Goal: Task Accomplishment & Management: Manage account settings

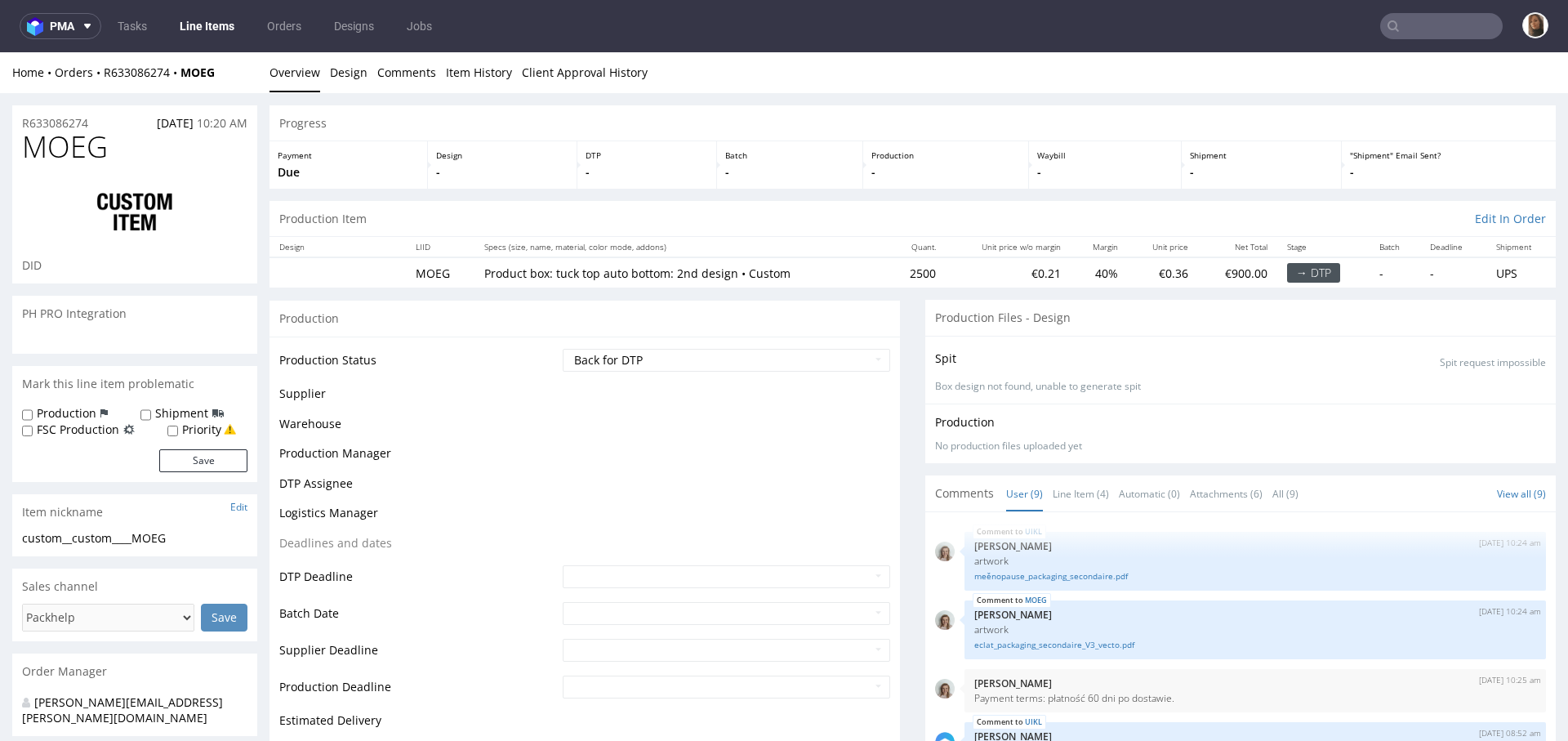
scroll to position [428, 0]
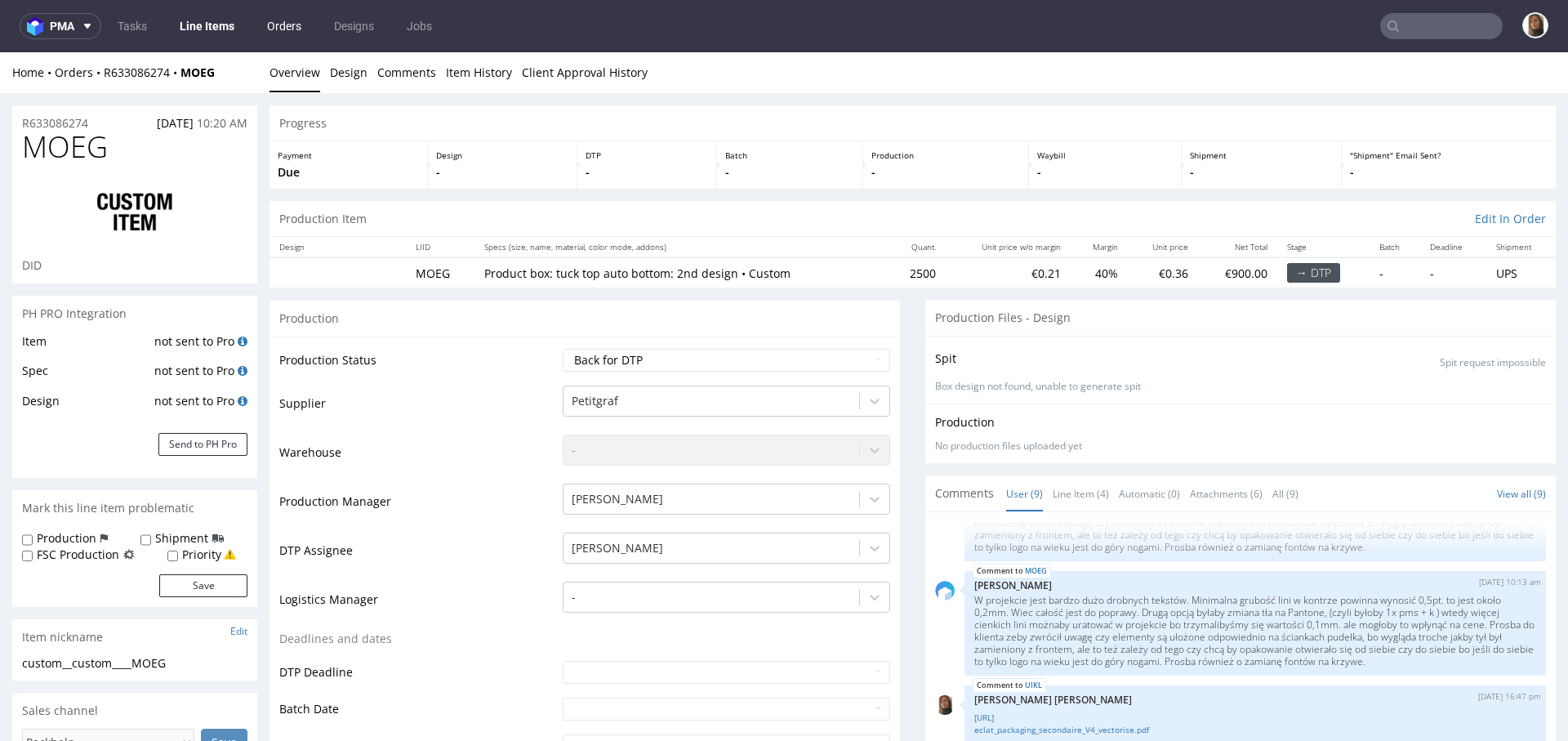
click at [287, 13] on link "Orders" at bounding box center [283, 26] width 54 height 26
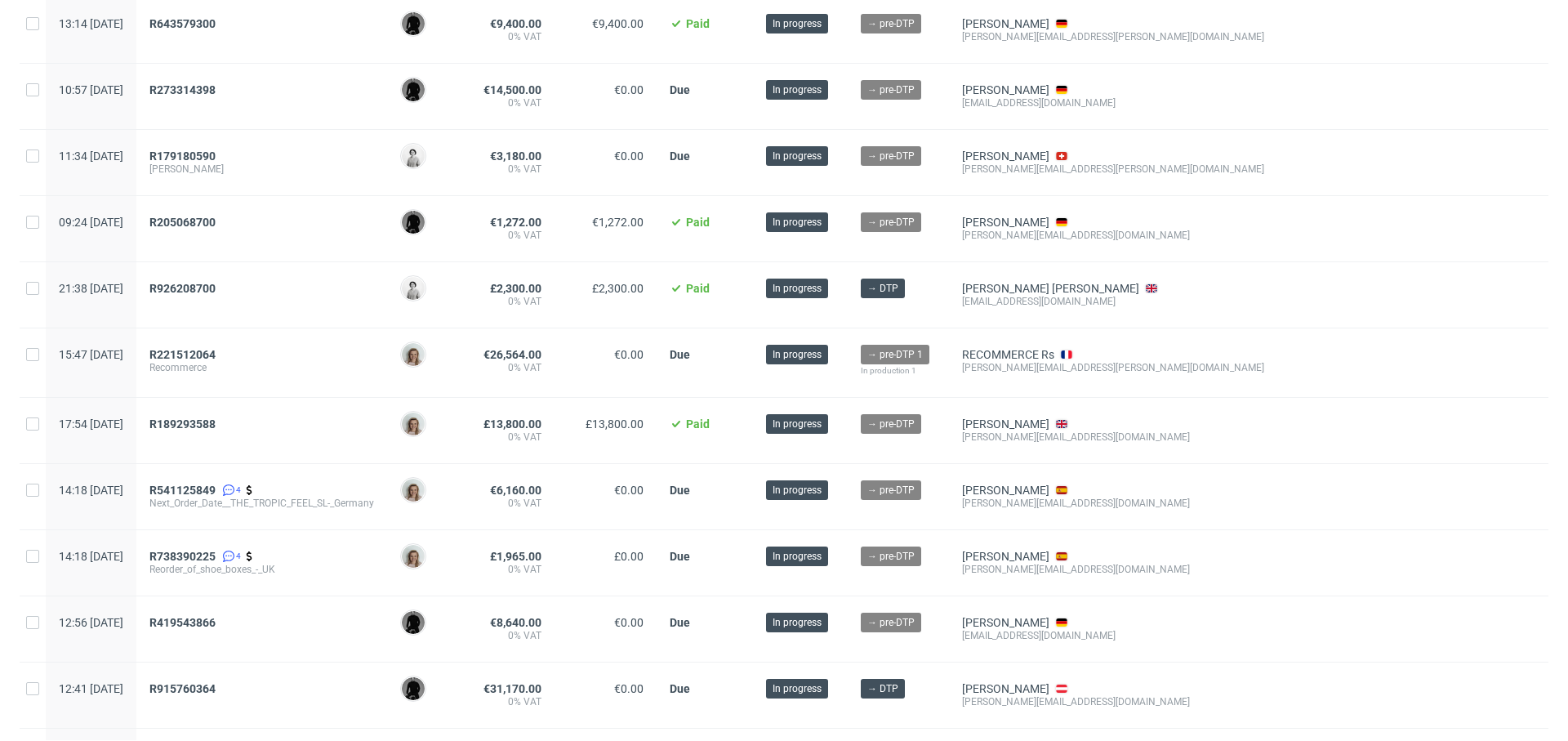
scroll to position [1062, 0]
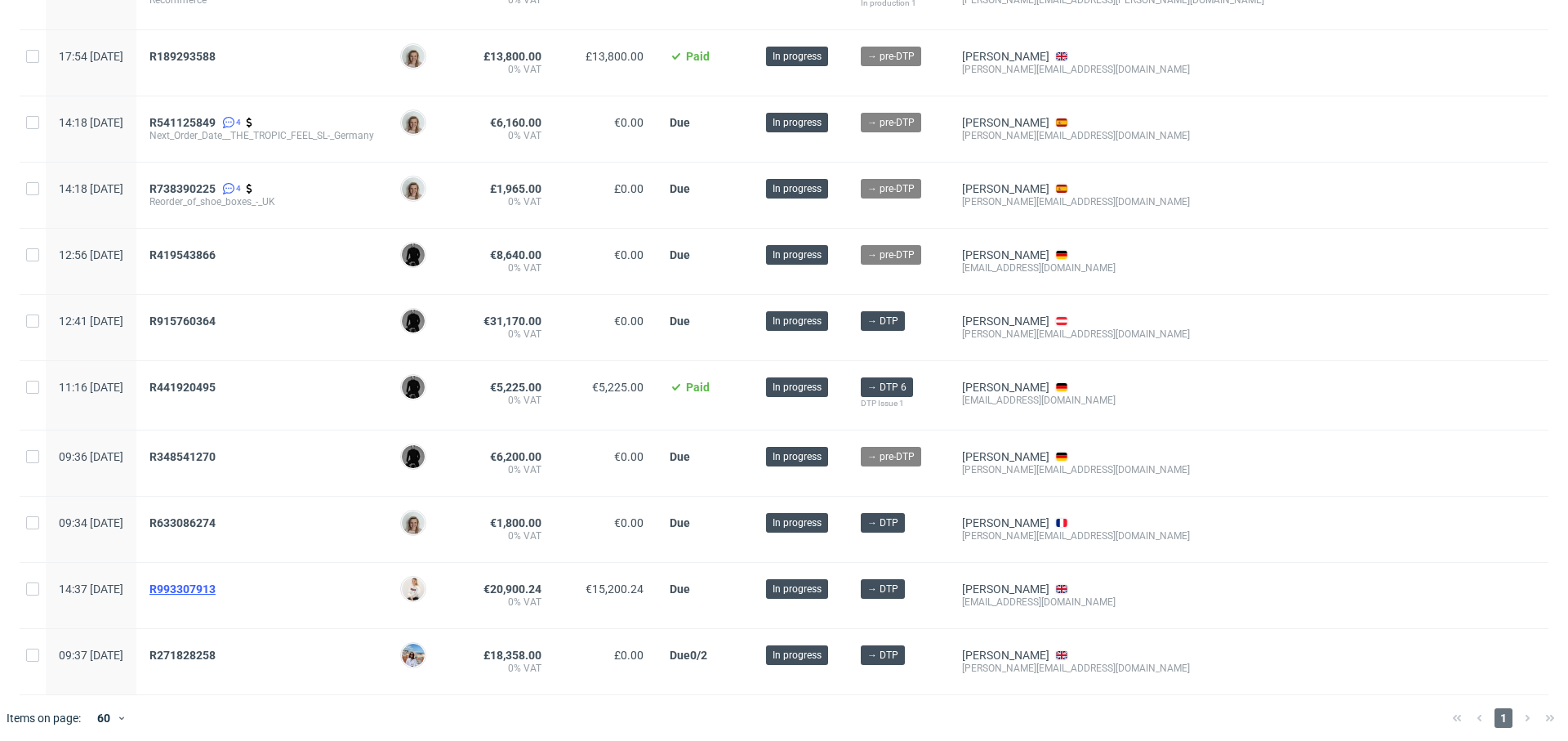
click at [215, 583] on span "R993307913" at bounding box center [182, 589] width 66 height 13
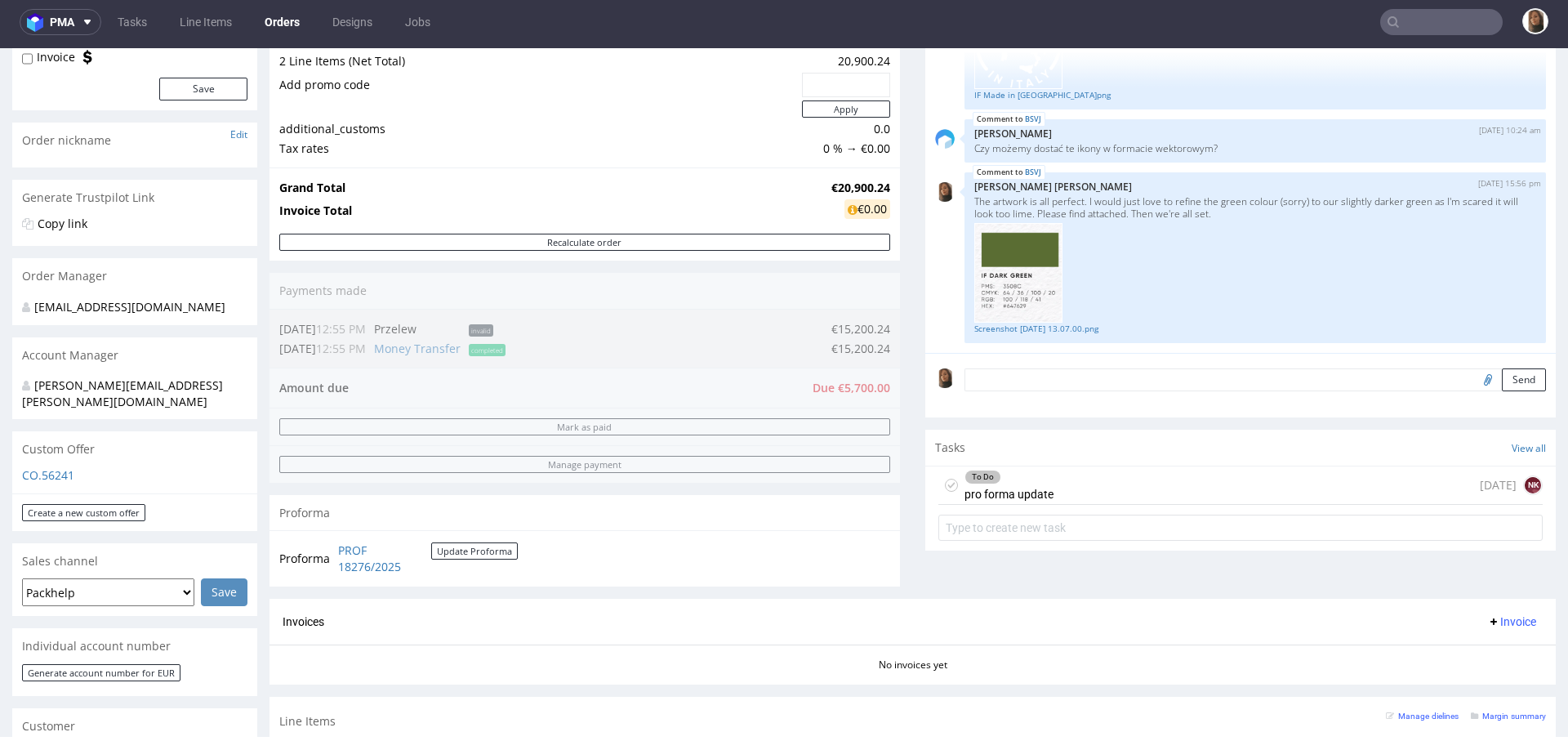
scroll to position [247, 0]
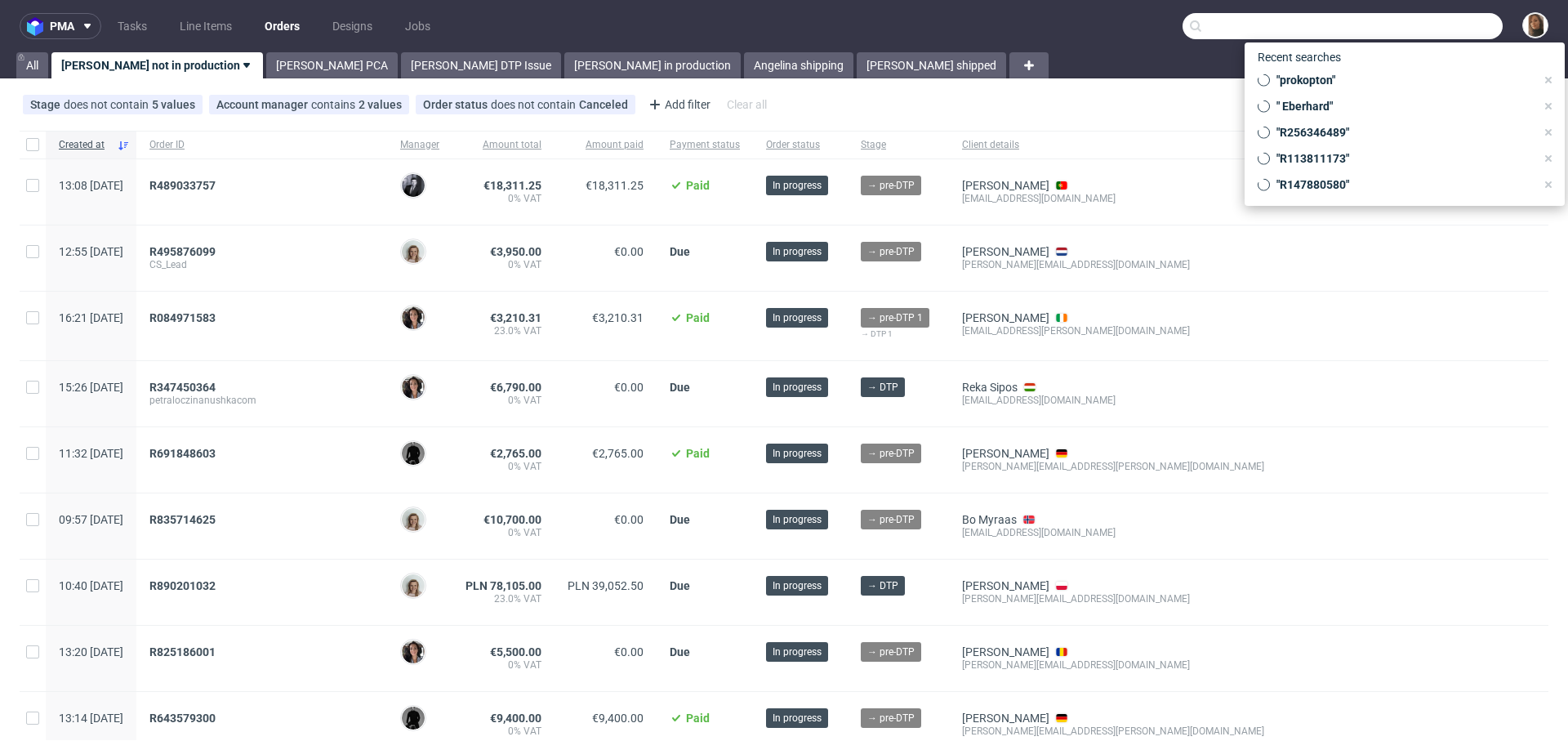
click at [1420, 17] on input "text" at bounding box center [1342, 26] width 320 height 26
paste input "ovaeda.com"
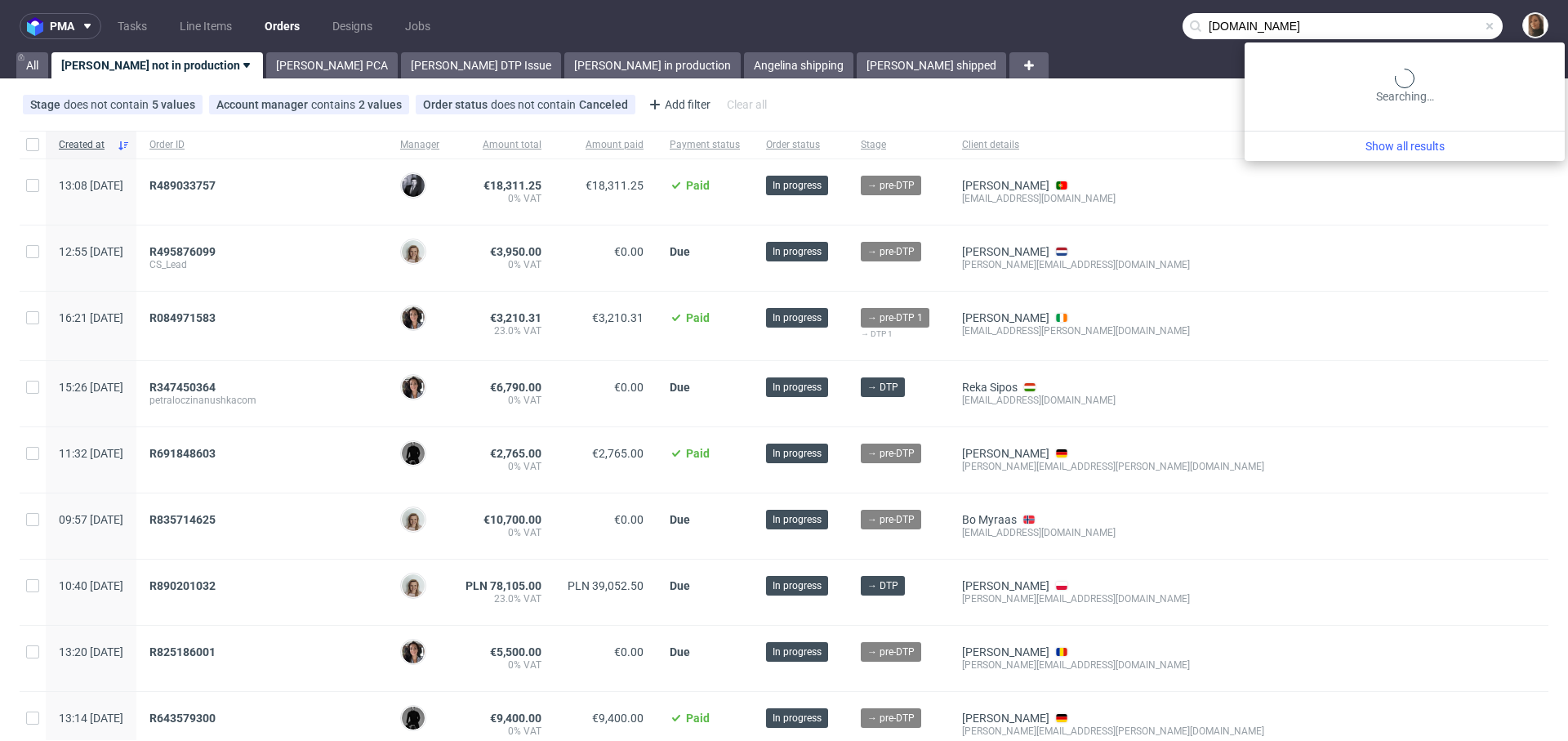
type input "ovaeda.com"
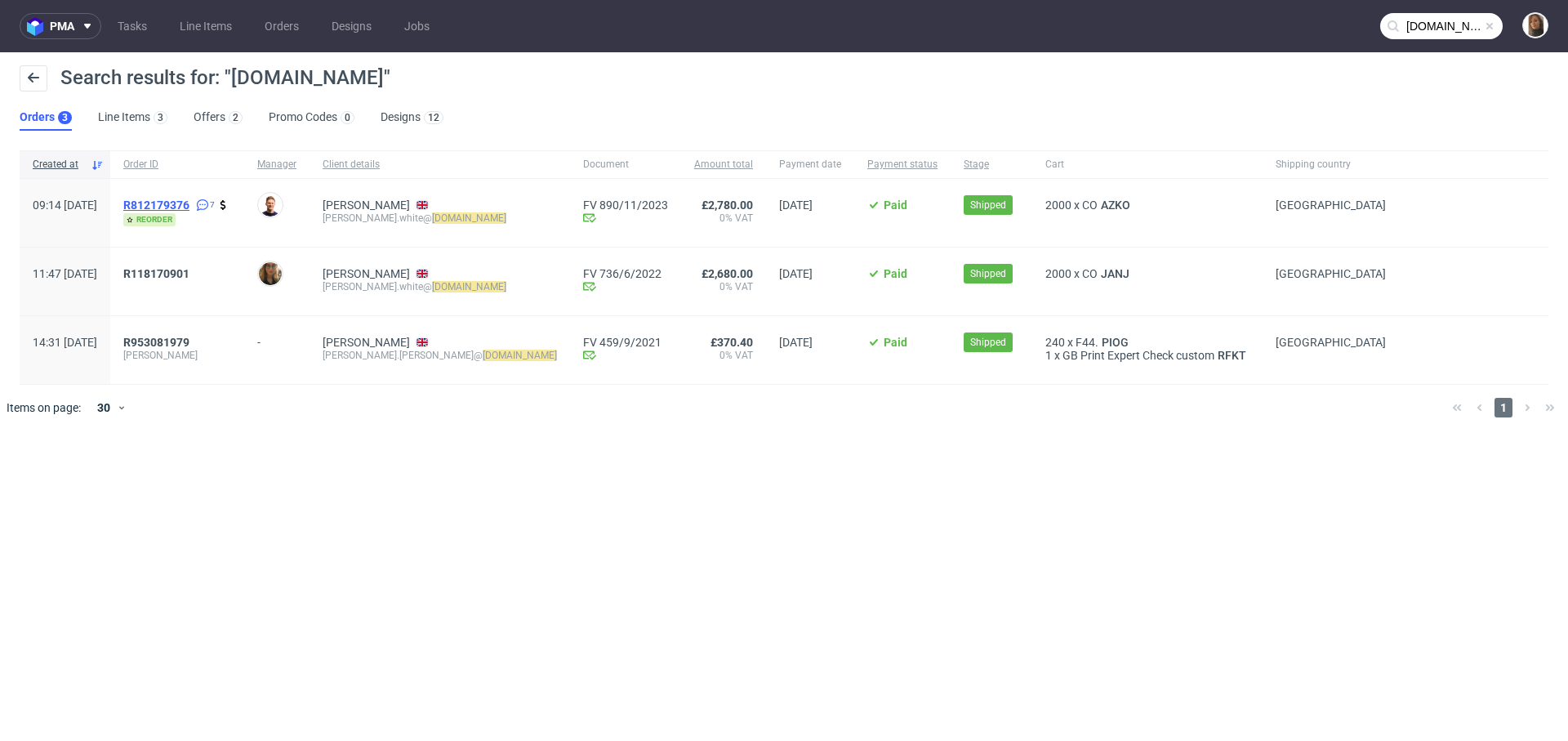
click at [190, 206] on span "R812179376" at bounding box center [156, 205] width 66 height 13
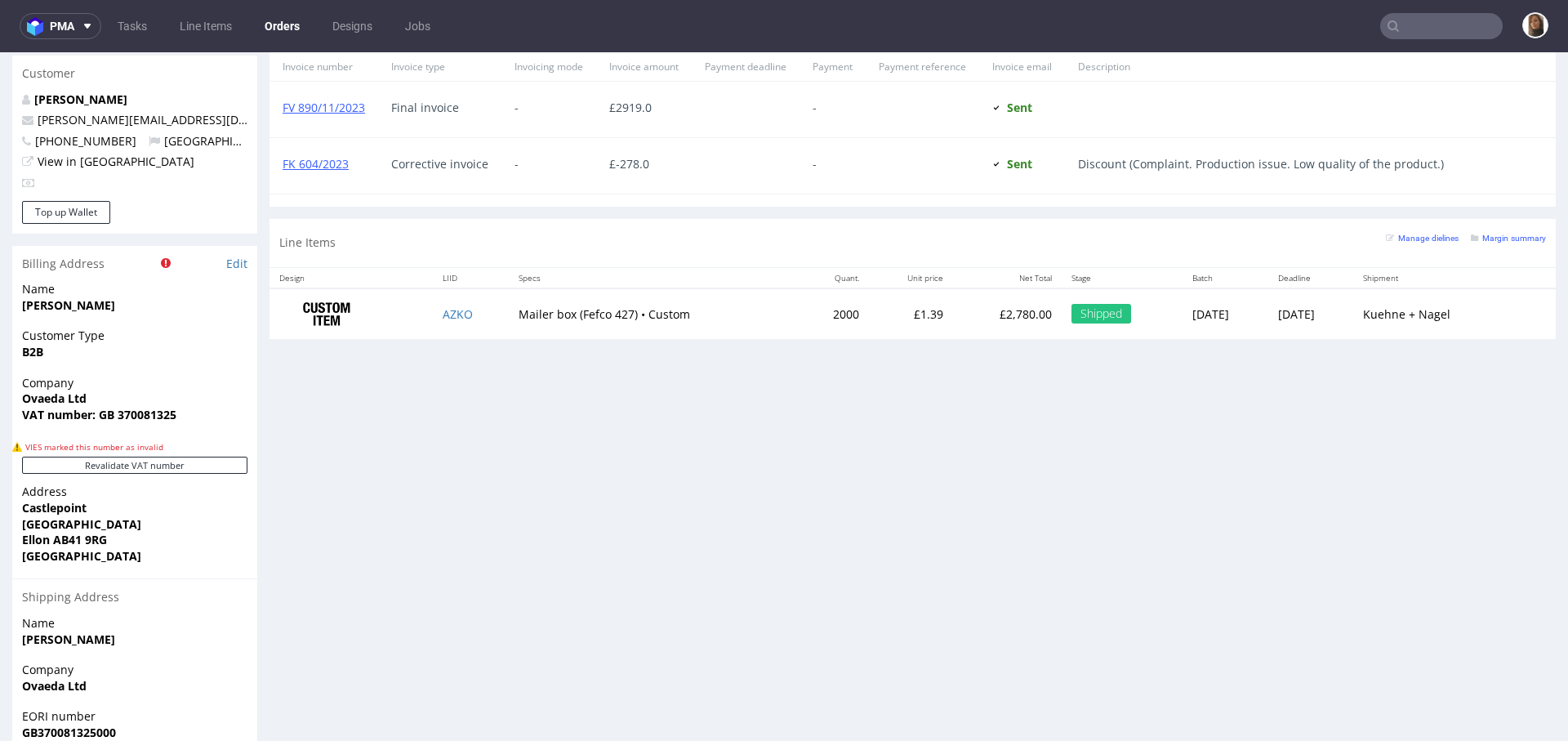
scroll to position [900, 0]
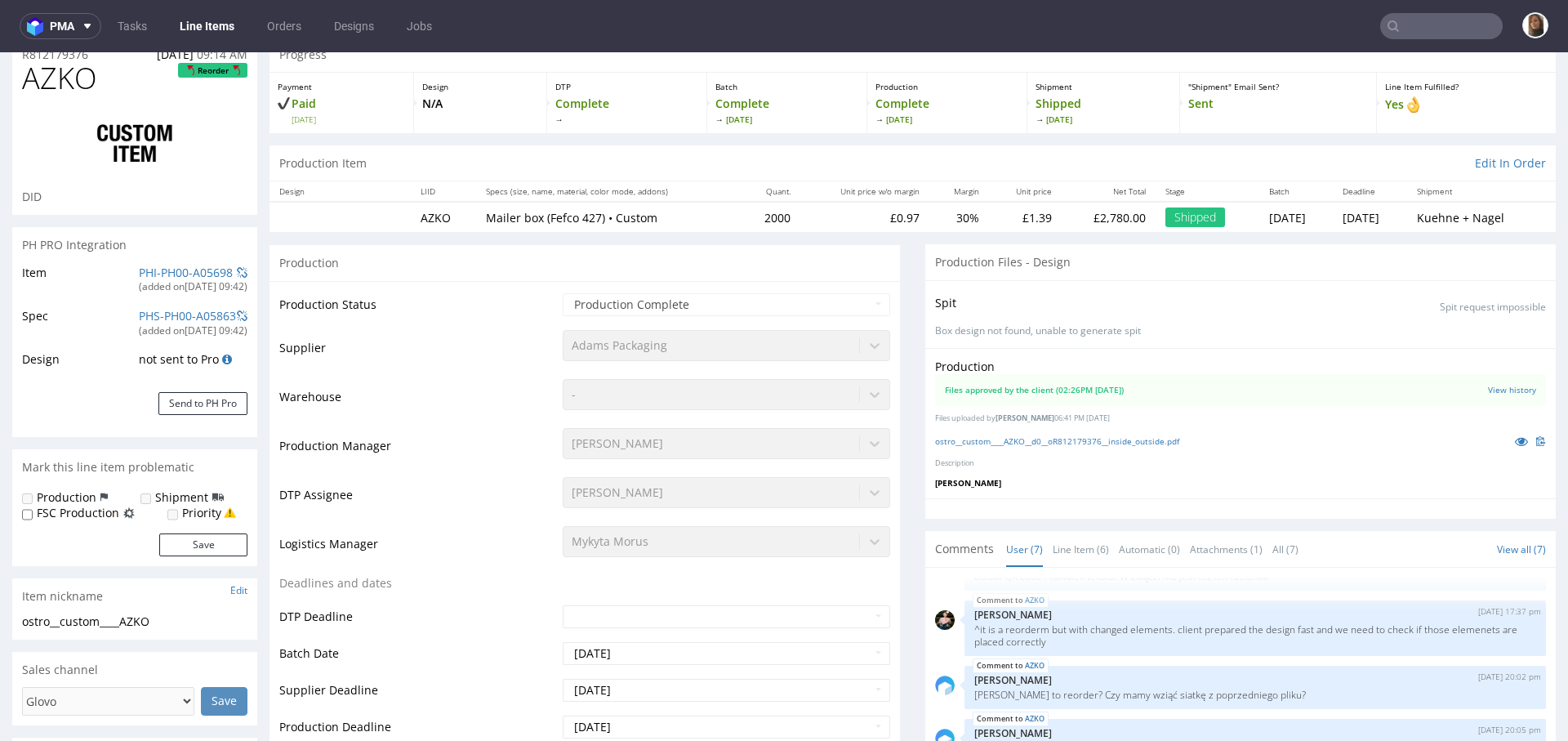
scroll to position [167, 0]
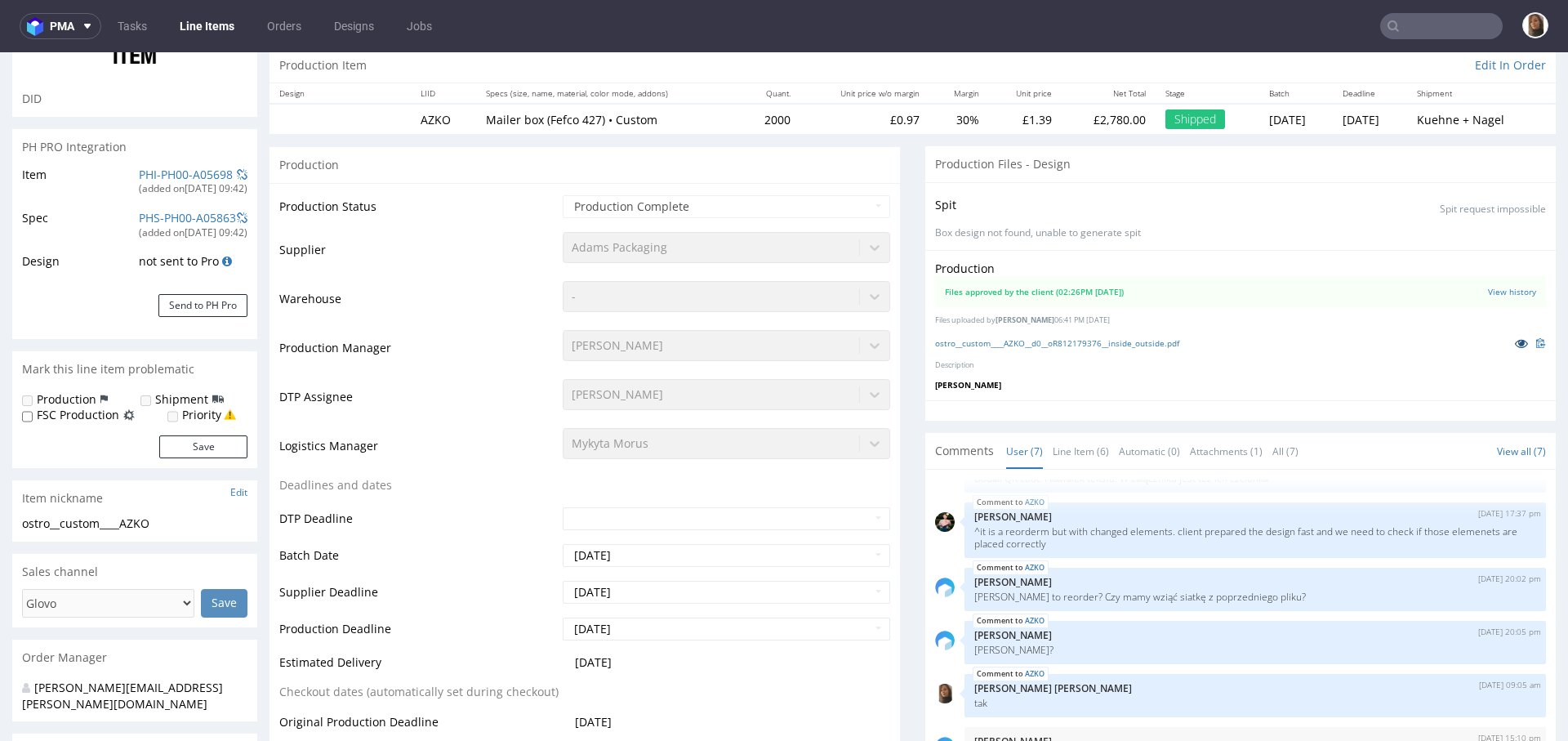
click at [1515, 338] on icon at bounding box center [1521, 344] width 13 height 12
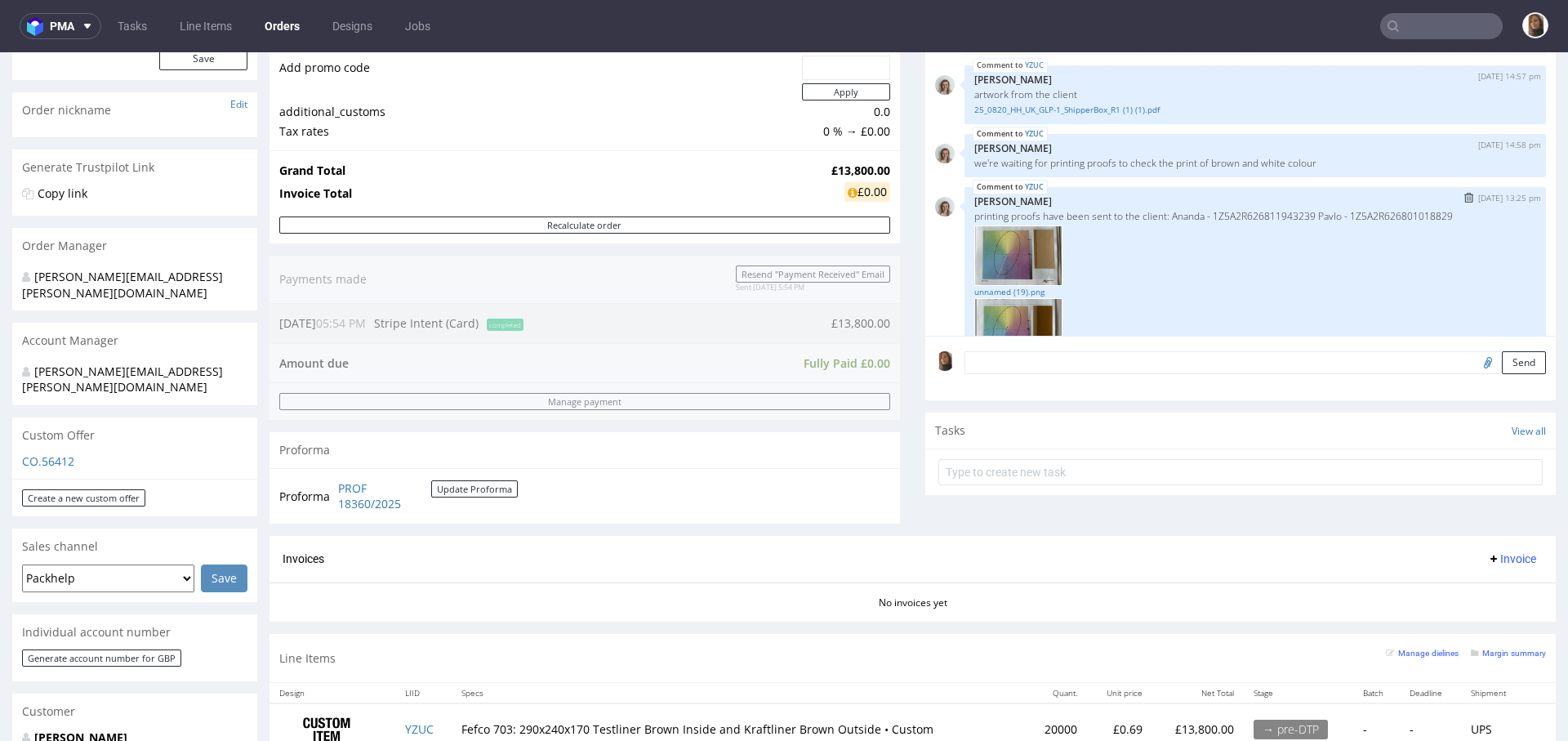
scroll to position [152, 0]
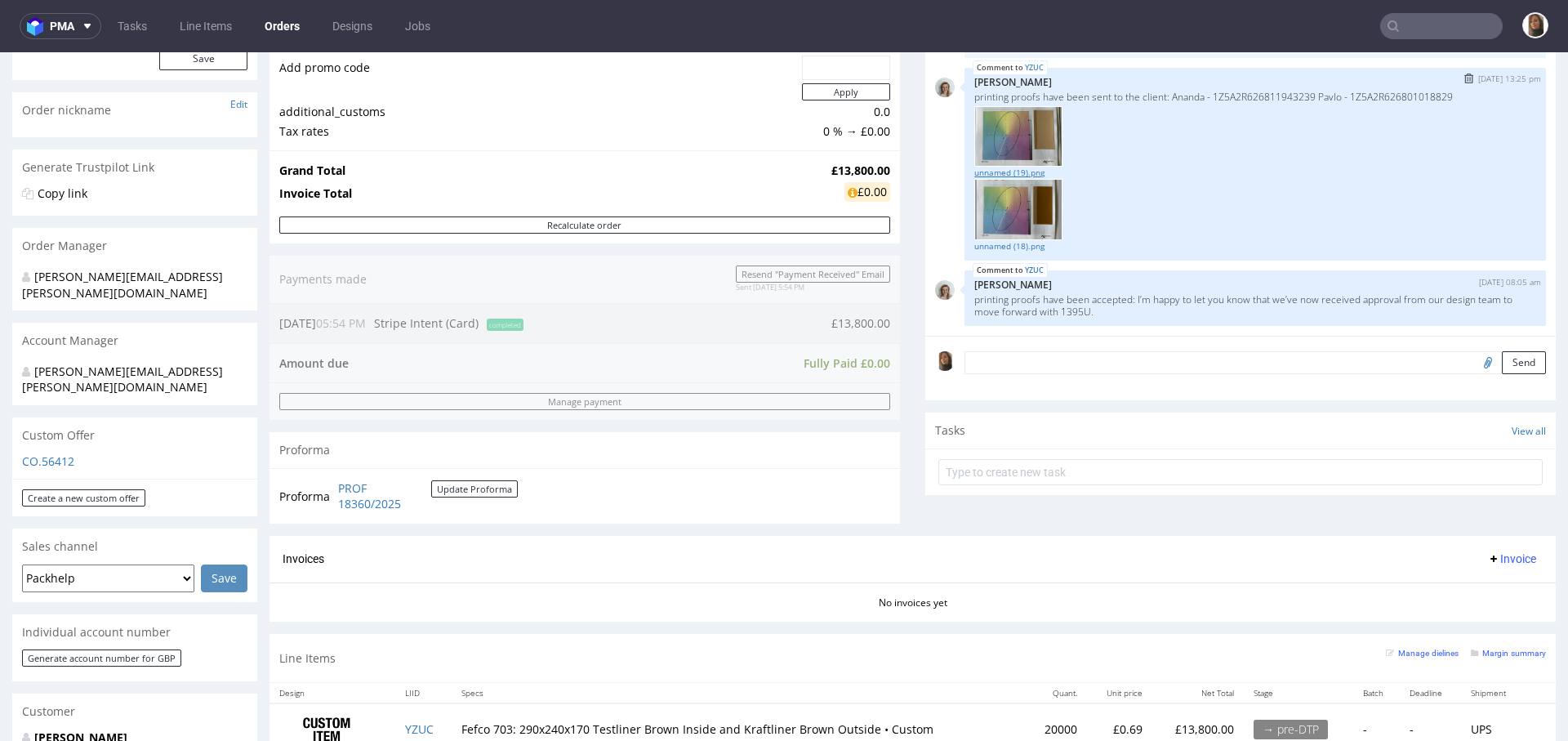
click at [1005, 176] on link "unnamed (19).png" at bounding box center [1255, 173] width 562 height 12
click at [1012, 244] on link "unnamed (18).png" at bounding box center [1255, 246] width 562 height 12
click at [1011, 173] on link "unnamed (19).png" at bounding box center [1255, 173] width 562 height 12
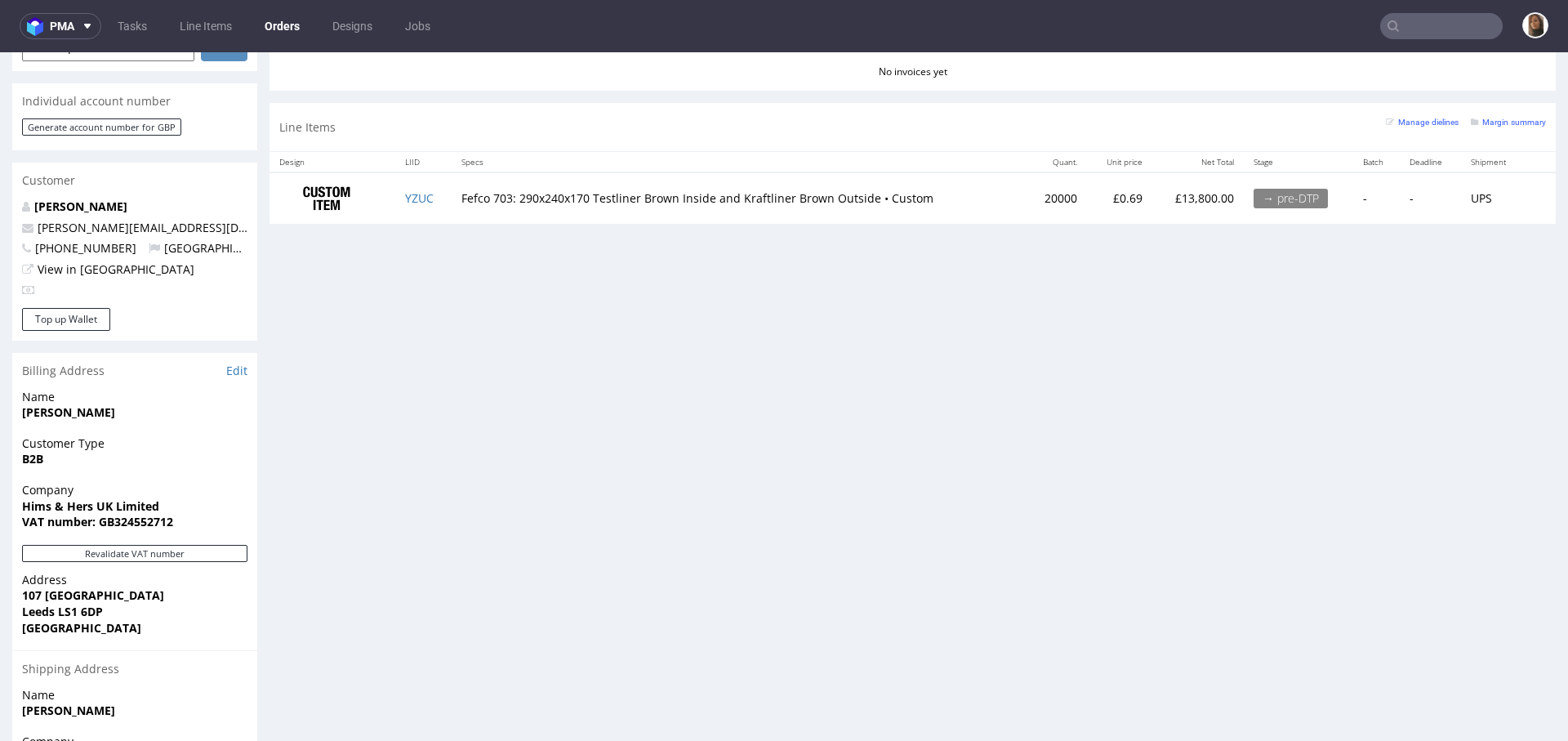
scroll to position [497, 0]
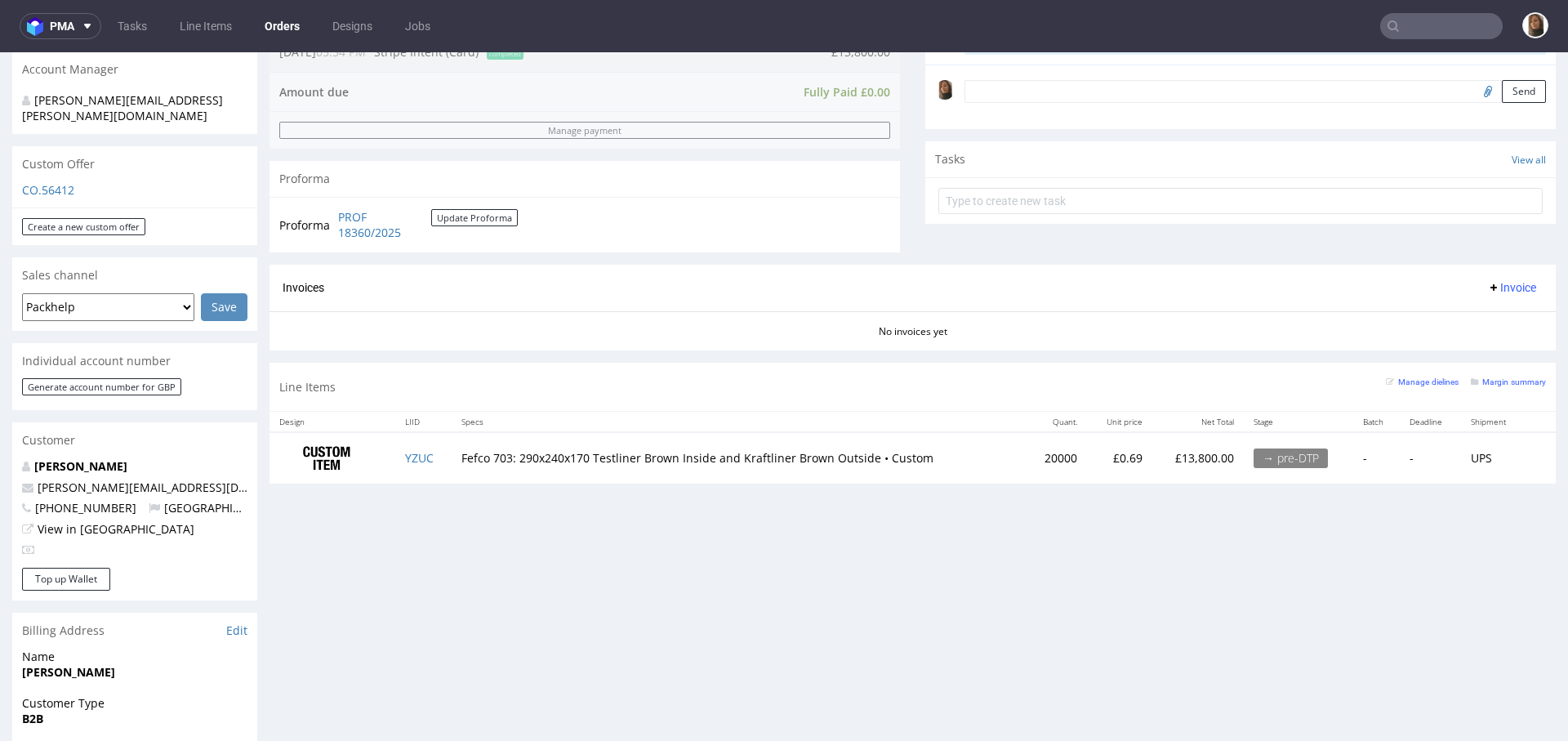
click at [1445, 13] on input "text" at bounding box center [1442, 26] width 122 height 26
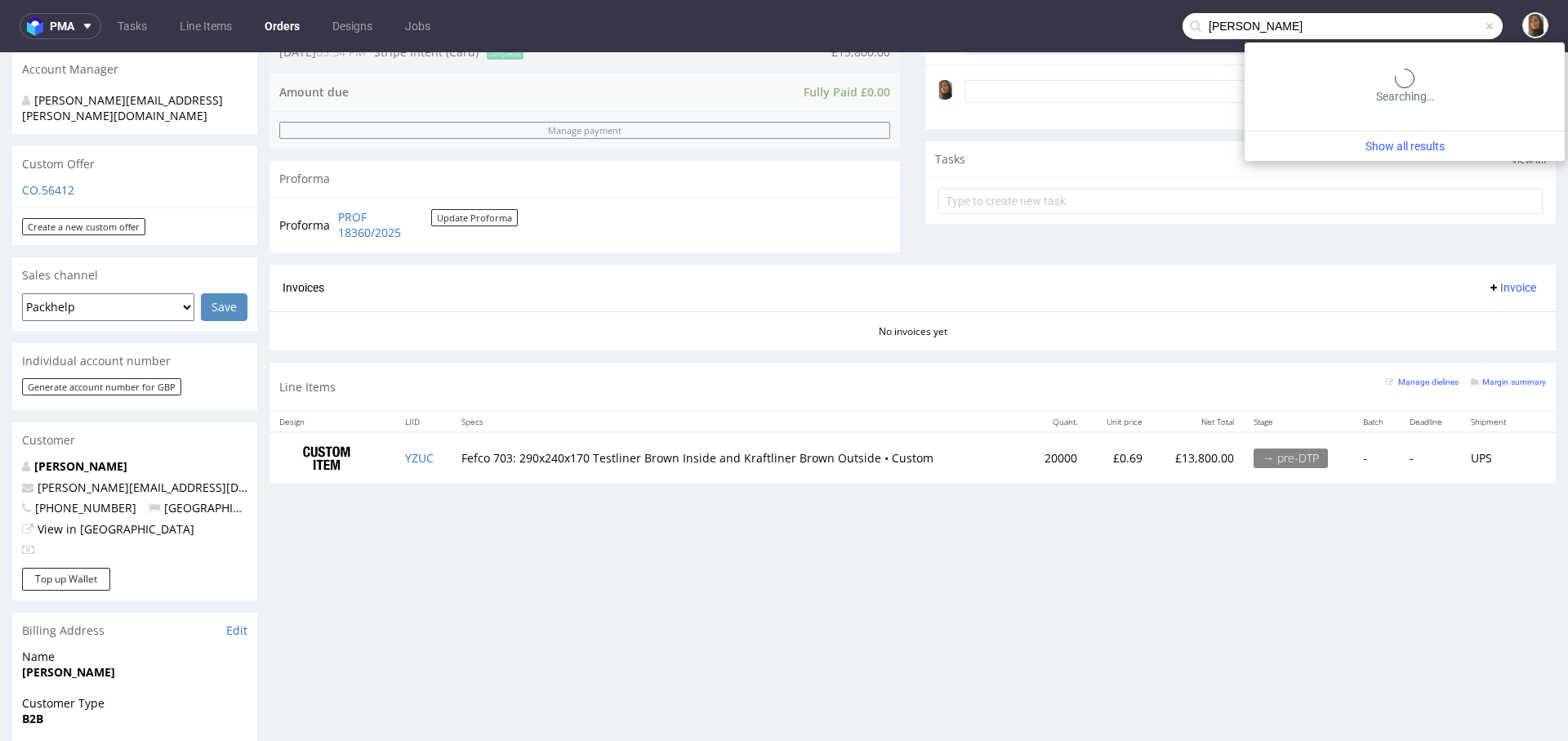
type input "Viktor Huhn"
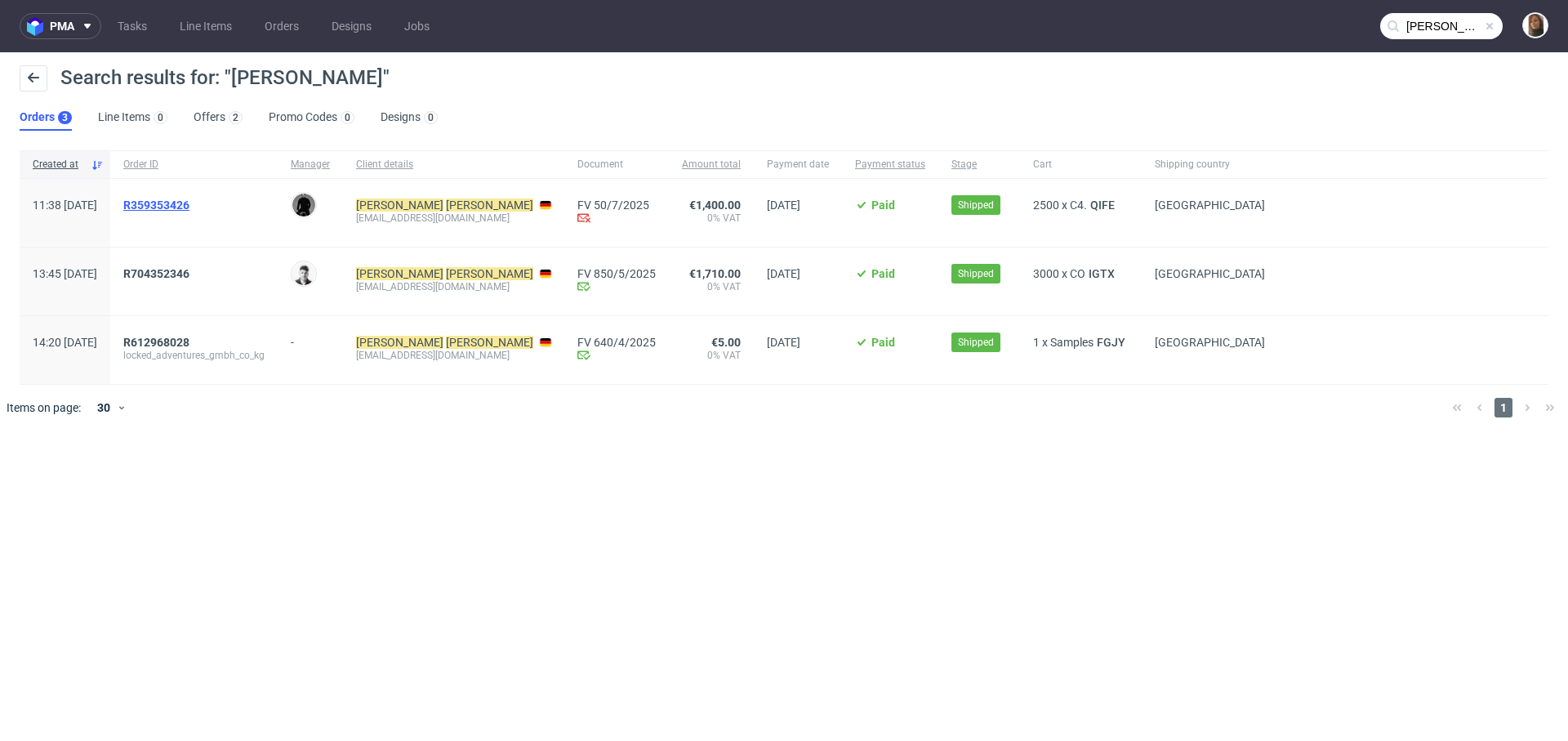
click at [190, 202] on span "R359353426" at bounding box center [156, 205] width 66 height 13
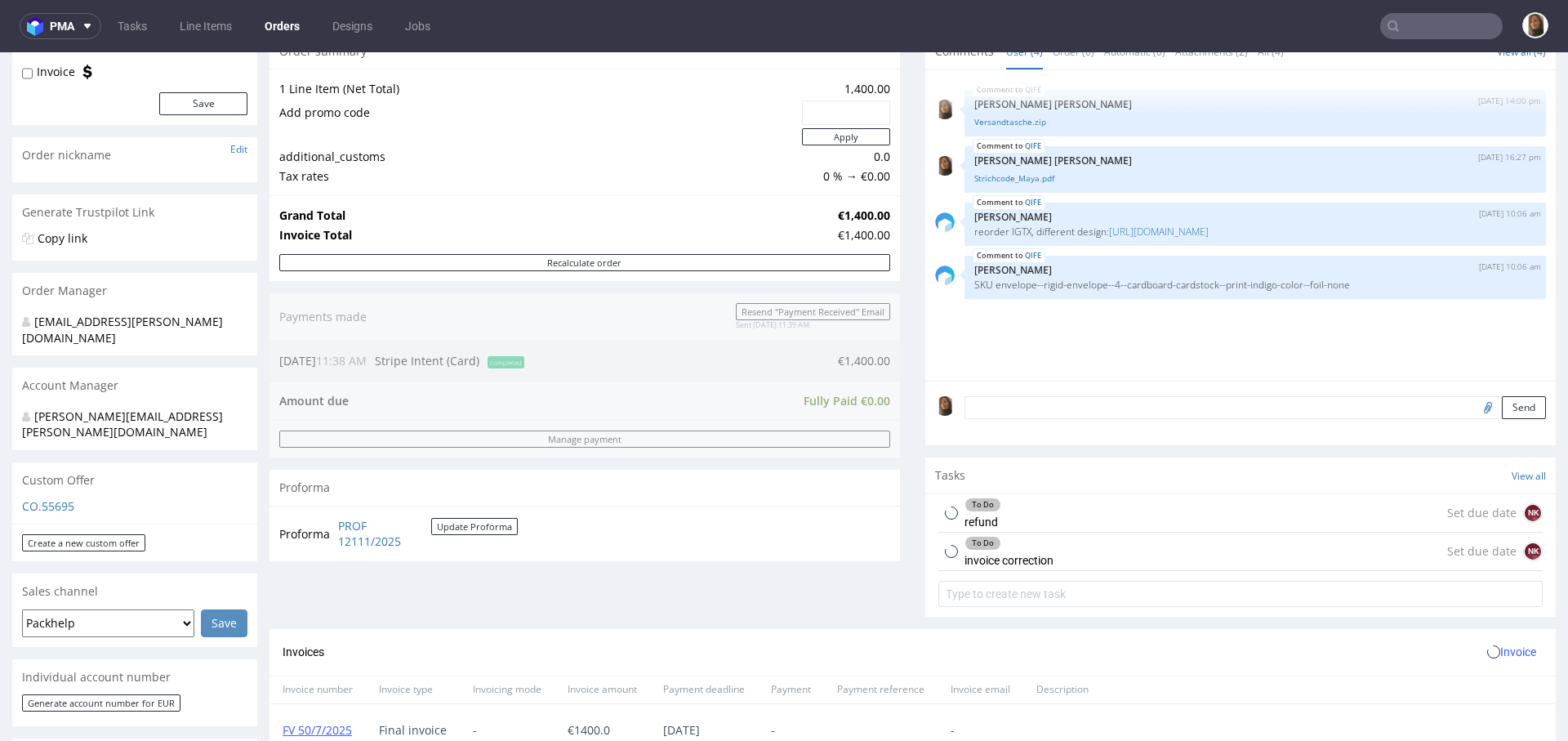
scroll to position [460, 0]
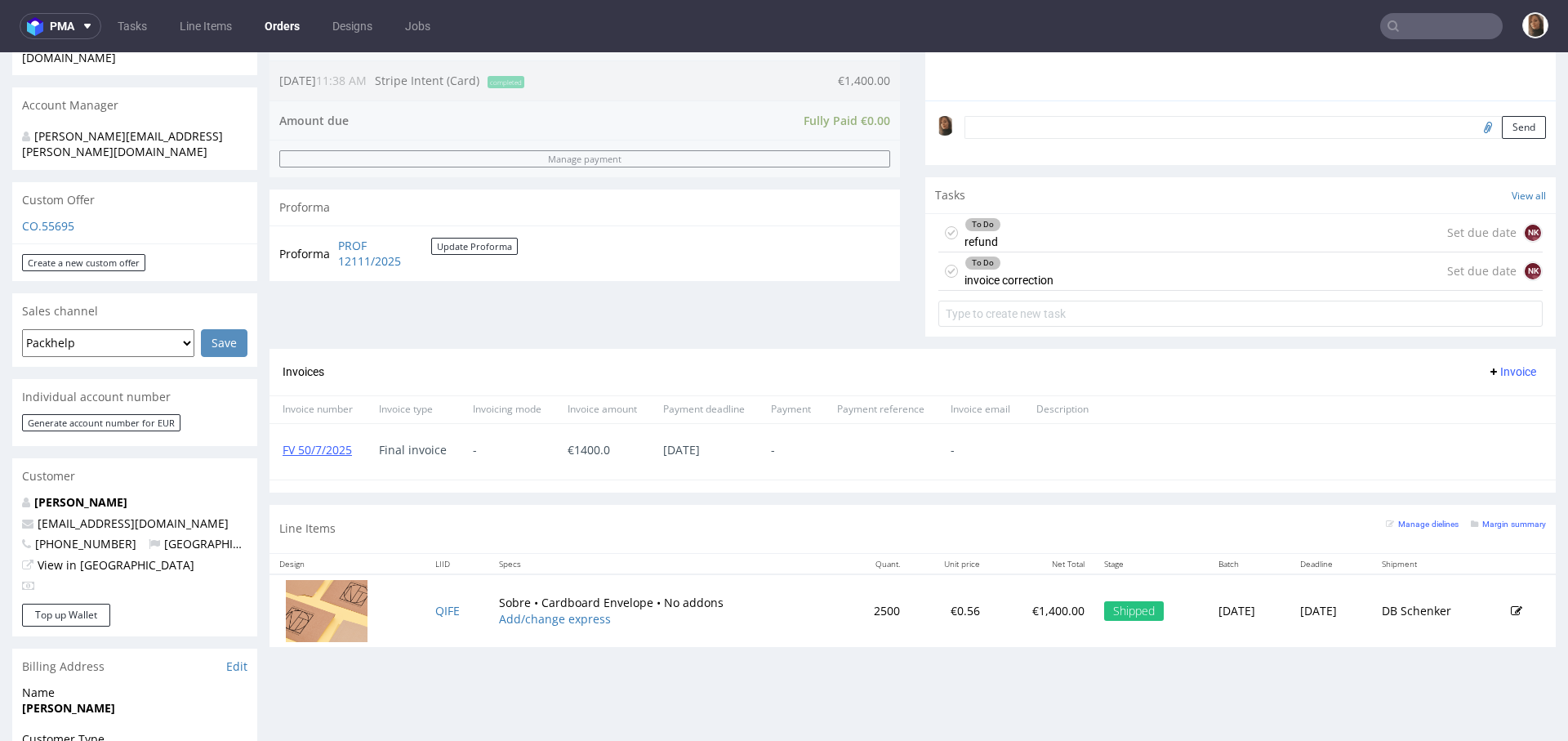
click at [1064, 280] on div "To Do invoice correction Set due date NK" at bounding box center [1240, 272] width 604 height 39
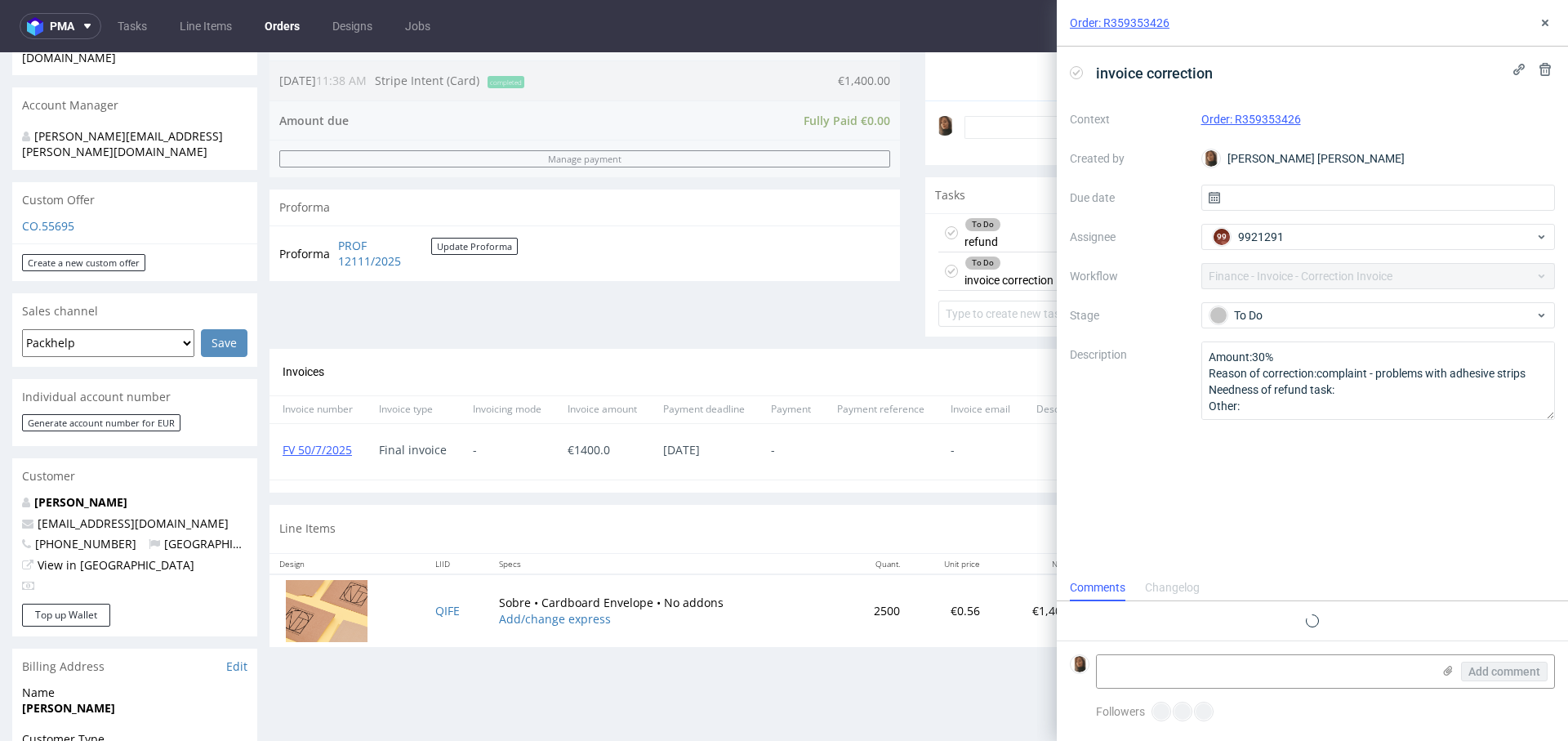
scroll to position [13, 0]
click at [1550, 19] on icon at bounding box center [1544, 23] width 13 height 13
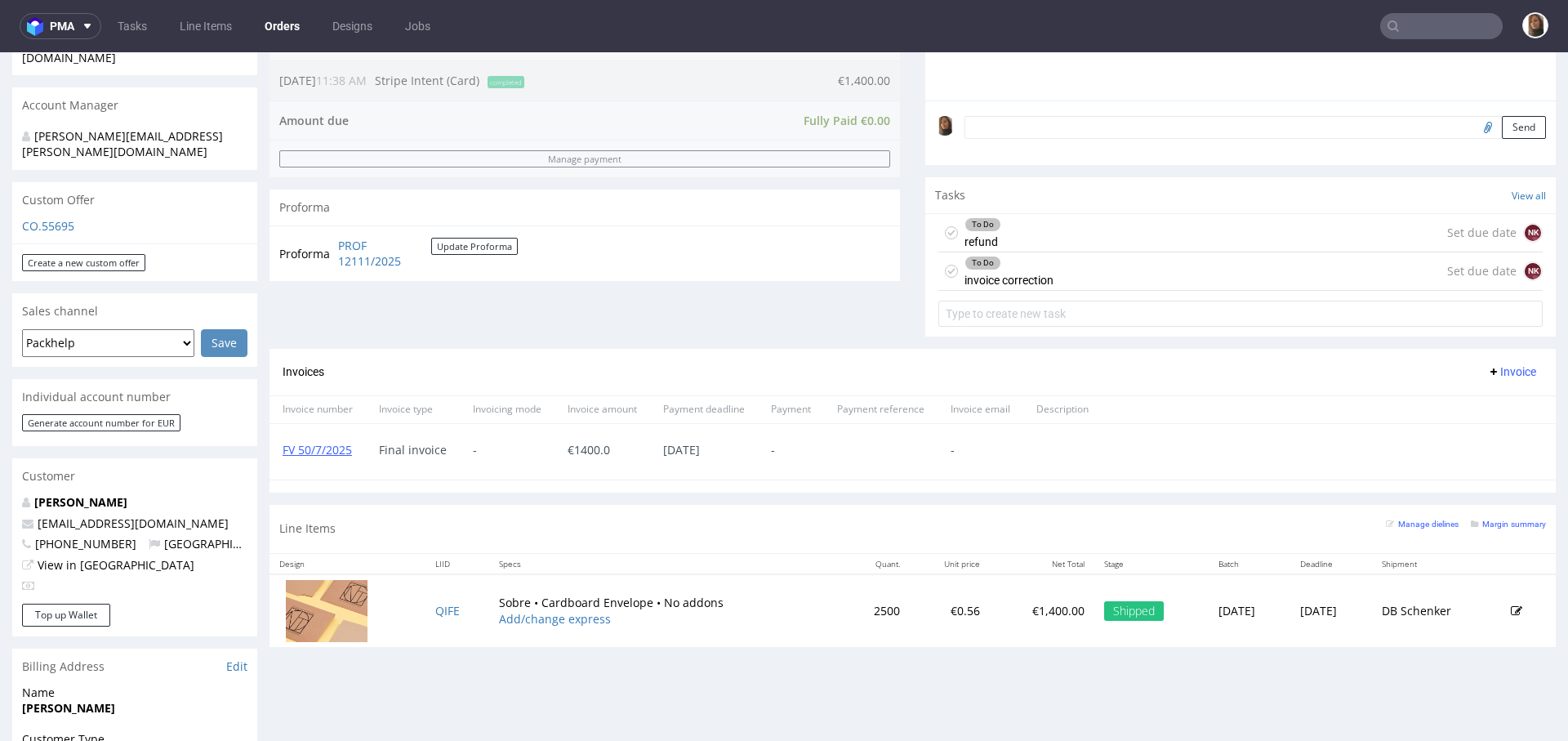
click at [1418, 31] on input "text" at bounding box center [1442, 26] width 122 height 26
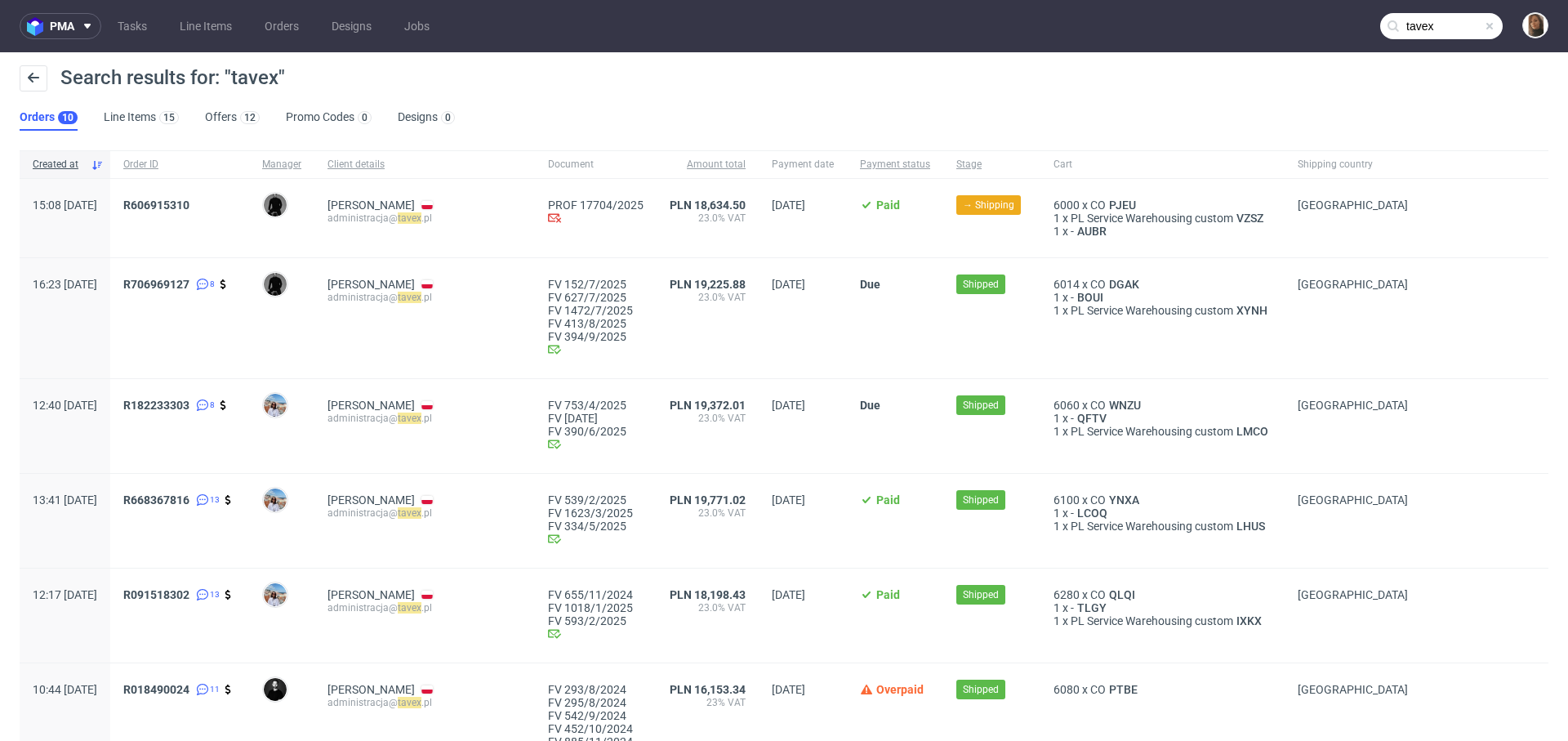
click at [1425, 22] on input "tavex" at bounding box center [1442, 26] width 122 height 26
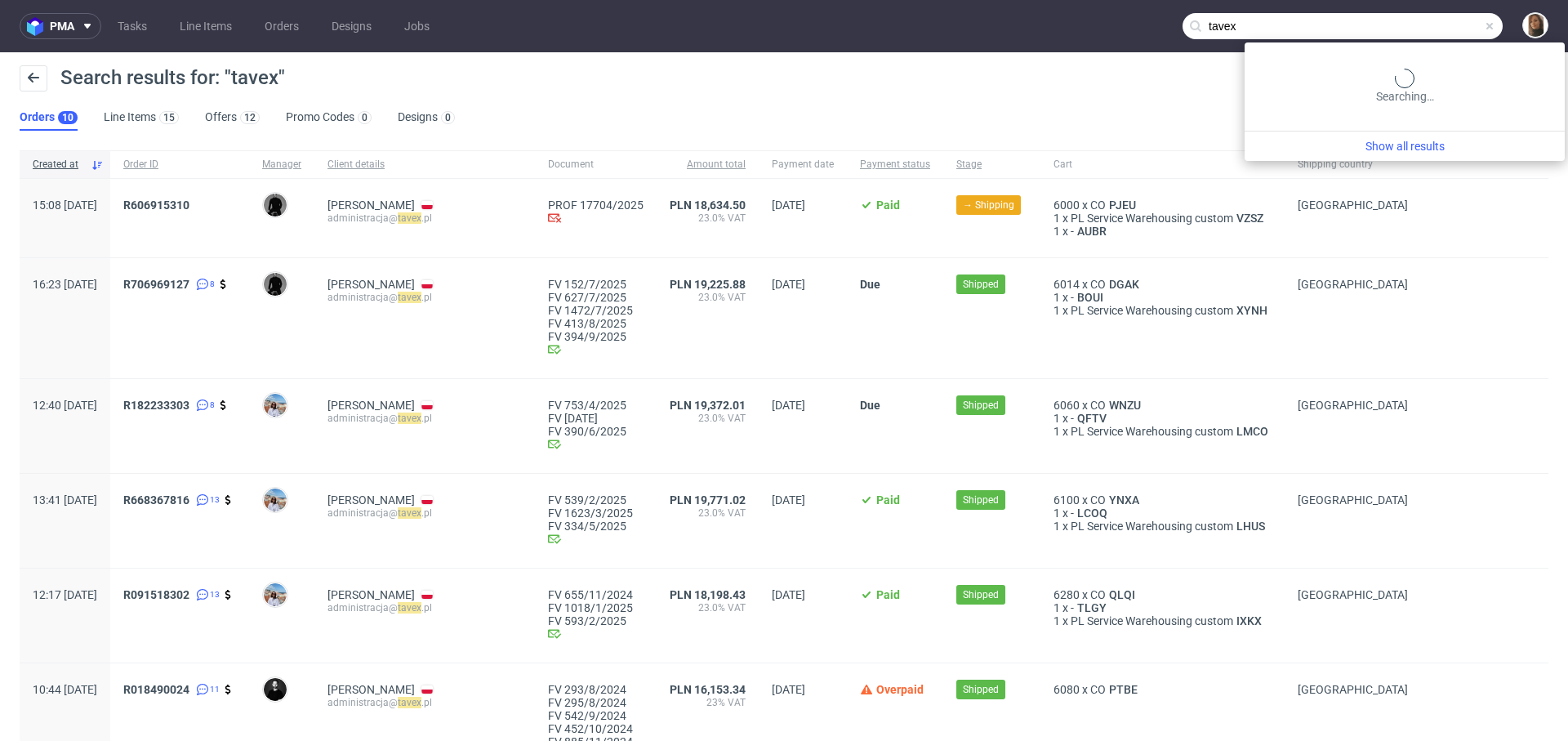
click at [1425, 22] on input "tavex" at bounding box center [1342, 26] width 320 height 26
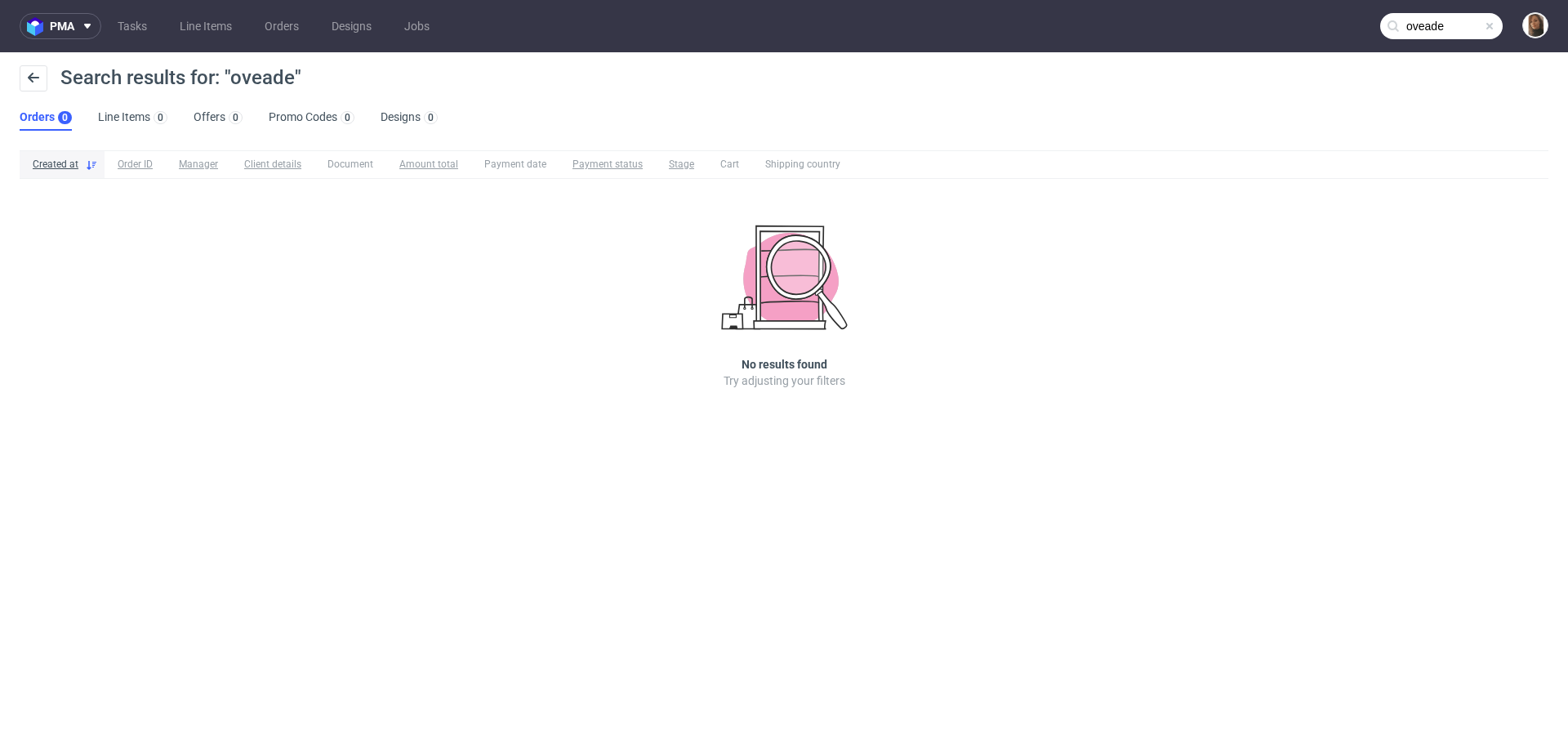
click at [1454, 17] on input "oveade" at bounding box center [1442, 26] width 122 height 26
click at [1428, 26] on input "oveada" at bounding box center [1442, 26] width 122 height 26
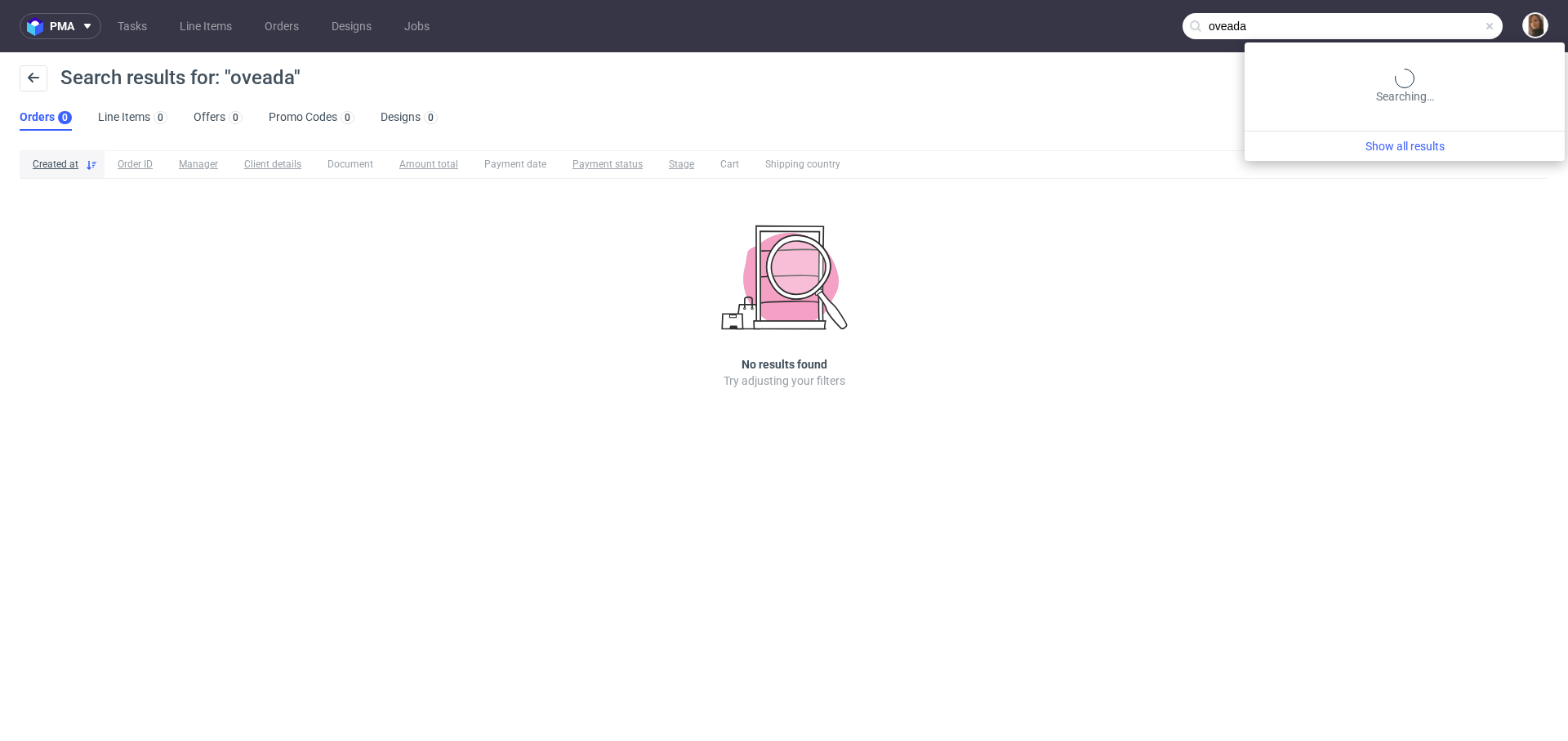
click at [1428, 26] on input "oveada" at bounding box center [1342, 26] width 320 height 26
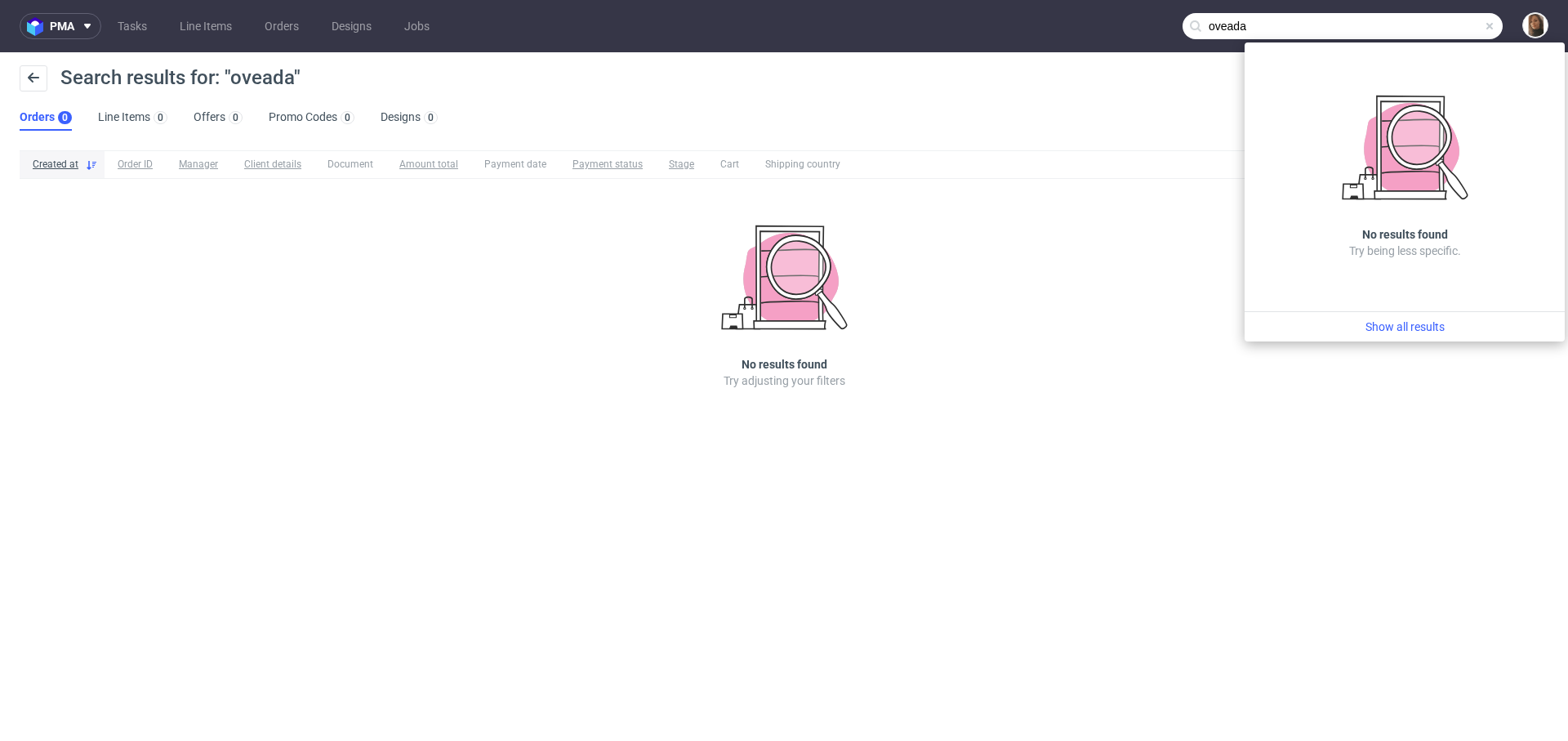
paste input "Ovae"
type input "Ovaeda"
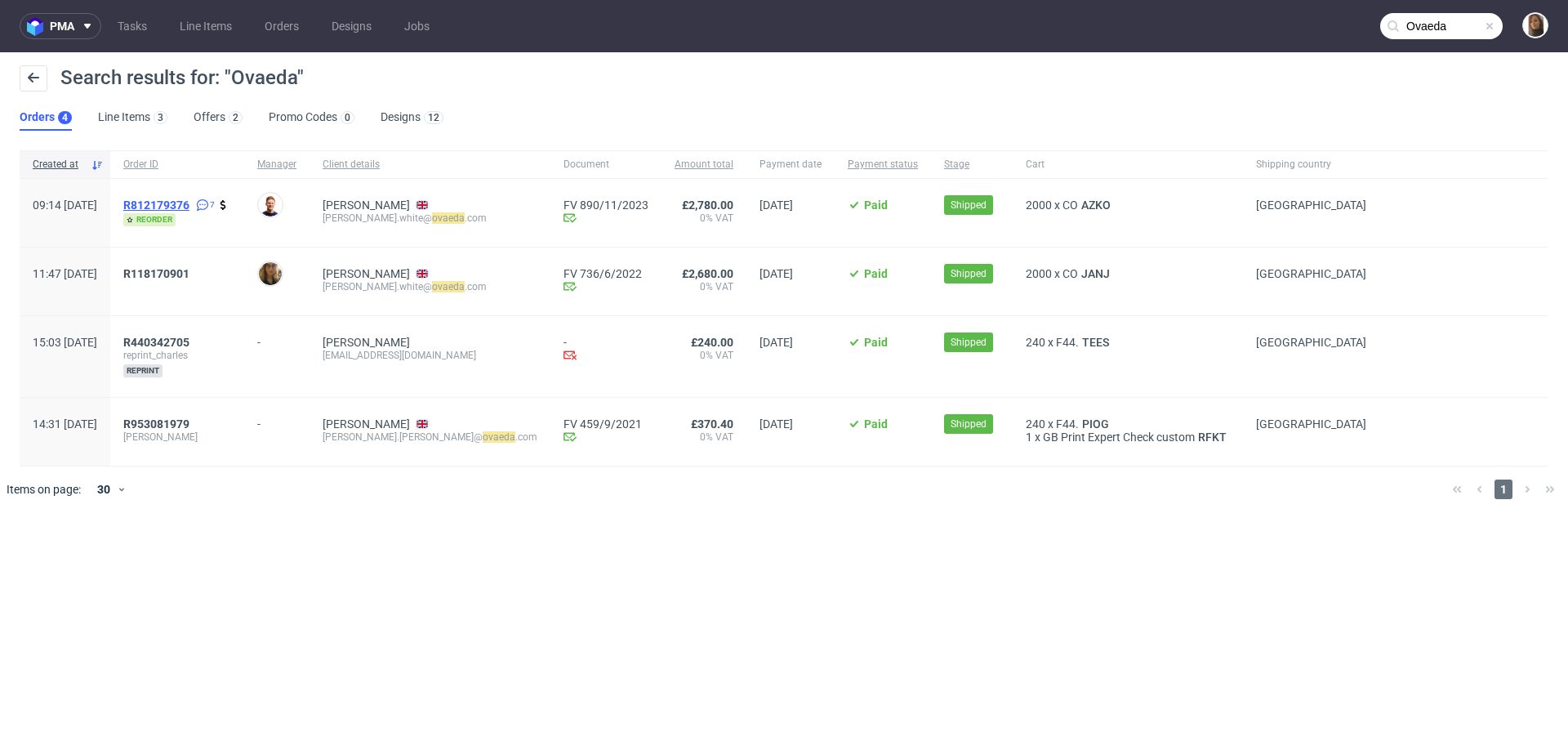
click at [186, 209] on span "R812179376" at bounding box center [156, 205] width 66 height 13
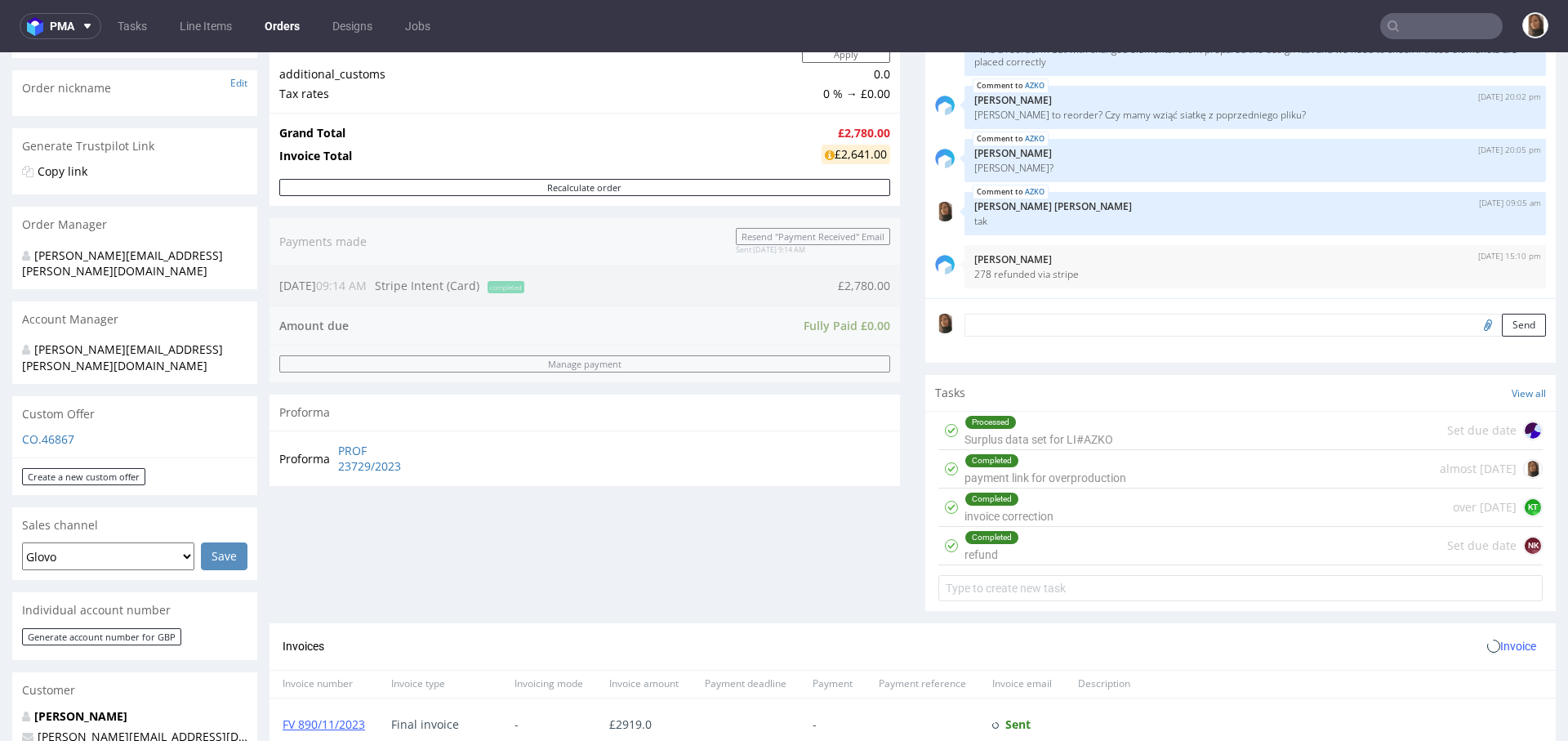
scroll to position [603, 0]
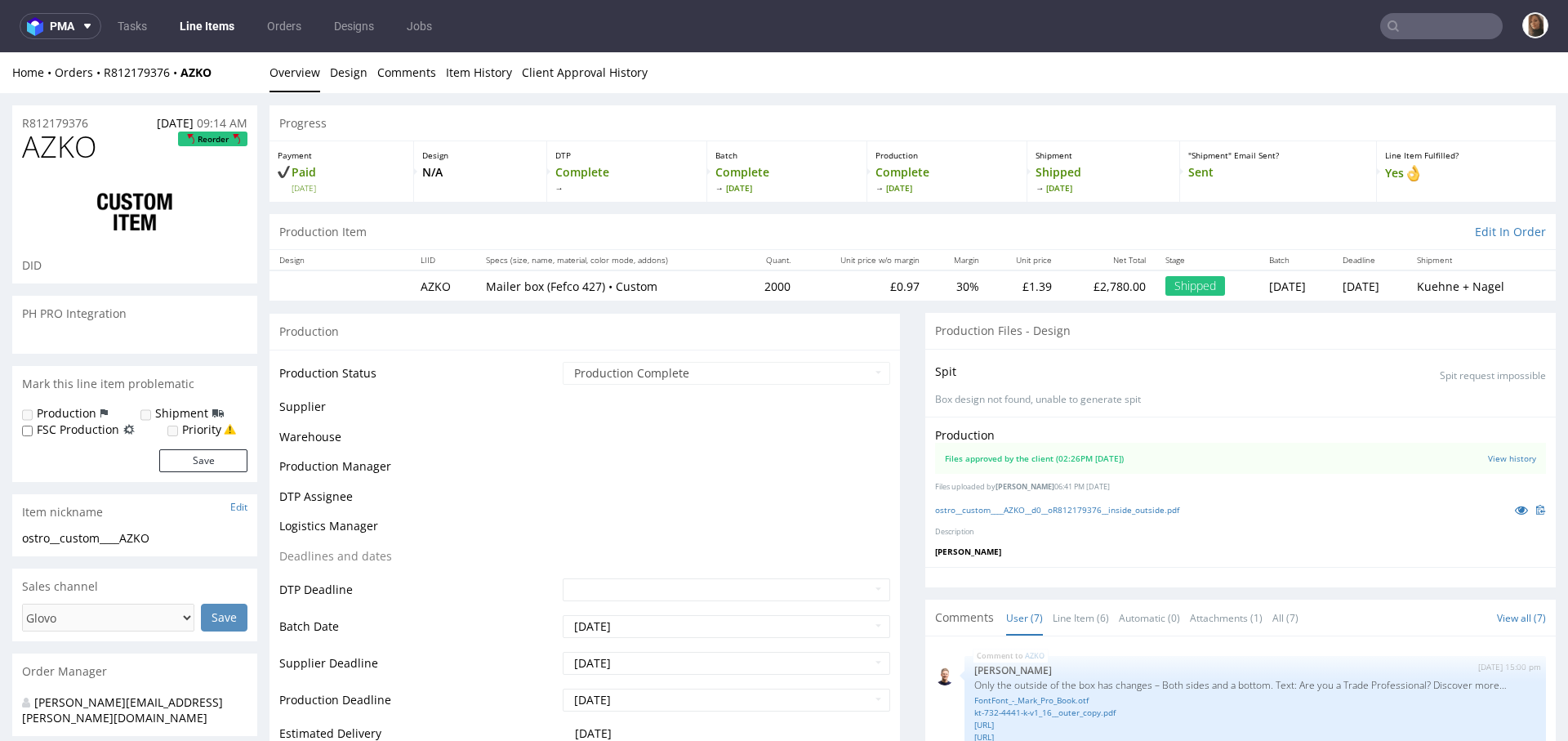
scroll to position [158, 0]
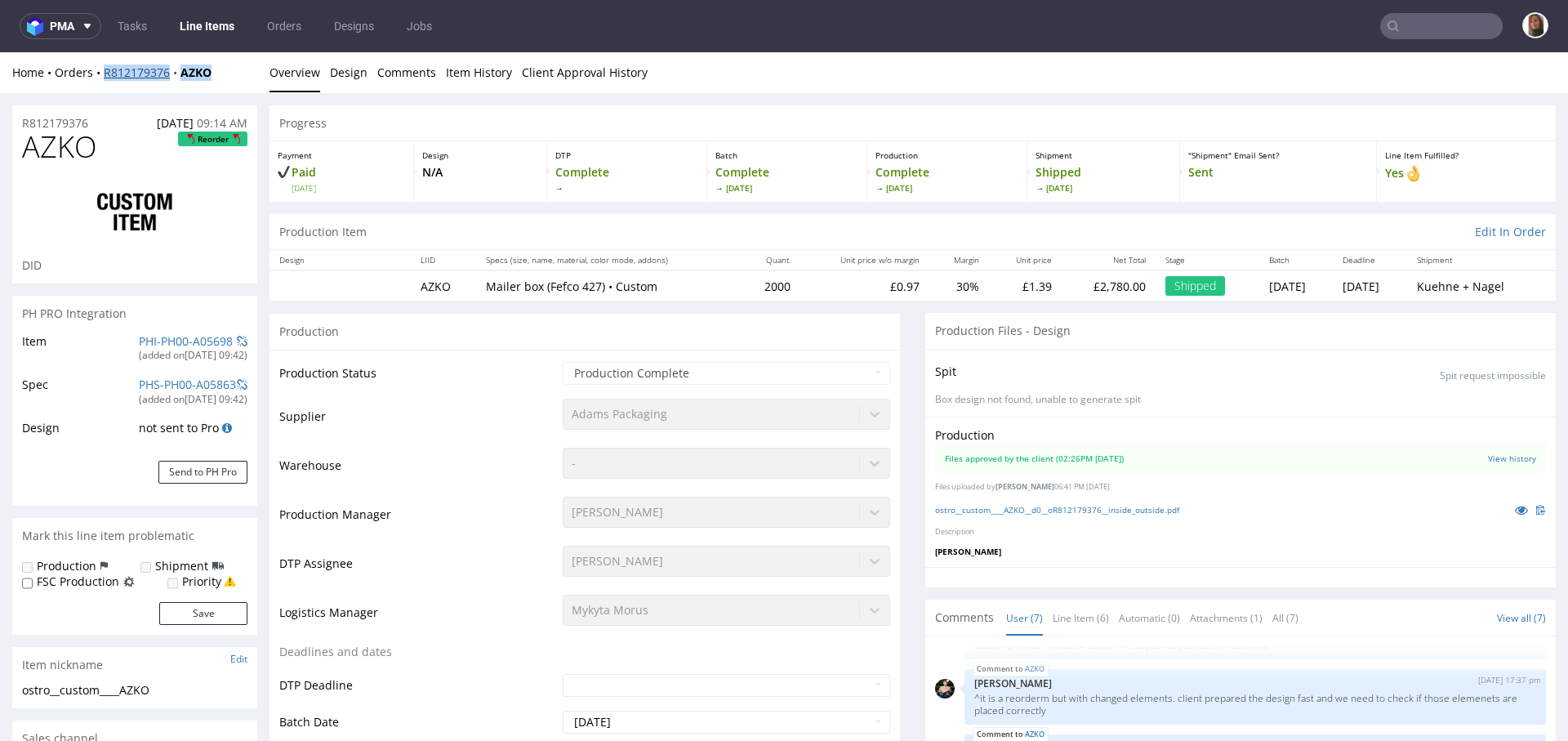
drag, startPoint x: 237, startPoint y: 77, endPoint x: 104, endPoint y: 77, distance: 133.0
click at [104, 77] on div "Home Orders R812179376 AZKO" at bounding box center [134, 72] width 245 height 17
copy div "R812179376 AZKO"
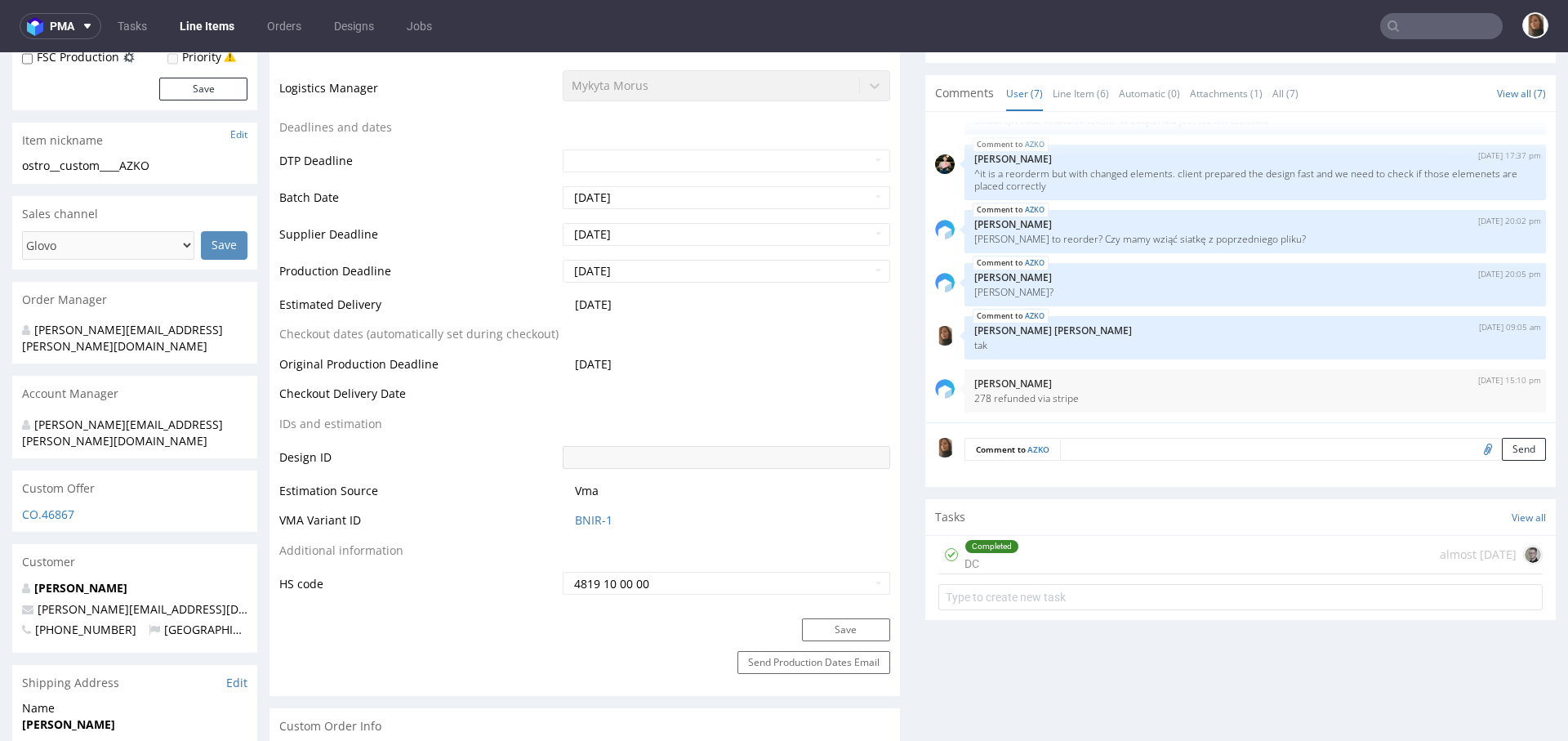
scroll to position [0, 0]
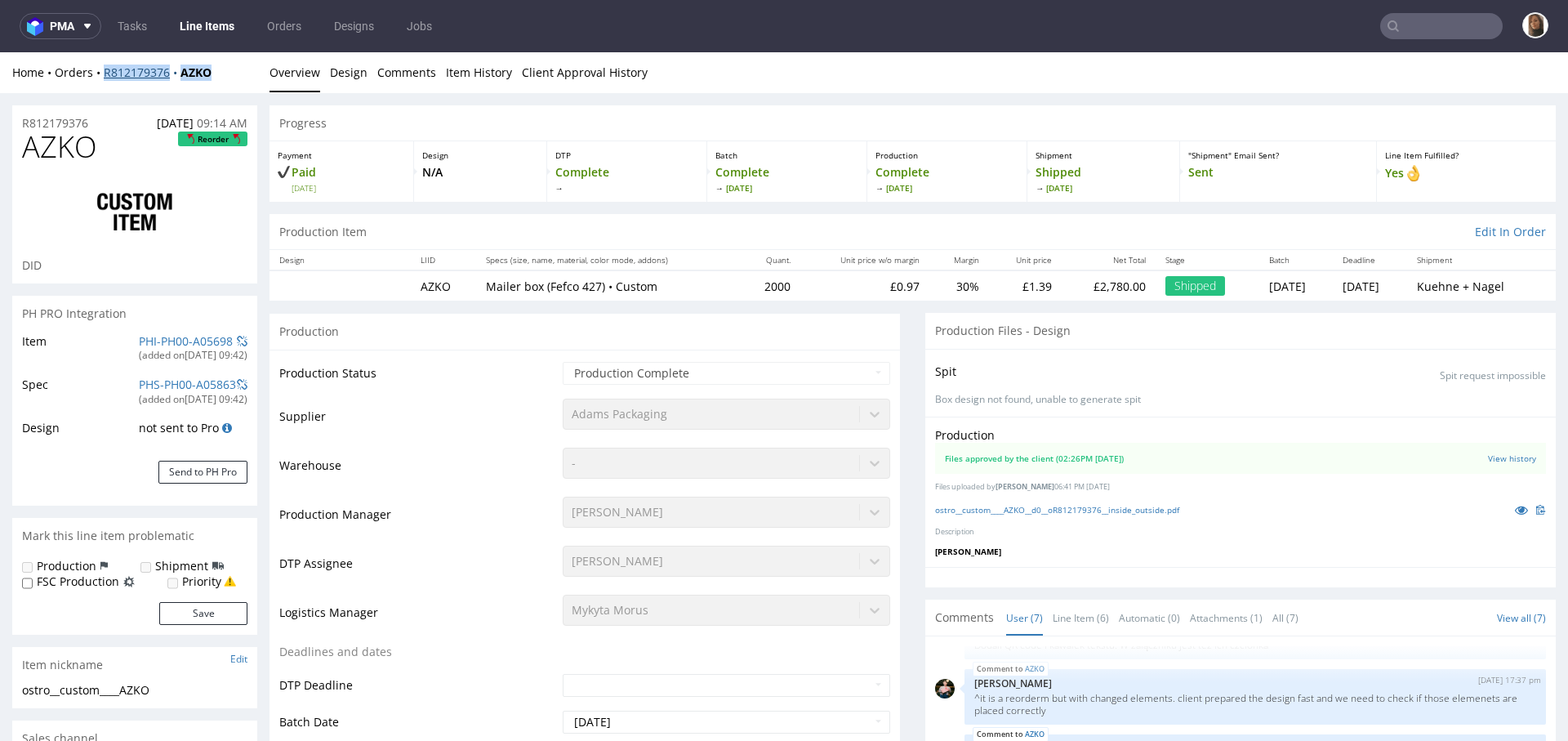
copy div "R812179376 AZKO"
click at [281, 15] on link "Orders" at bounding box center [283, 26] width 54 height 26
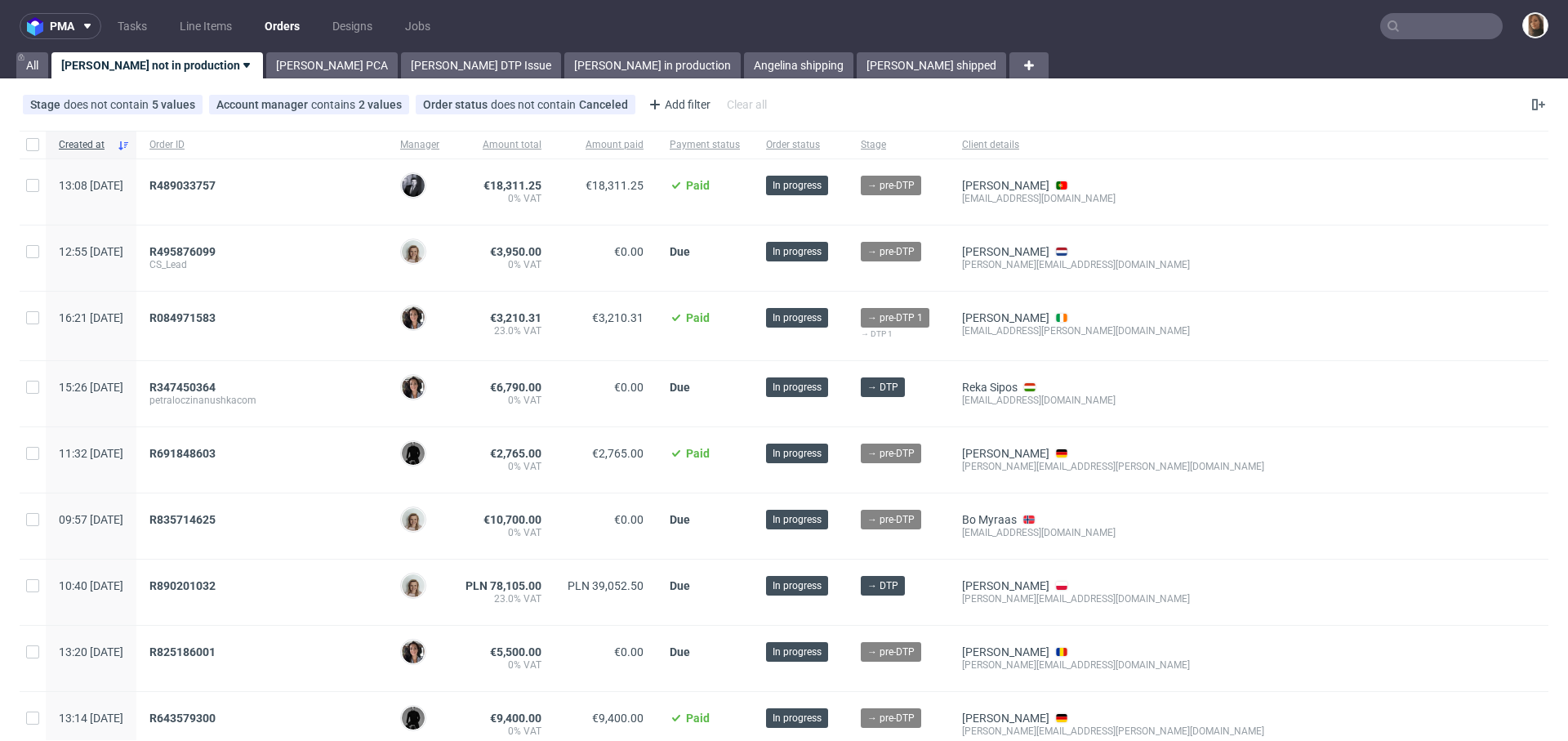
click at [1432, 19] on input "text" at bounding box center [1442, 26] width 122 height 26
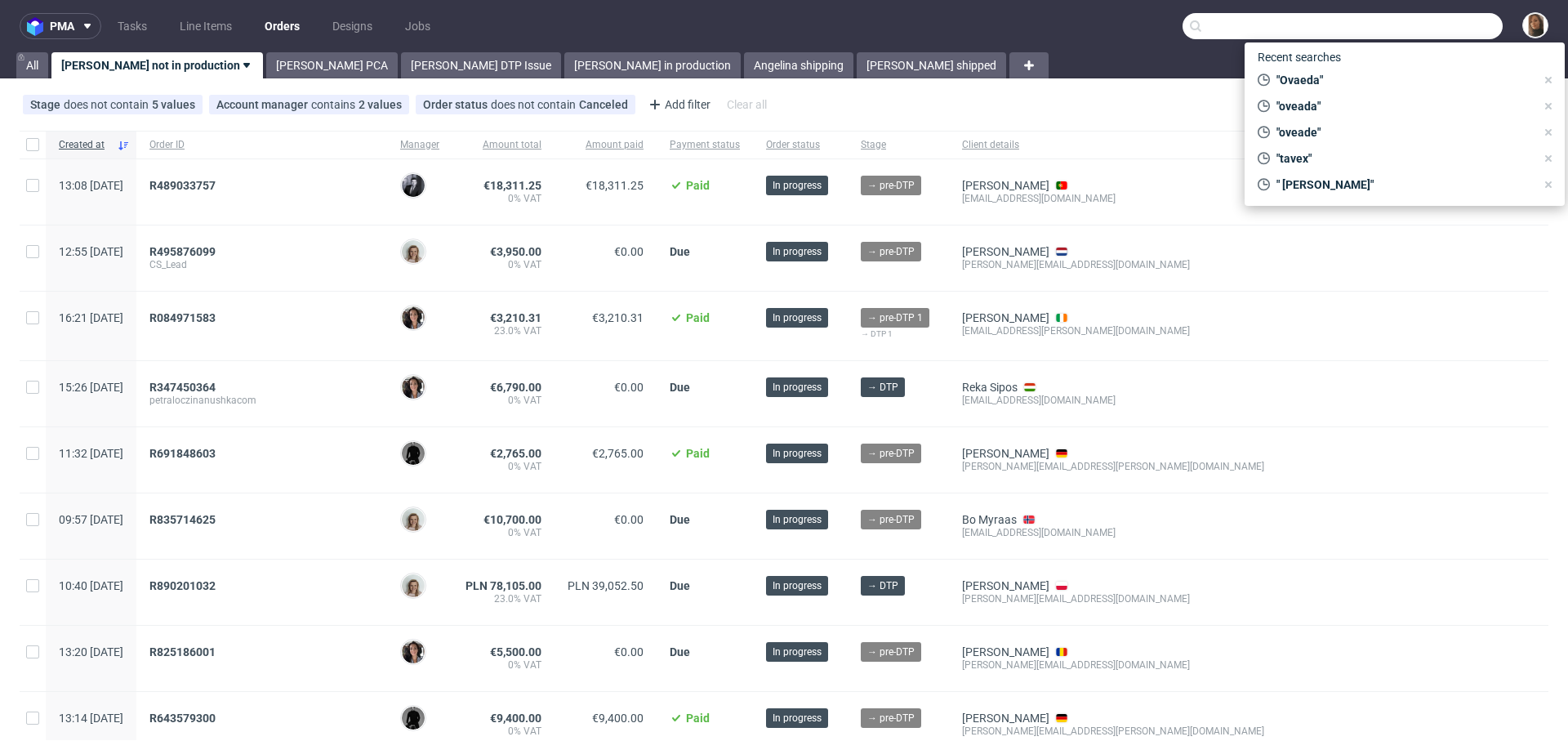
paste input "luca.andreazza@dagsmejan.com"
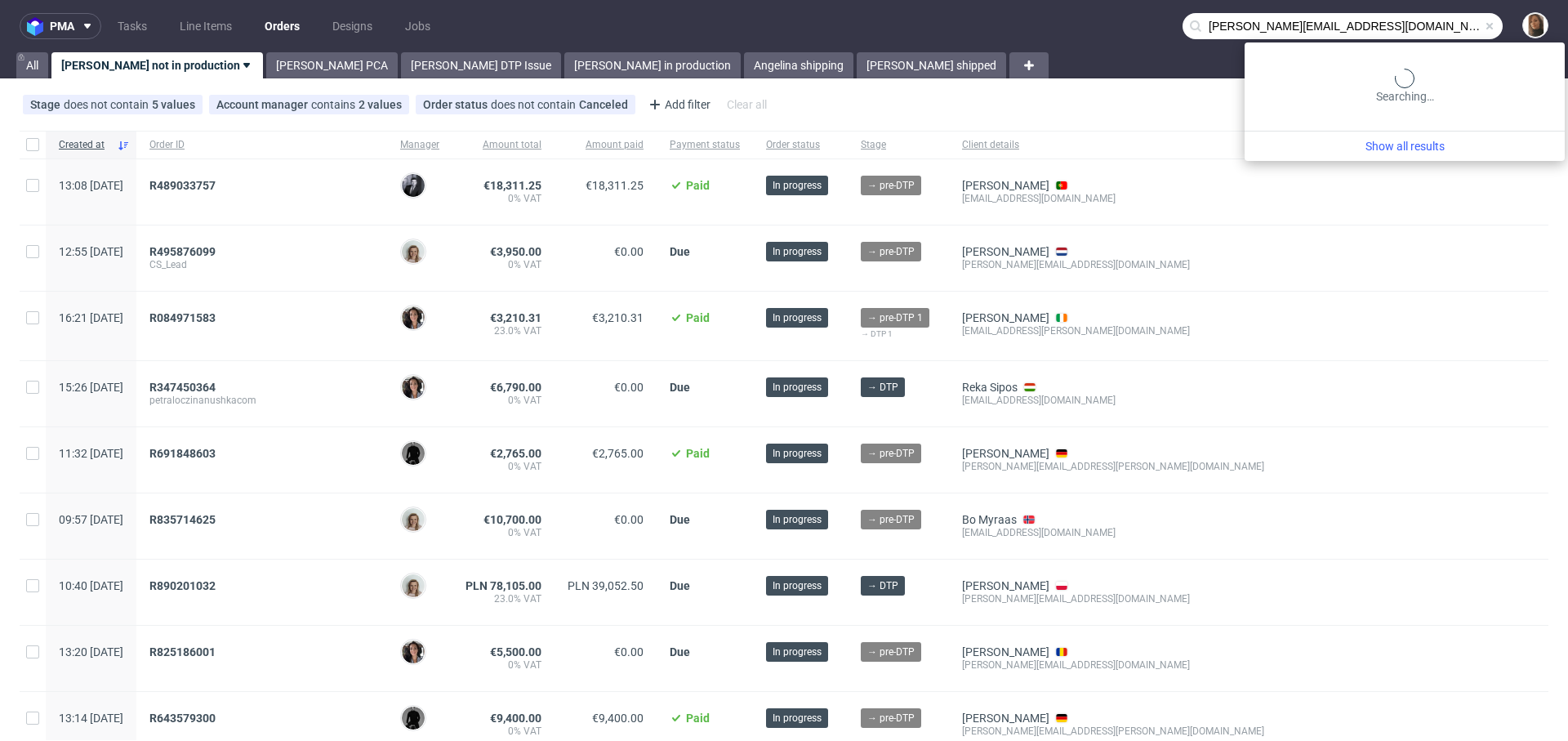
type input "luca.andreazza@dagsmejan.com"
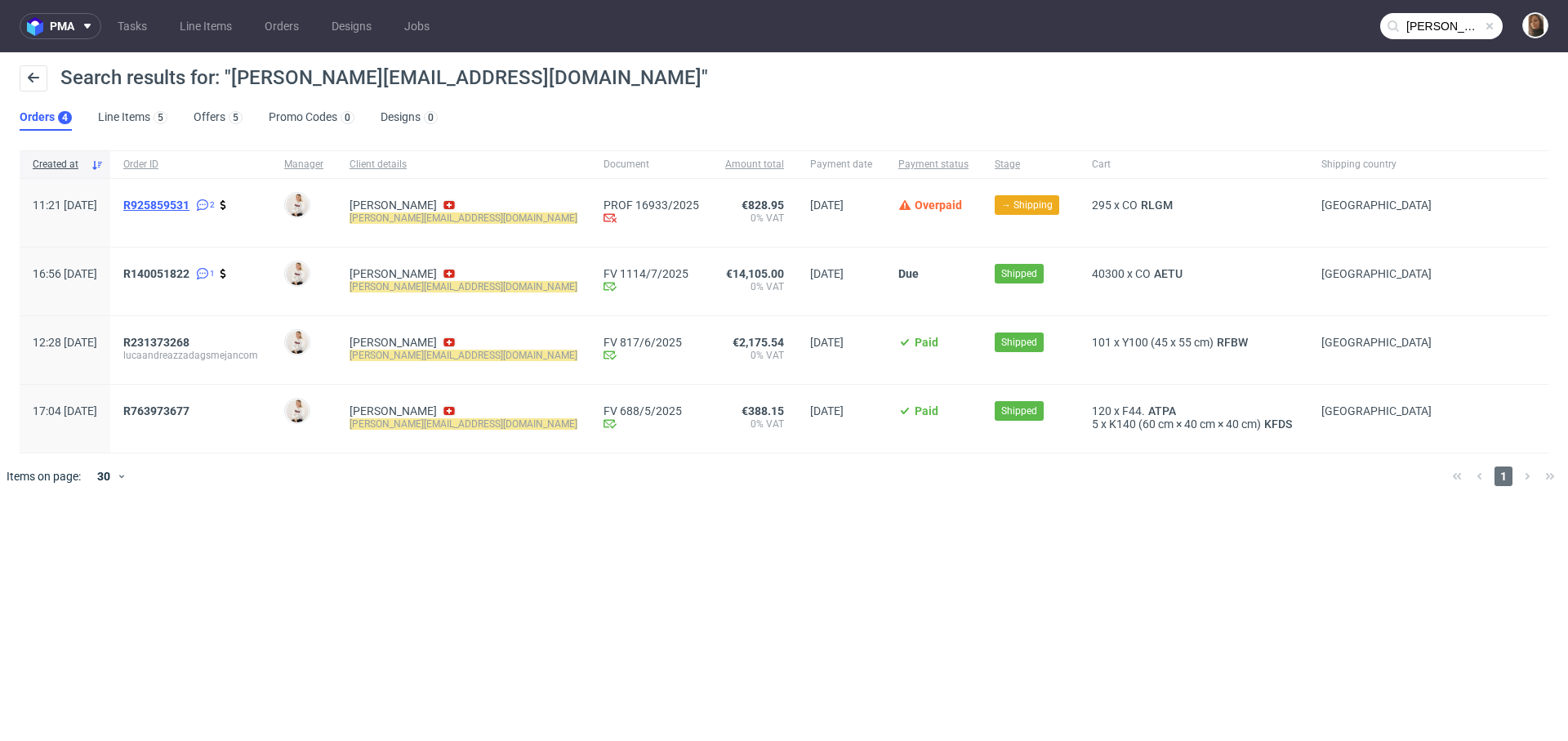
click at [190, 202] on span "R925859531" at bounding box center [156, 205] width 66 height 13
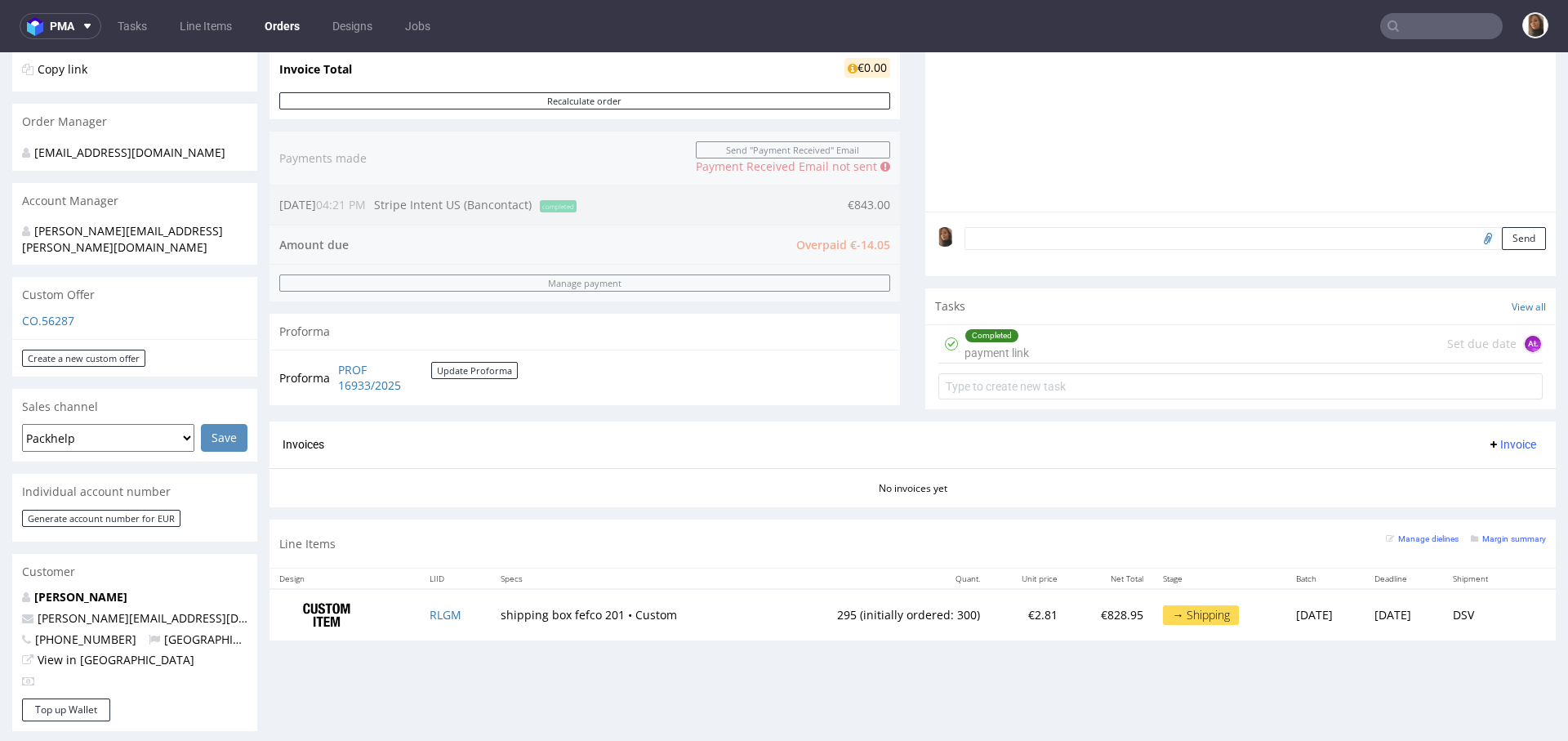
scroll to position [453, 0]
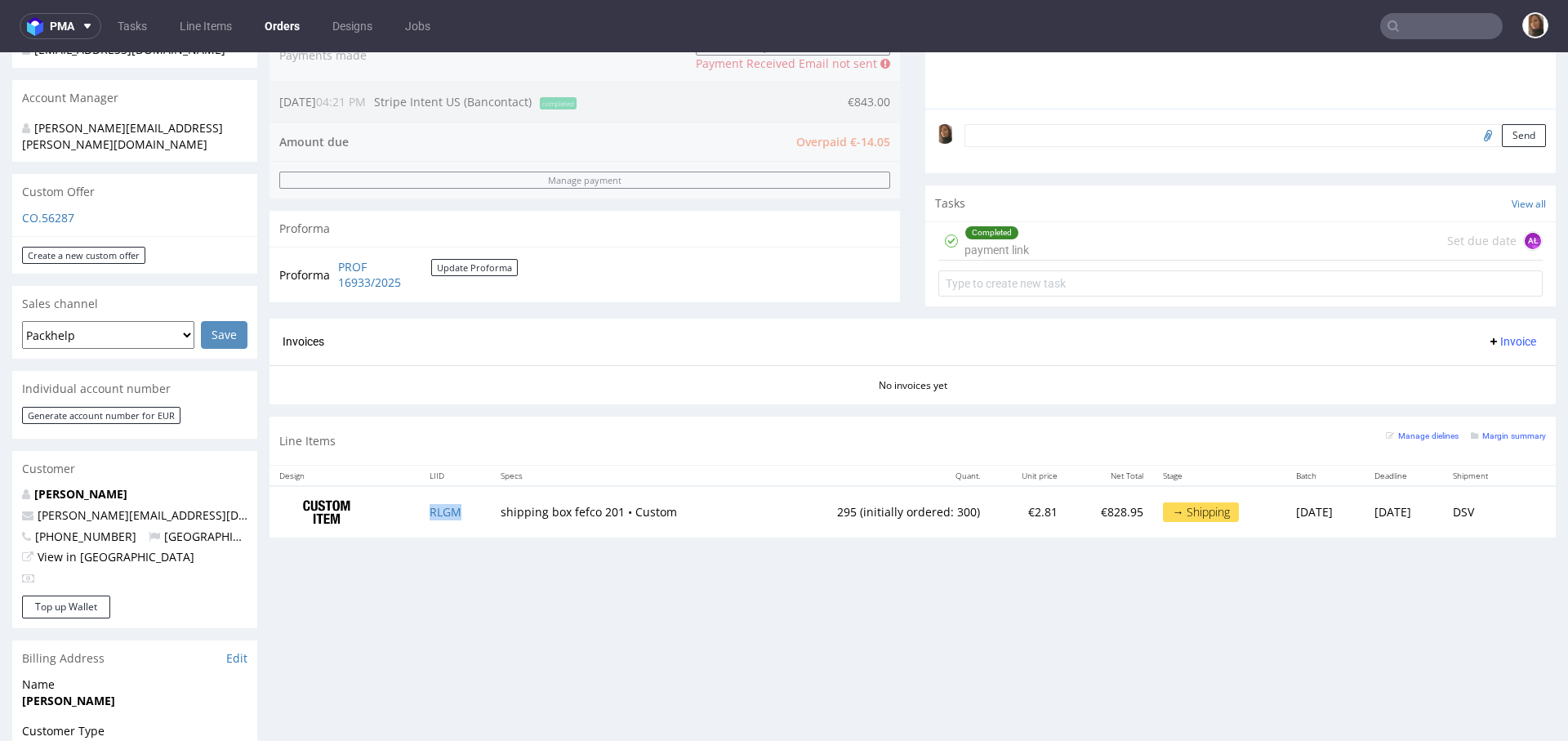
click at [433, 493] on td "RLGM" at bounding box center [455, 512] width 72 height 51
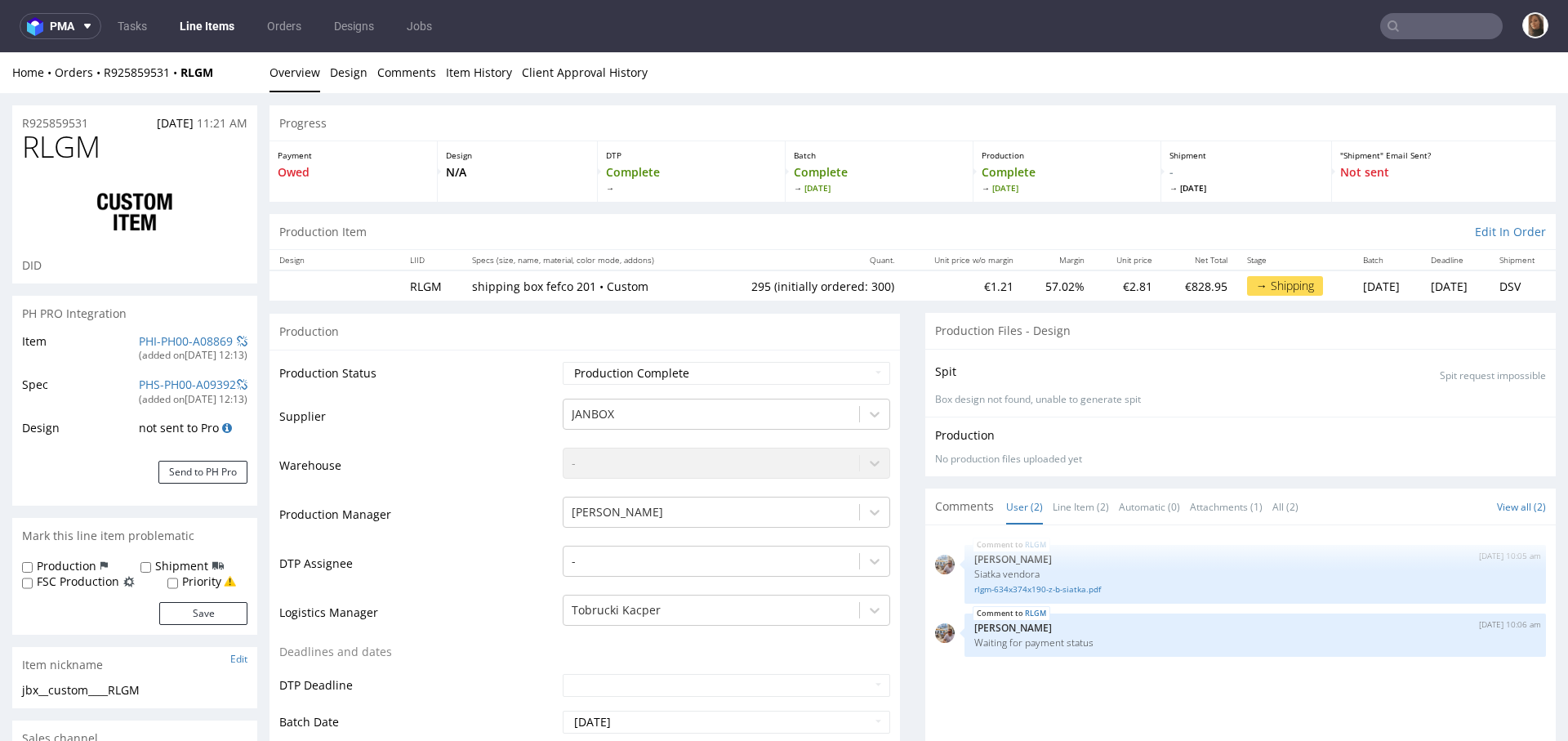
type input "295"
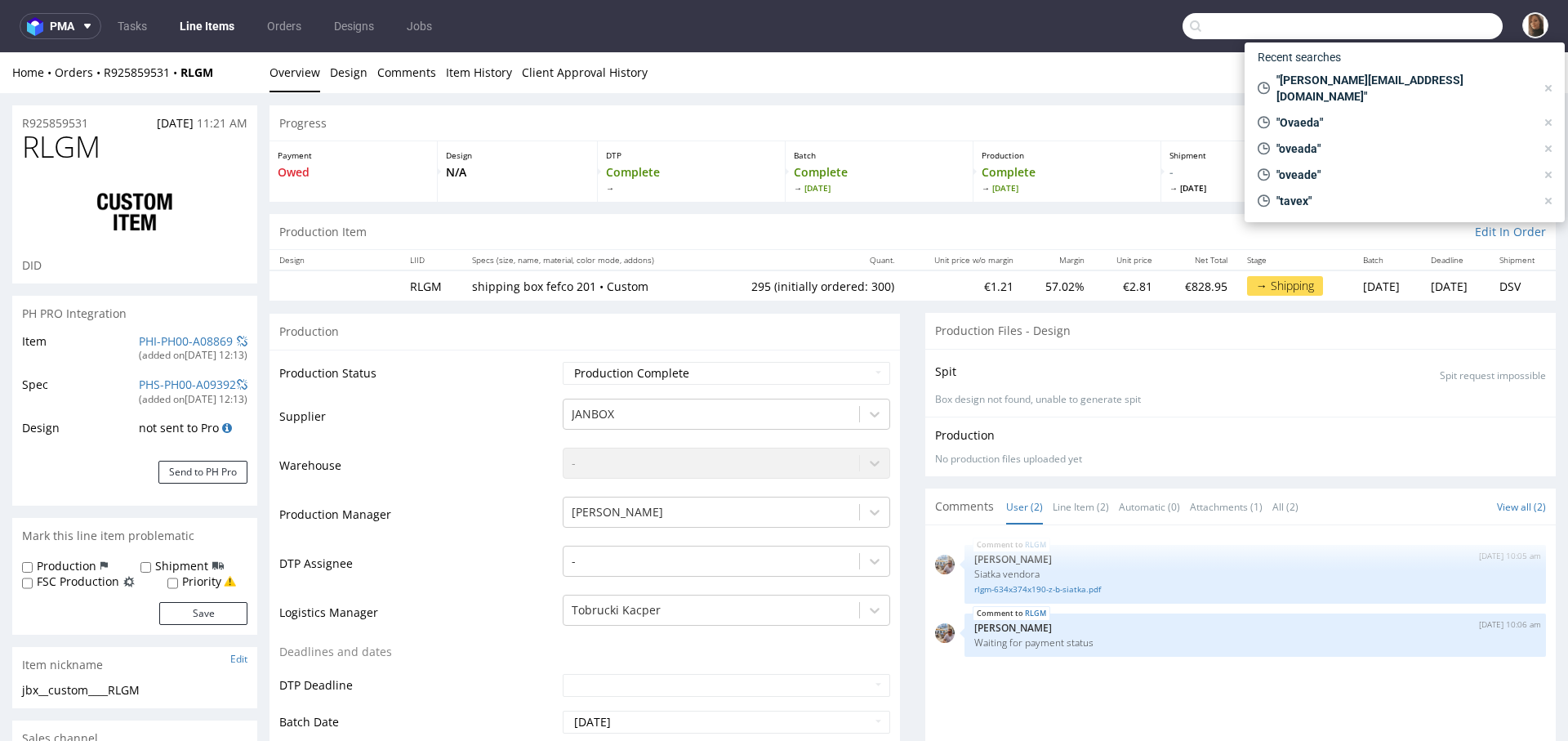
click at [1431, 26] on input "text" at bounding box center [1342, 26] width 320 height 26
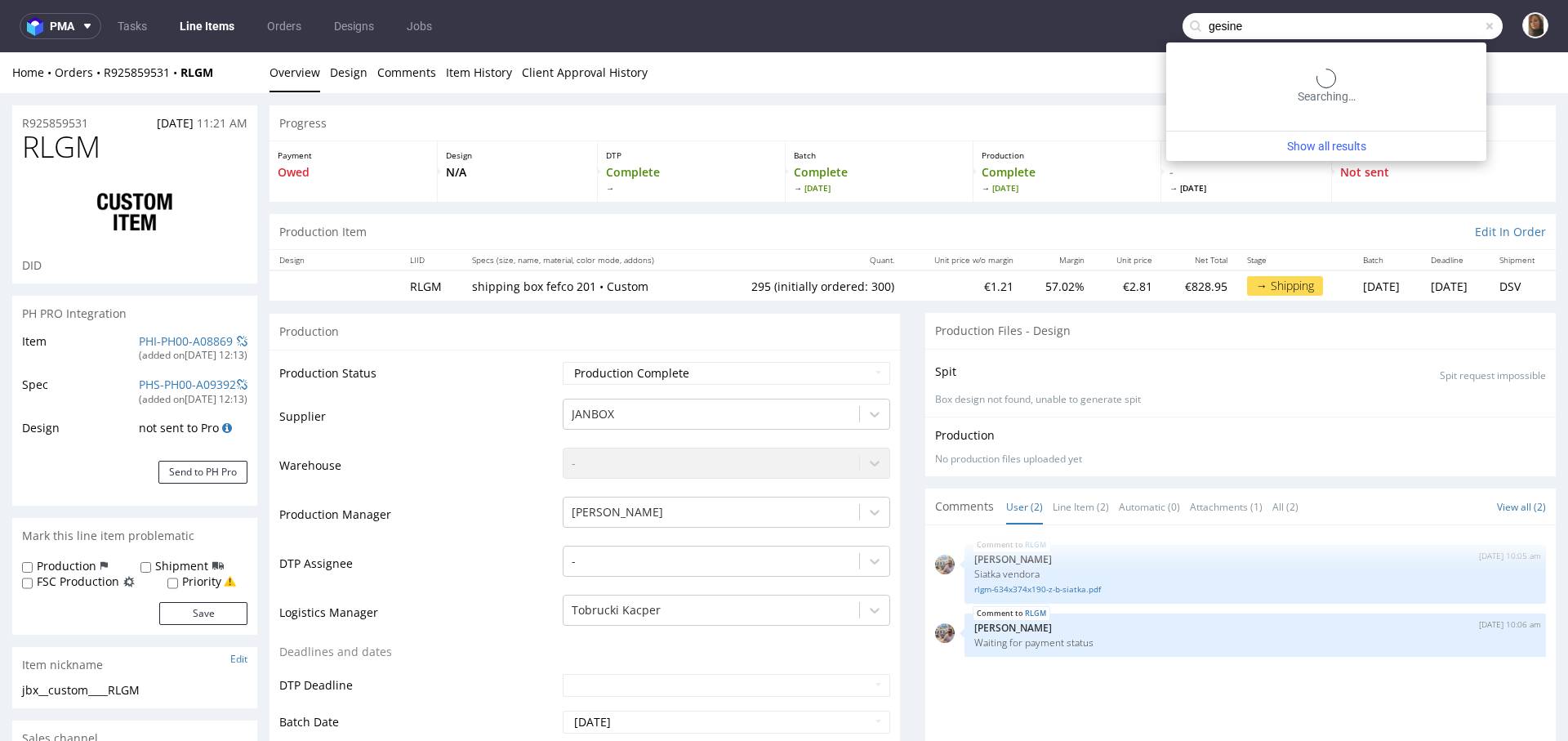
type input "gesine"
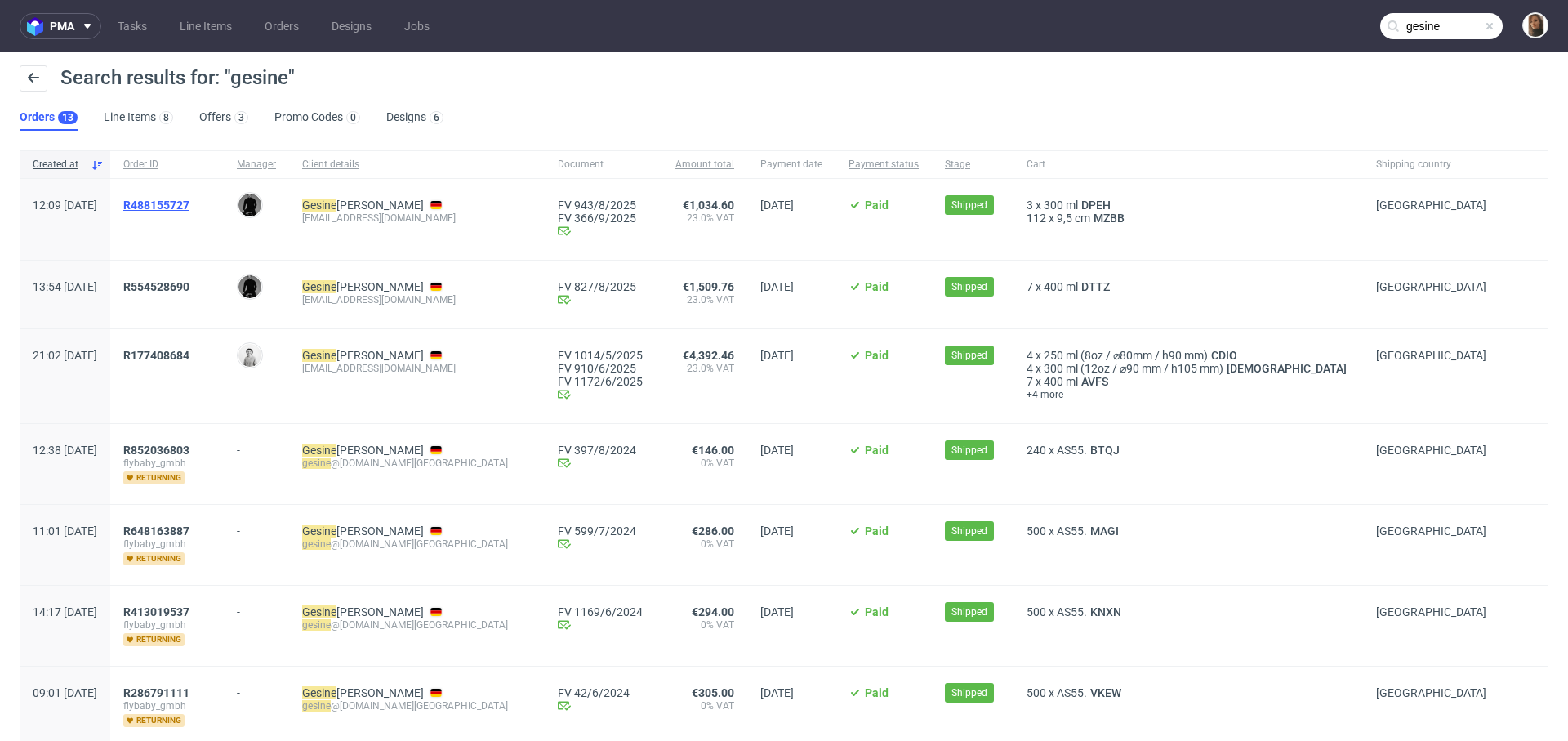
click at [190, 199] on span "R488155727" at bounding box center [156, 205] width 66 height 13
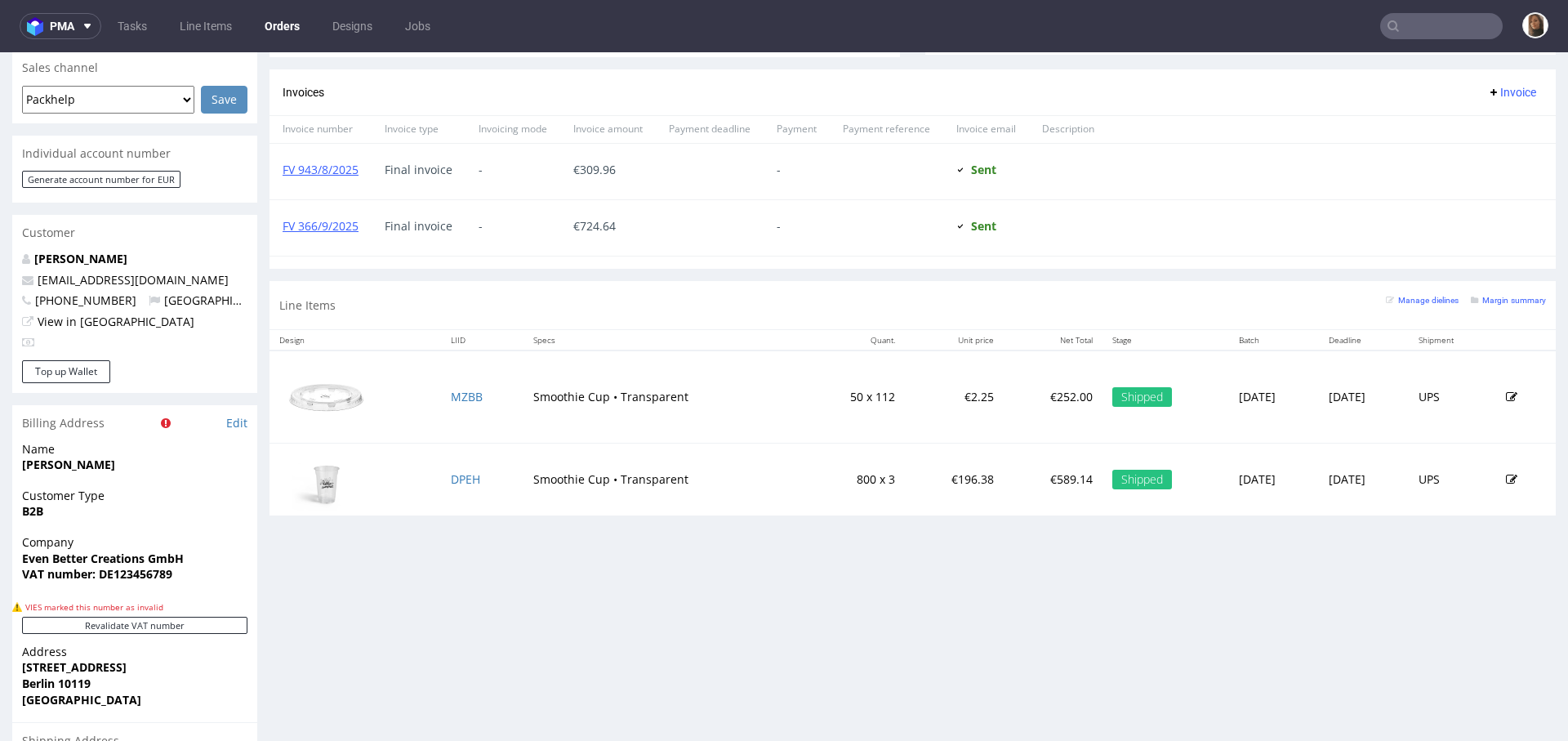
scroll to position [958, 0]
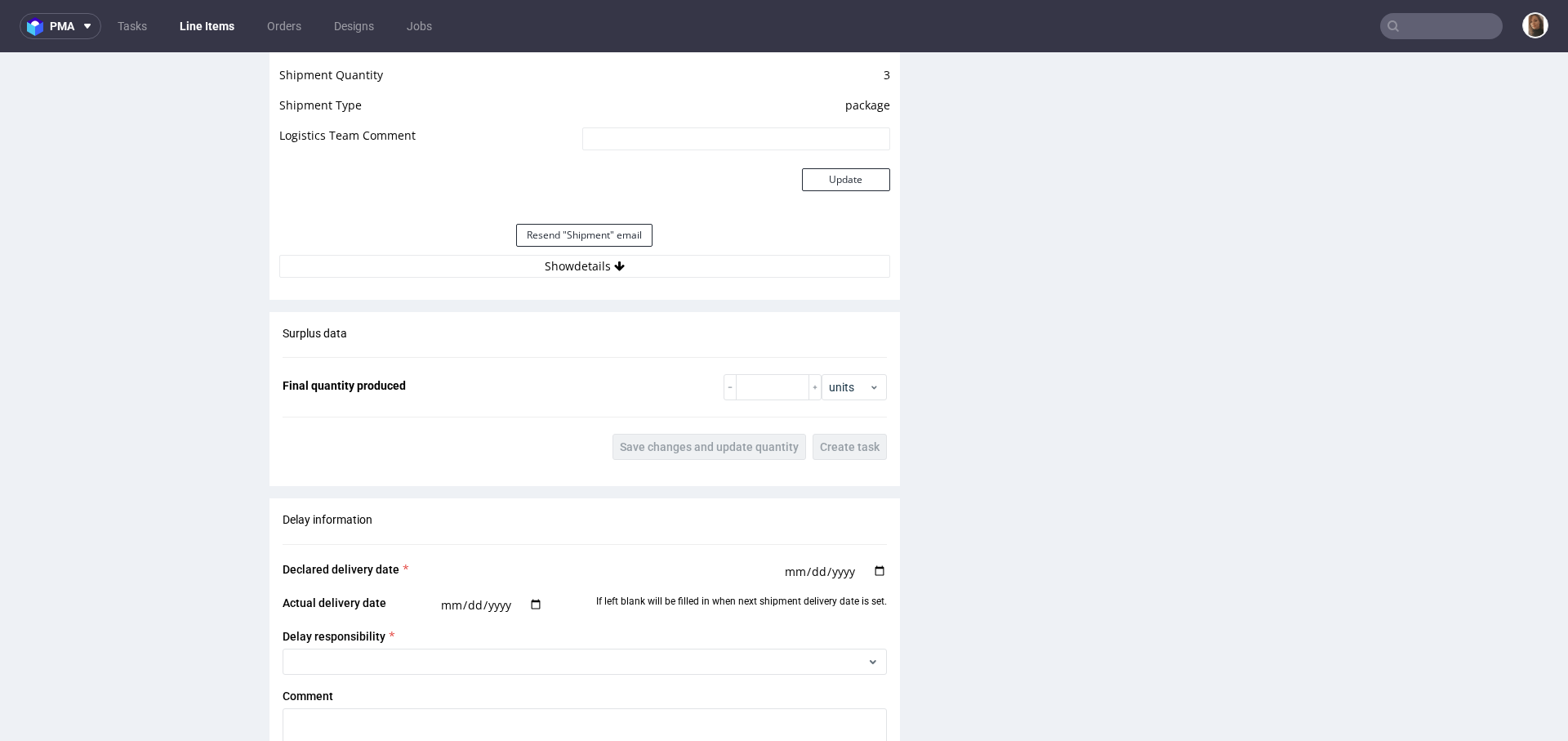
scroll to position [2051, 0]
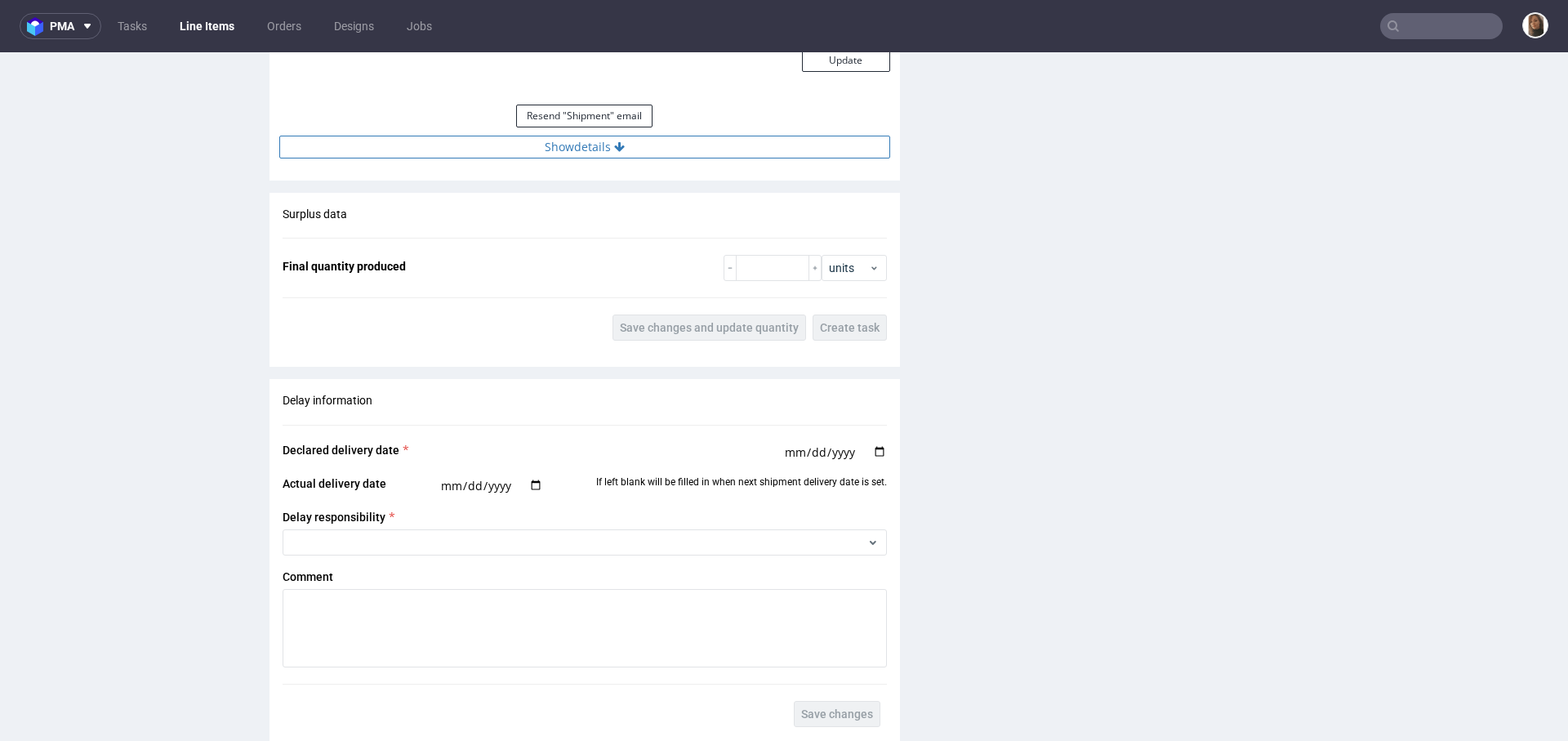
click at [575, 139] on button "Show details" at bounding box center [585, 146] width 611 height 23
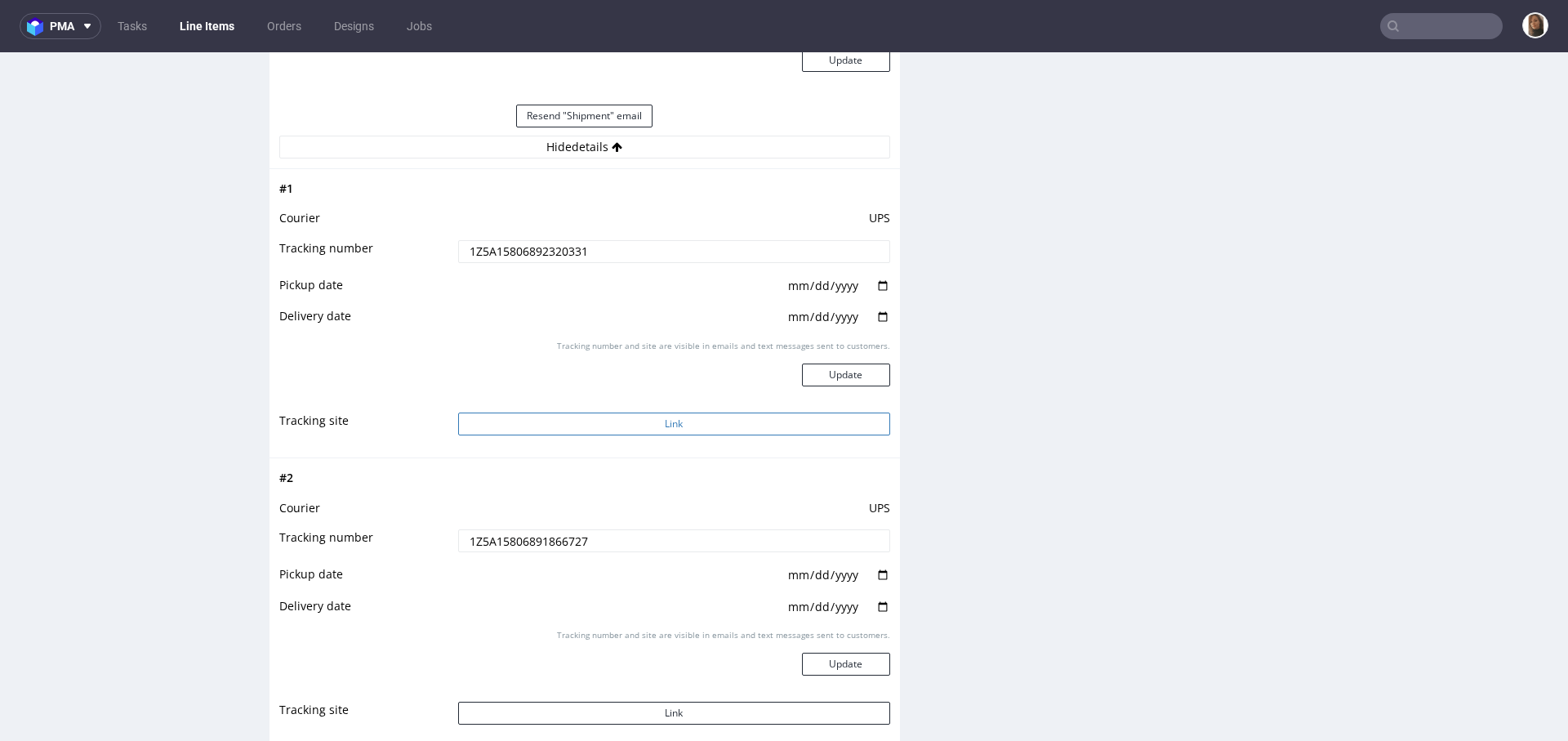
click at [665, 418] on button "Link" at bounding box center [673, 424] width 431 height 23
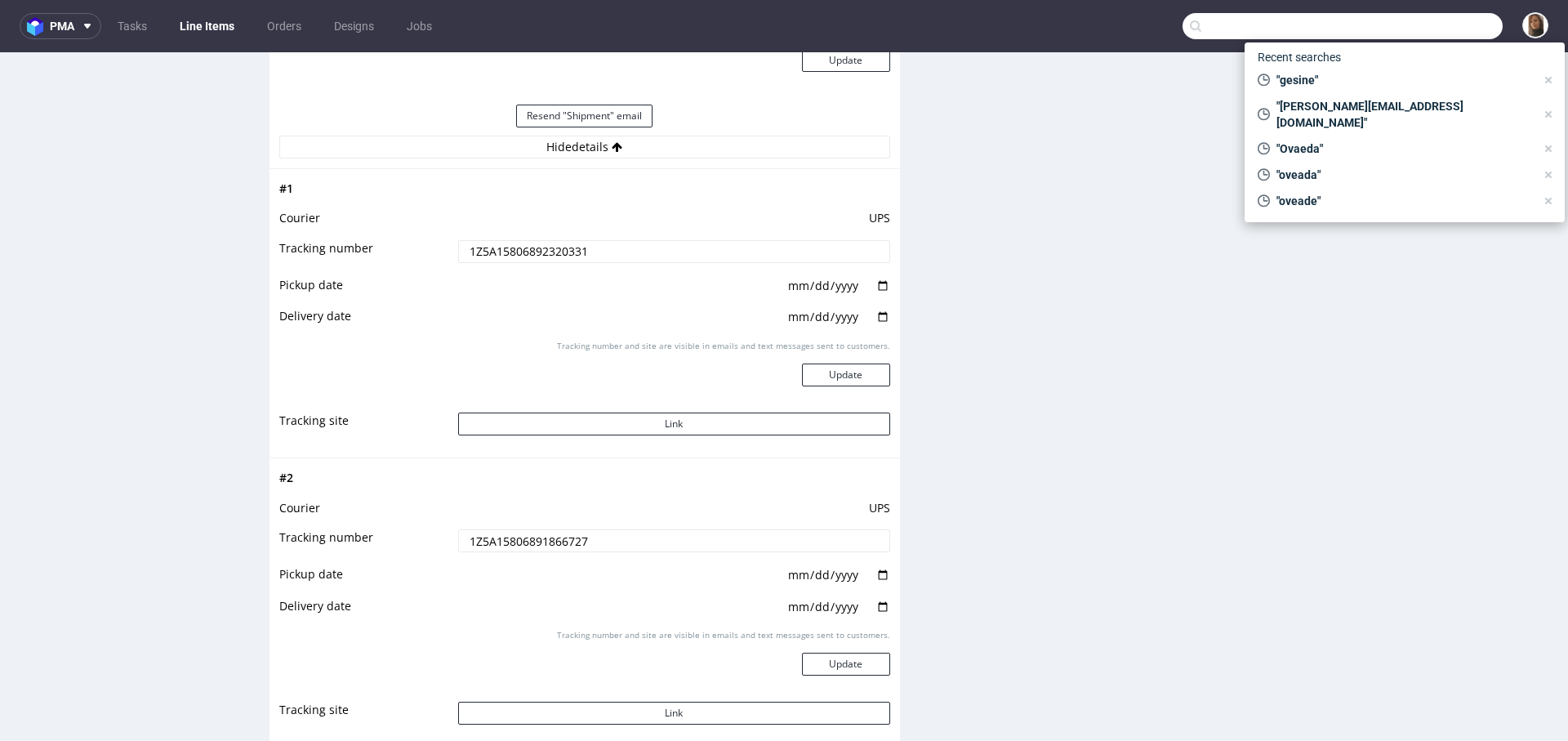
click at [1455, 26] on input "text" at bounding box center [1342, 26] width 320 height 26
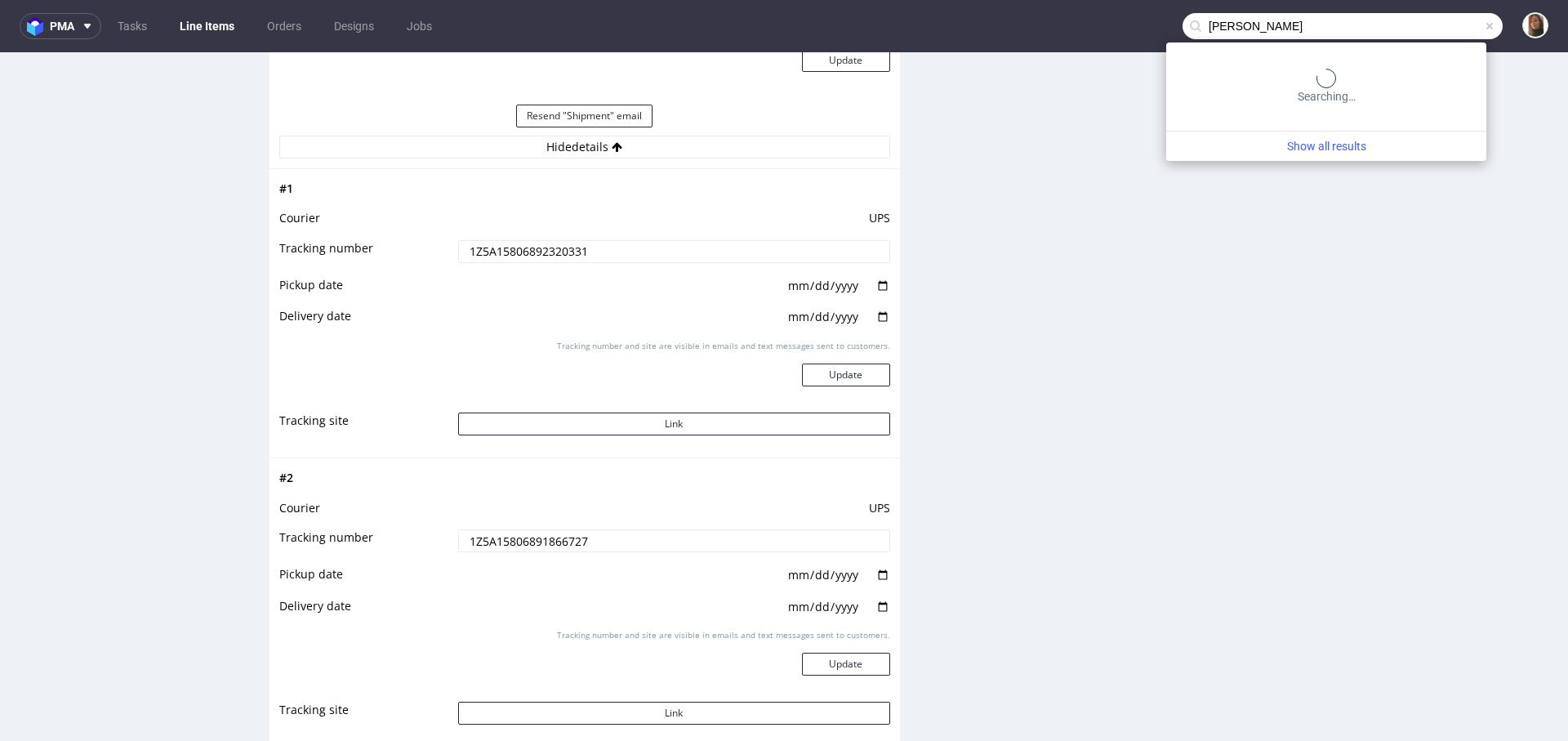
type input "hannes"
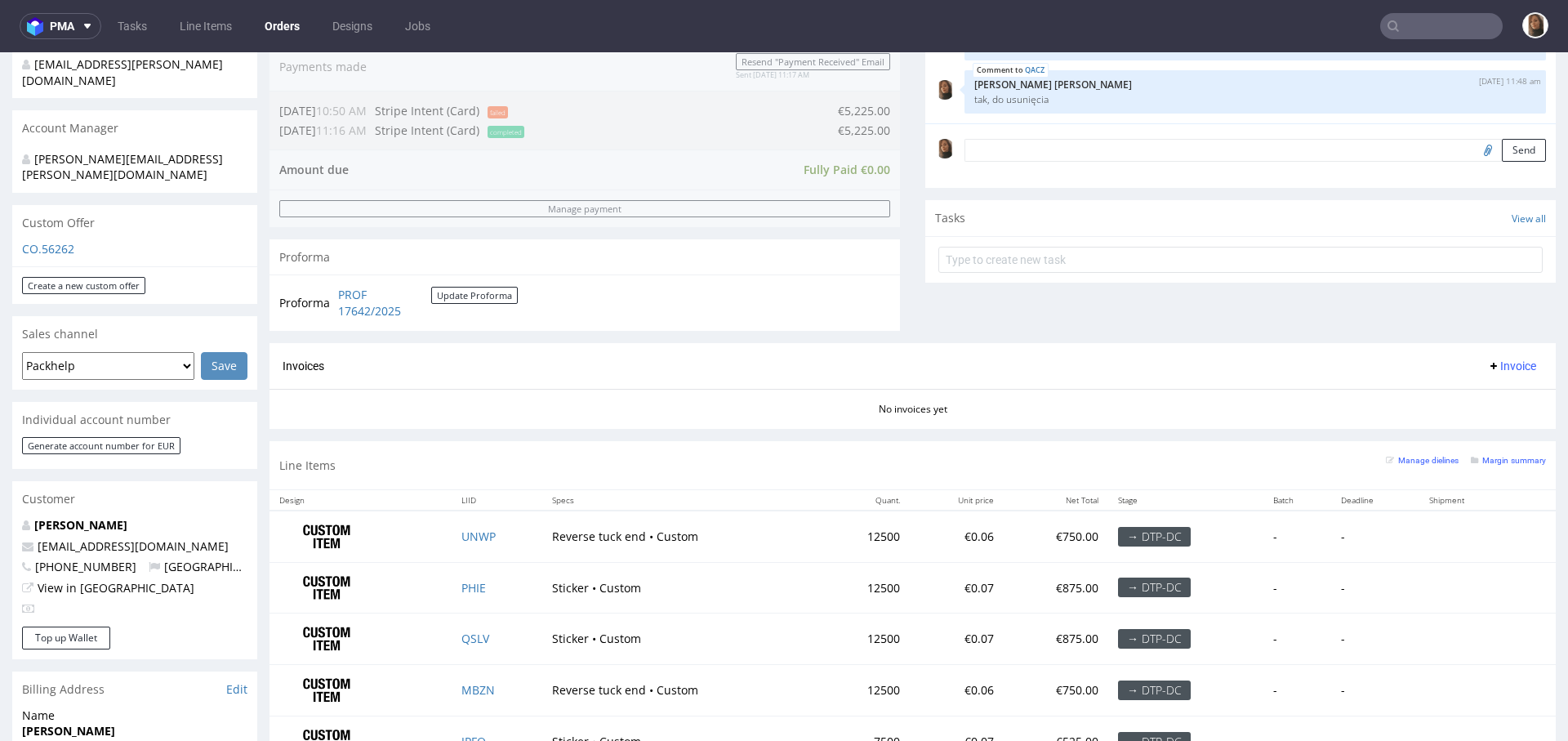
scroll to position [668, 0]
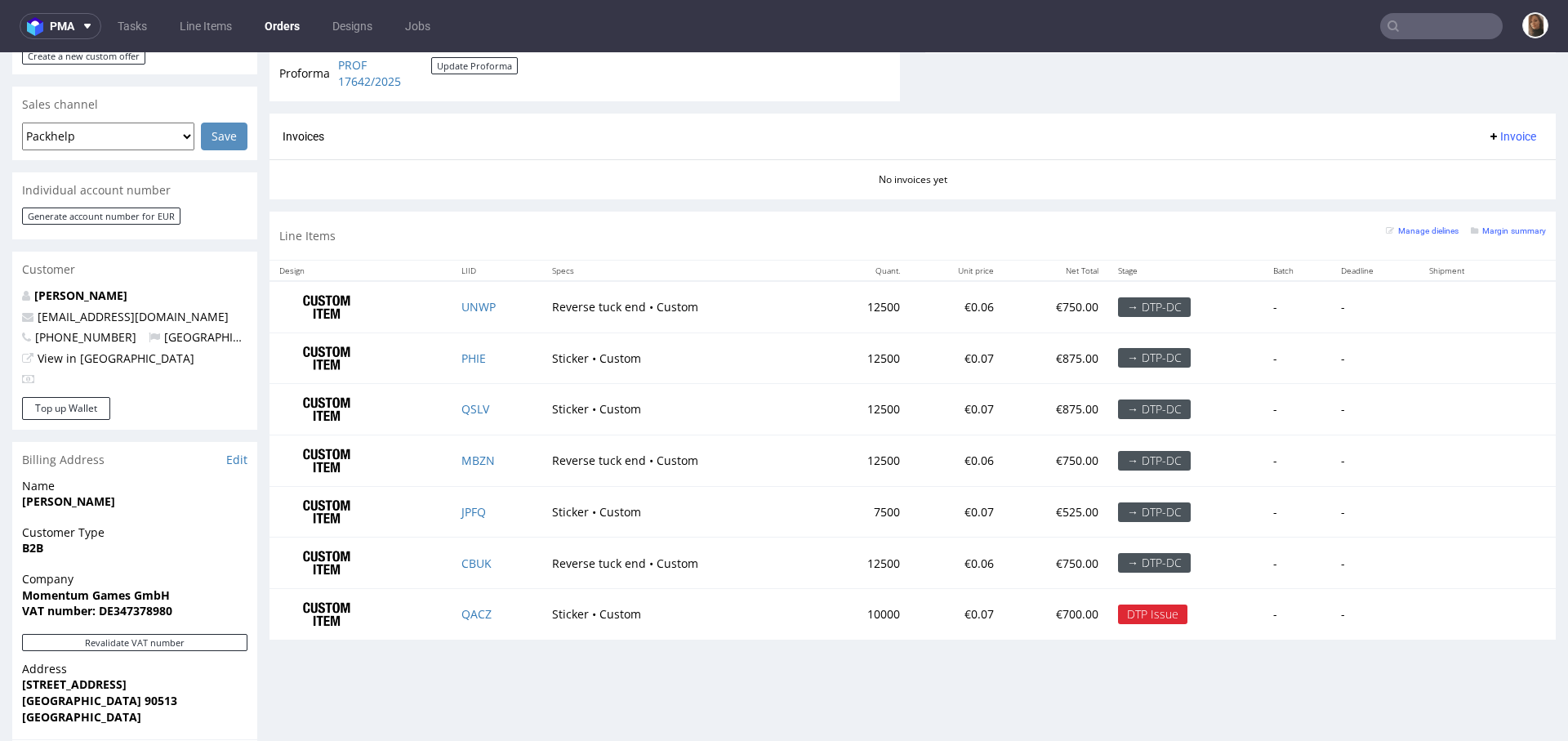
click at [1446, 27] on input "text" at bounding box center [1442, 26] width 122 height 26
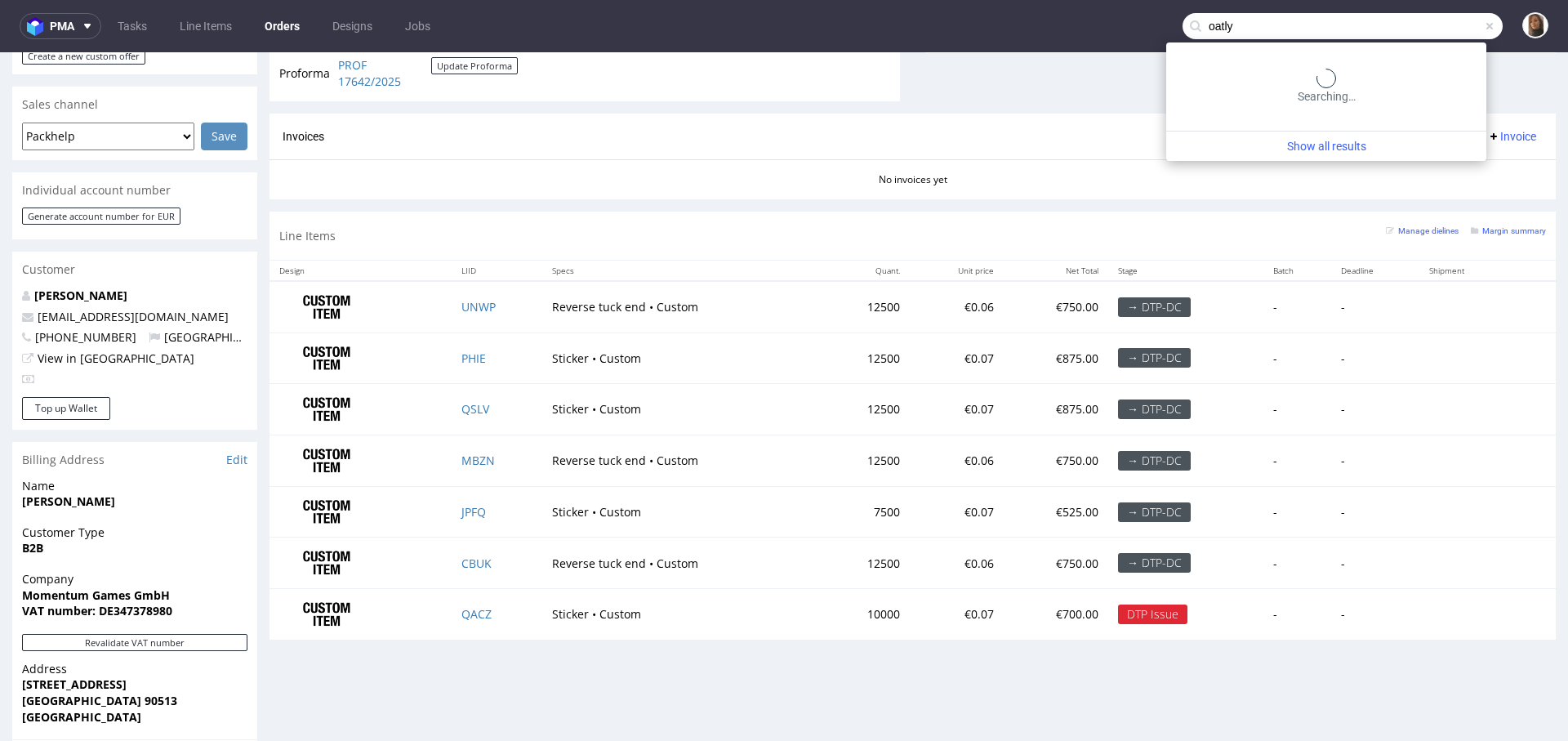
type input "oatly"
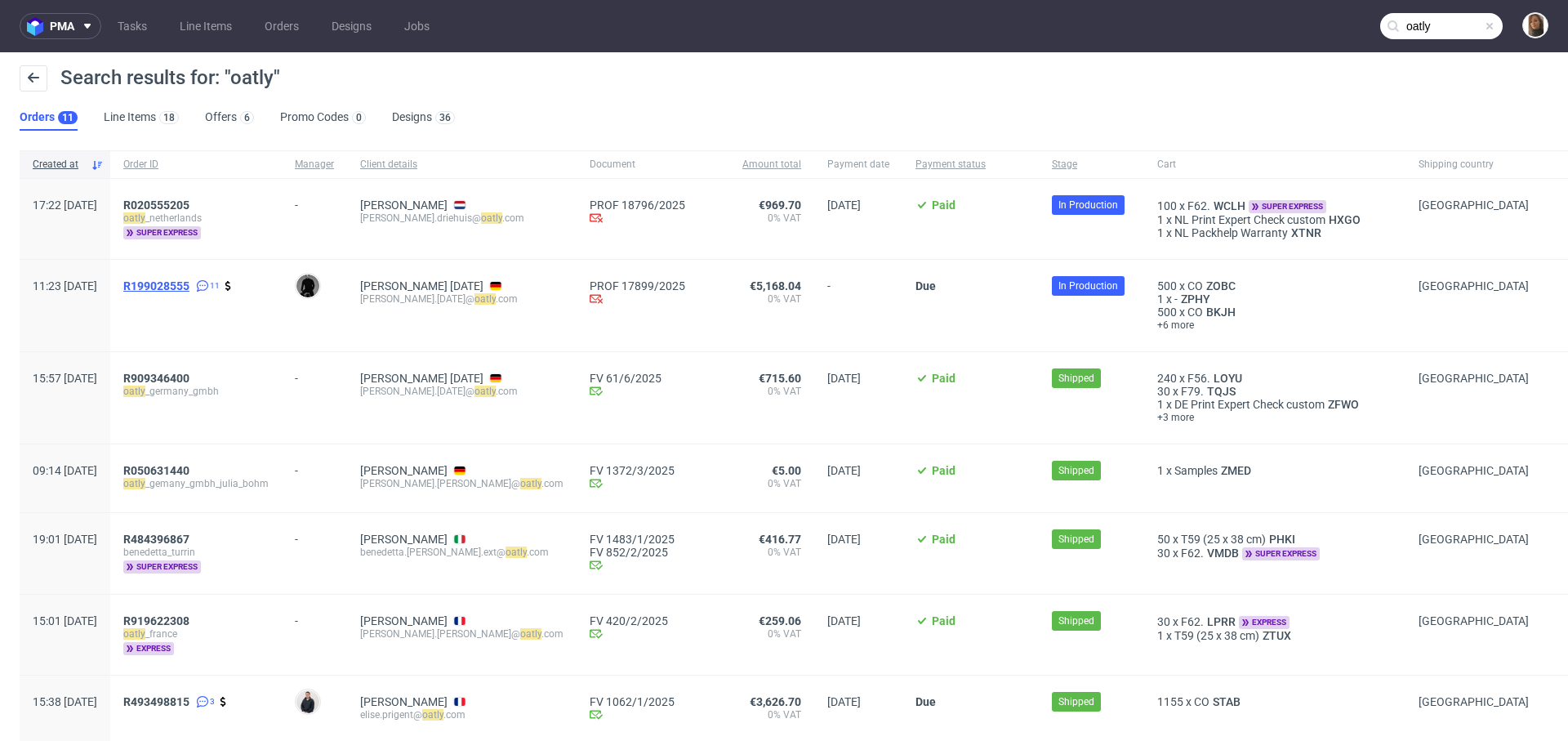
click at [190, 288] on span "R199028555" at bounding box center [156, 286] width 66 height 13
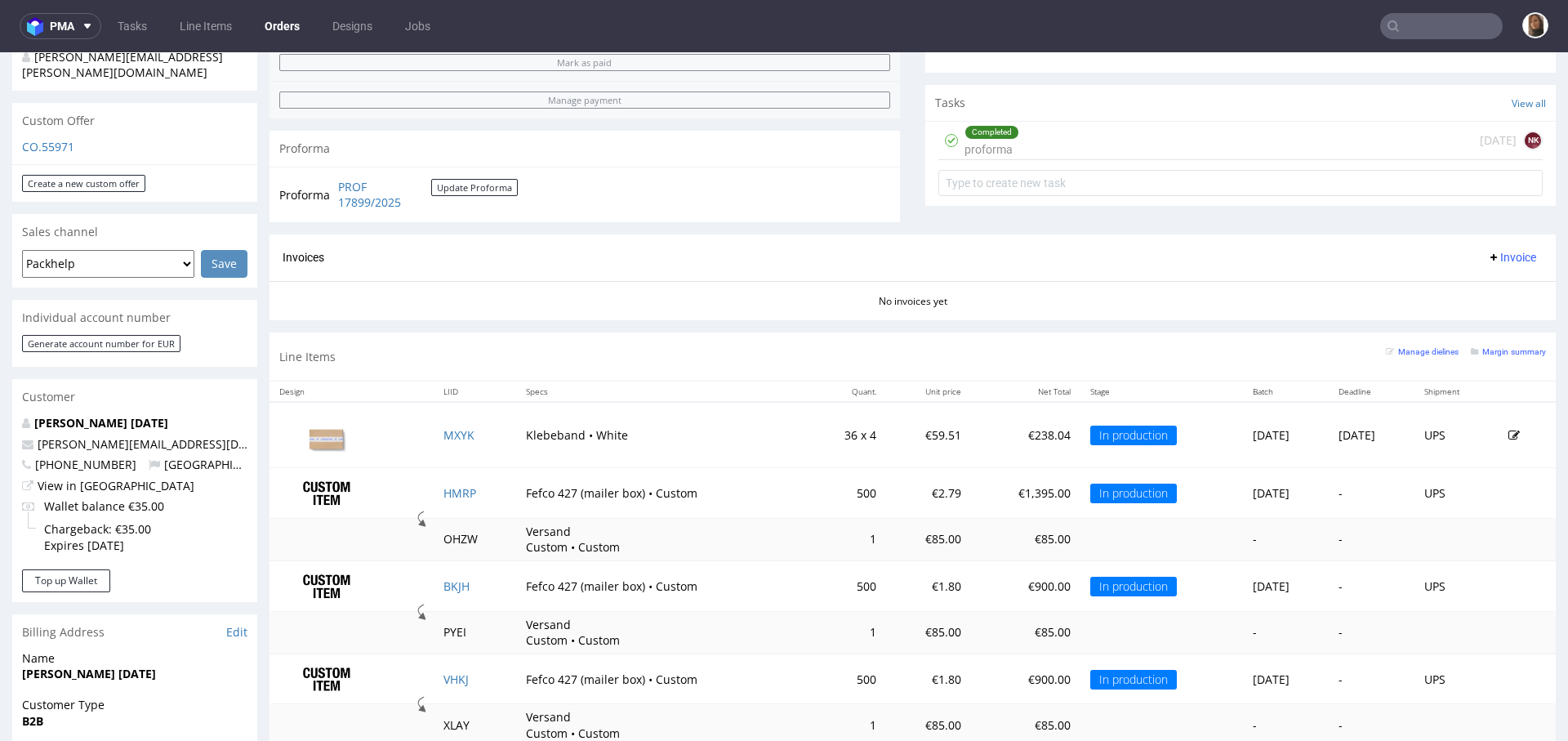
scroll to position [658, 0]
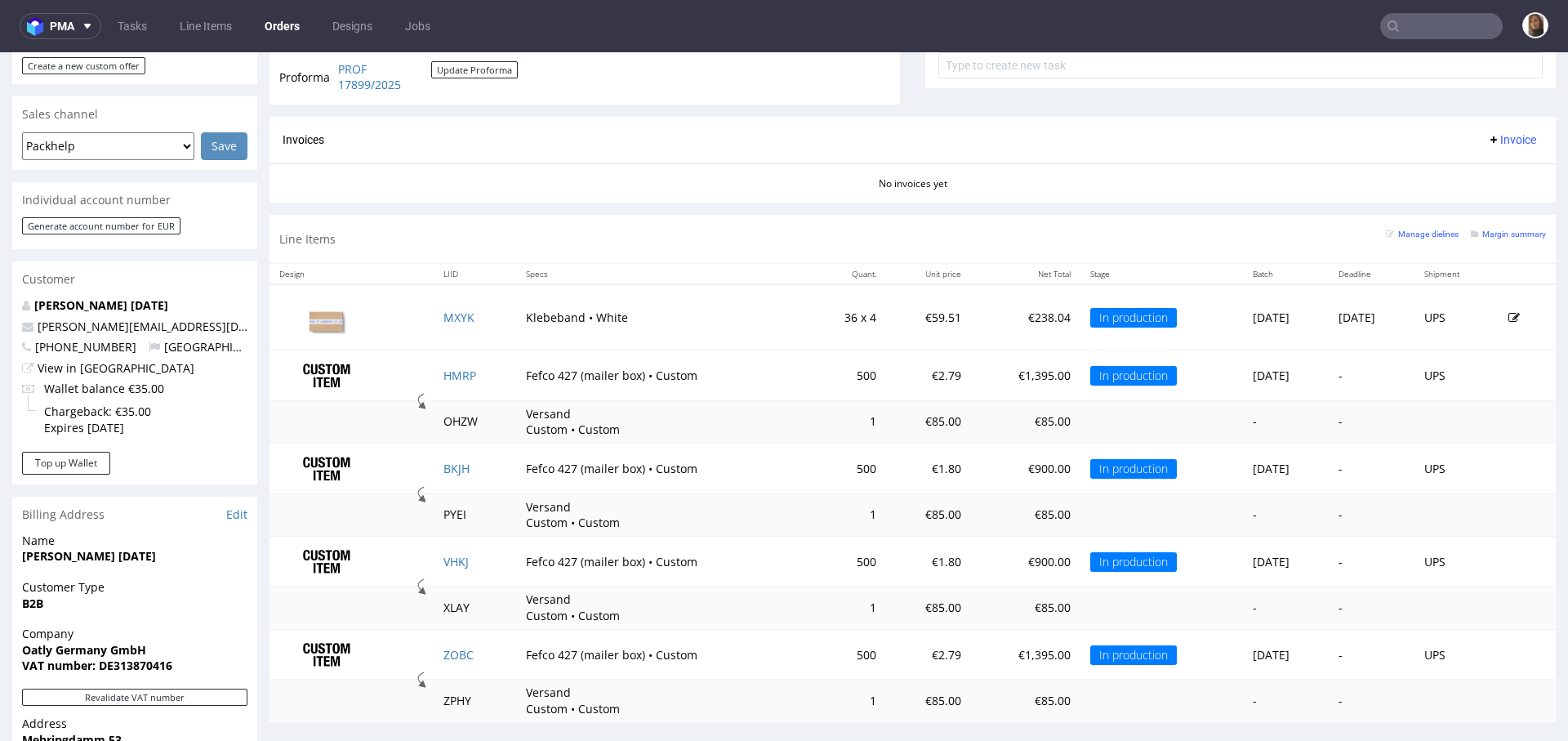
click at [285, 36] on link "Orders" at bounding box center [281, 26] width 54 height 26
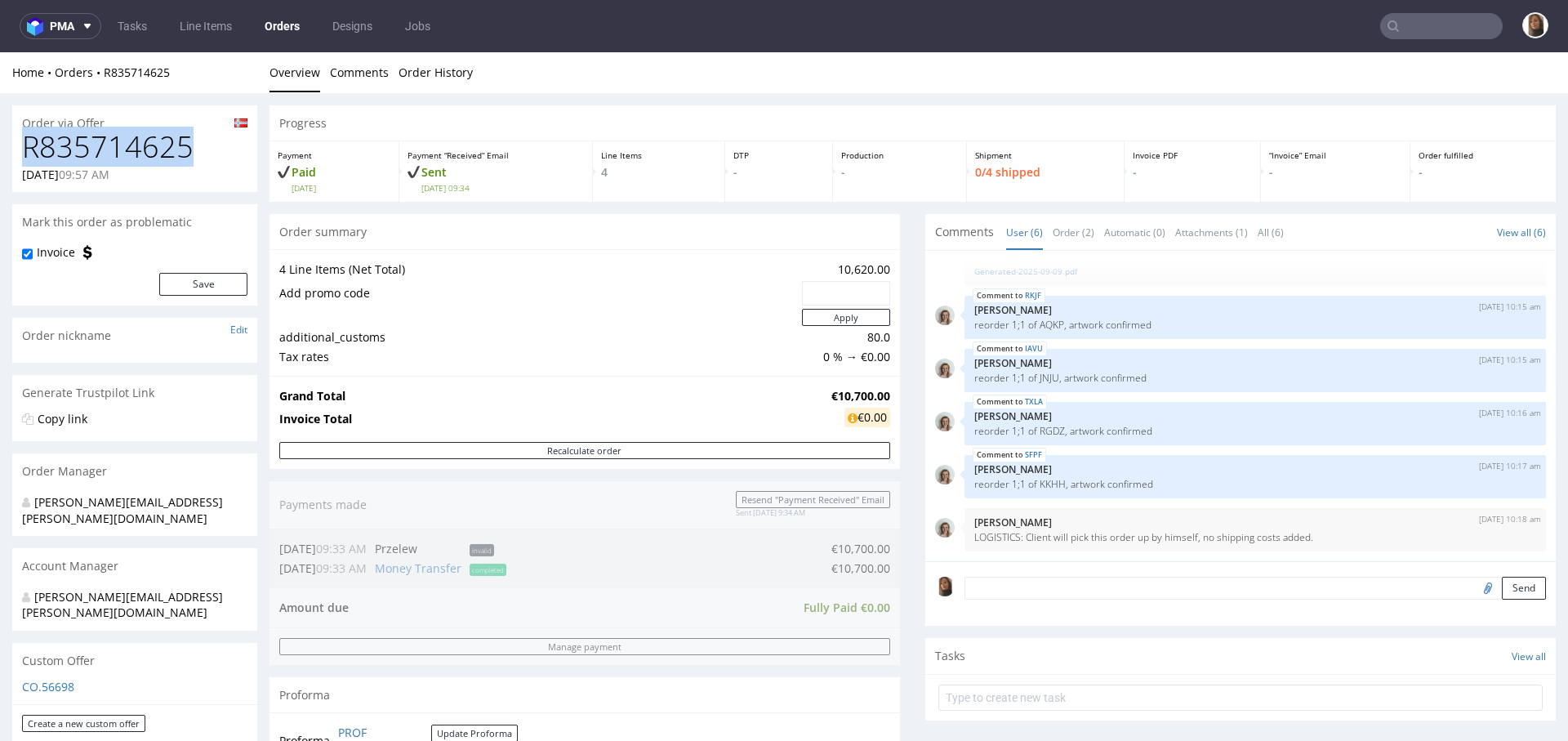
drag, startPoint x: 183, startPoint y: 155, endPoint x: 26, endPoint y: 153, distance: 157.0
click at [26, 154] on h1 "R835714625" at bounding box center [134, 146] width 225 height 33
copy link "R835714625"
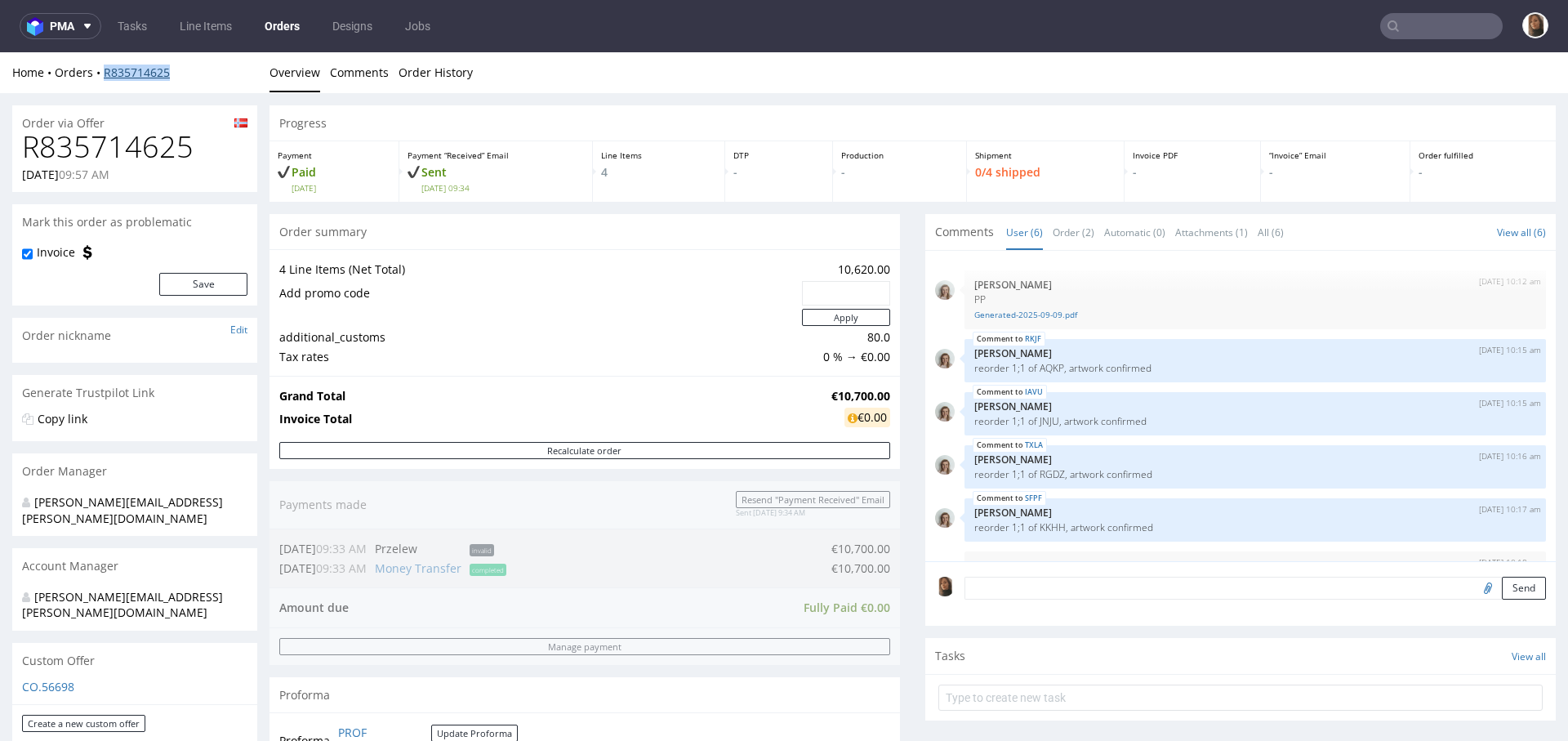
scroll to position [750, 0]
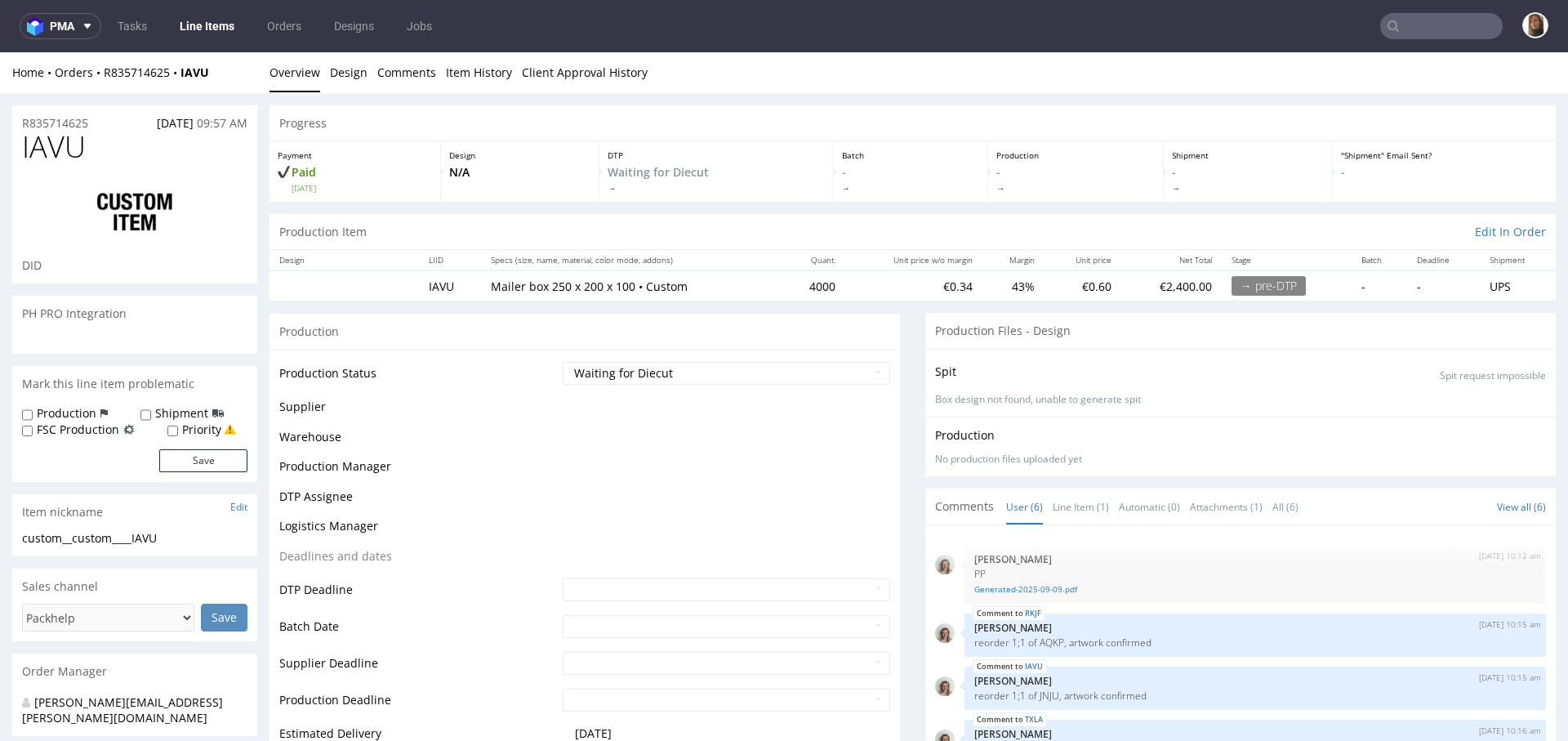
scroll to position [43, 0]
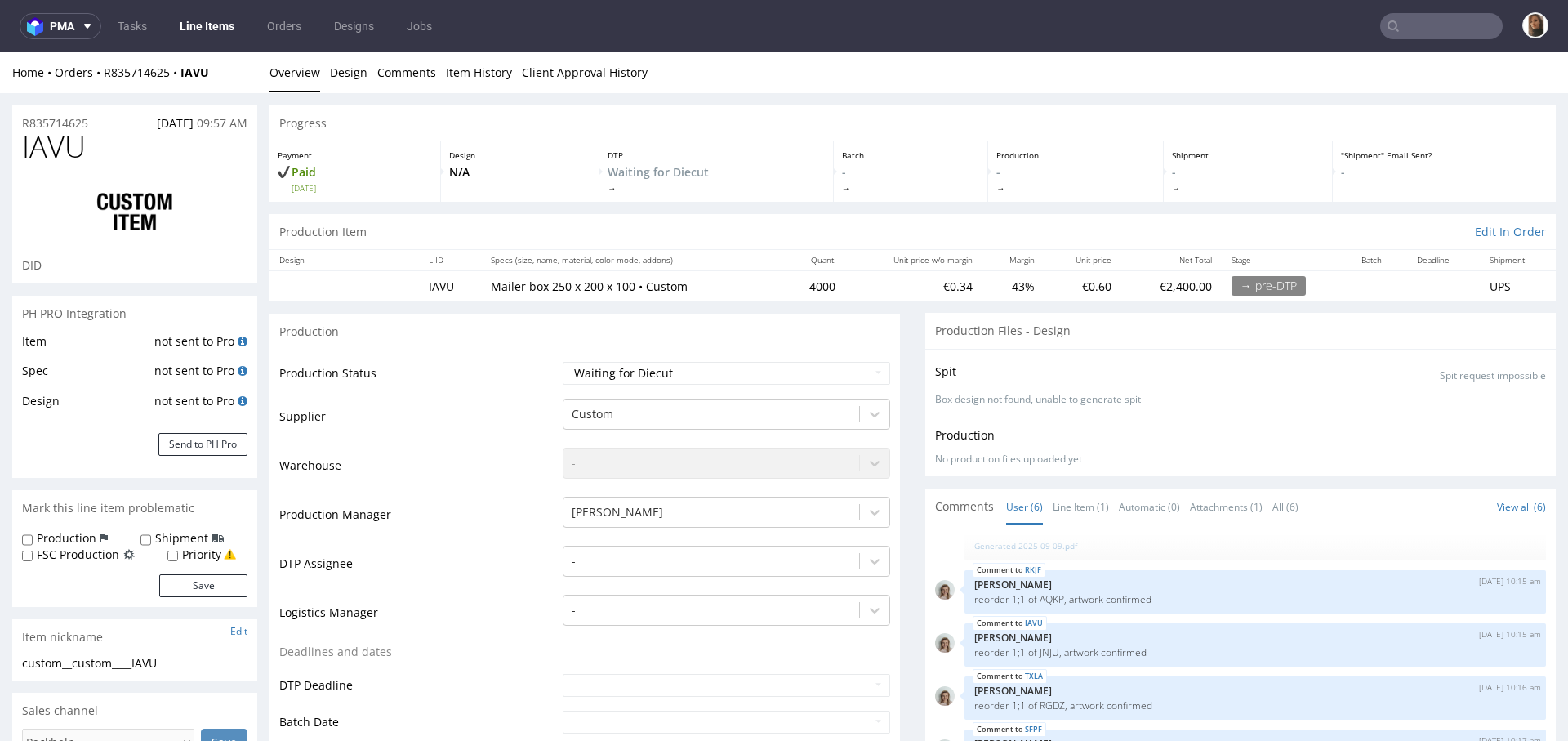
select select "in_progress"
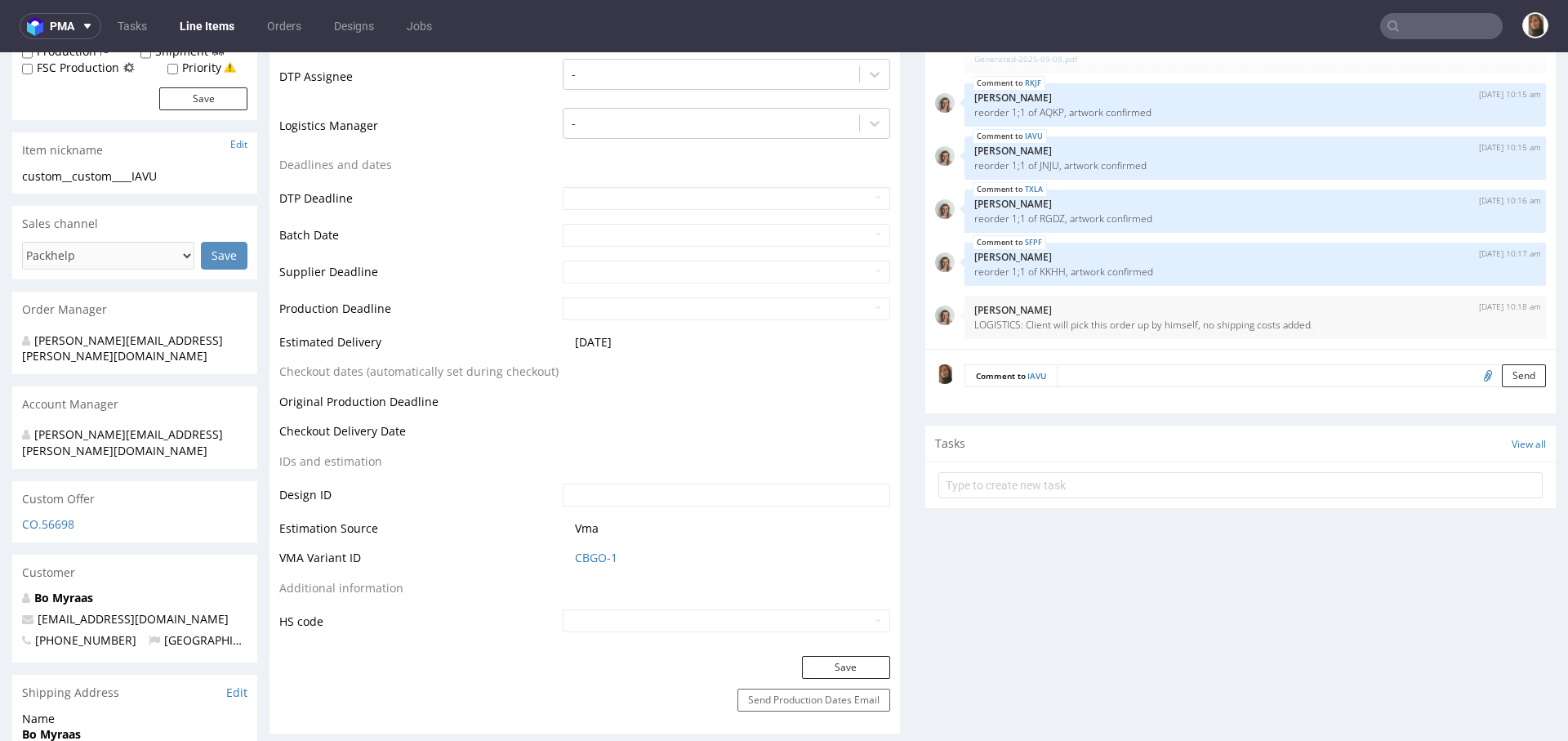
scroll to position [866, 0]
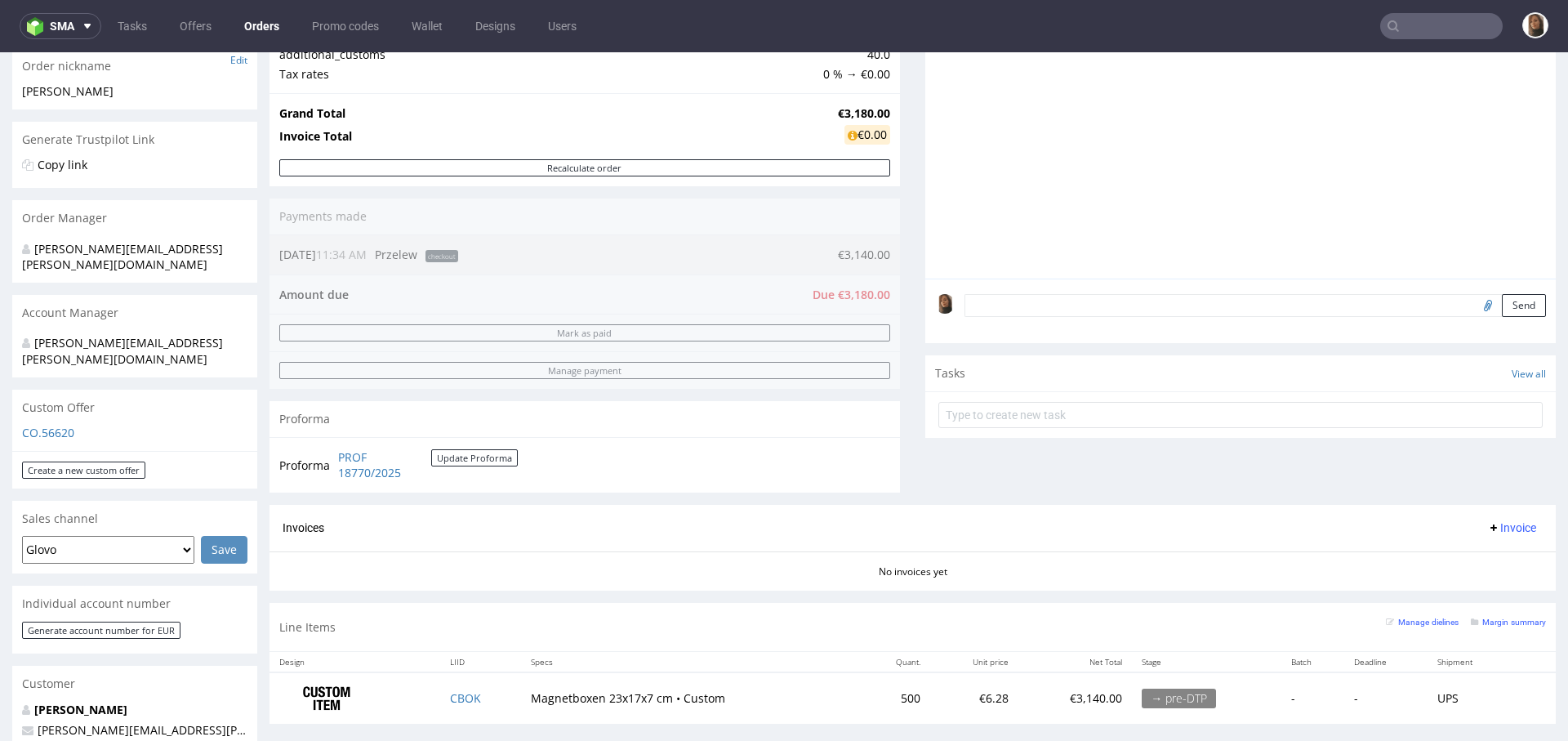
scroll to position [639, 0]
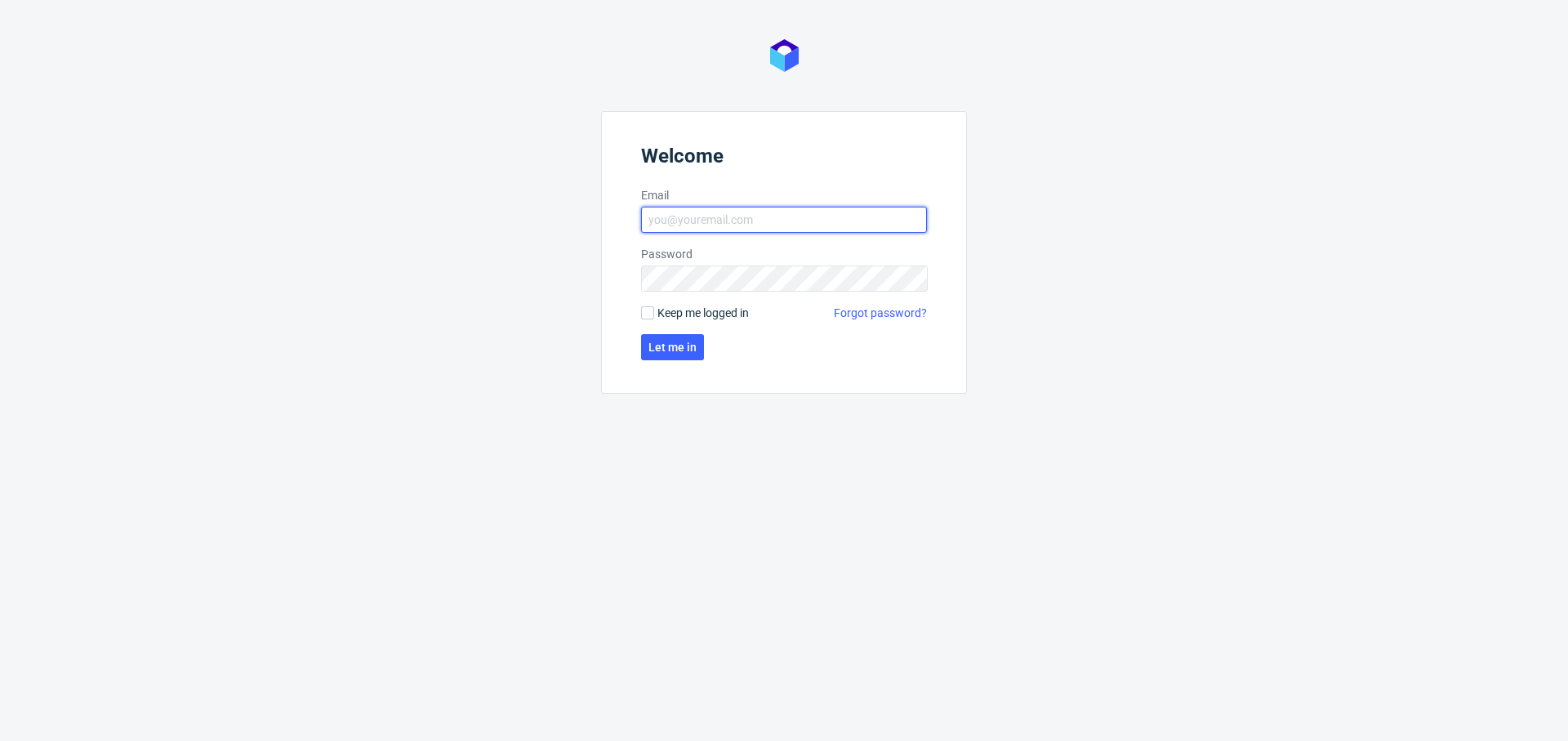
type input "[PERSON_NAME][EMAIL_ADDRESS][PERSON_NAME][DOMAIN_NAME]"
click at [677, 370] on form "Welcome Email [PERSON_NAME][EMAIL_ADDRESS][PERSON_NAME][DOMAIN_NAME] Password K…" at bounding box center [784, 252] width 365 height 283
click at [677, 347] on span "Let me in" at bounding box center [672, 348] width 48 height 12
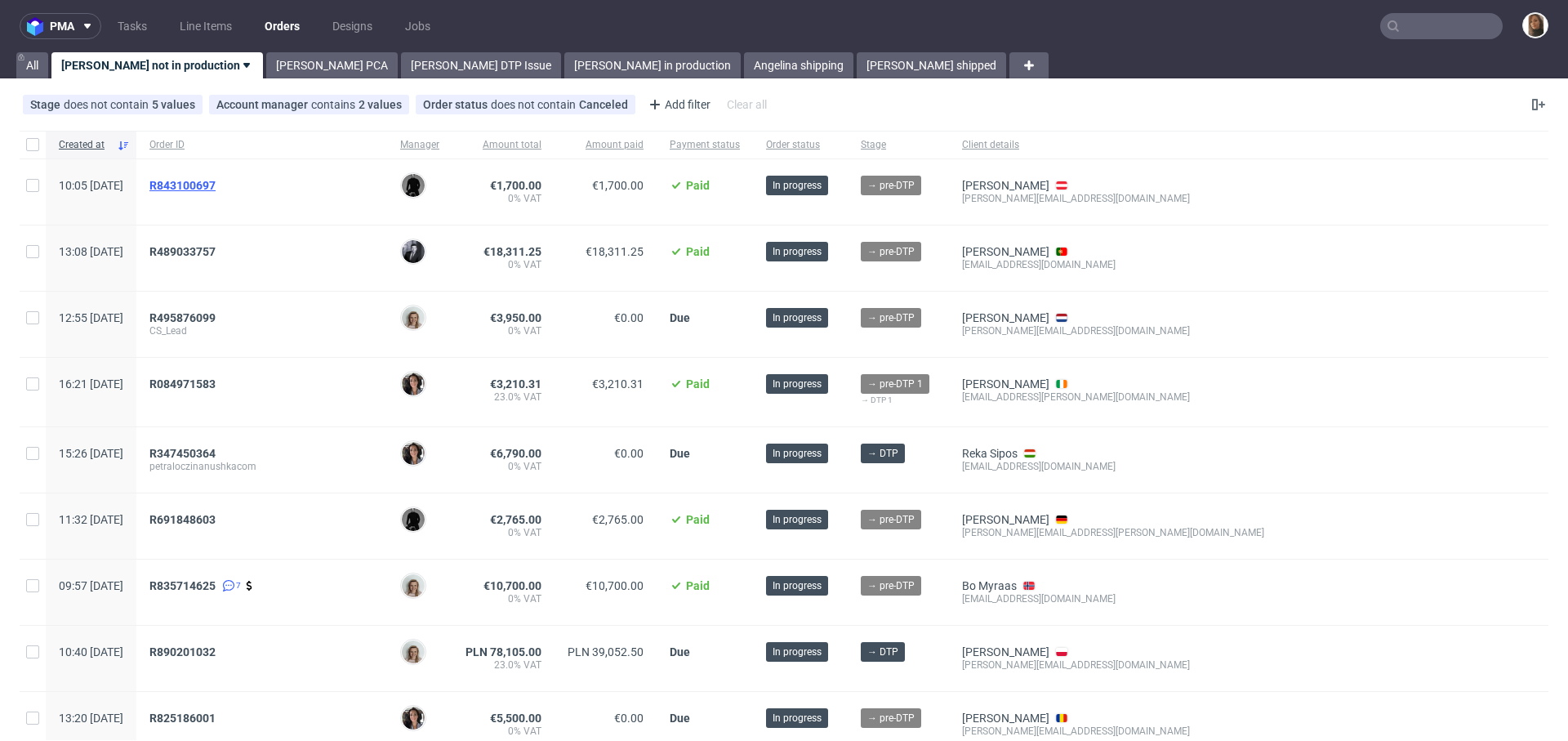
click at [215, 183] on span "R843100697" at bounding box center [182, 185] width 66 height 13
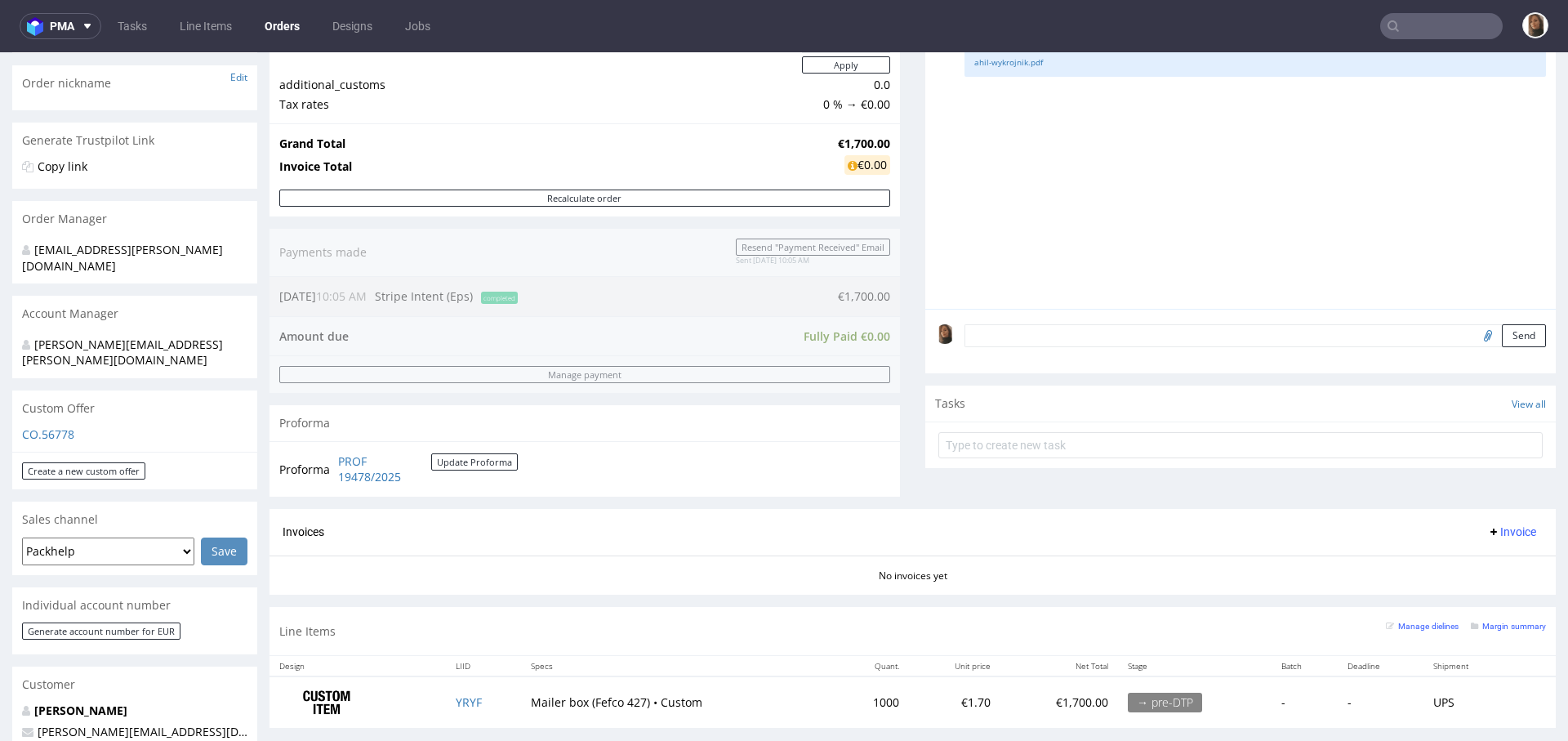
scroll to position [640, 0]
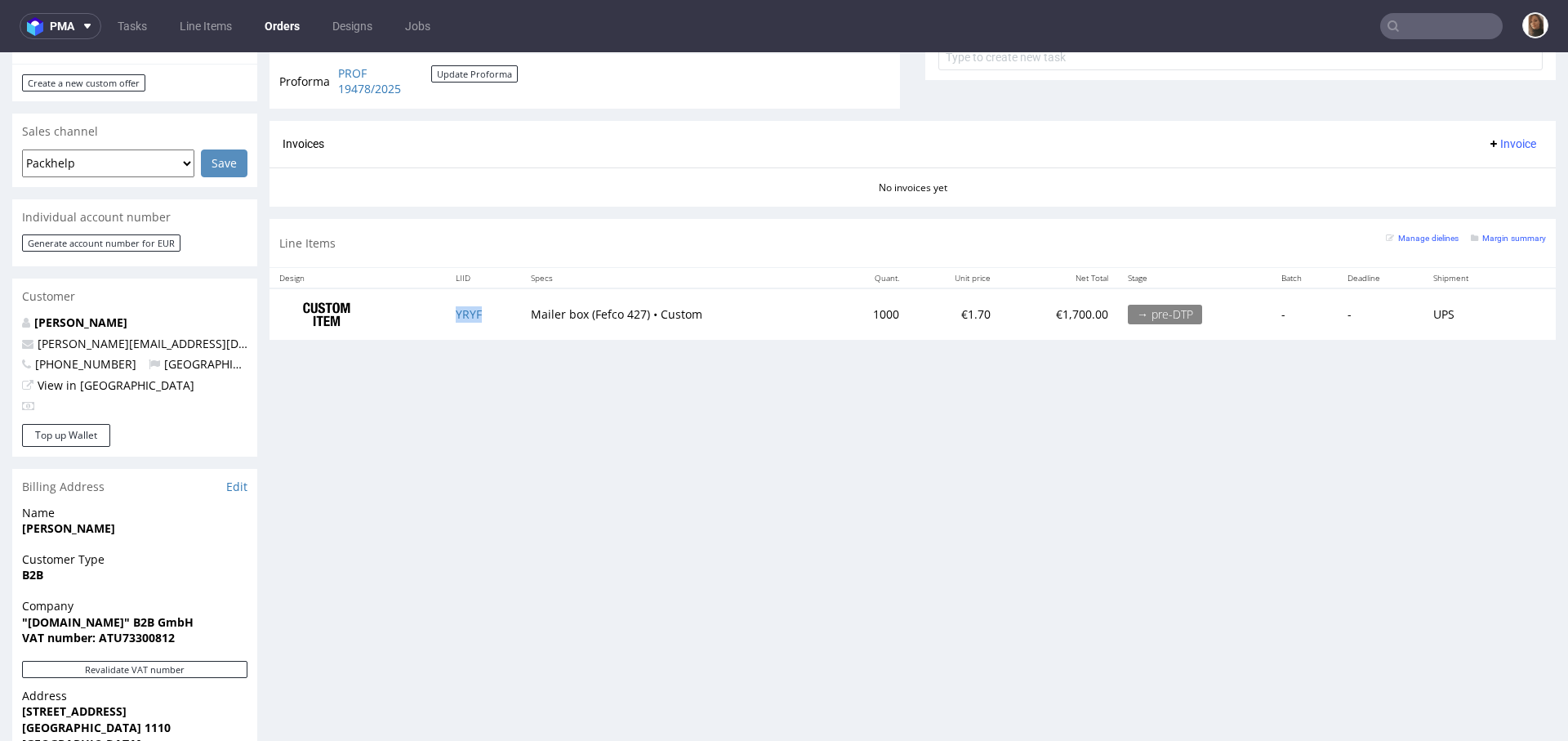
click at [451, 302] on td "YRYF" at bounding box center [484, 314] width 75 height 51
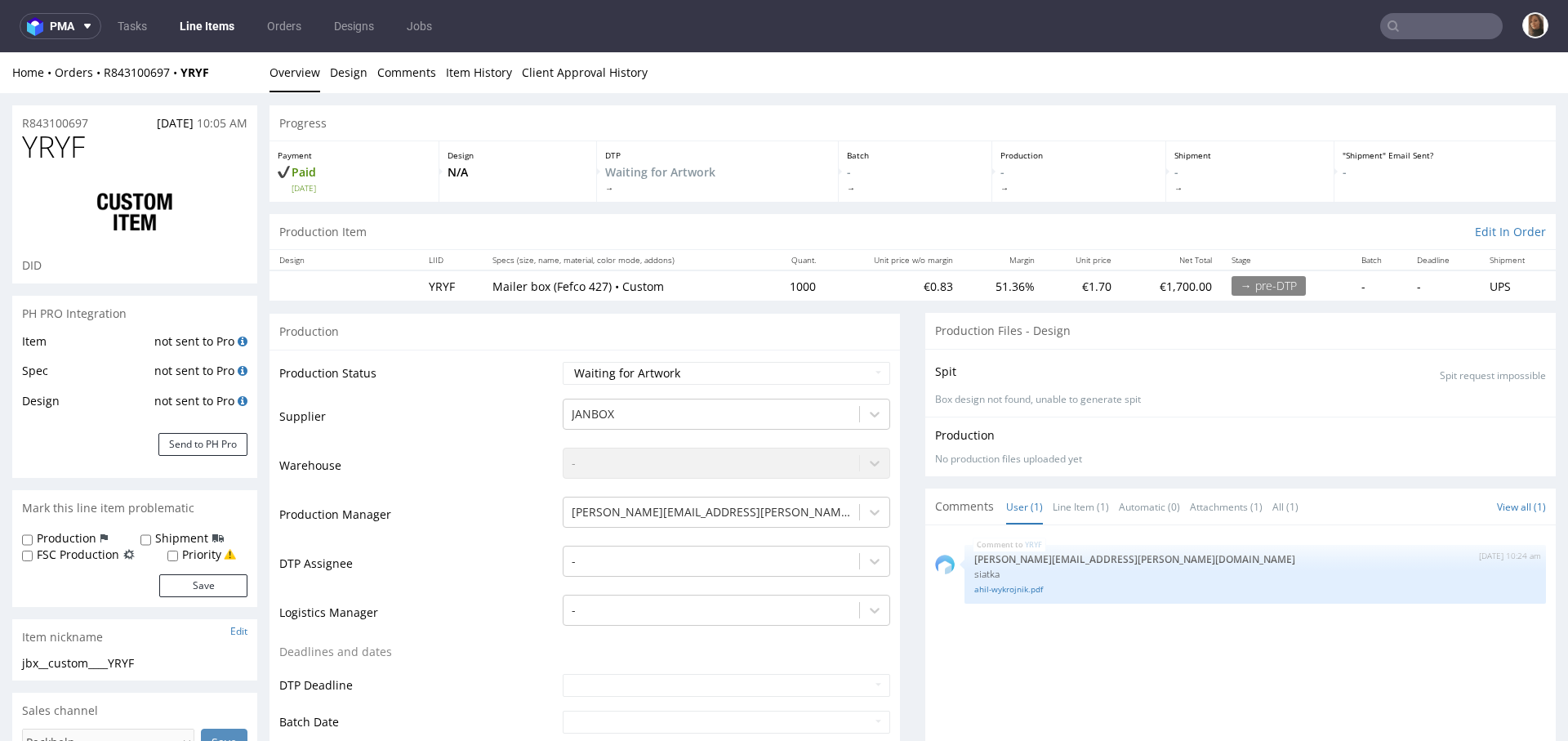
scroll to position [435, 0]
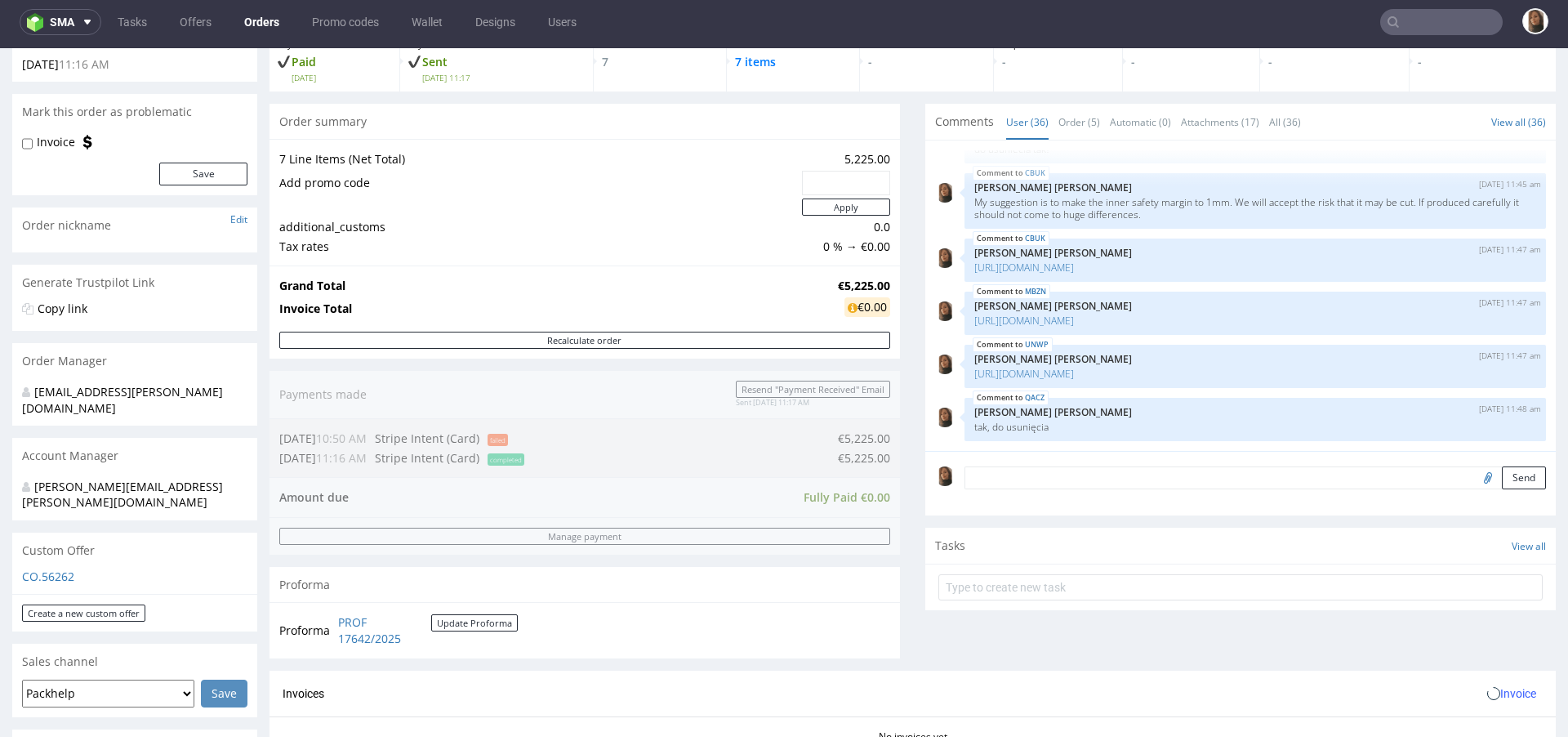
scroll to position [645, 0]
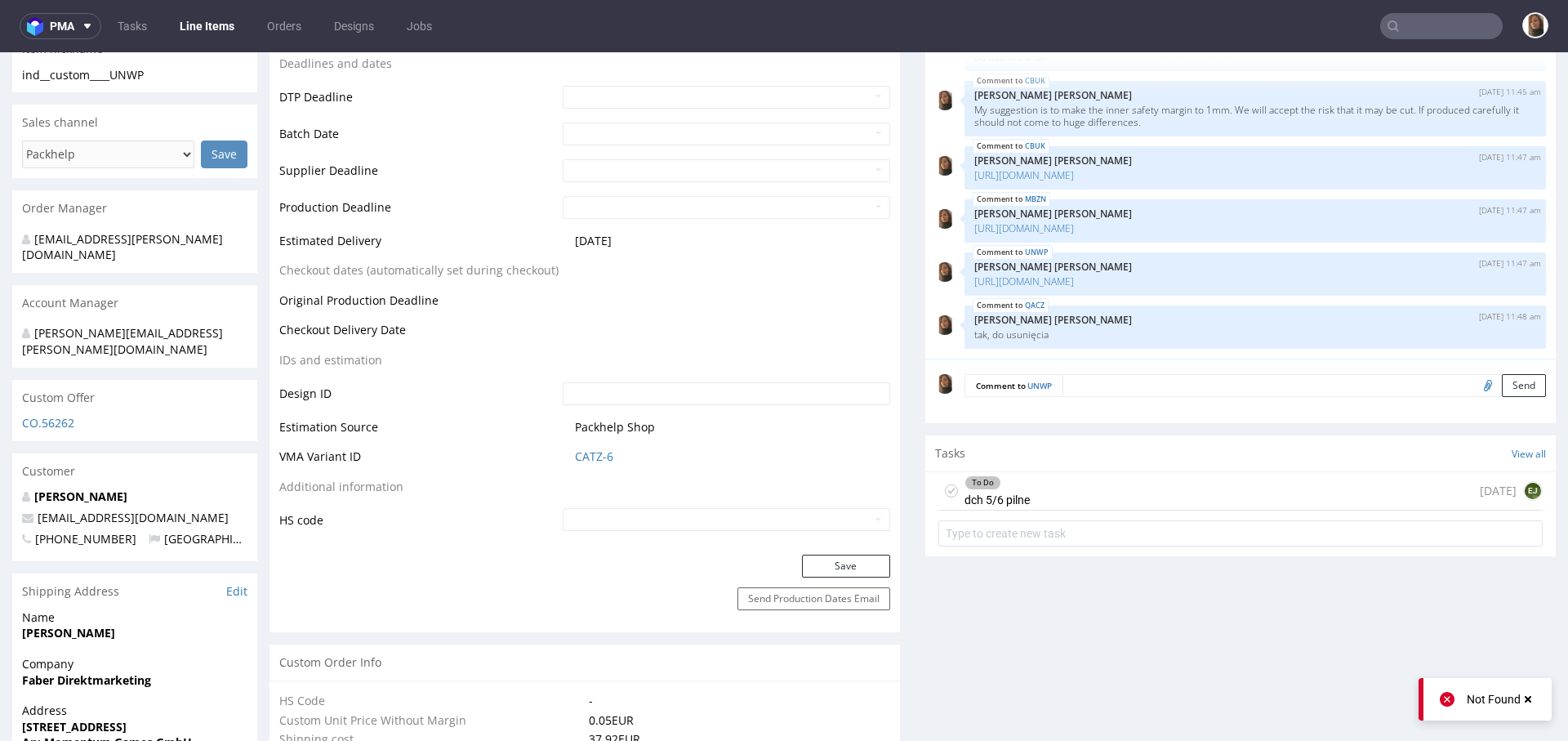
scroll to position [678, 0]
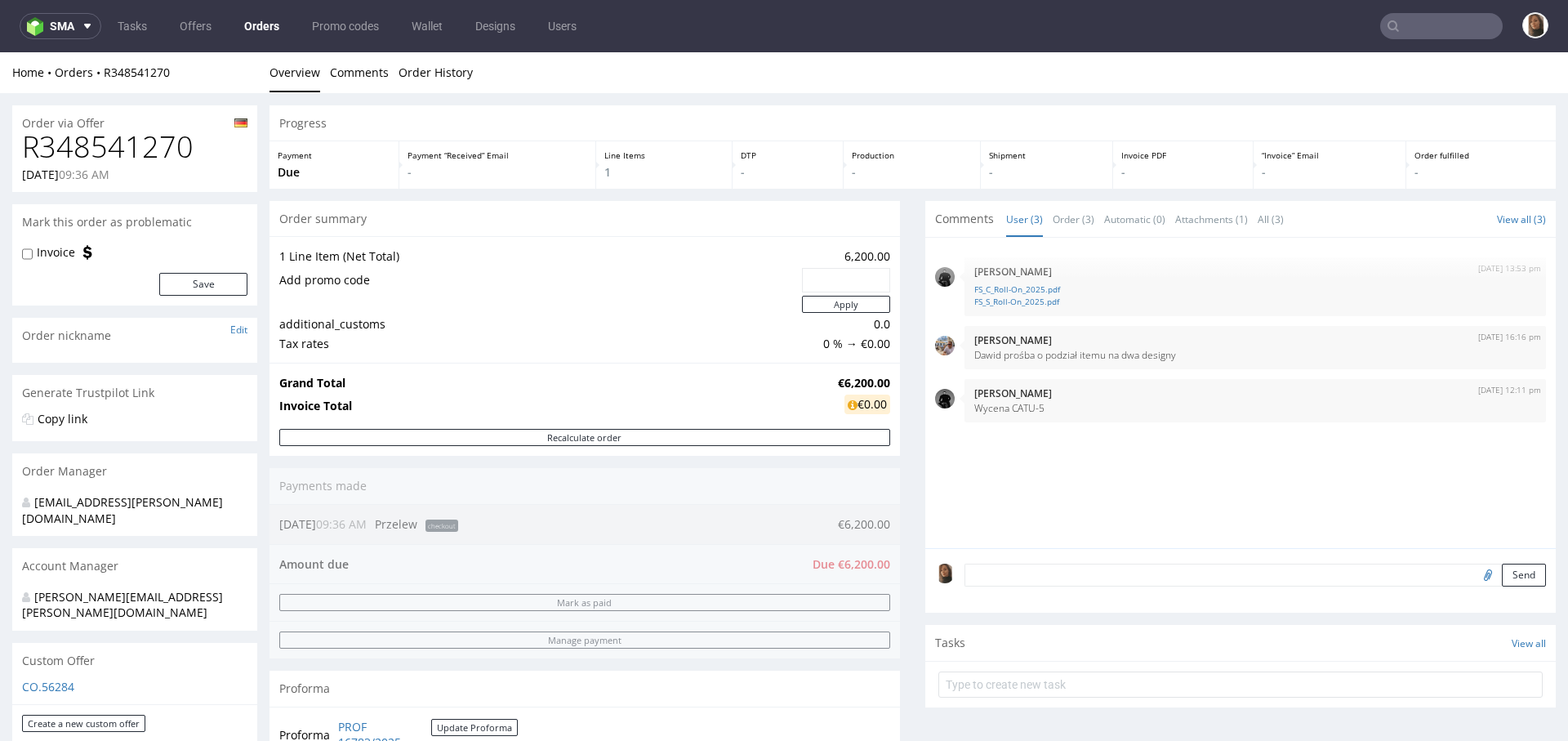
scroll to position [515, 0]
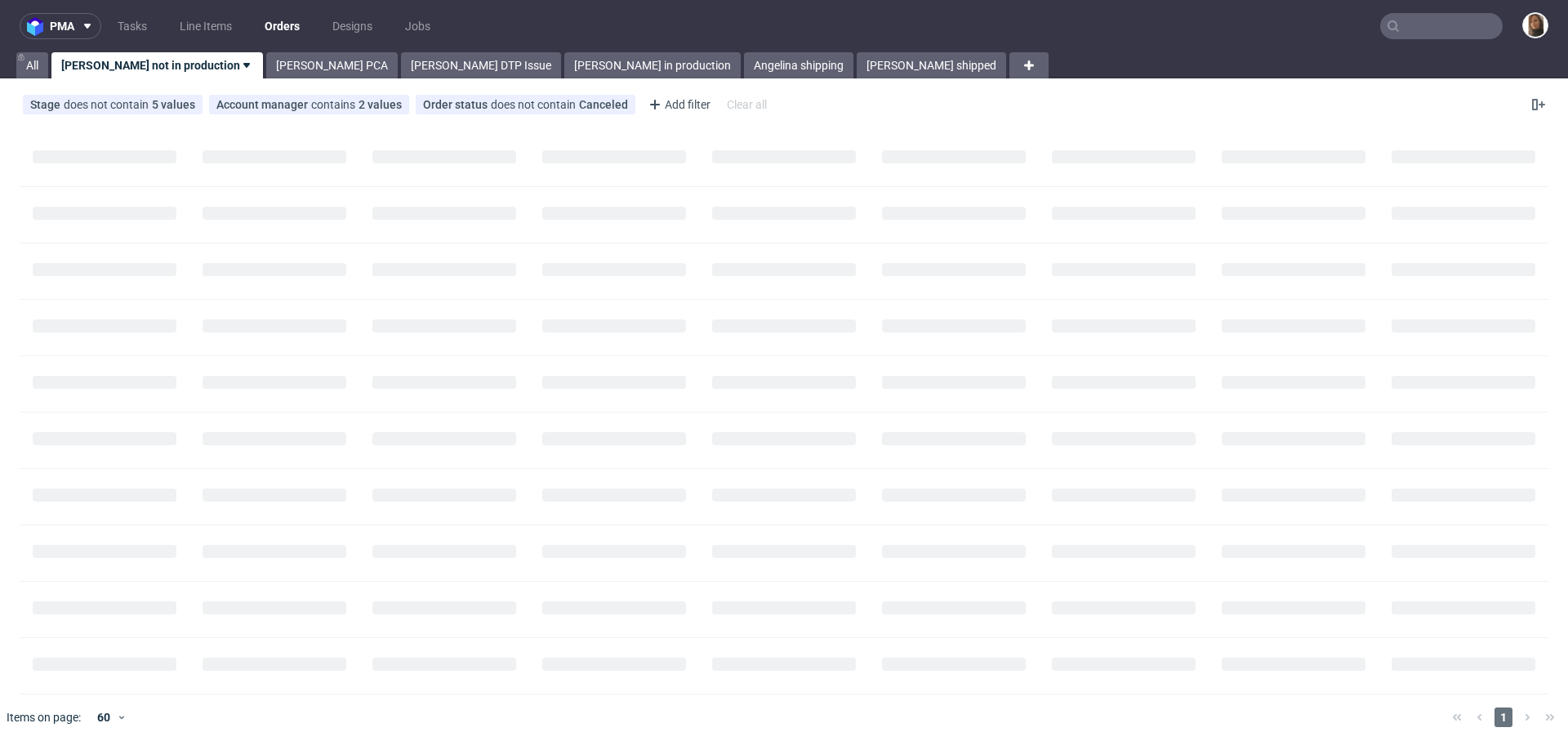
click at [1440, 34] on input "text" at bounding box center [1442, 26] width 122 height 26
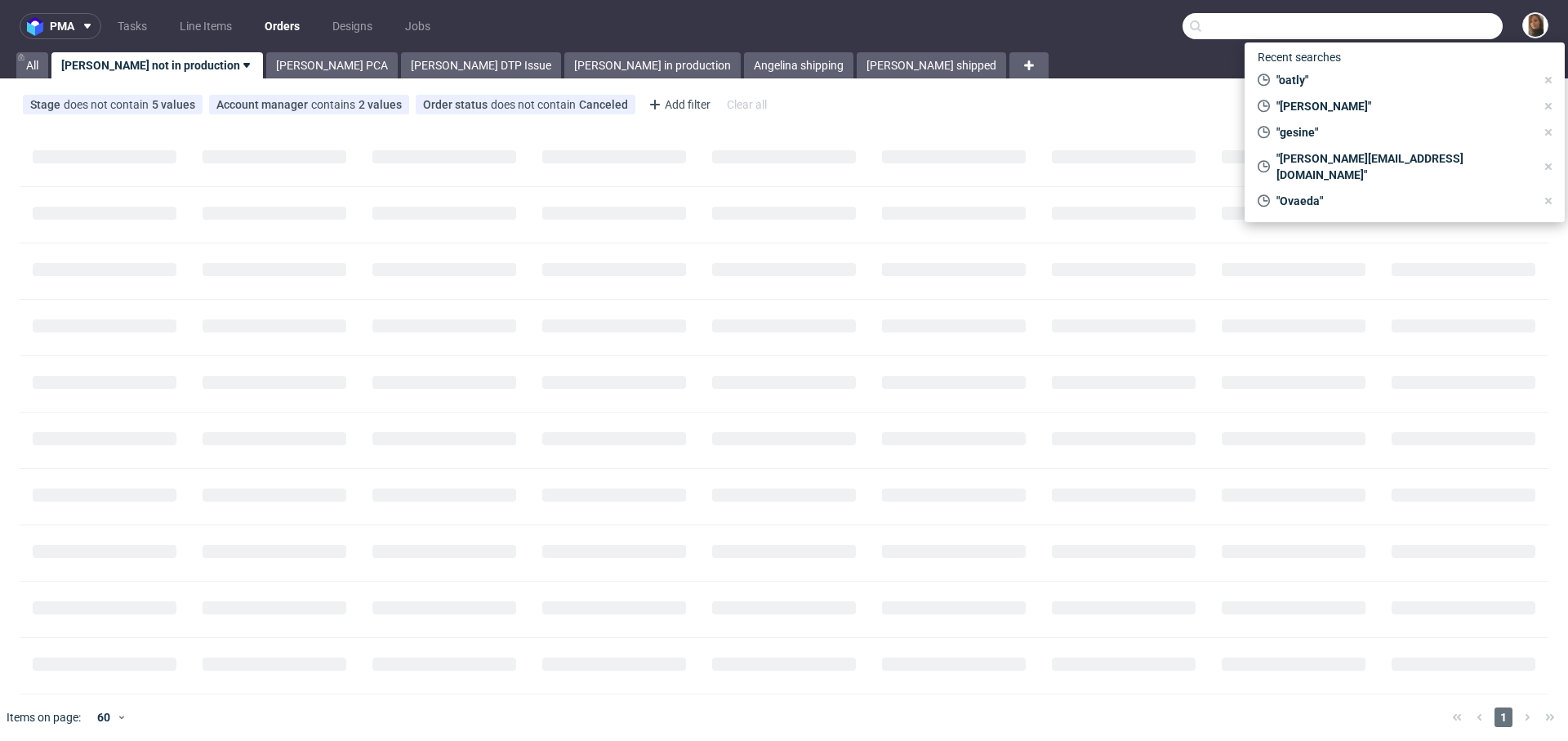
paste input "R113811173"
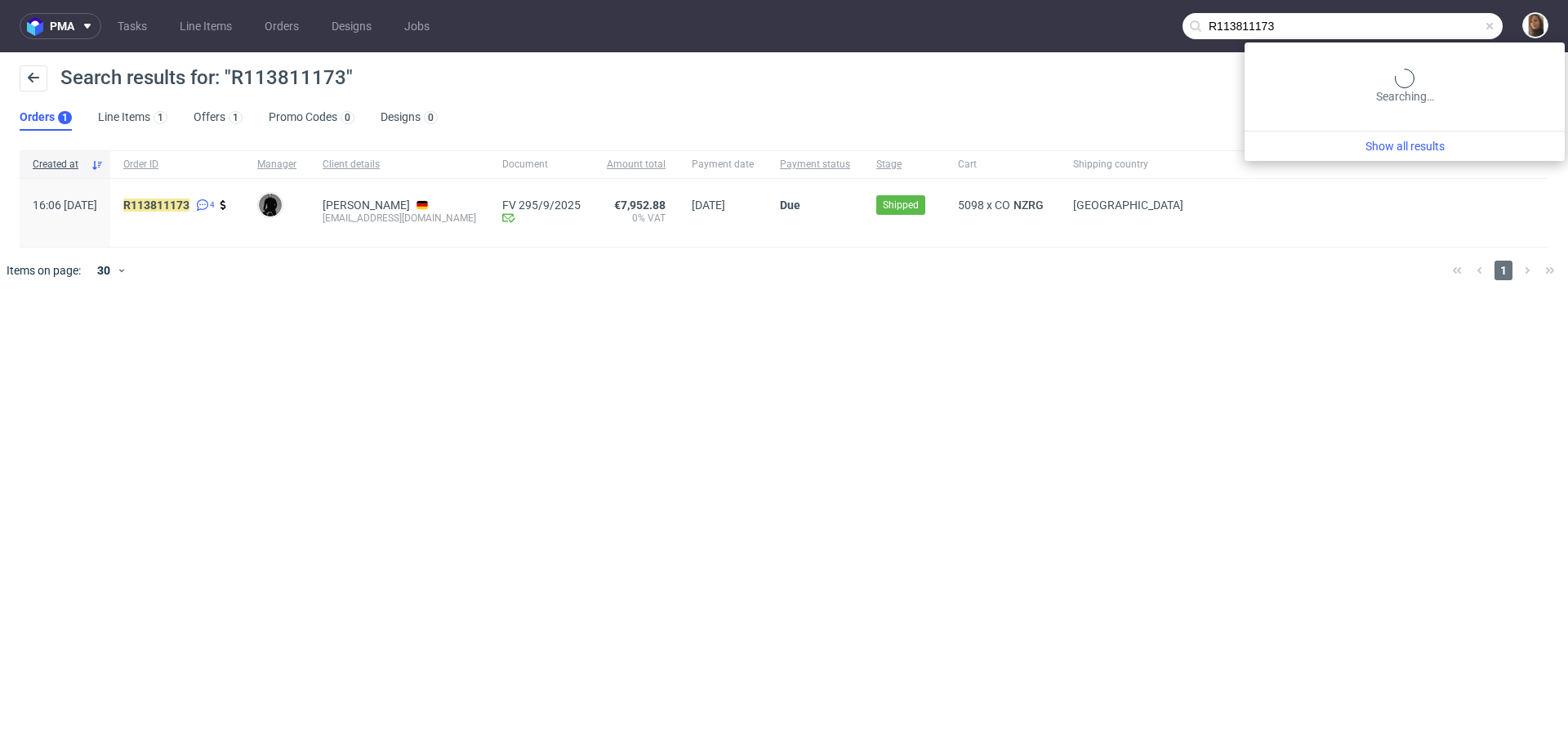
click at [1474, 31] on input "R113811173" at bounding box center [1342, 26] width 320 height 26
paste input "256346489"
type input "R256346489"
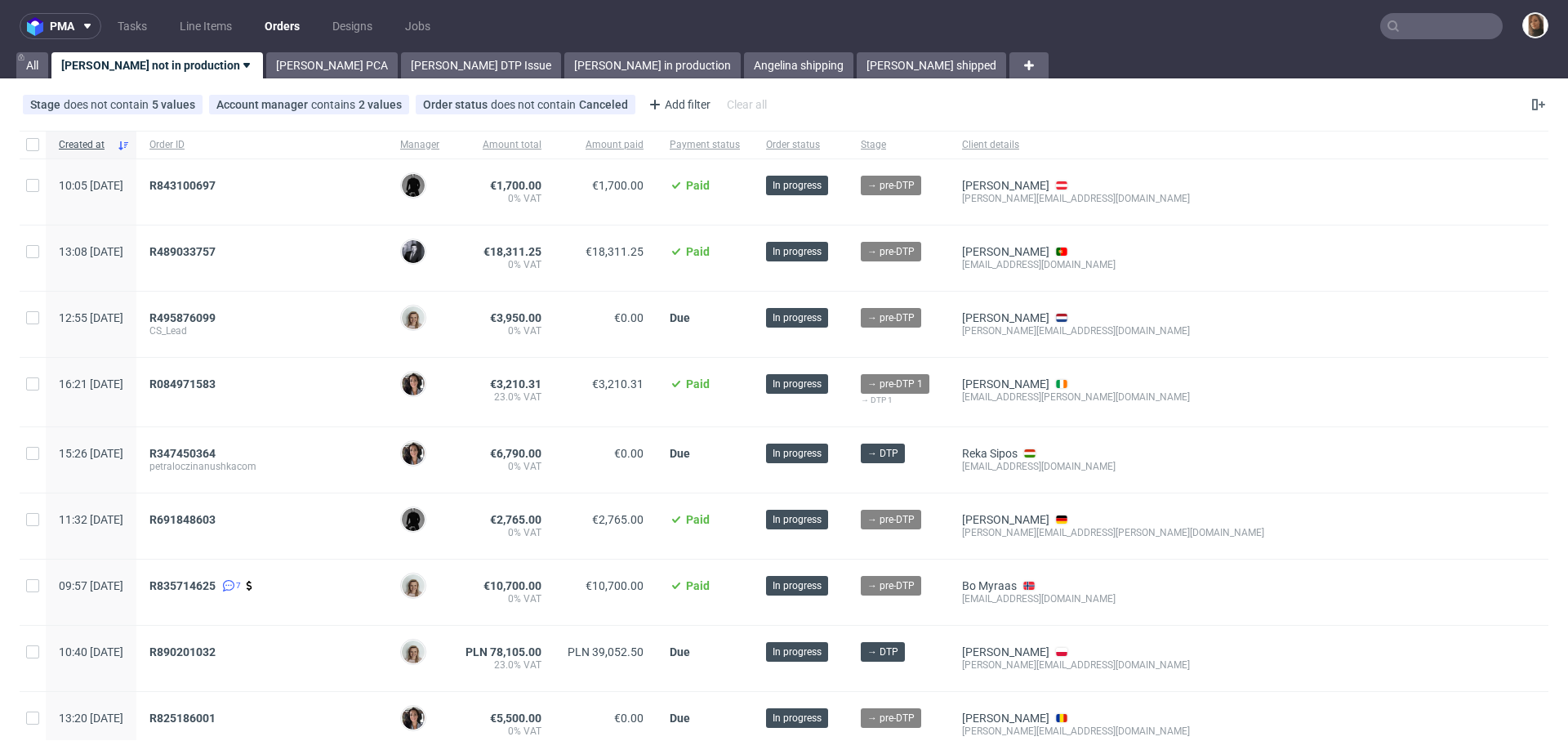
click at [1423, 25] on input "text" at bounding box center [1442, 26] width 122 height 26
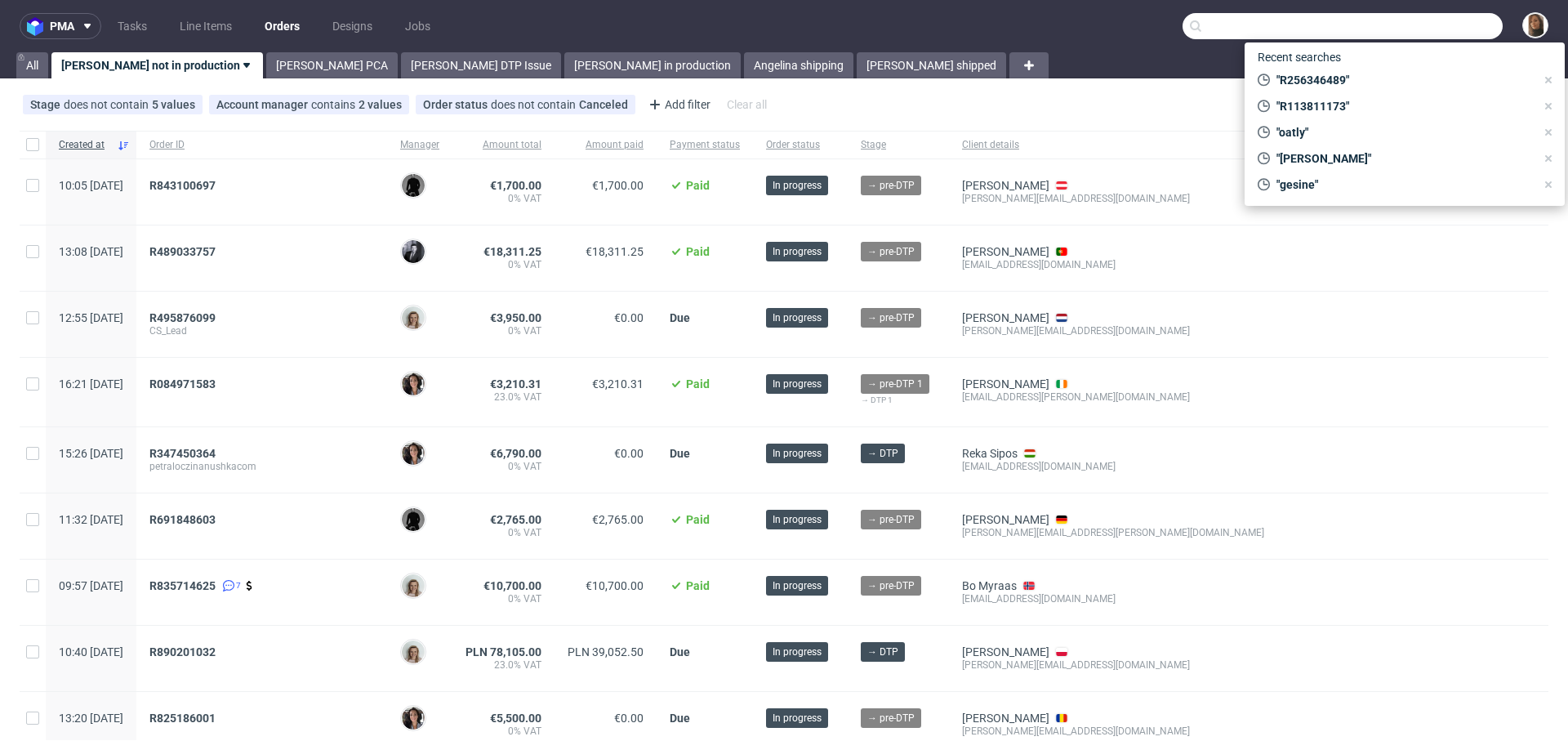
paste input "R326757951"
type input "R326757951"
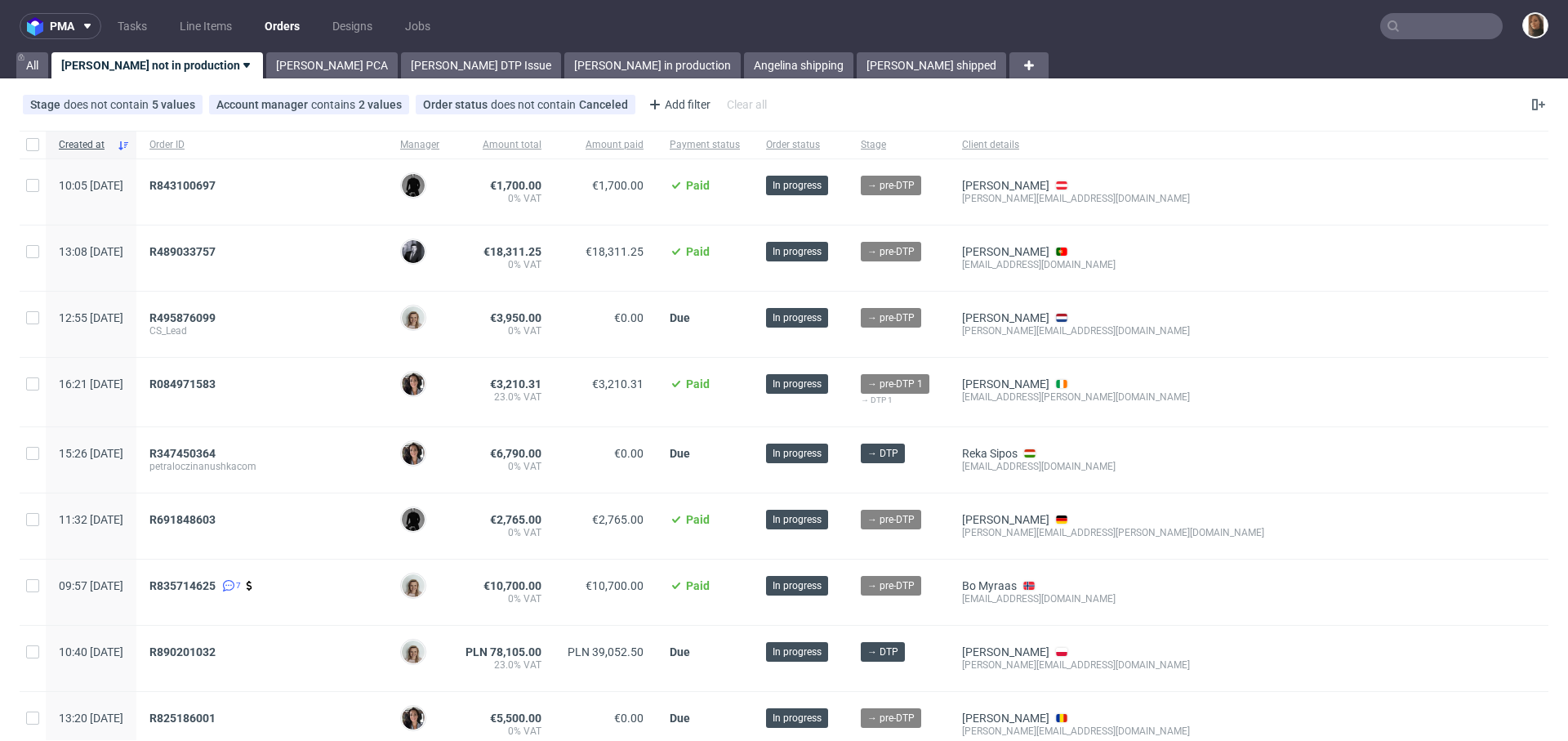
click at [1460, 17] on input "text" at bounding box center [1442, 26] width 122 height 26
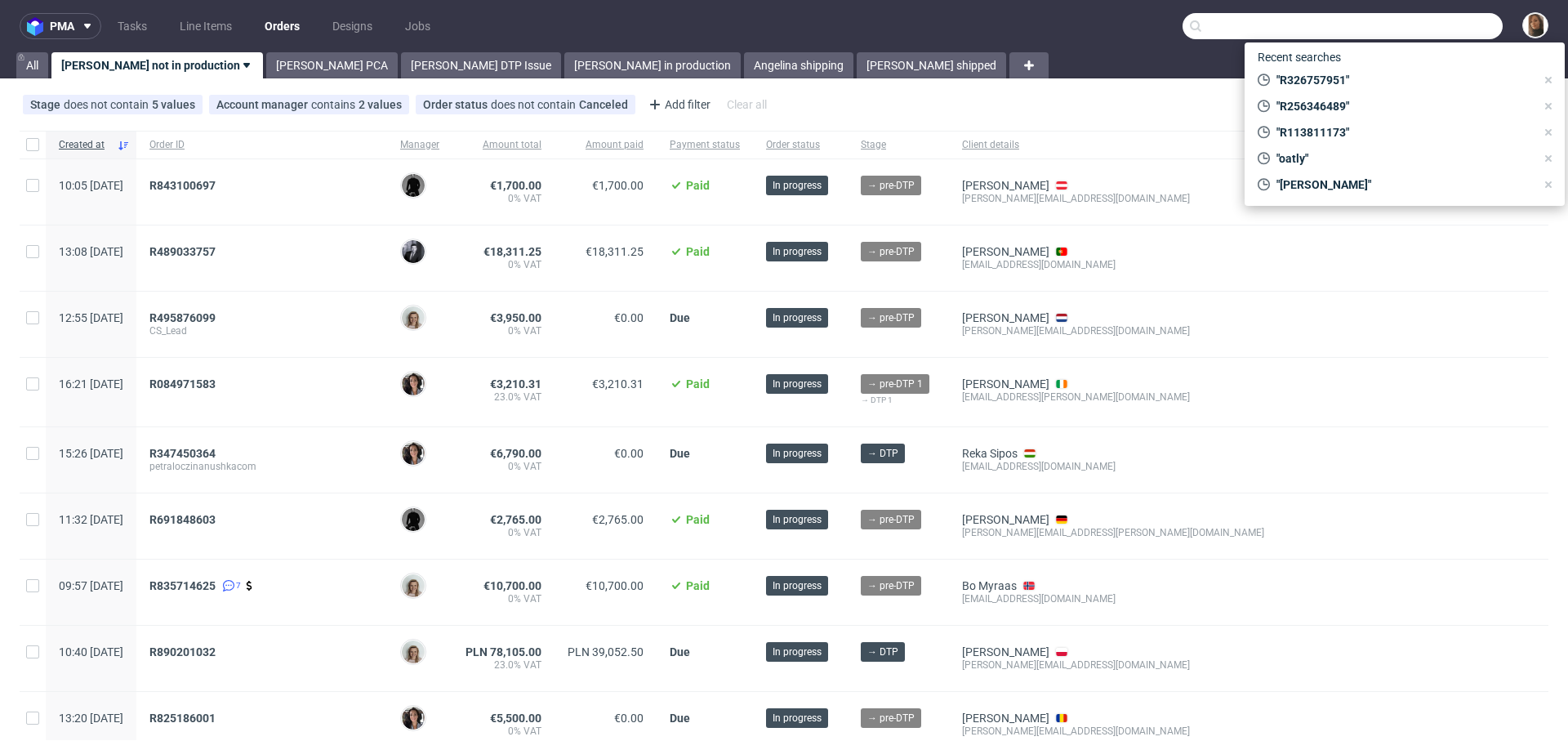
paste input "R452110090"
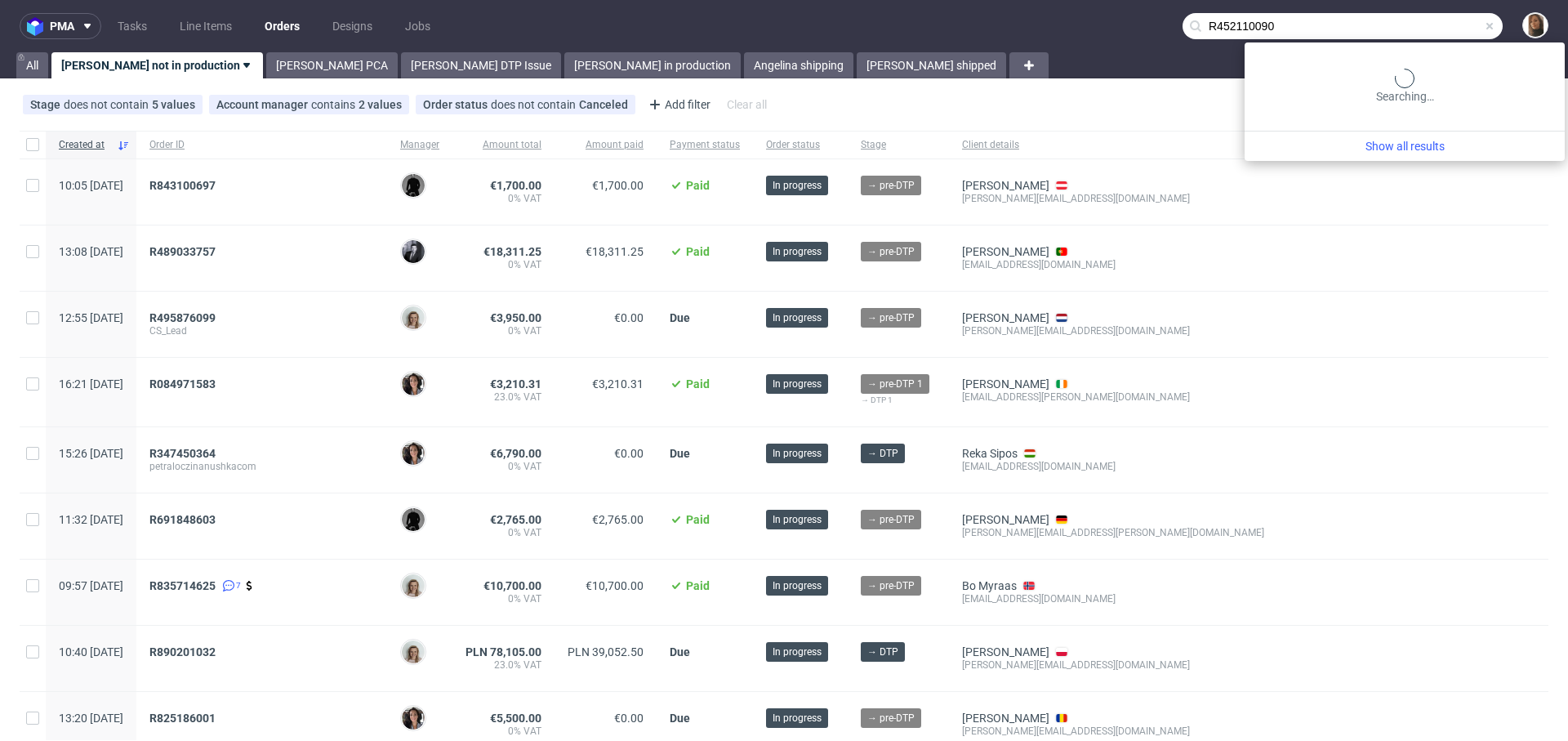
type input "R452110090"
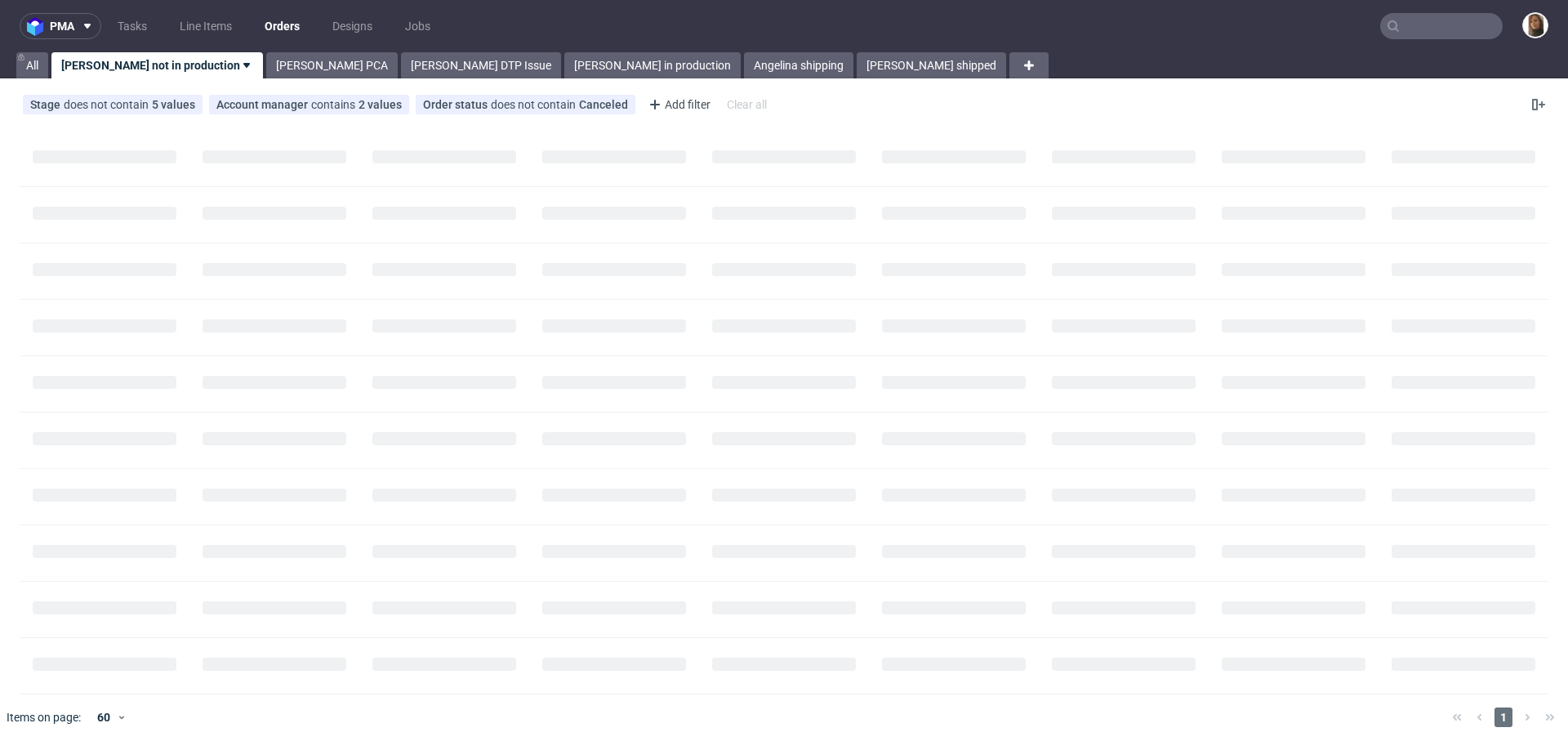
click at [1433, 35] on input "text" at bounding box center [1442, 26] width 122 height 26
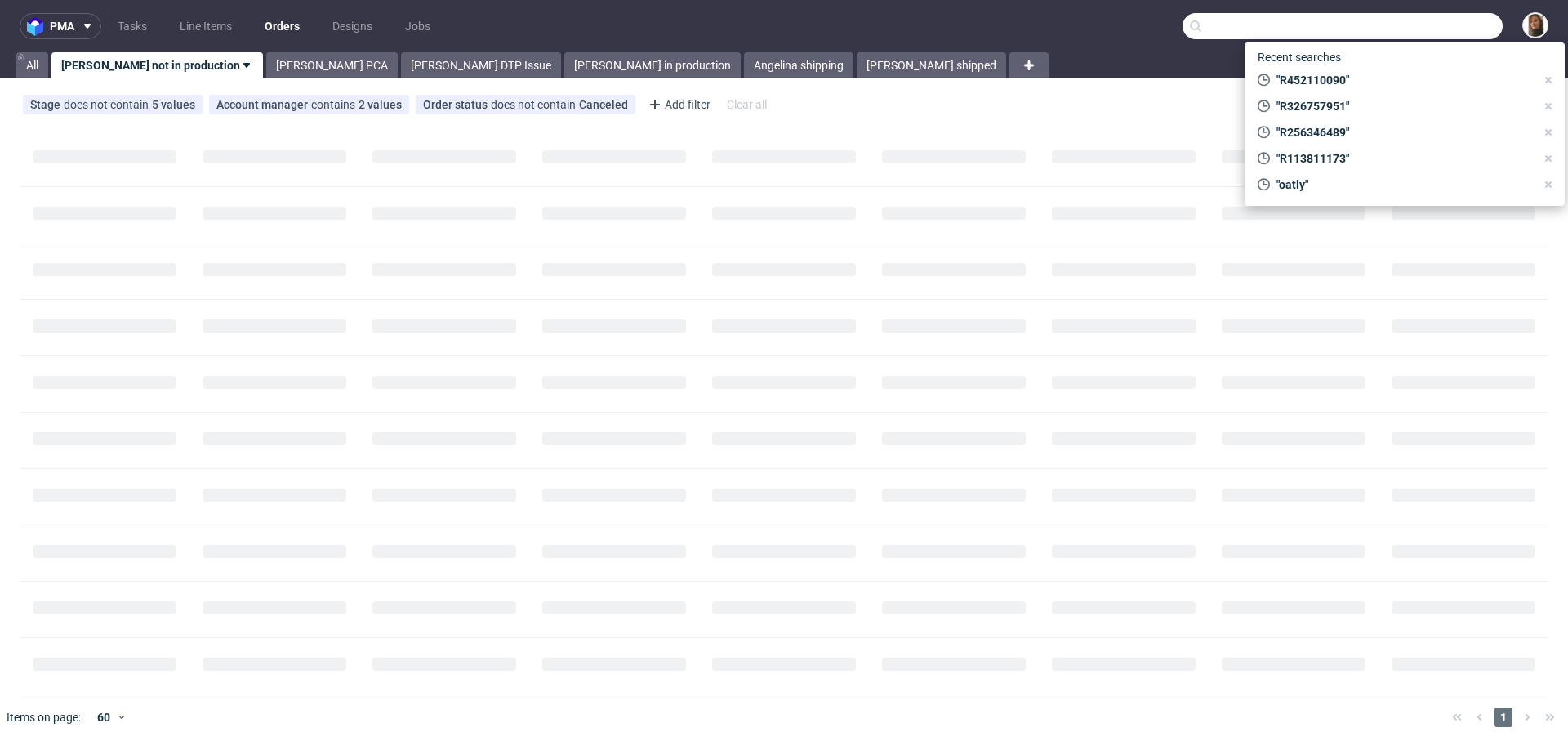
paste input "R618949737"
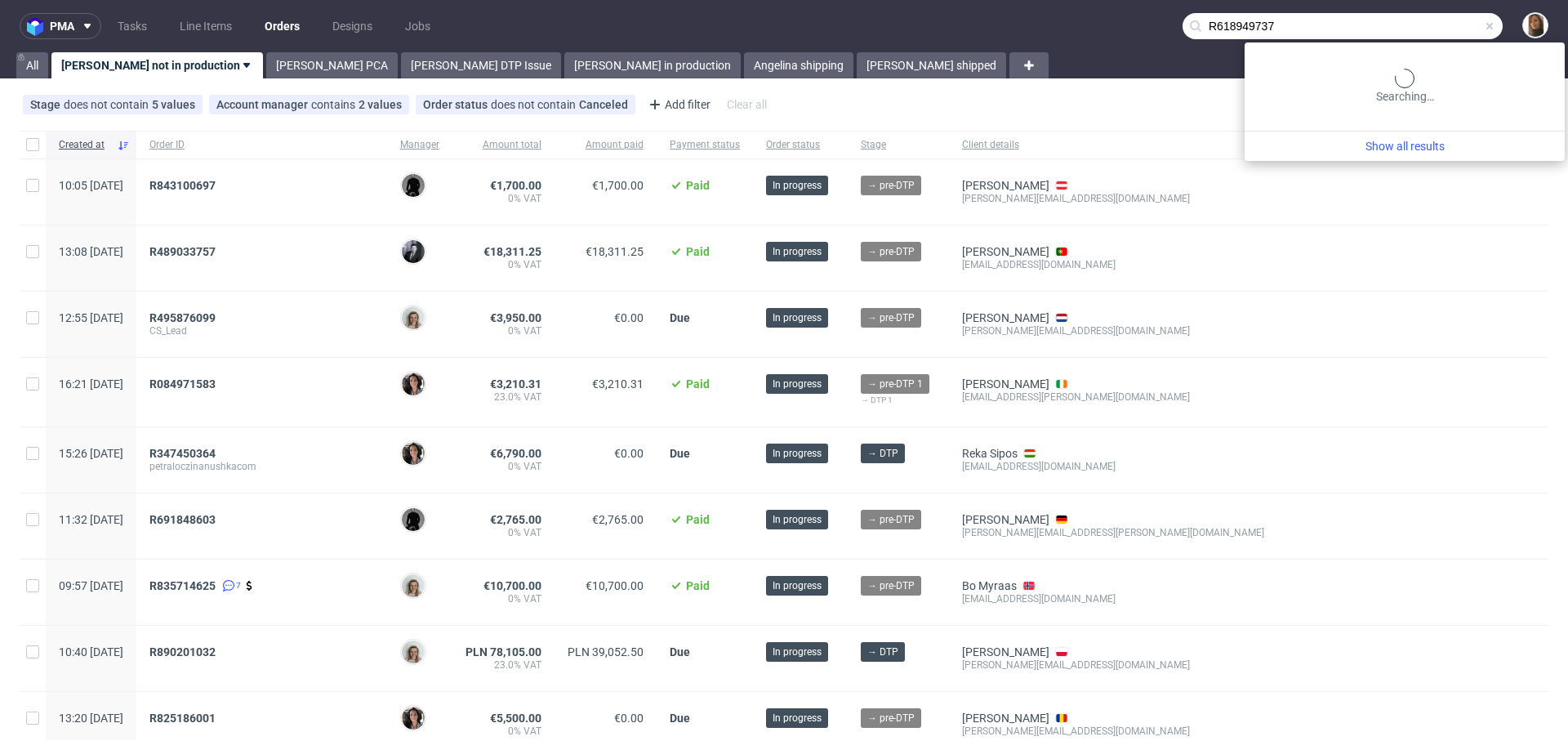
type input "R618949737"
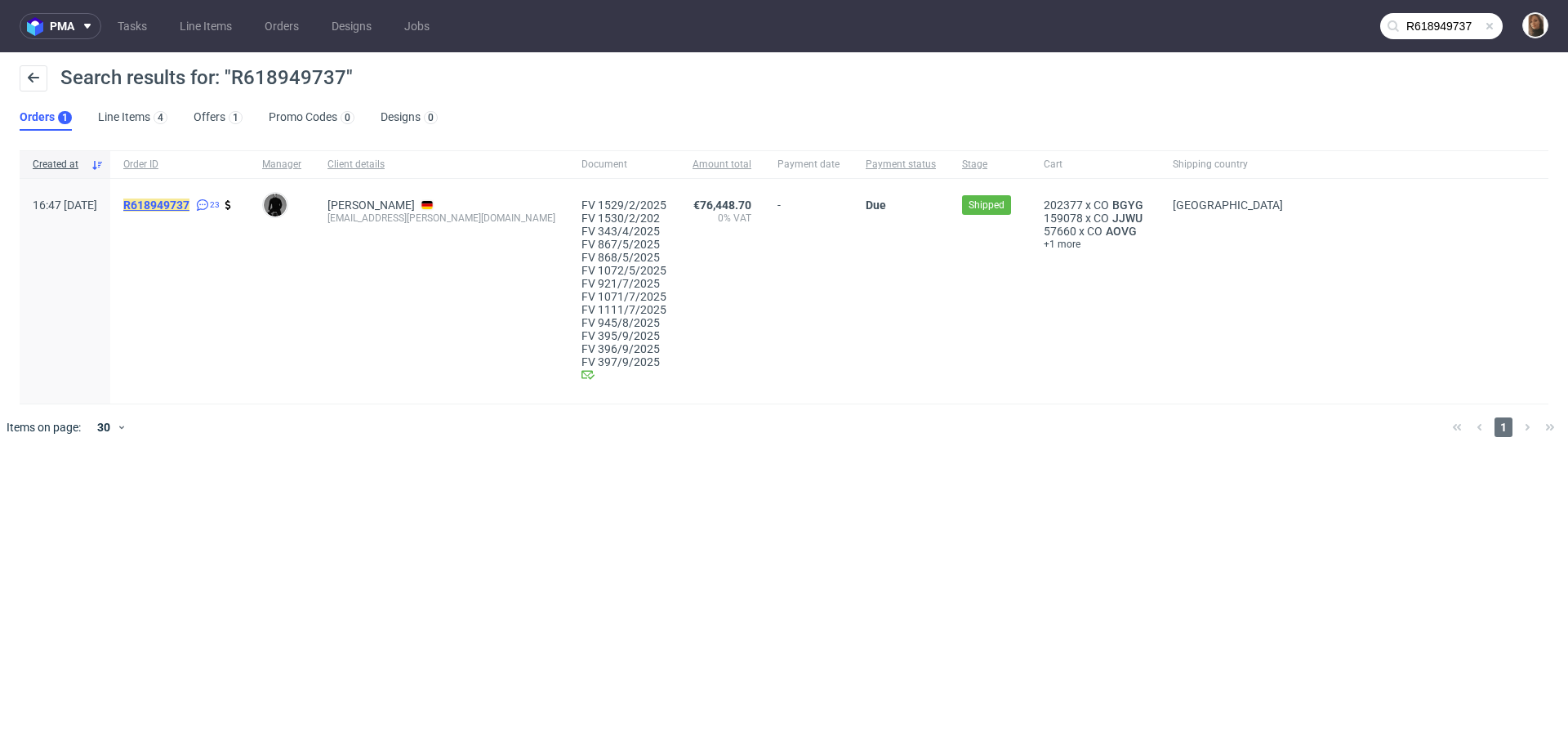
click at [190, 206] on mark "R618949737" at bounding box center [156, 205] width 66 height 13
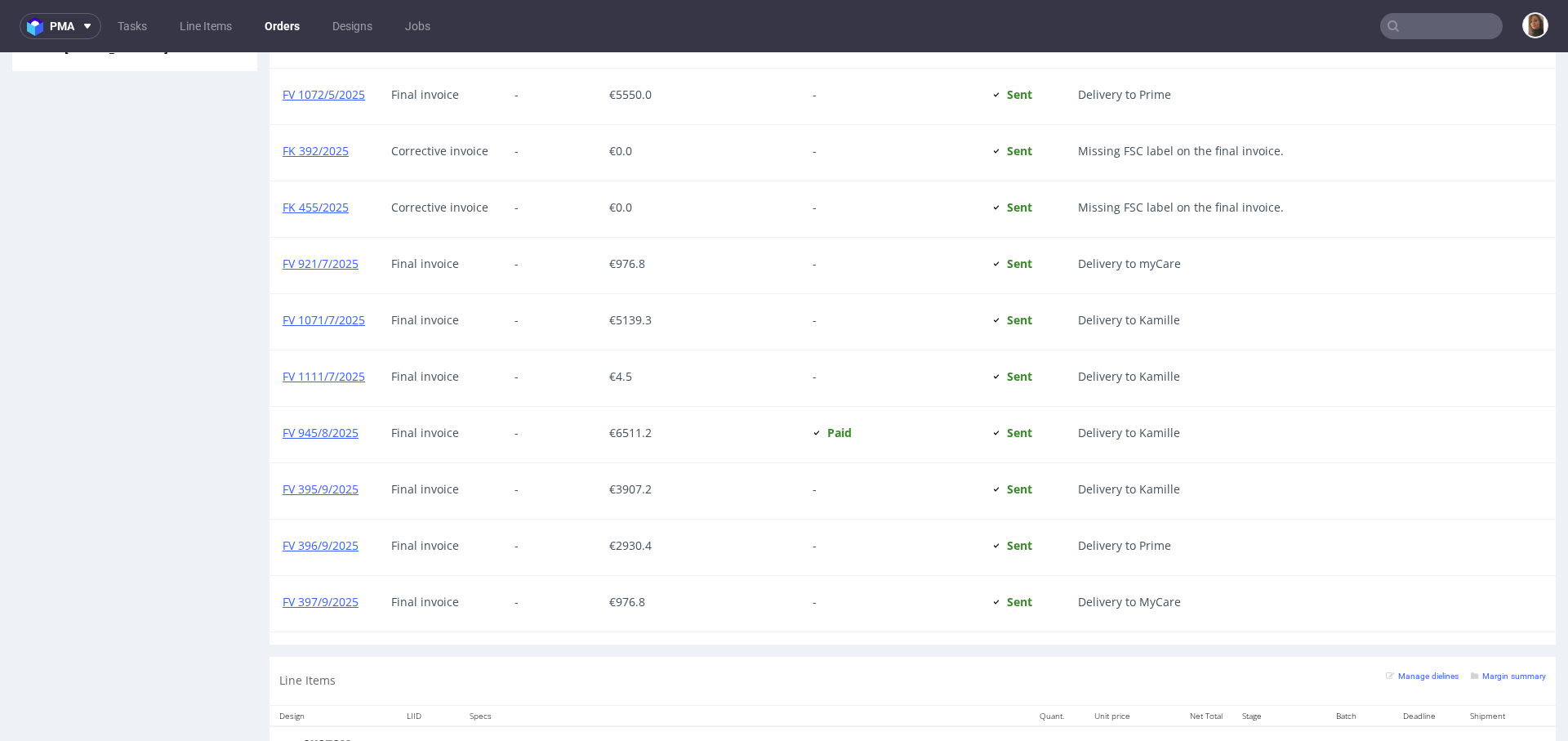
scroll to position [1589, 0]
click at [870, 93] on div at bounding box center [922, 99] width 114 height 55
click at [274, 27] on link "Orders" at bounding box center [281, 26] width 54 height 26
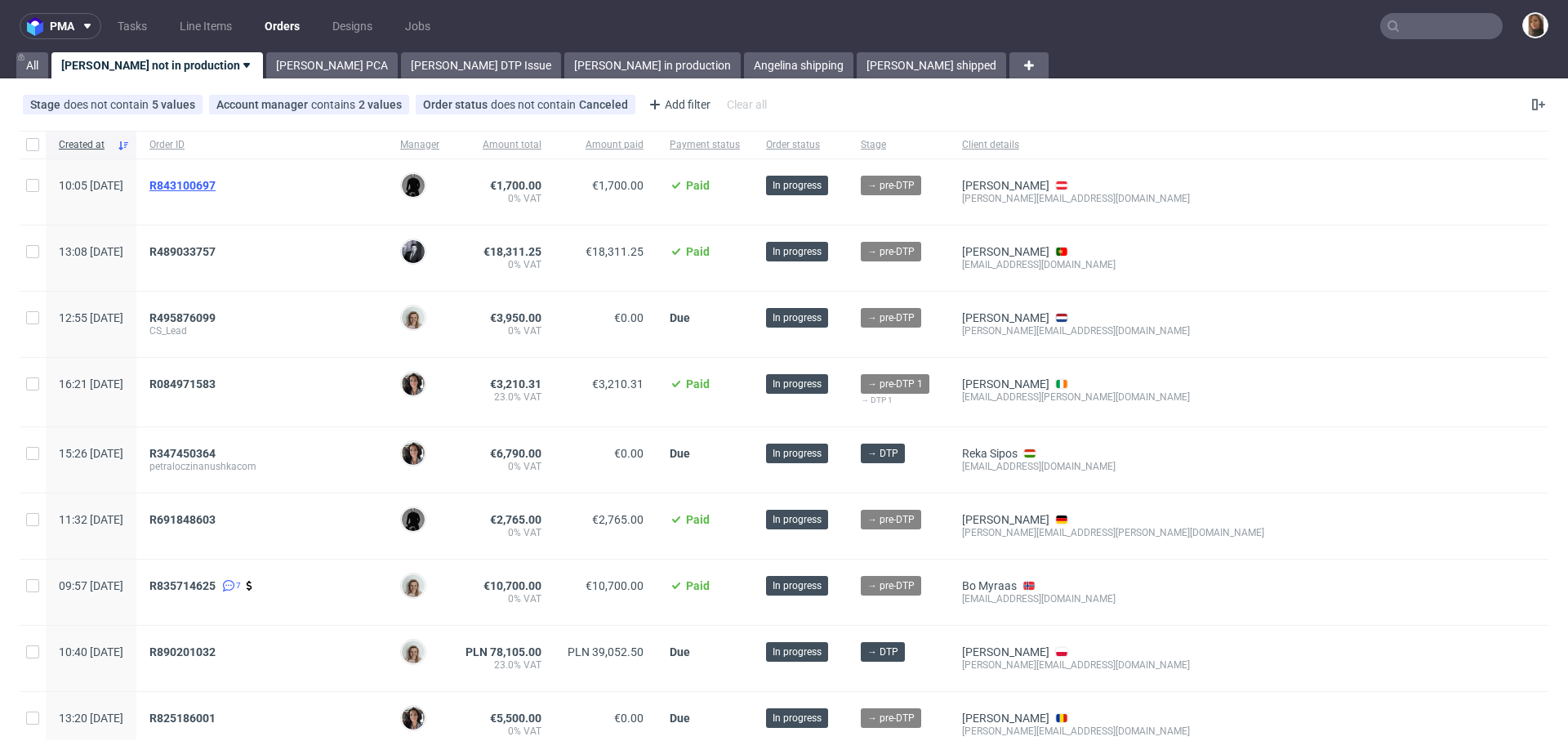
click at [215, 179] on span "R843100697" at bounding box center [182, 185] width 66 height 13
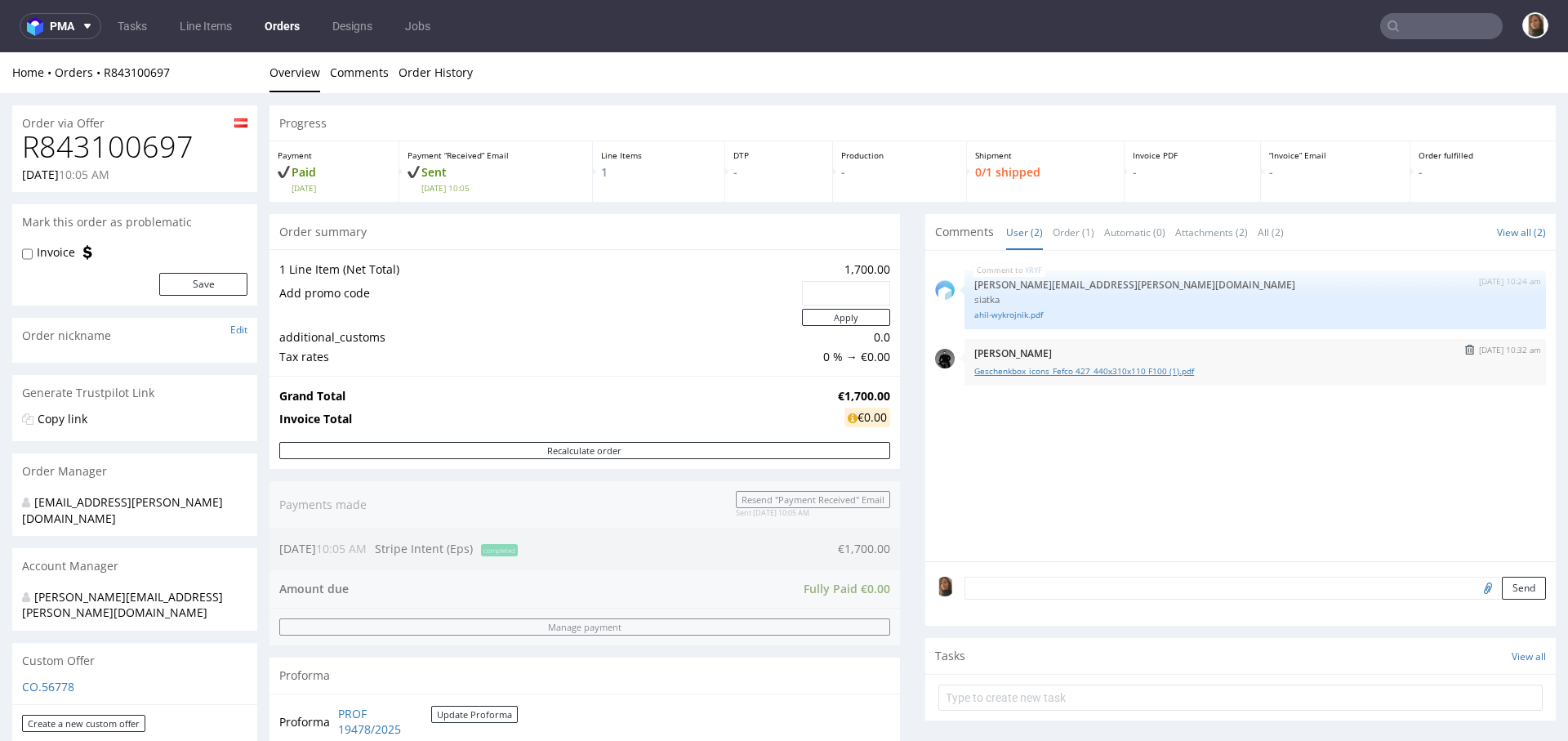
click at [1055, 371] on link "Geschenkbox_icons_Fefco 427_440x310x110 F100 (1).pdf" at bounding box center [1255, 371] width 562 height 12
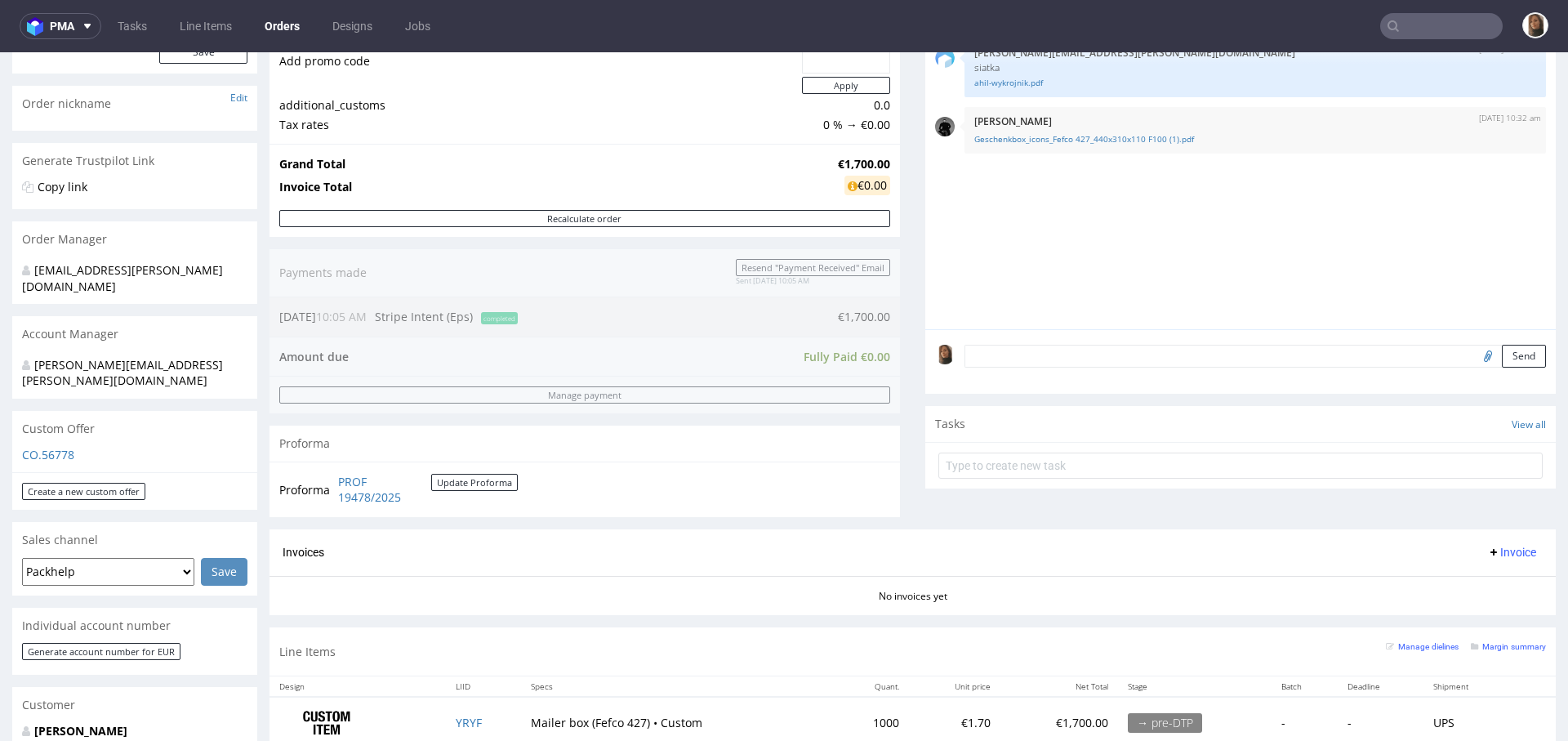
scroll to position [445, 0]
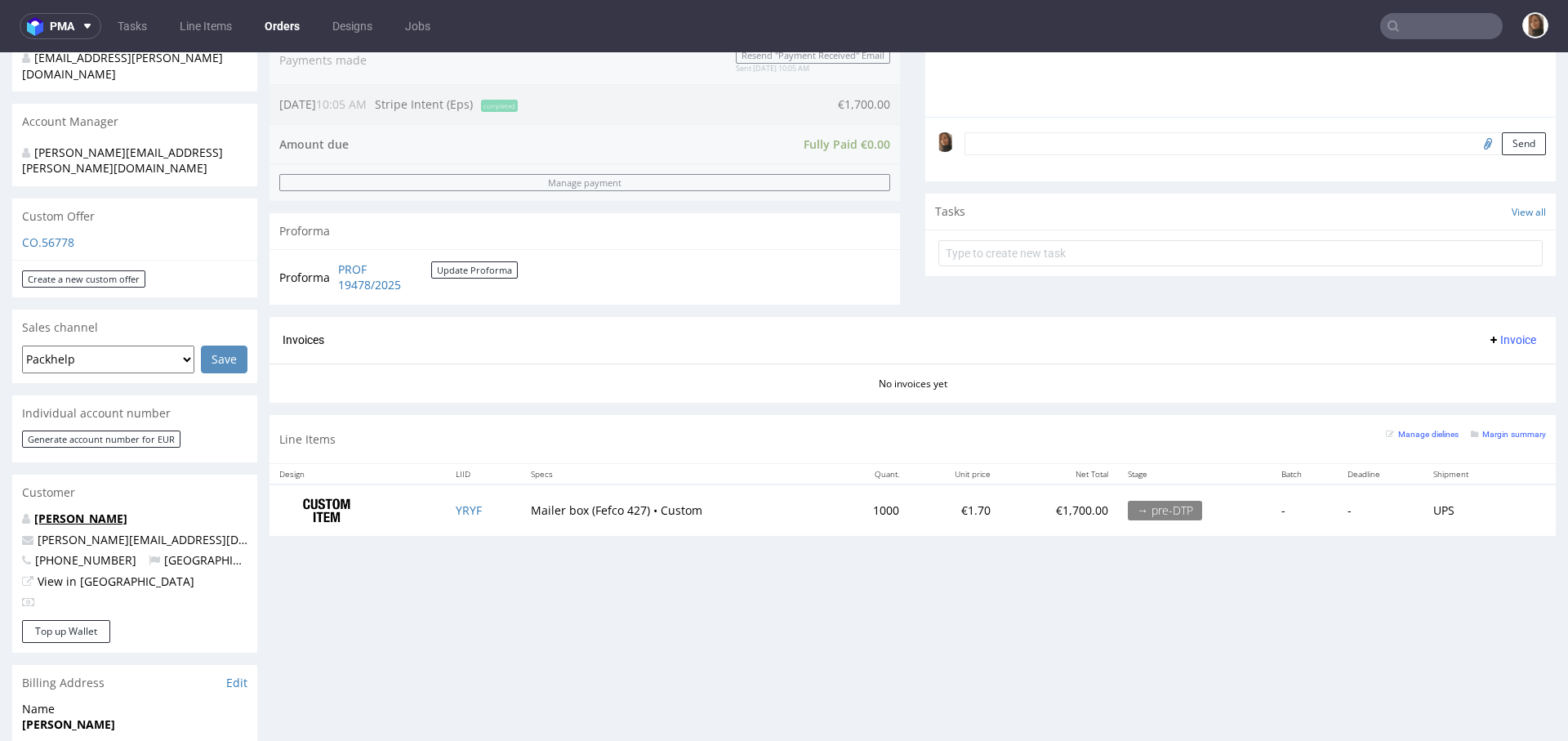
click at [64, 511] on link "[PERSON_NAME]" at bounding box center [81, 519] width 93 height 16
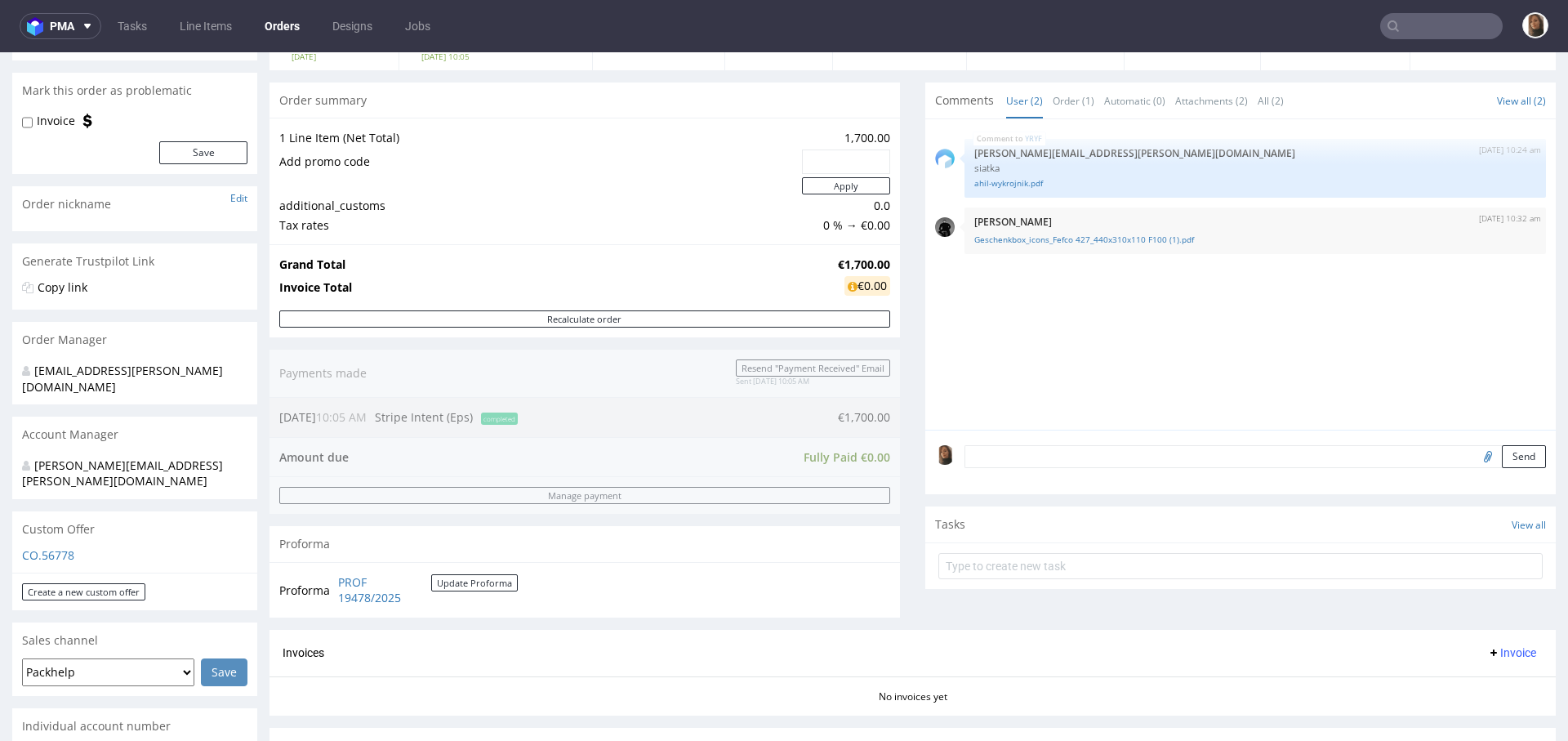
scroll to position [127, 0]
click at [1474, 457] on input "file" at bounding box center [1485, 460] width 23 height 22
type input "C:\fakepath\jbx__custom____ABHC__d0__oR952116990__outside.pdf"
click at [1502, 460] on button "Send" at bounding box center [1524, 460] width 44 height 23
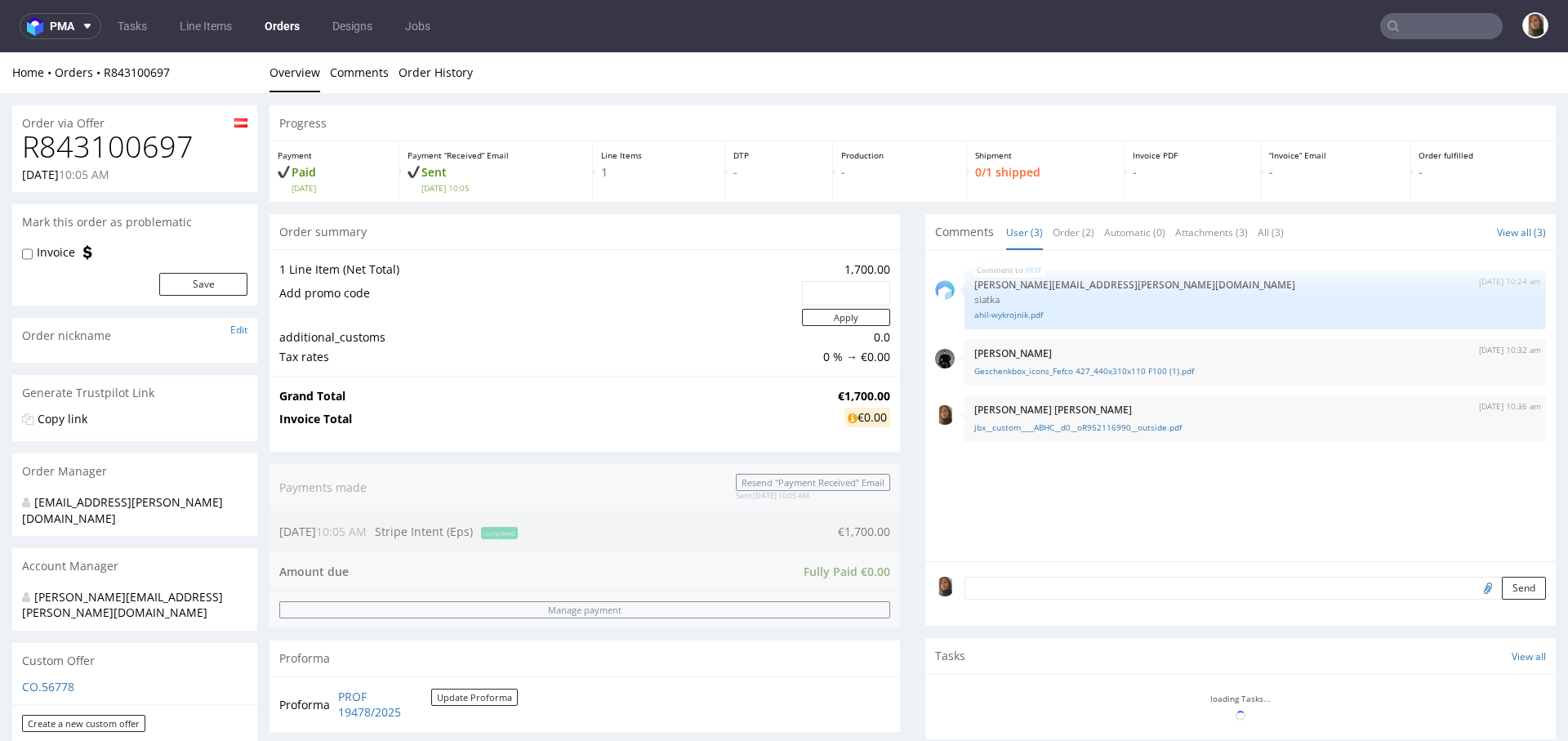
scroll to position [0, 0]
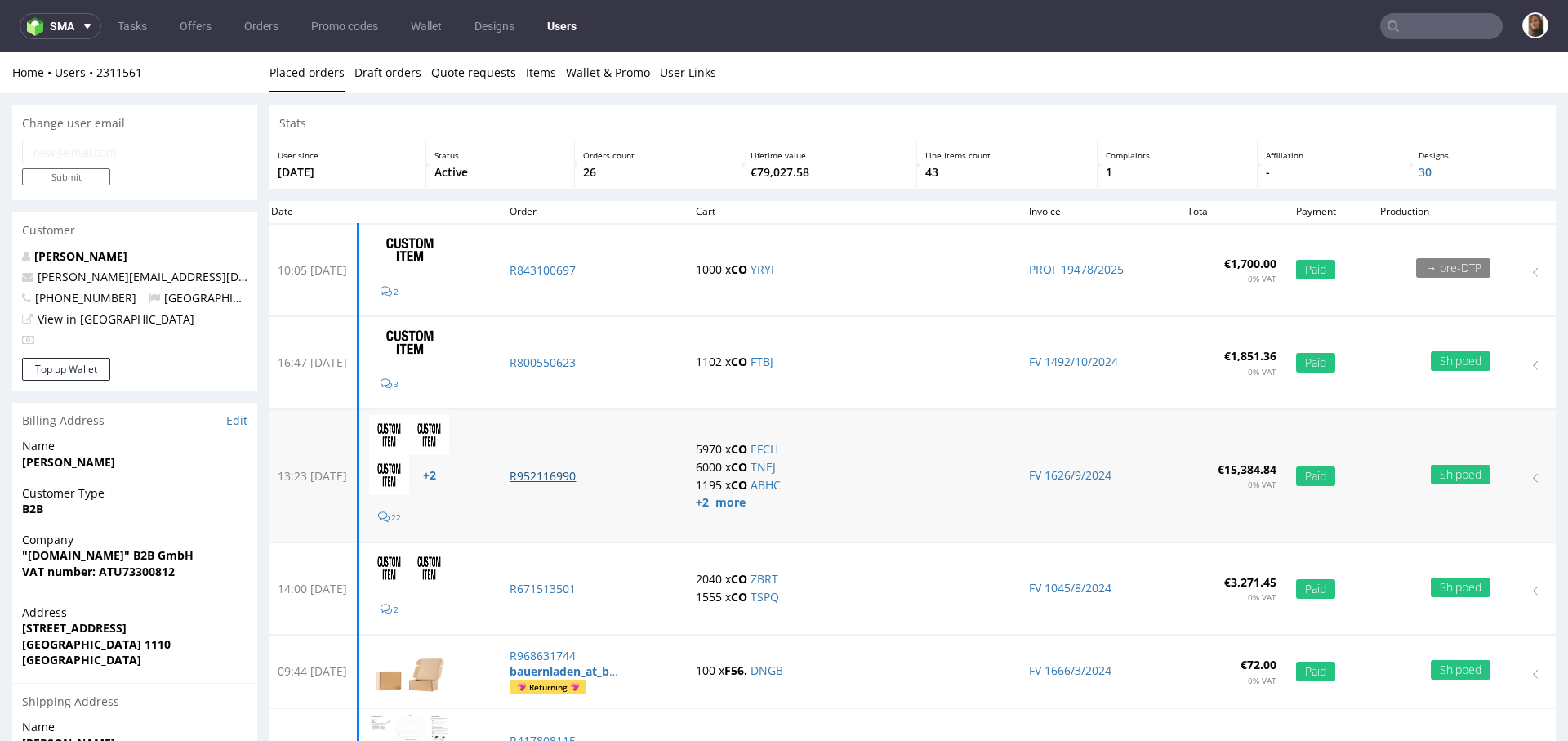
click at [596, 471] on p "R952116990" at bounding box center [592, 476] width 166 height 17
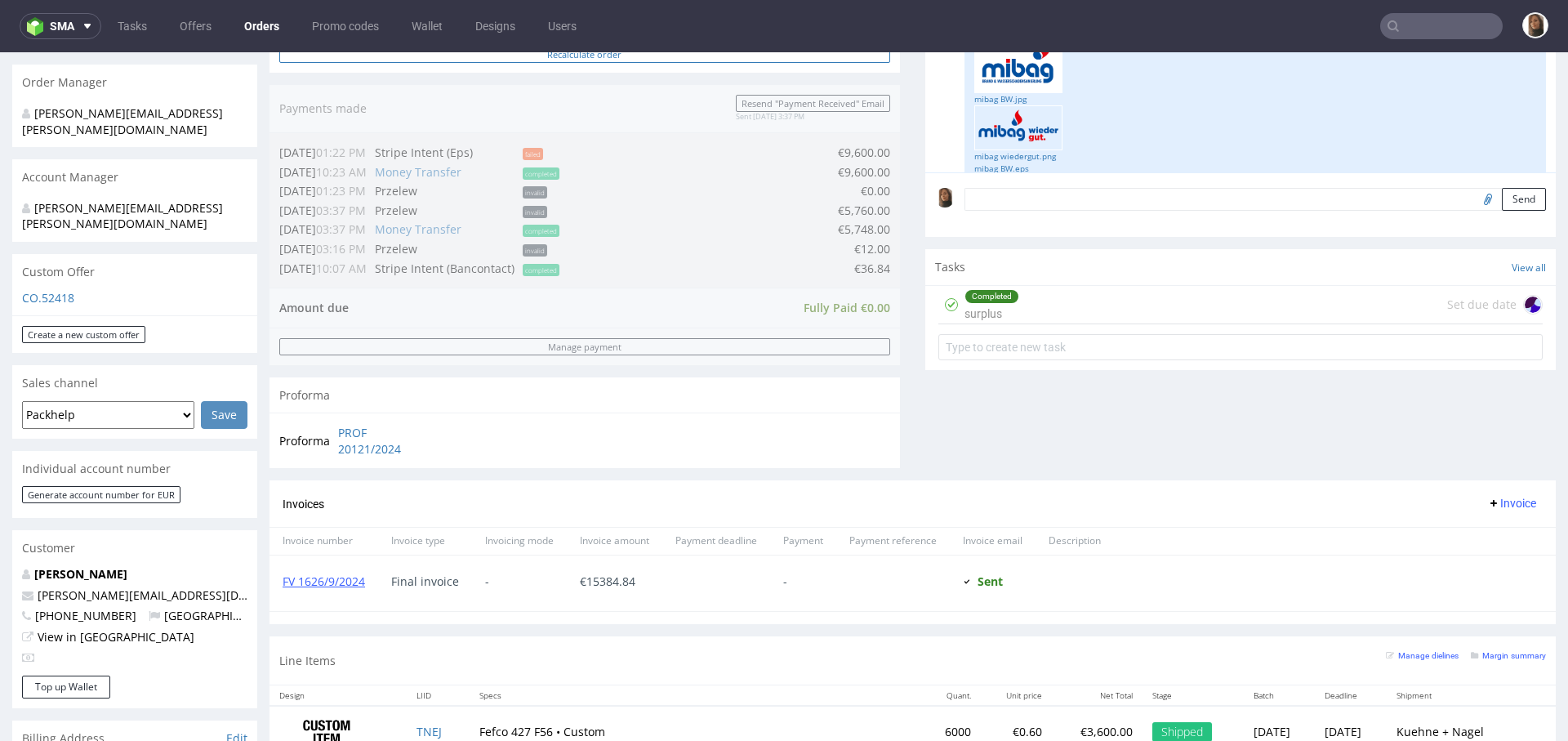
scroll to position [210, 0]
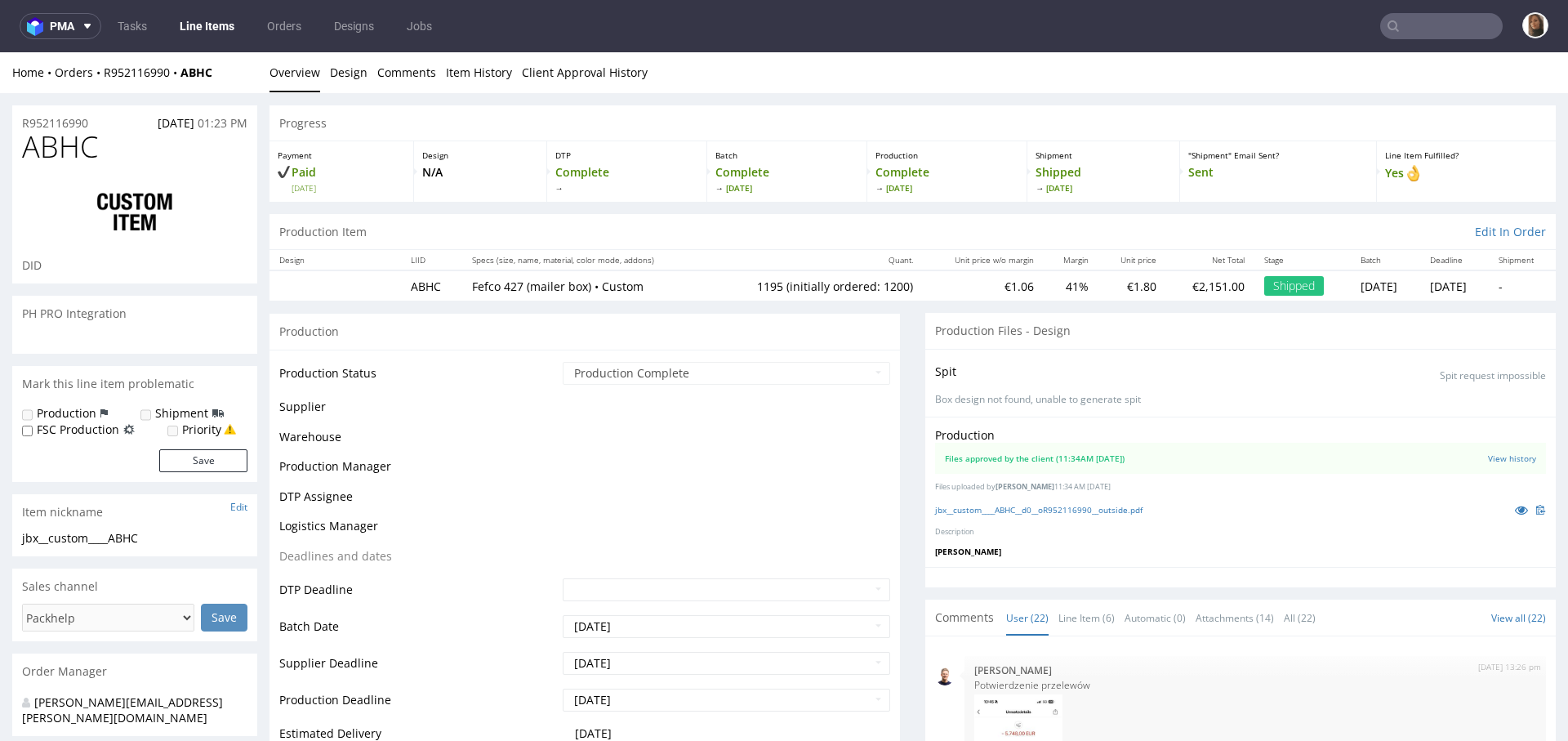
scroll to position [1791, 0]
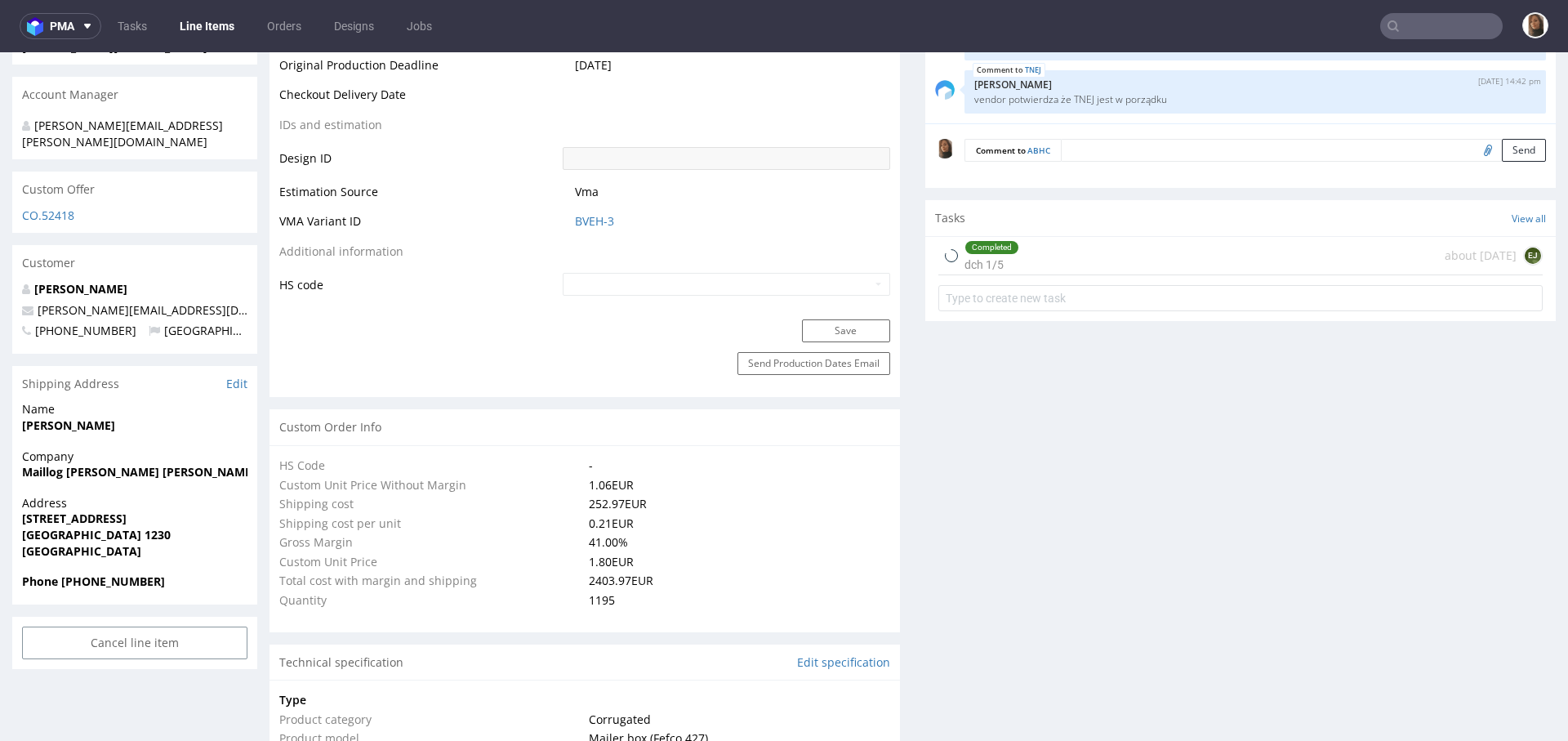
select select "in_progress"
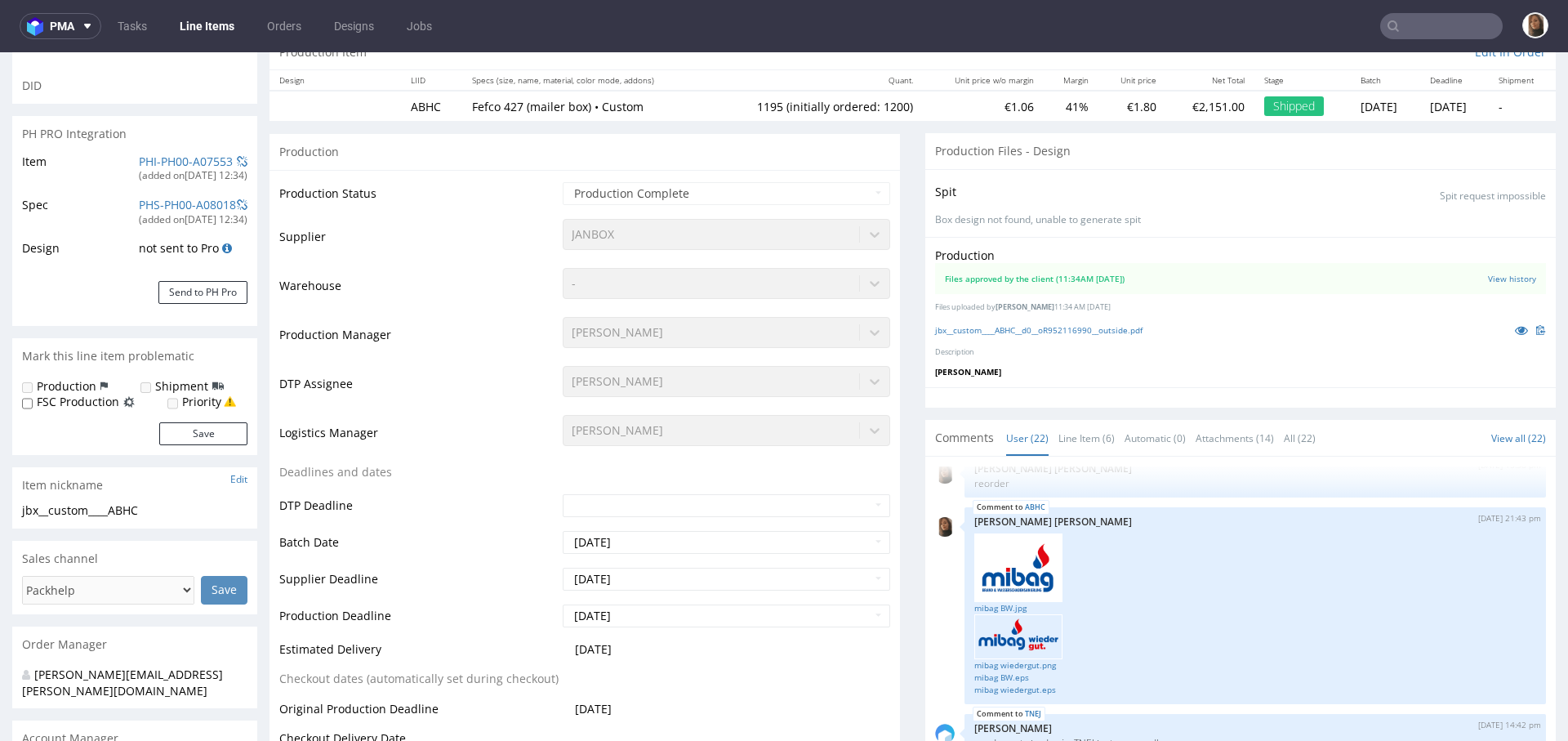
scroll to position [168, 0]
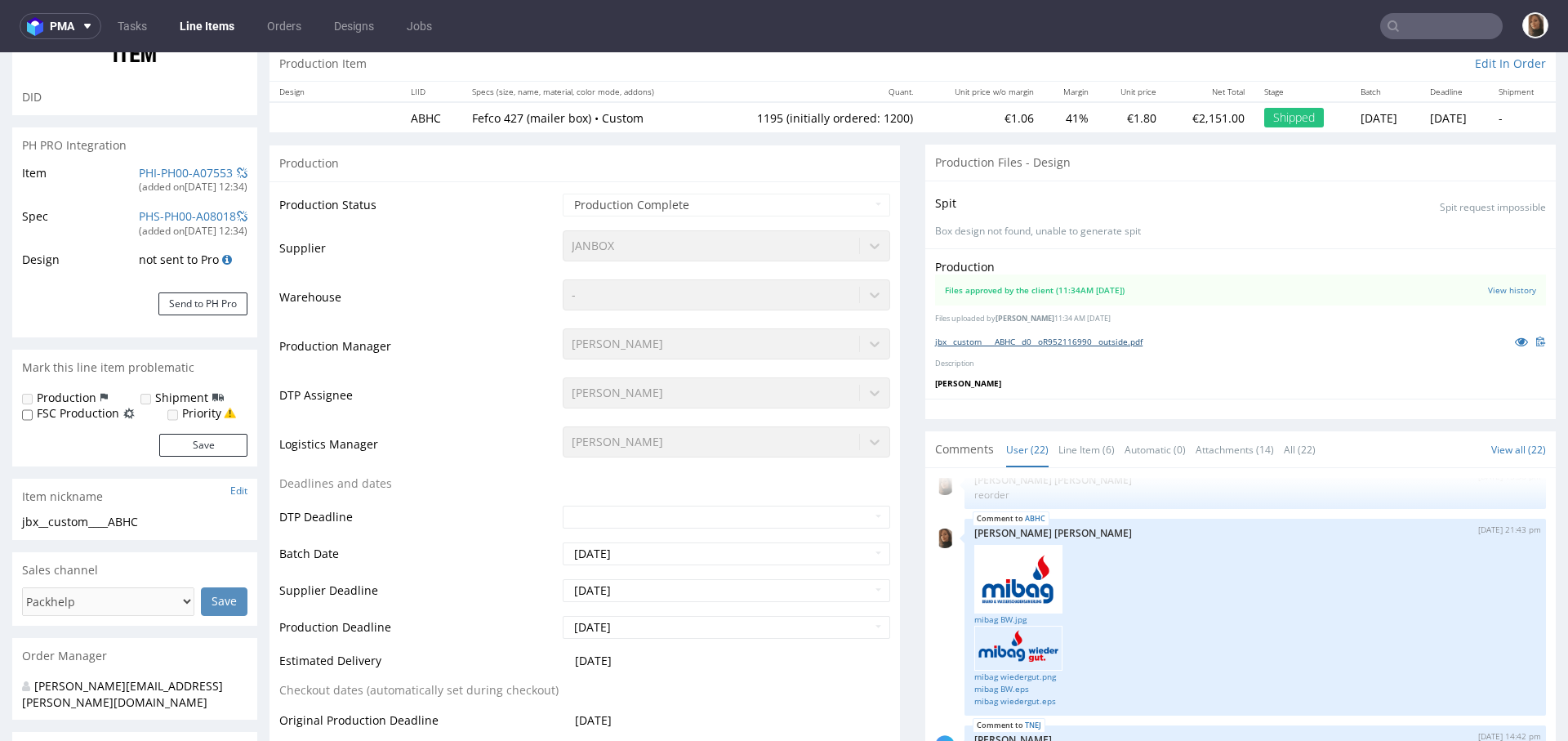
click at [1099, 341] on link "jbx__custom____ABHC__d0__oR952116990__outside.pdf" at bounding box center [1039, 342] width 207 height 12
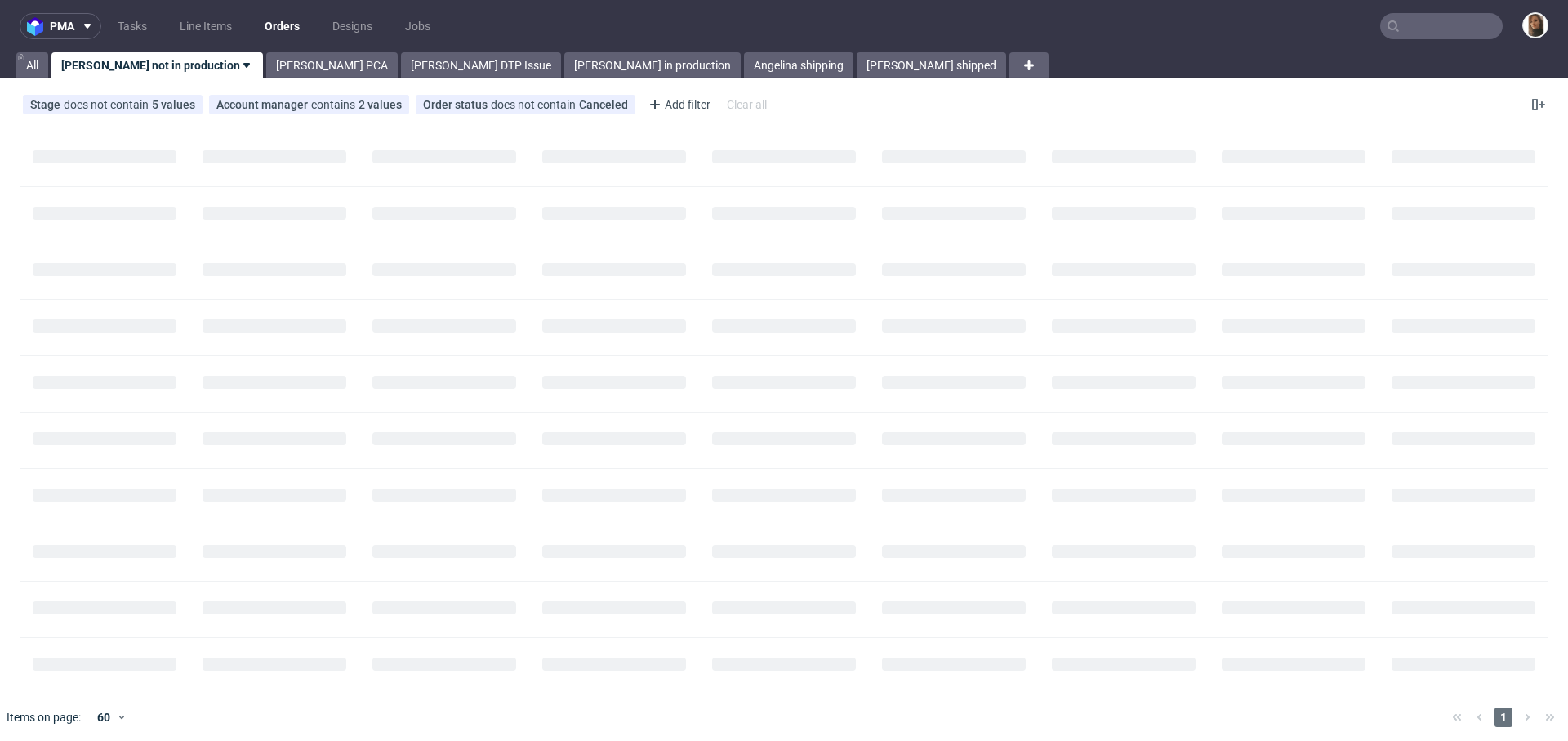
click at [1429, 29] on input "text" at bounding box center [1442, 26] width 122 height 26
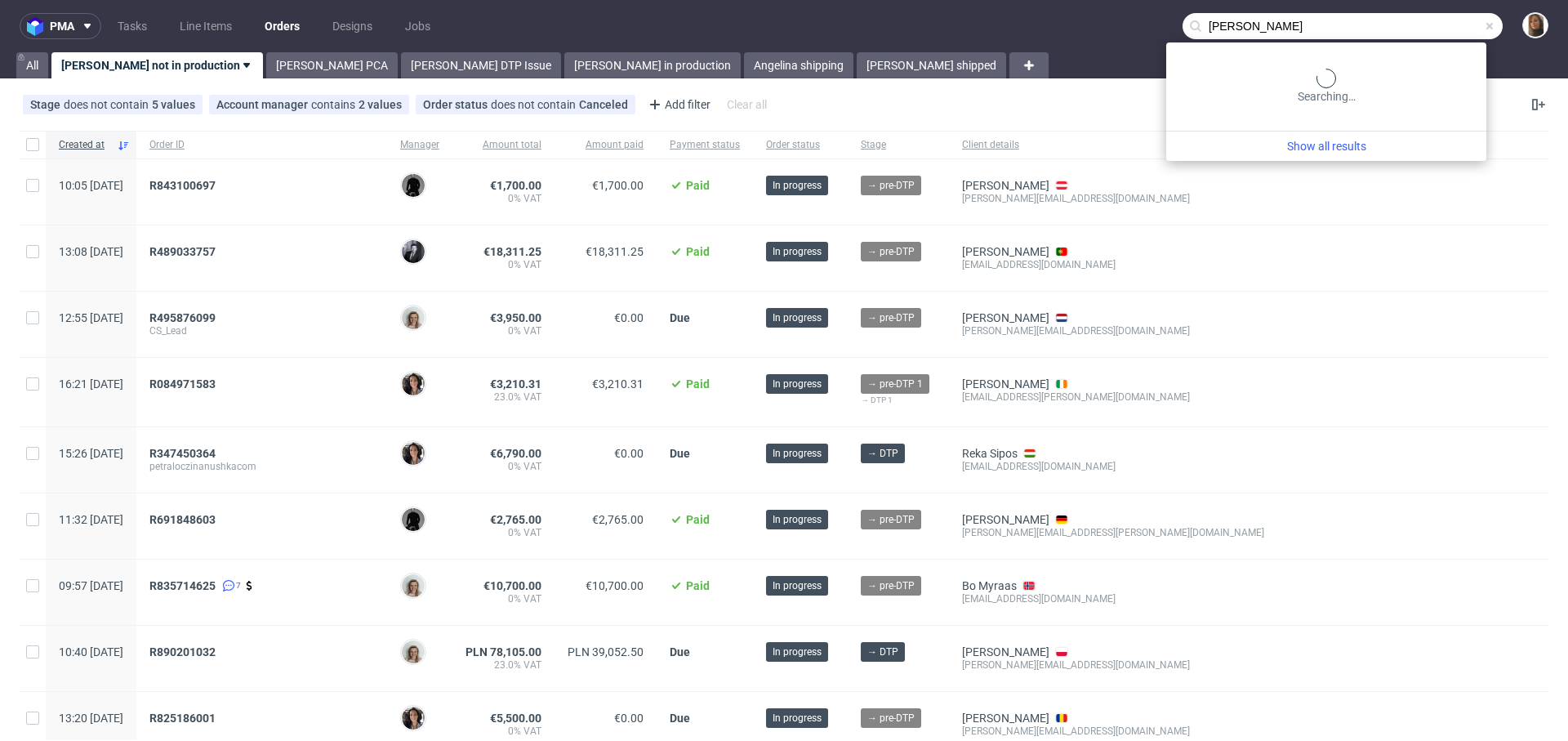
type input "[PERSON_NAME]"
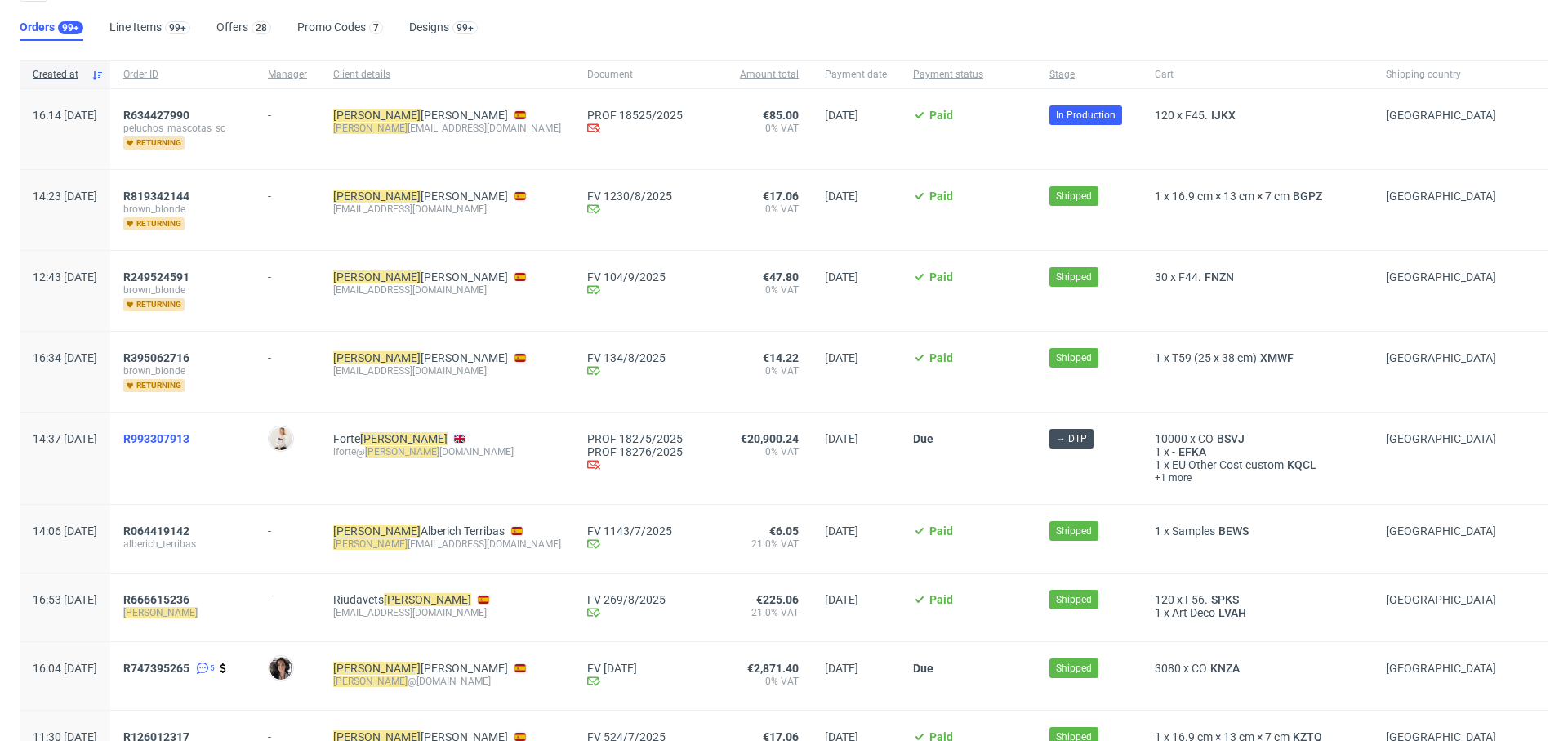
click at [190, 432] on span "R993307913" at bounding box center [156, 438] width 66 height 13
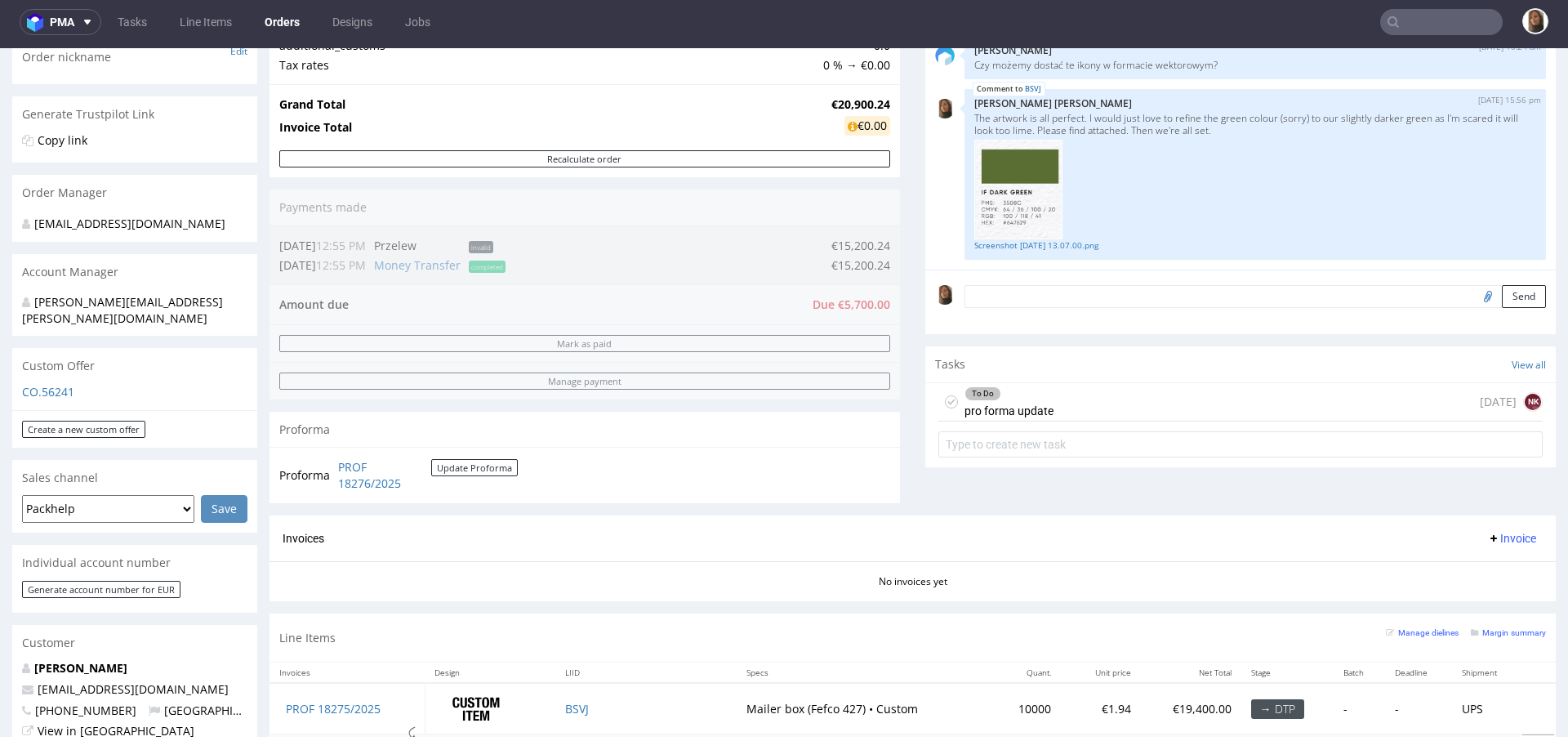
scroll to position [517, 0]
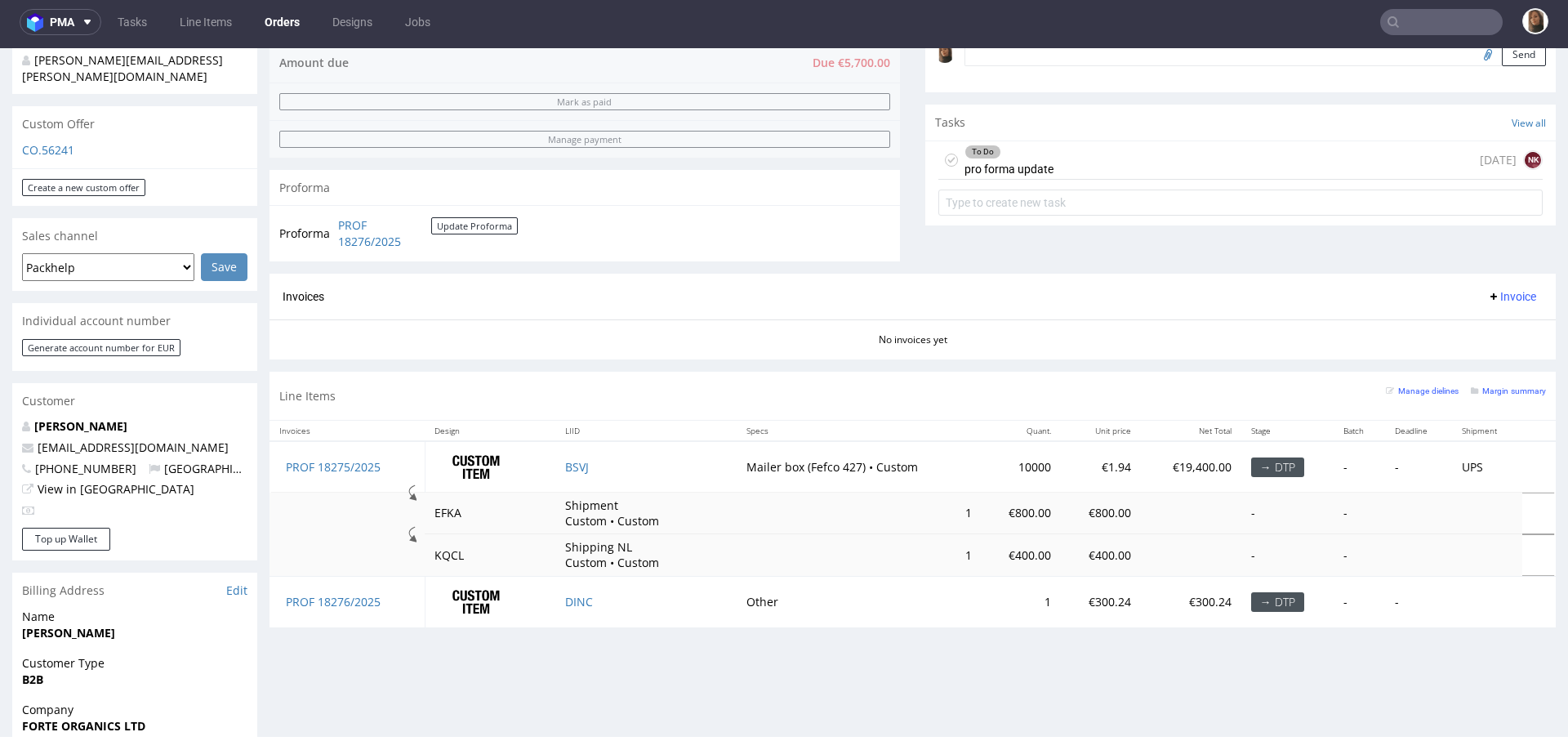
click at [492, 336] on div "No invoices yet" at bounding box center [912, 333] width 1286 height 28
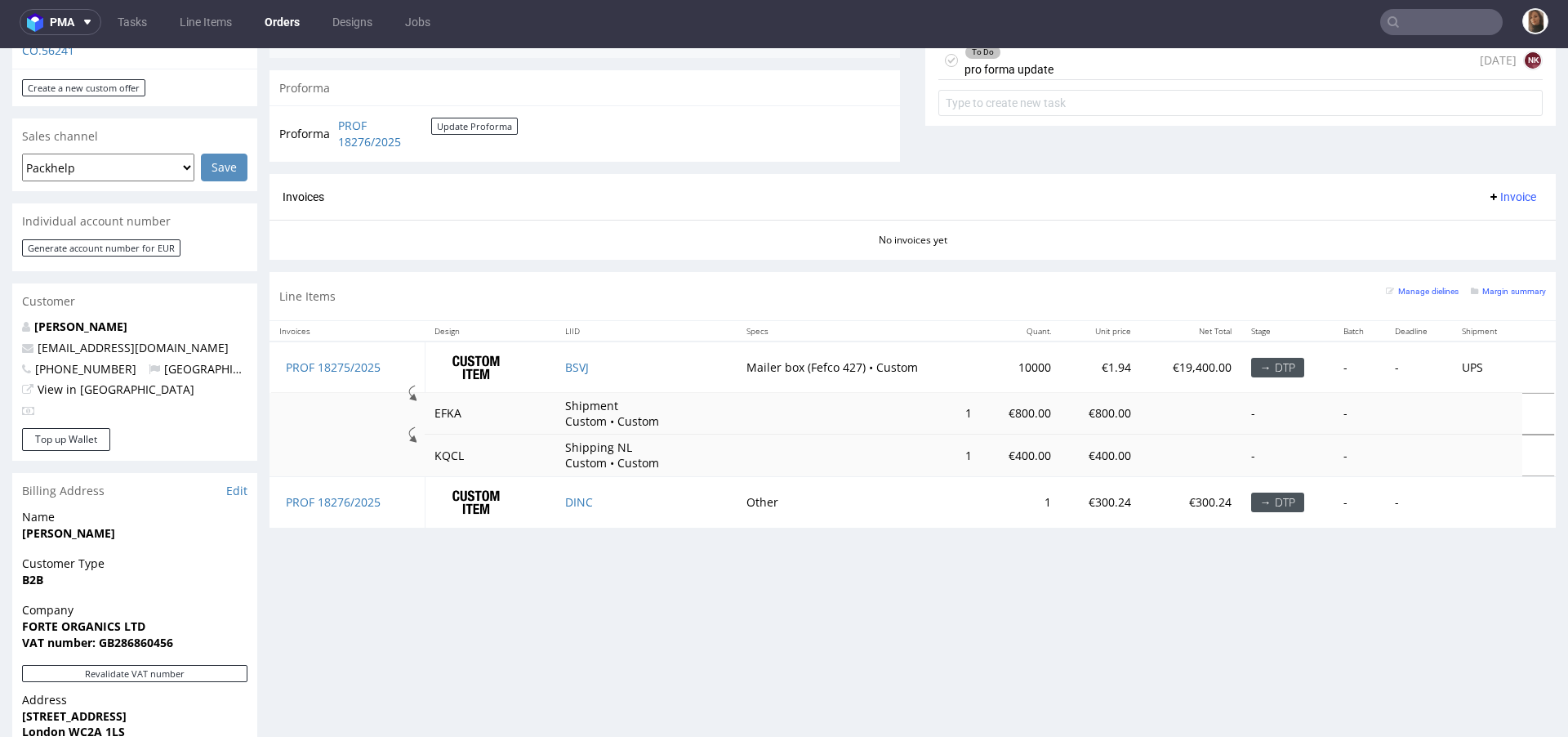
scroll to position [665, 0]
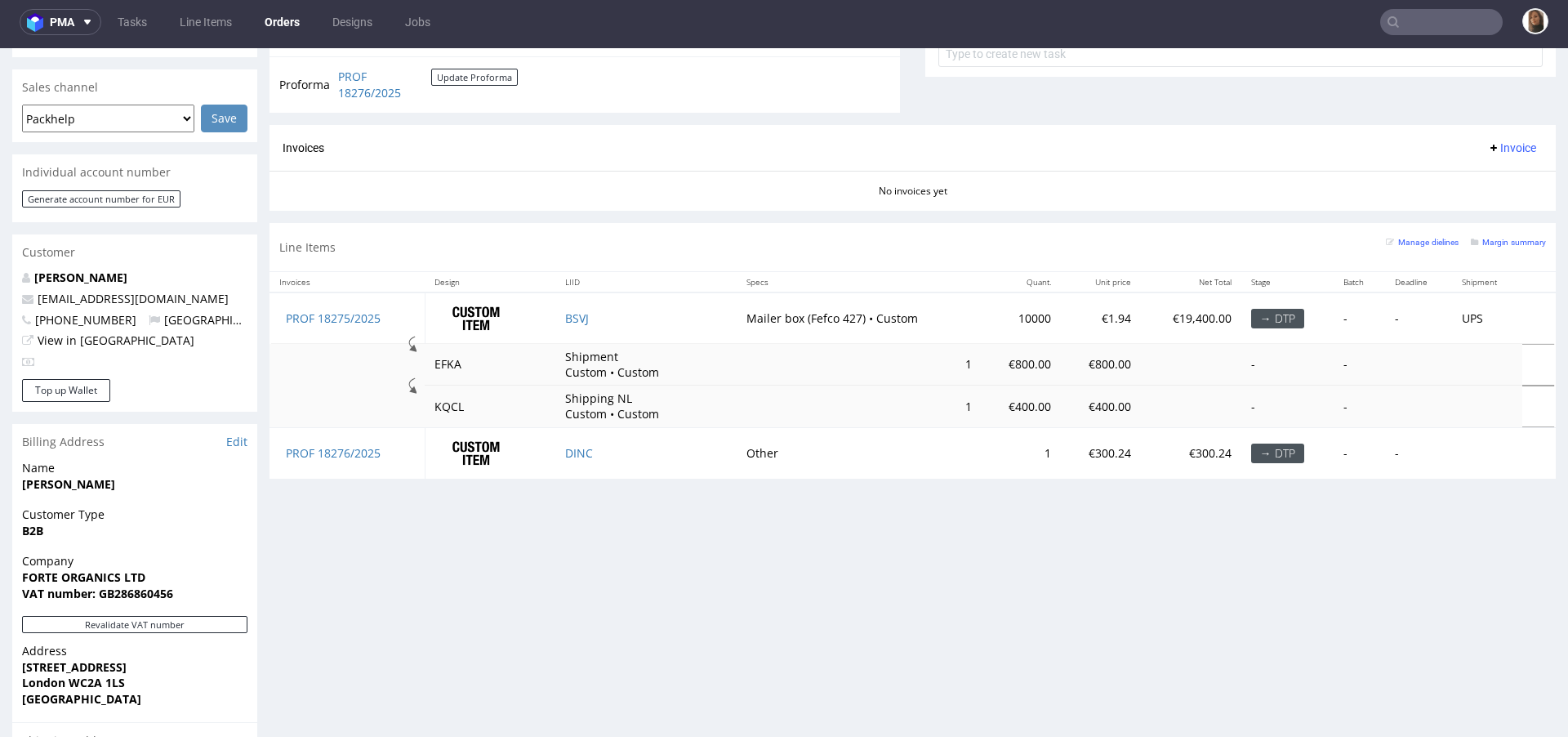
click at [293, 17] on link "Orders" at bounding box center [281, 22] width 54 height 26
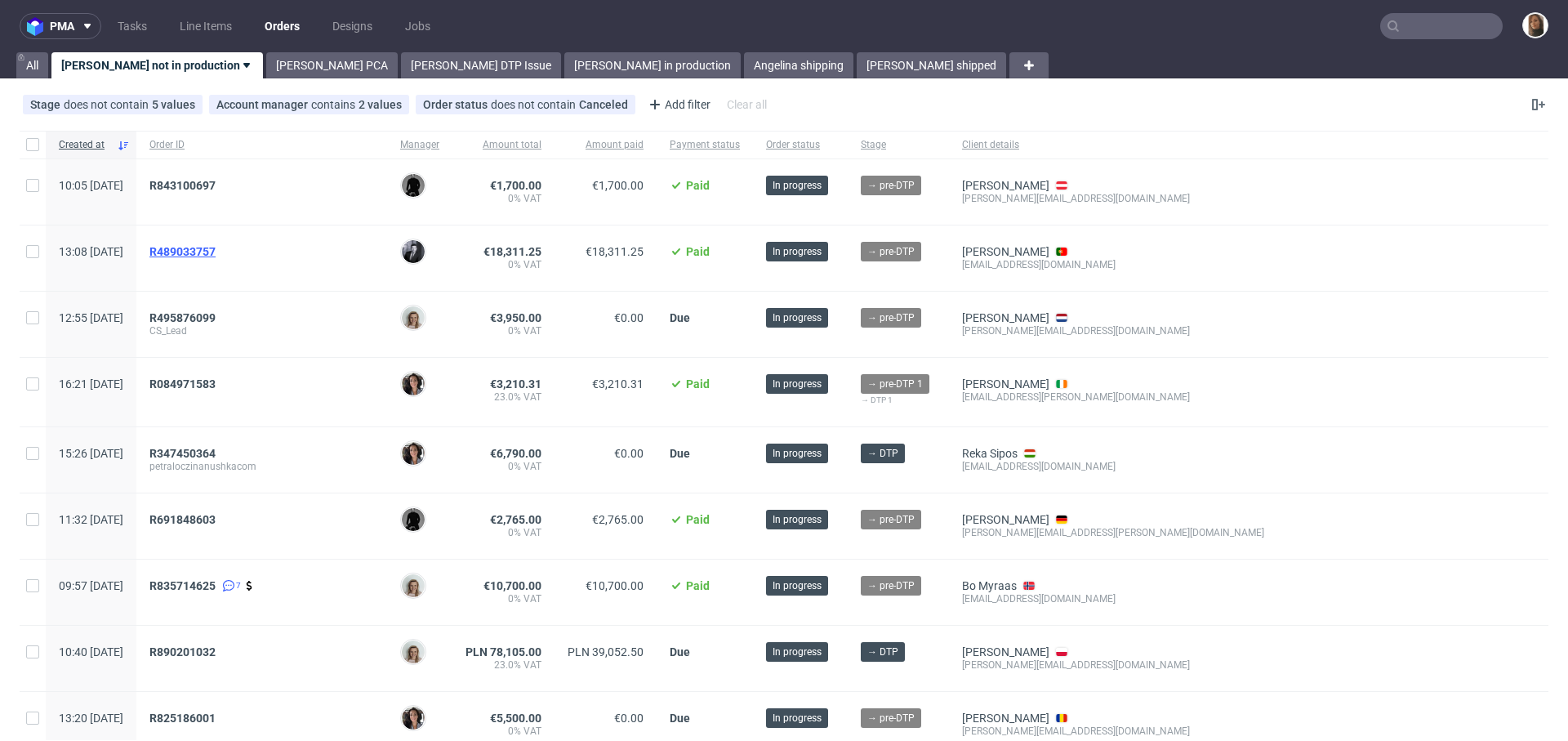
click at [212, 247] on span "R489033757" at bounding box center [182, 251] width 66 height 13
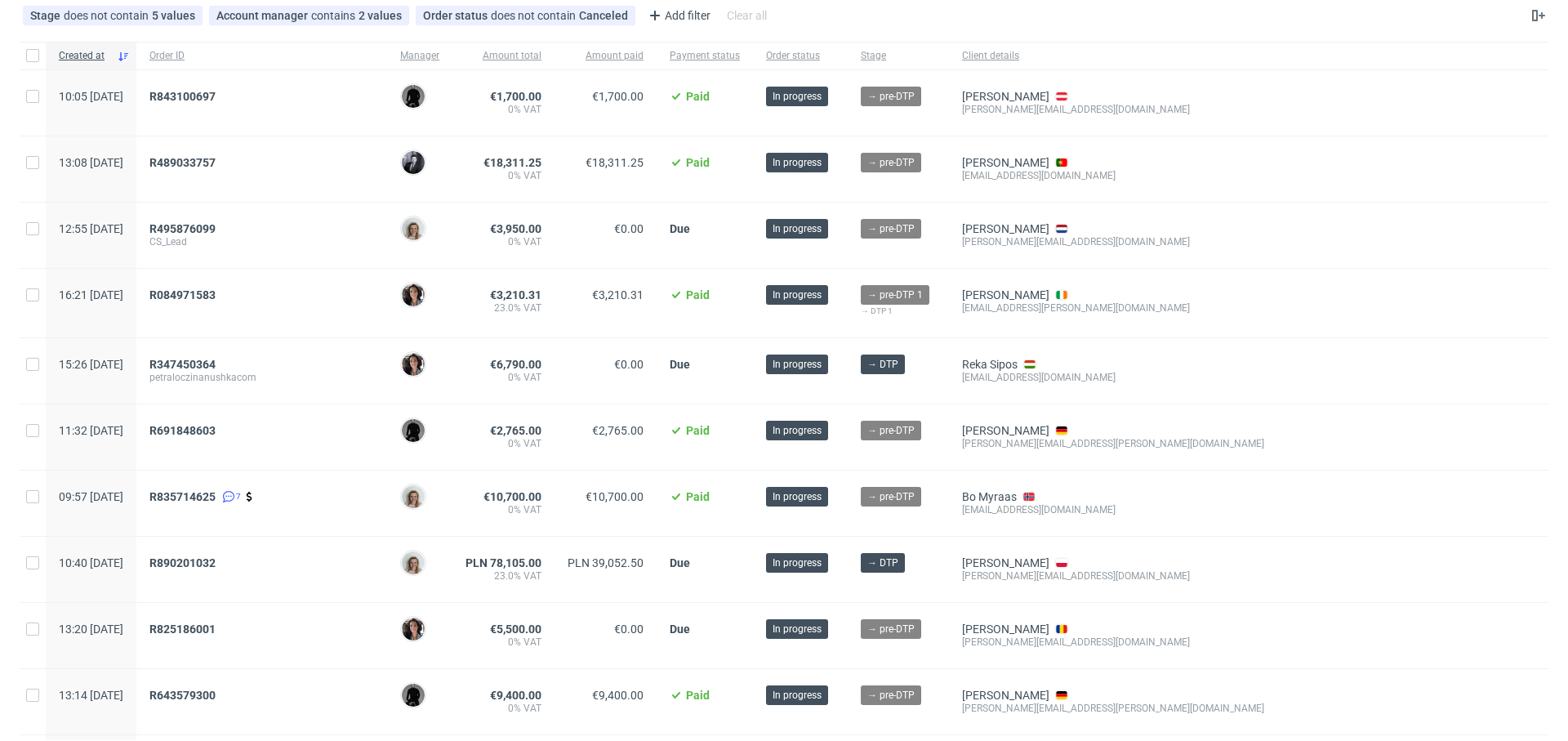
scroll to position [88, 0]
click at [212, 226] on span "R495876099" at bounding box center [182, 229] width 66 height 13
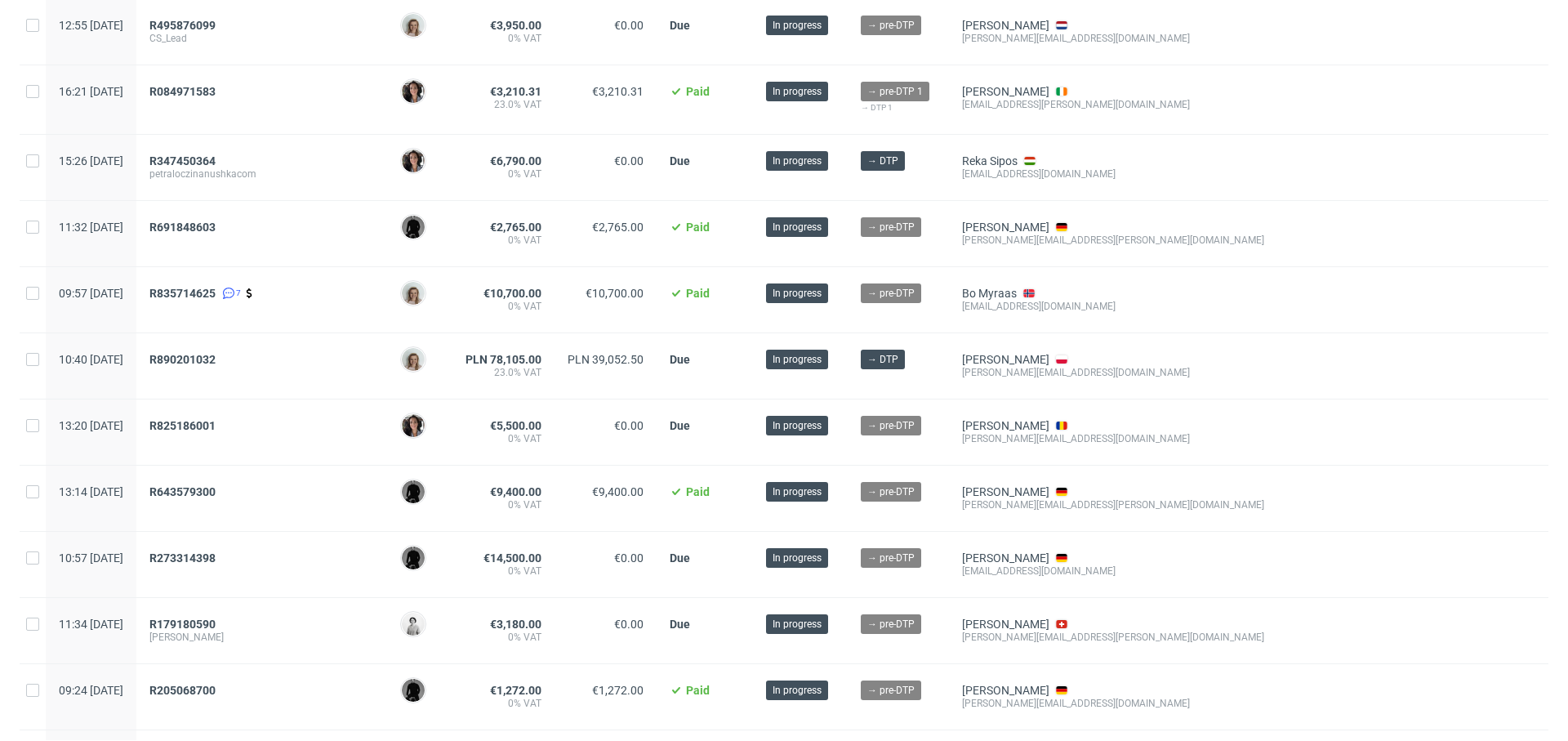
scroll to position [320, 0]
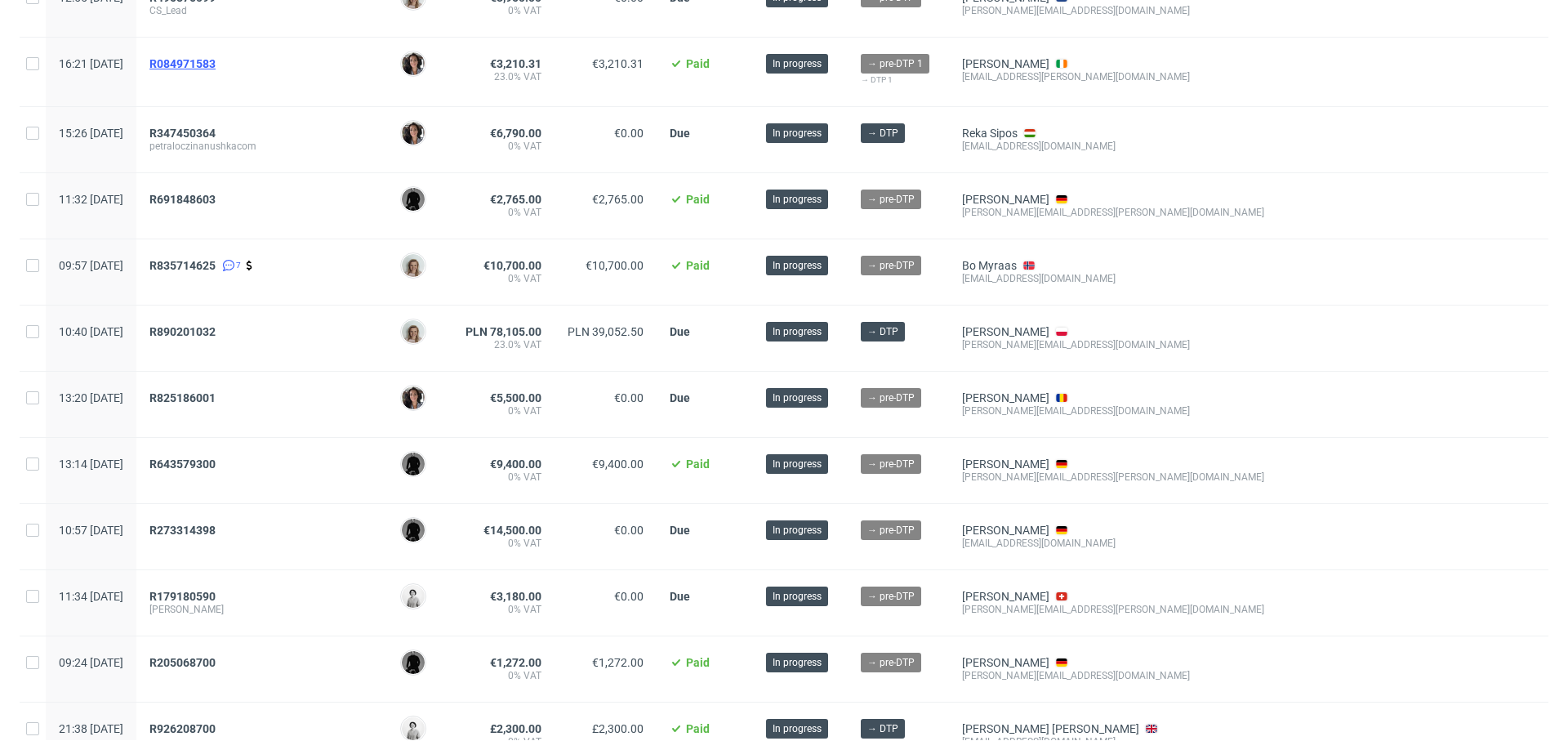
click at [215, 63] on span "R084971583" at bounding box center [182, 63] width 66 height 13
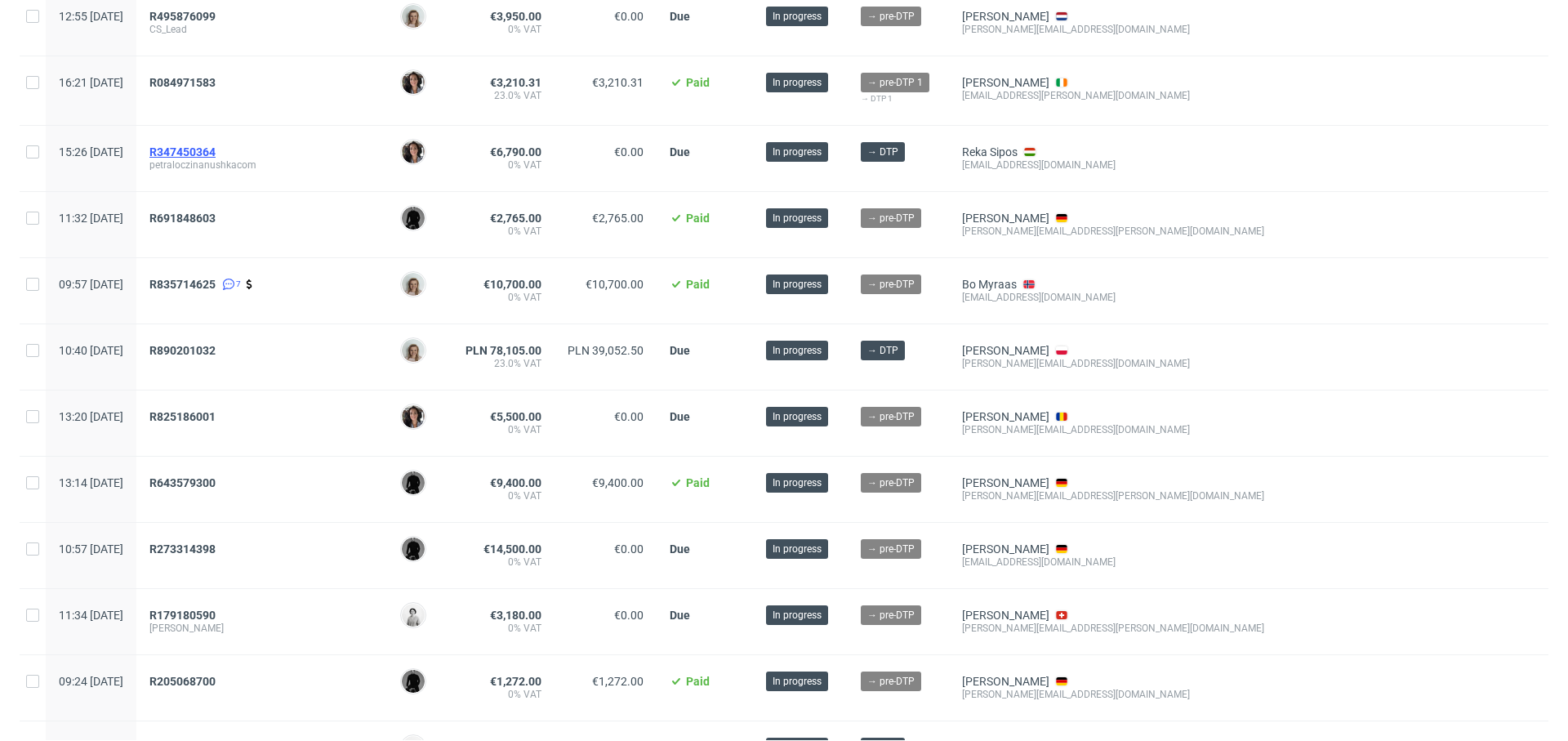
click at [215, 147] on span "R347450364" at bounding box center [182, 151] width 66 height 13
click at [215, 218] on span "R691848603" at bounding box center [182, 217] width 66 height 13
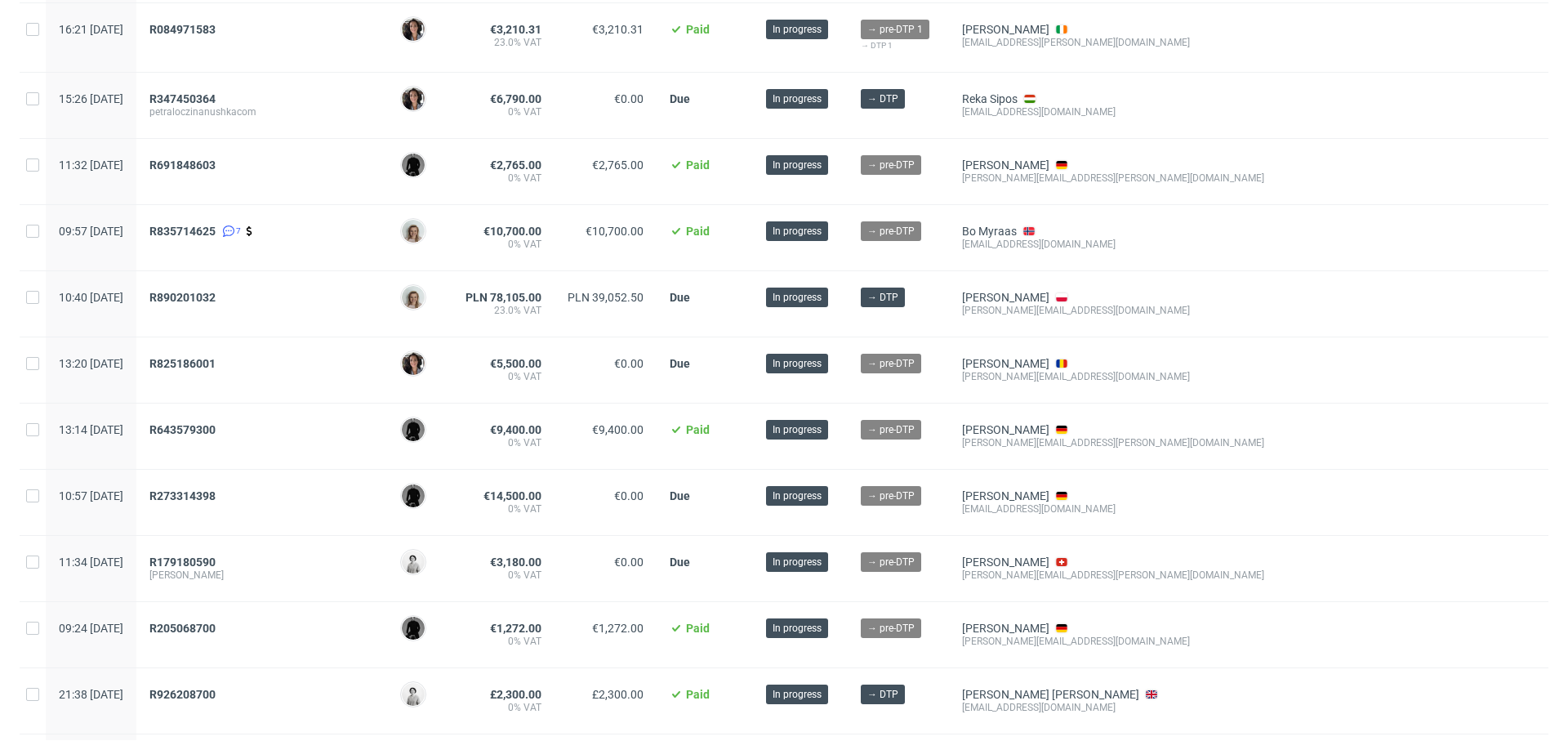
scroll to position [348, 0]
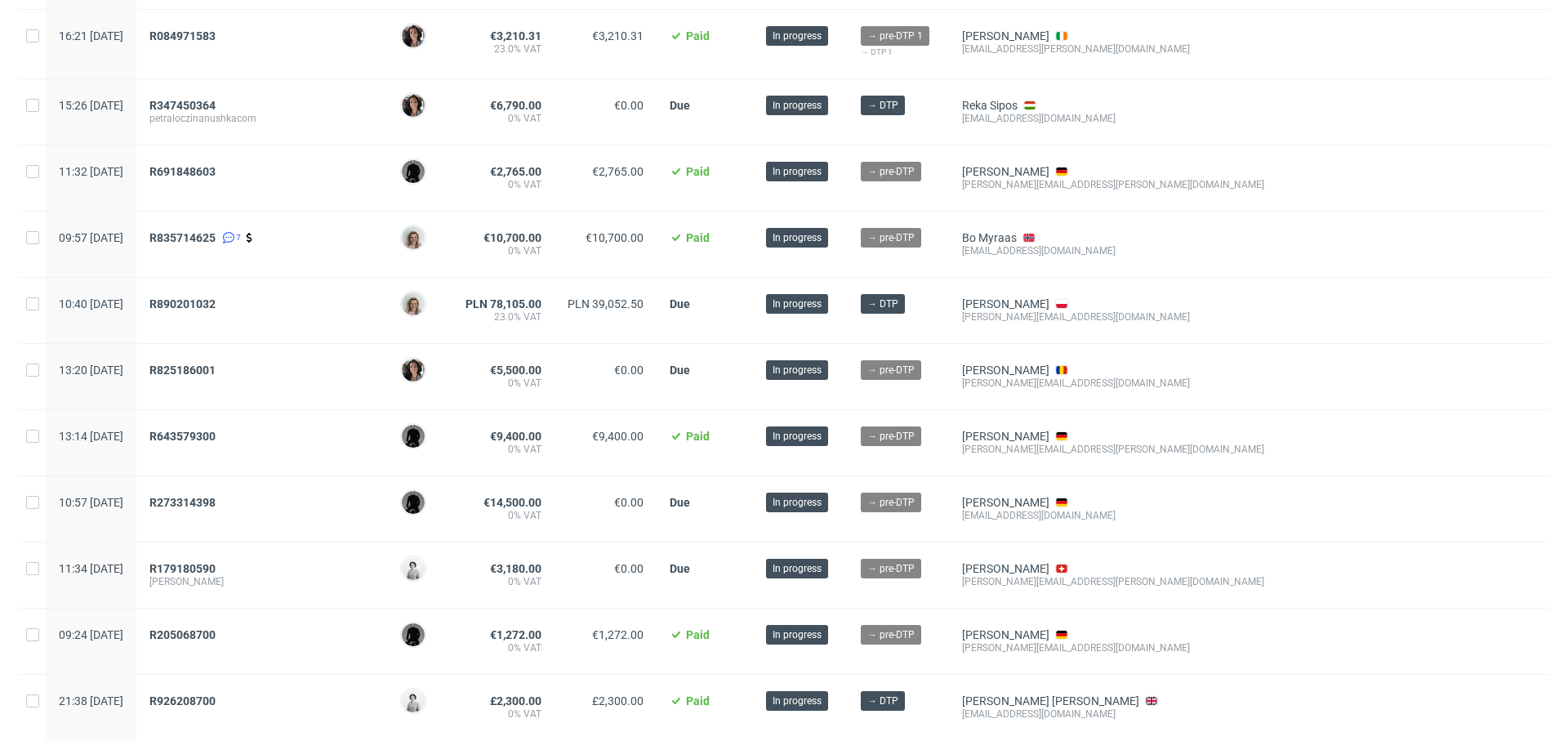
click at [374, 249] on span "R835714625 7" at bounding box center [261, 244] width 224 height 26
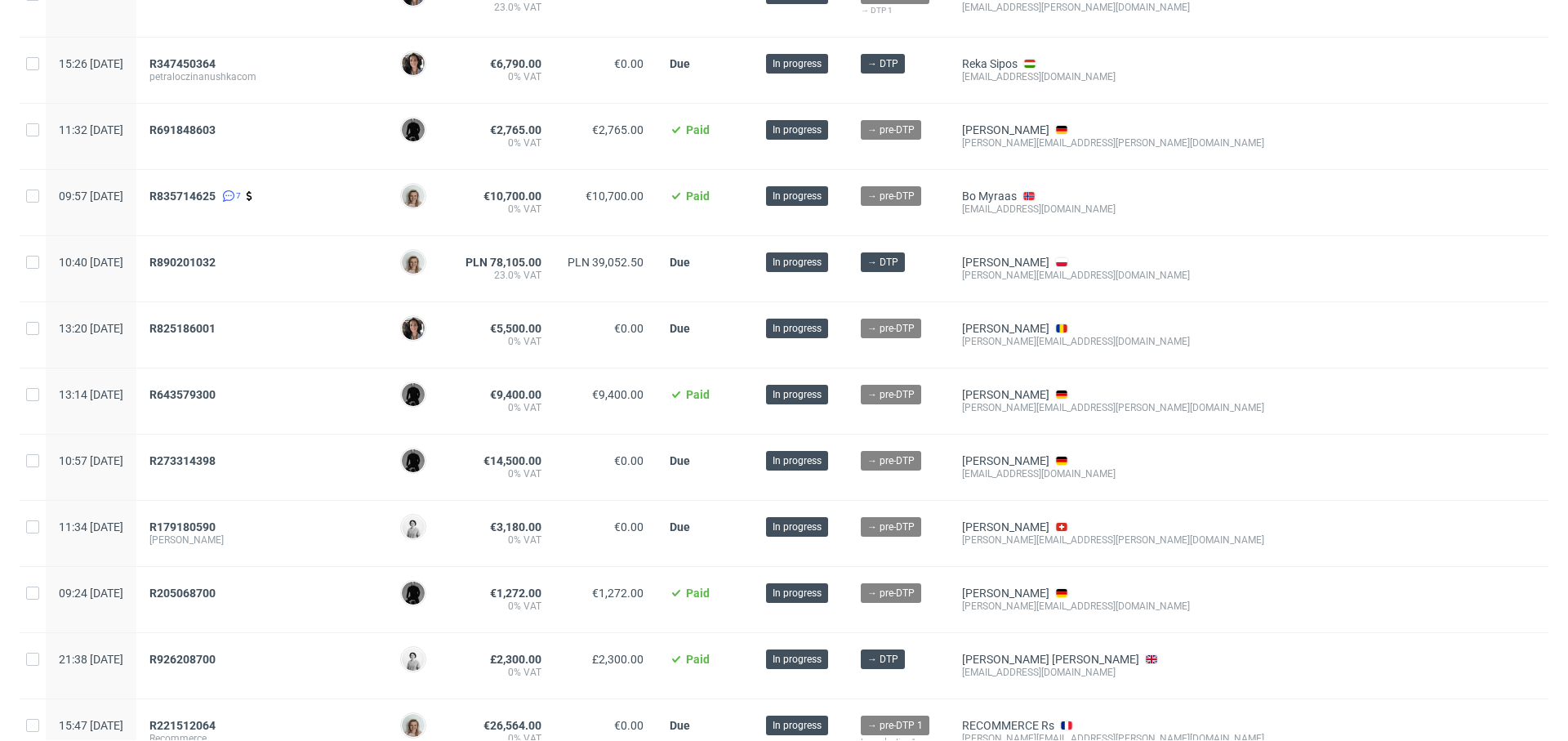
scroll to position [419, 0]
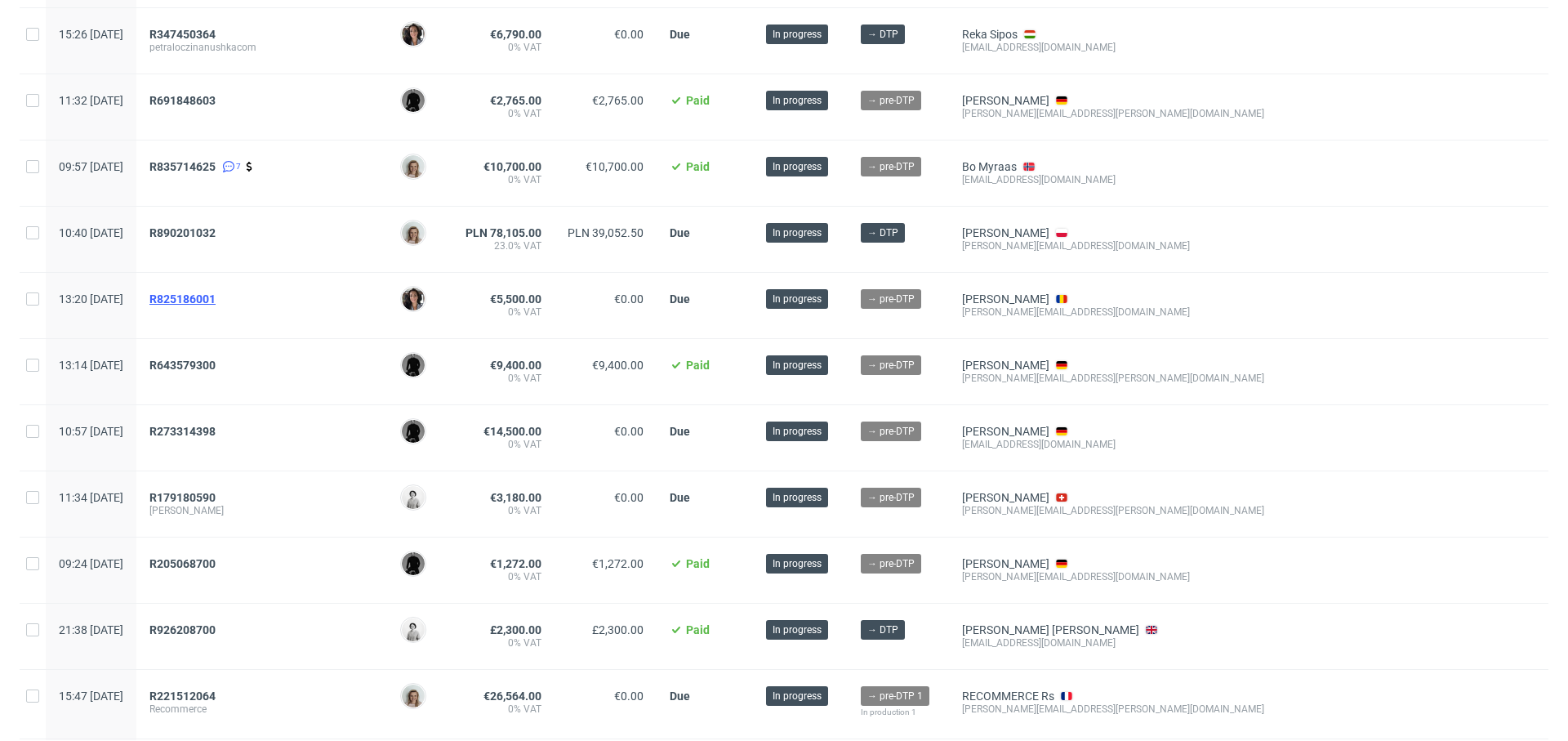
click at [215, 297] on span "R825186001" at bounding box center [182, 298] width 66 height 13
click at [215, 364] on span "R643579300" at bounding box center [182, 365] width 66 height 13
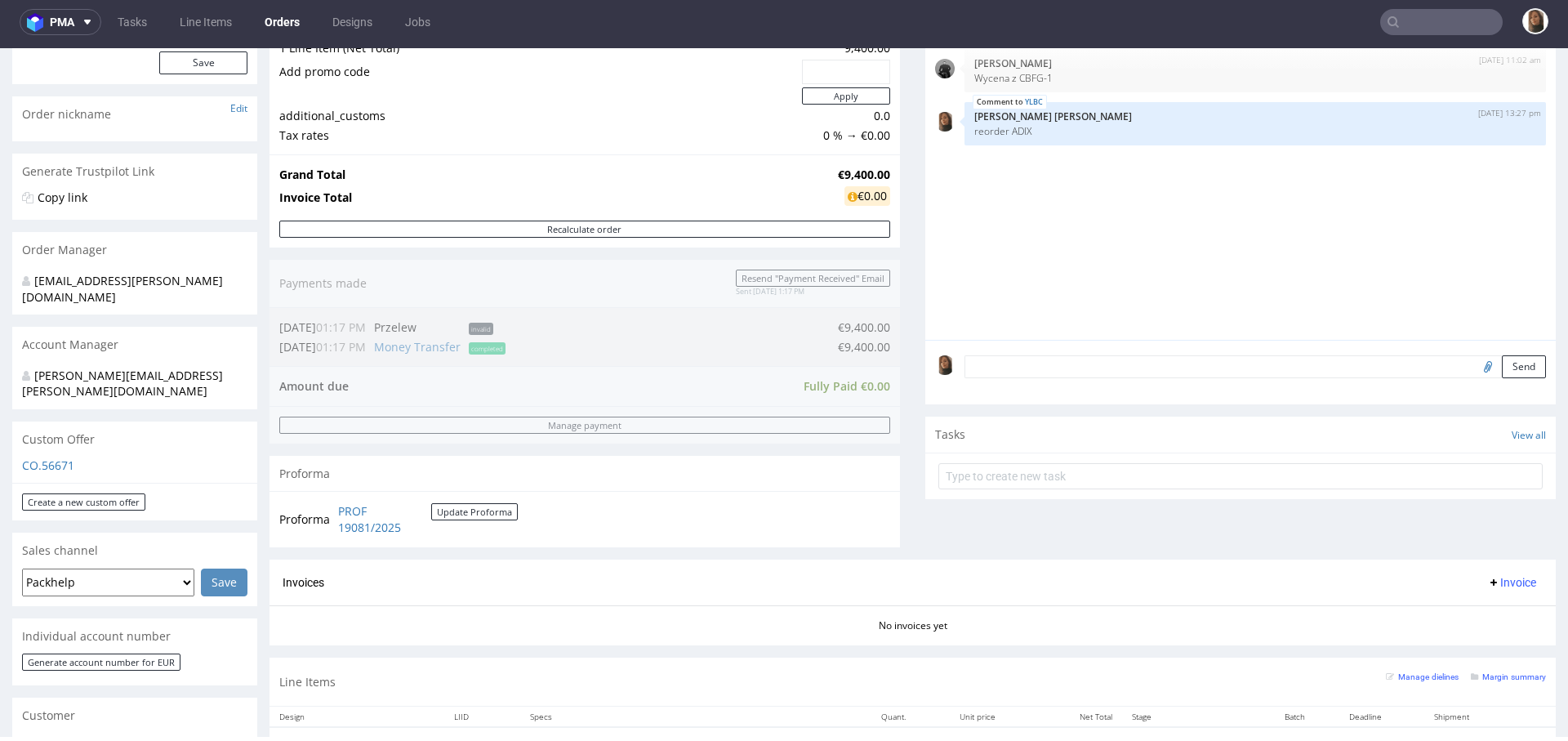
scroll to position [542, 0]
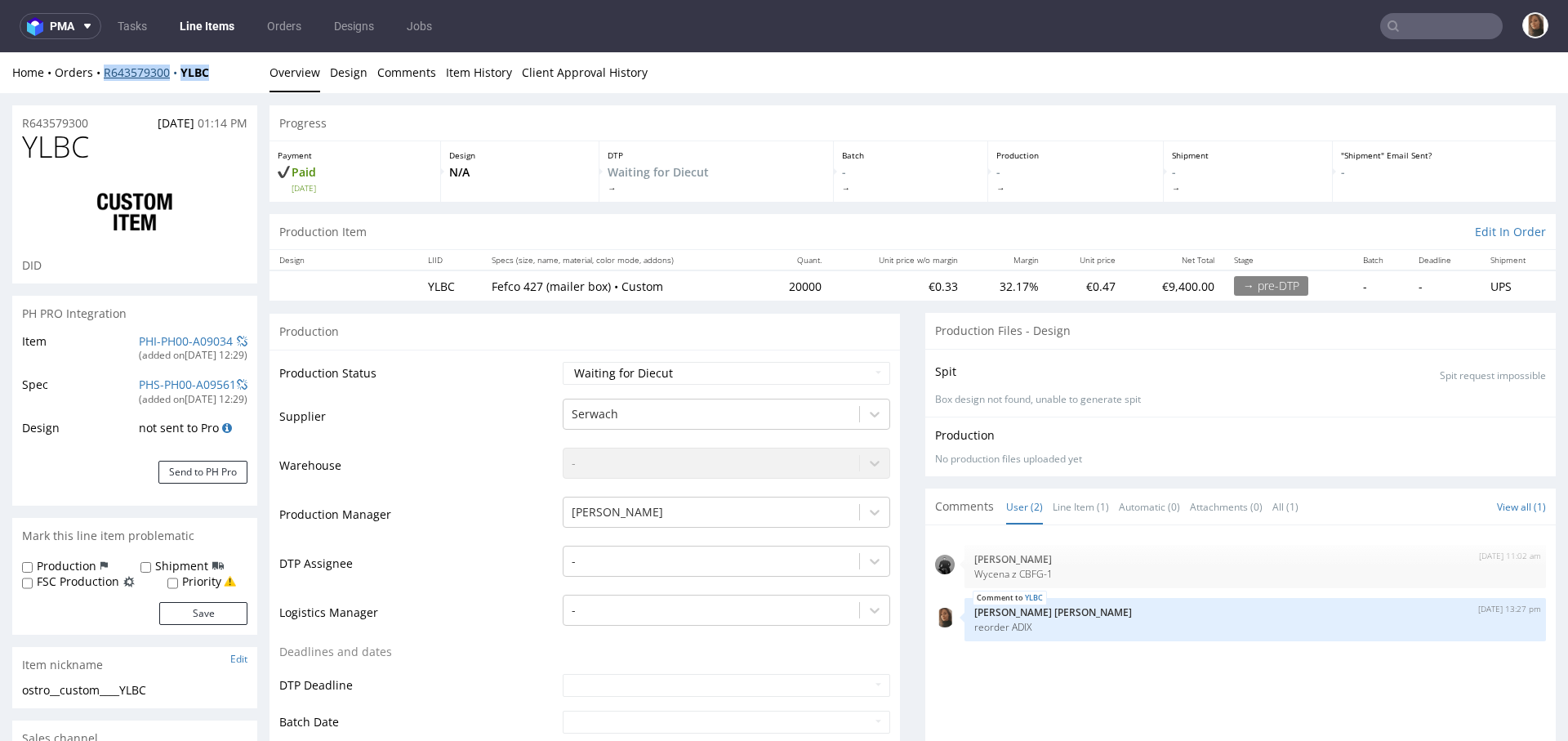
drag, startPoint x: 234, startPoint y: 73, endPoint x: 103, endPoint y: 69, distance: 131.1
click at [102, 70] on div "Home Orders R643579300 YLBC" at bounding box center [134, 72] width 245 height 17
copy div "R643579300 YLBC"
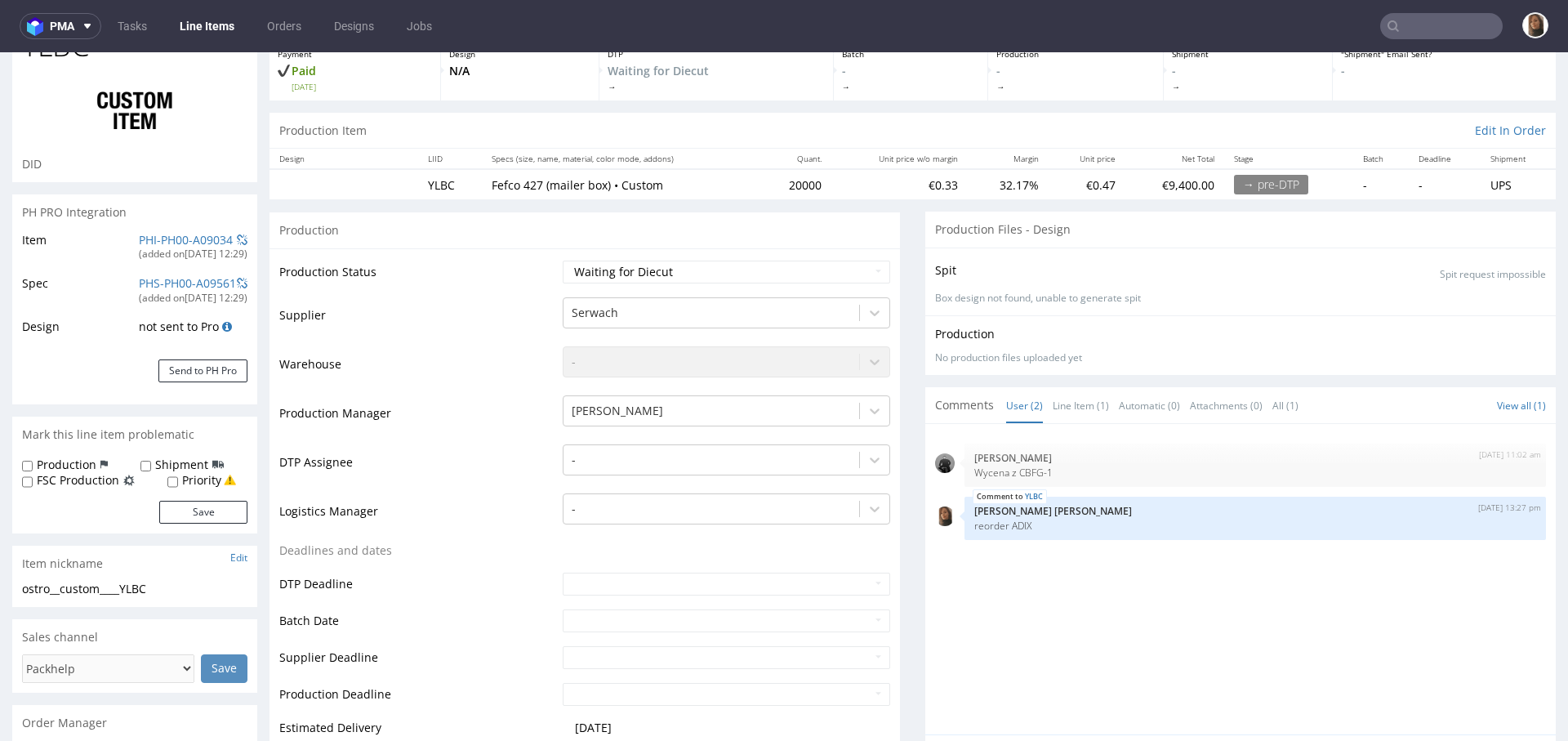
scroll to position [105, 0]
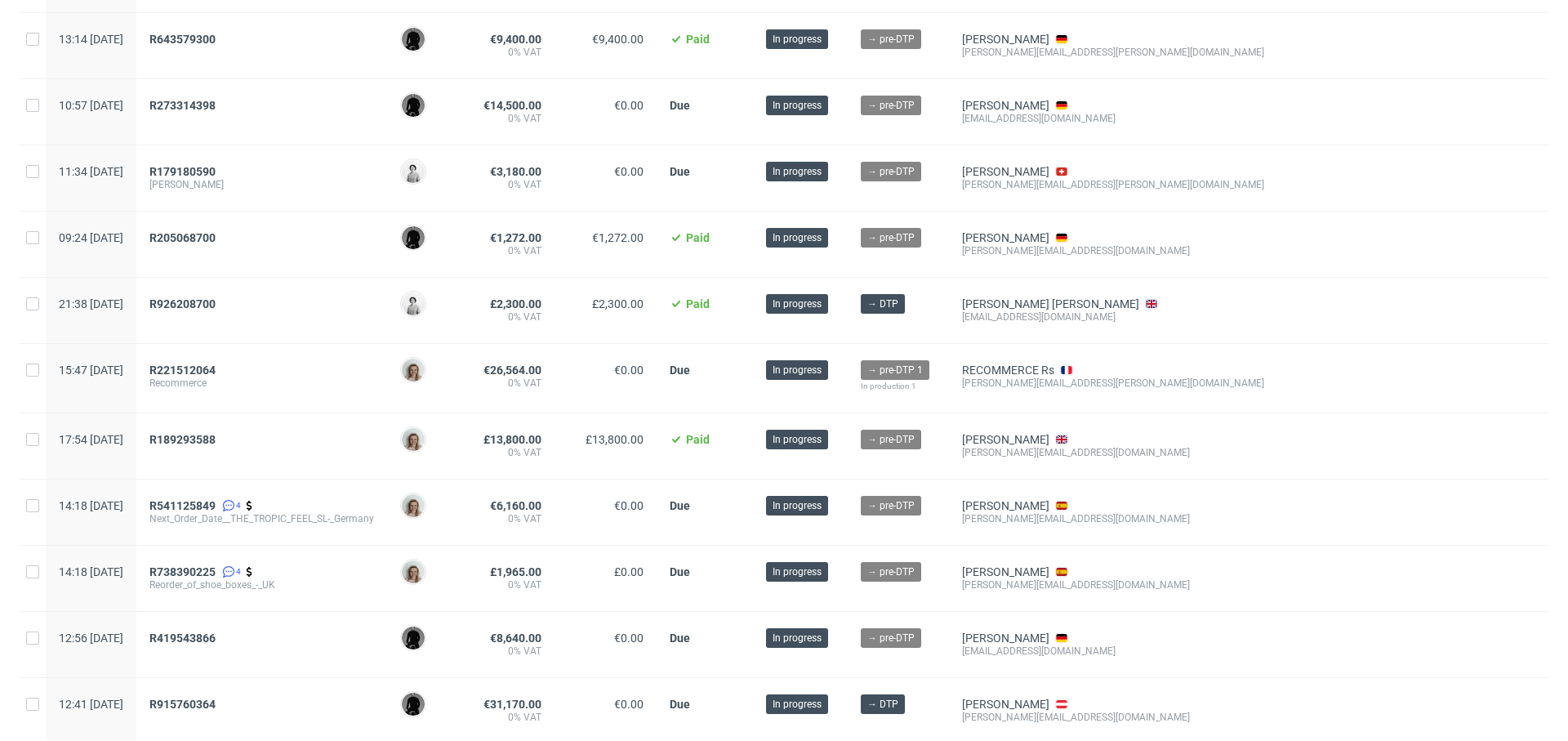
scroll to position [717, 0]
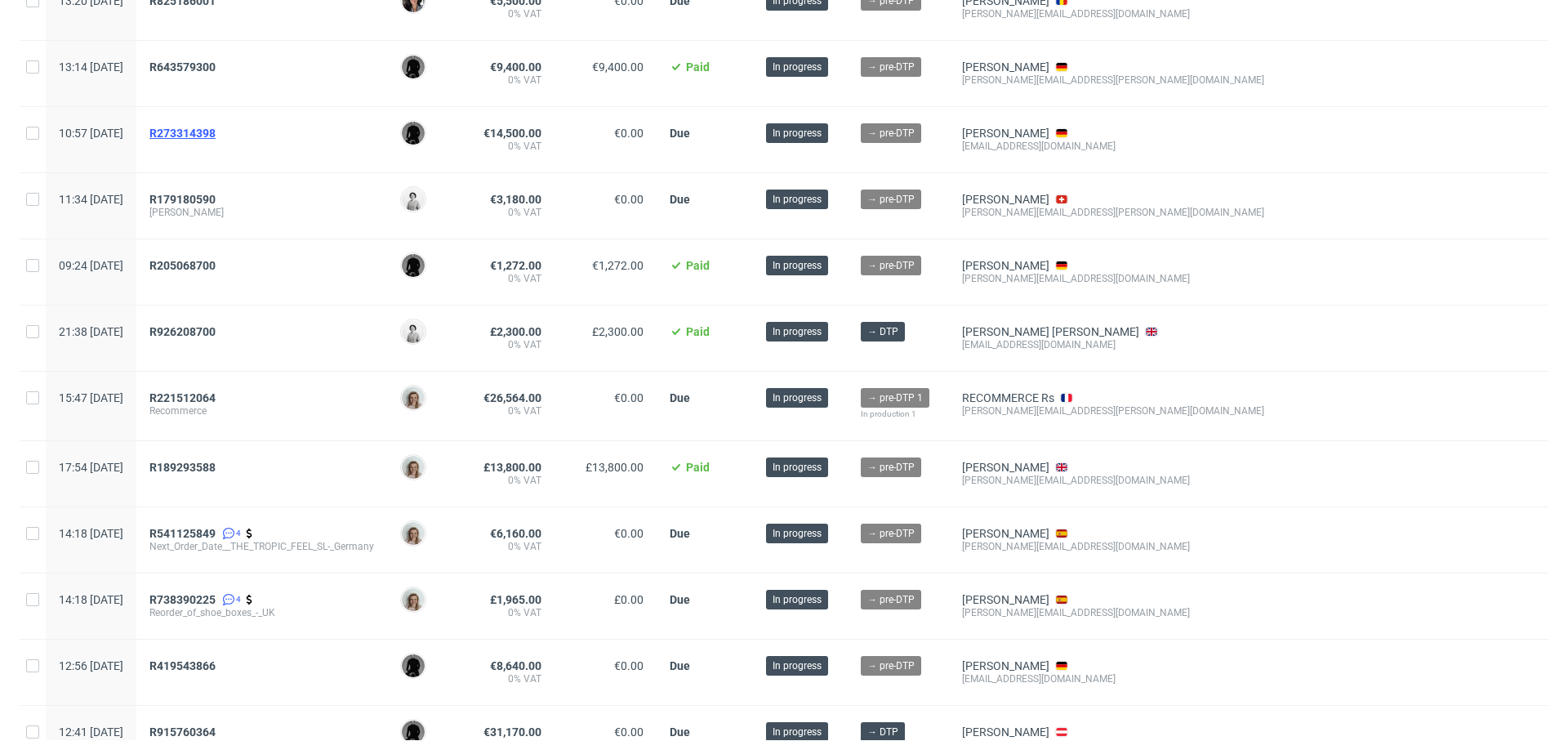
click at [208, 126] on span "R273314398" at bounding box center [182, 132] width 66 height 13
click at [215, 267] on span "R205068700" at bounding box center [182, 265] width 66 height 13
click at [215, 328] on span "R926208700" at bounding box center [182, 331] width 66 height 13
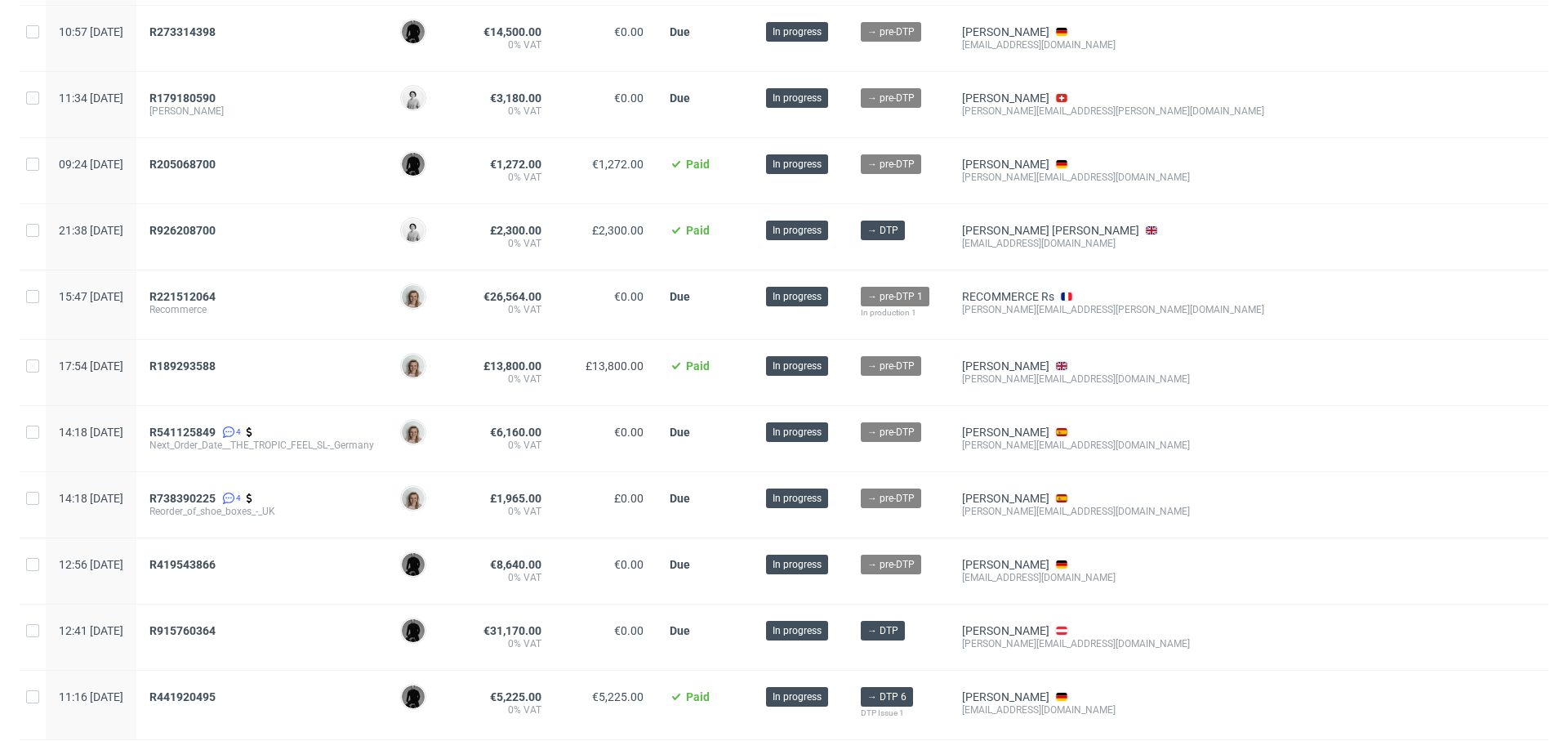
scroll to position [851, 0]
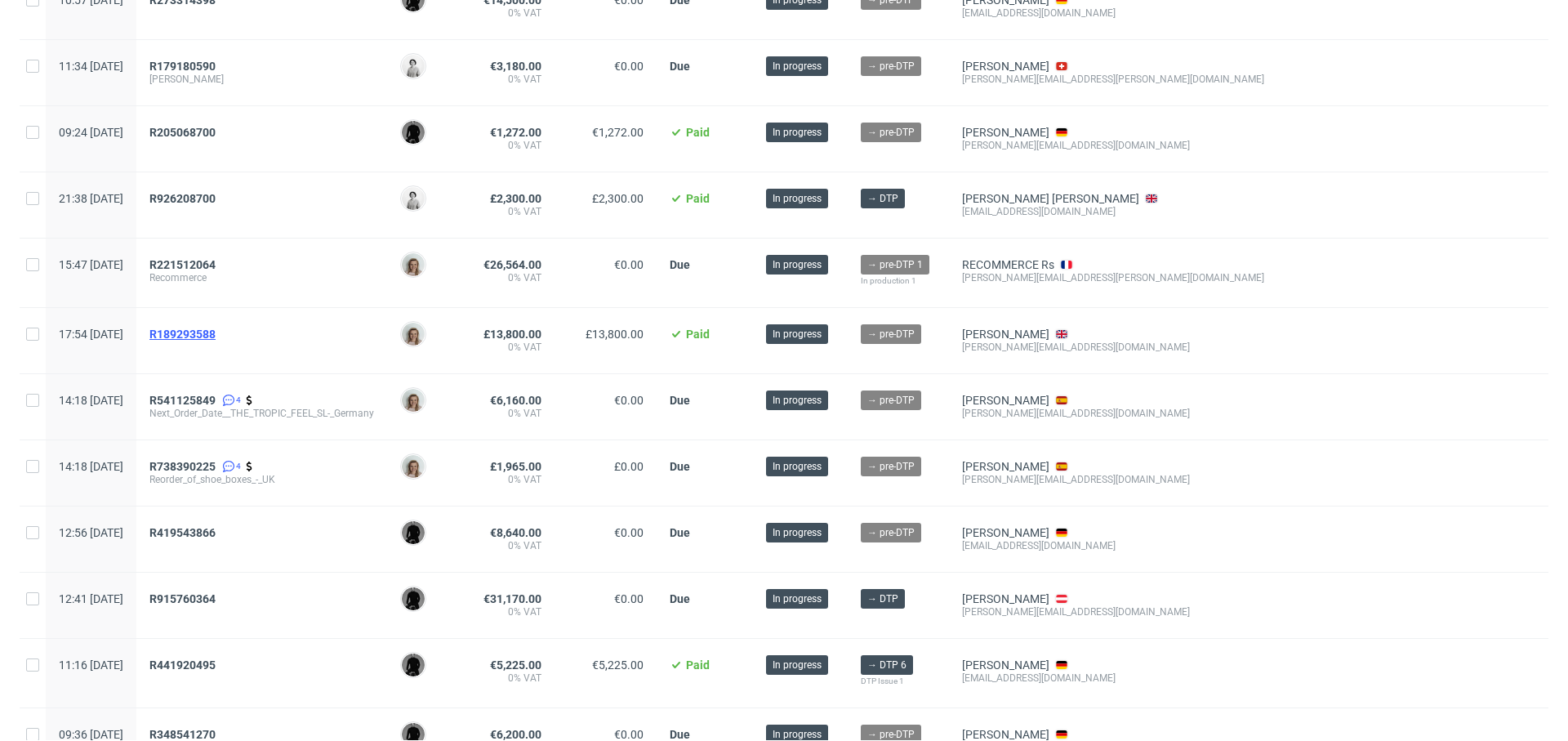
click at [215, 328] on span "R189293588" at bounding box center [182, 334] width 66 height 13
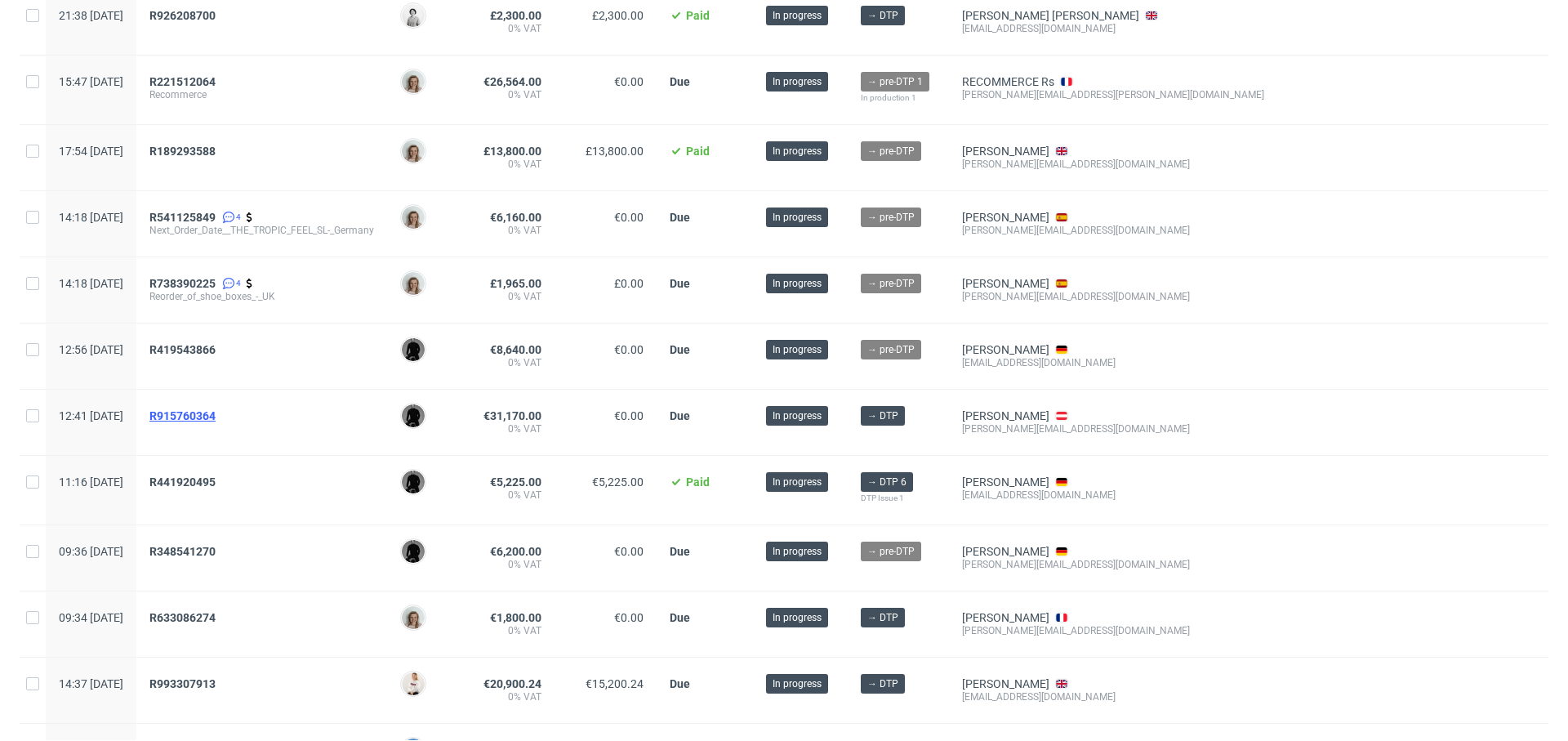
click at [204, 409] on span "R915760364" at bounding box center [182, 415] width 66 height 13
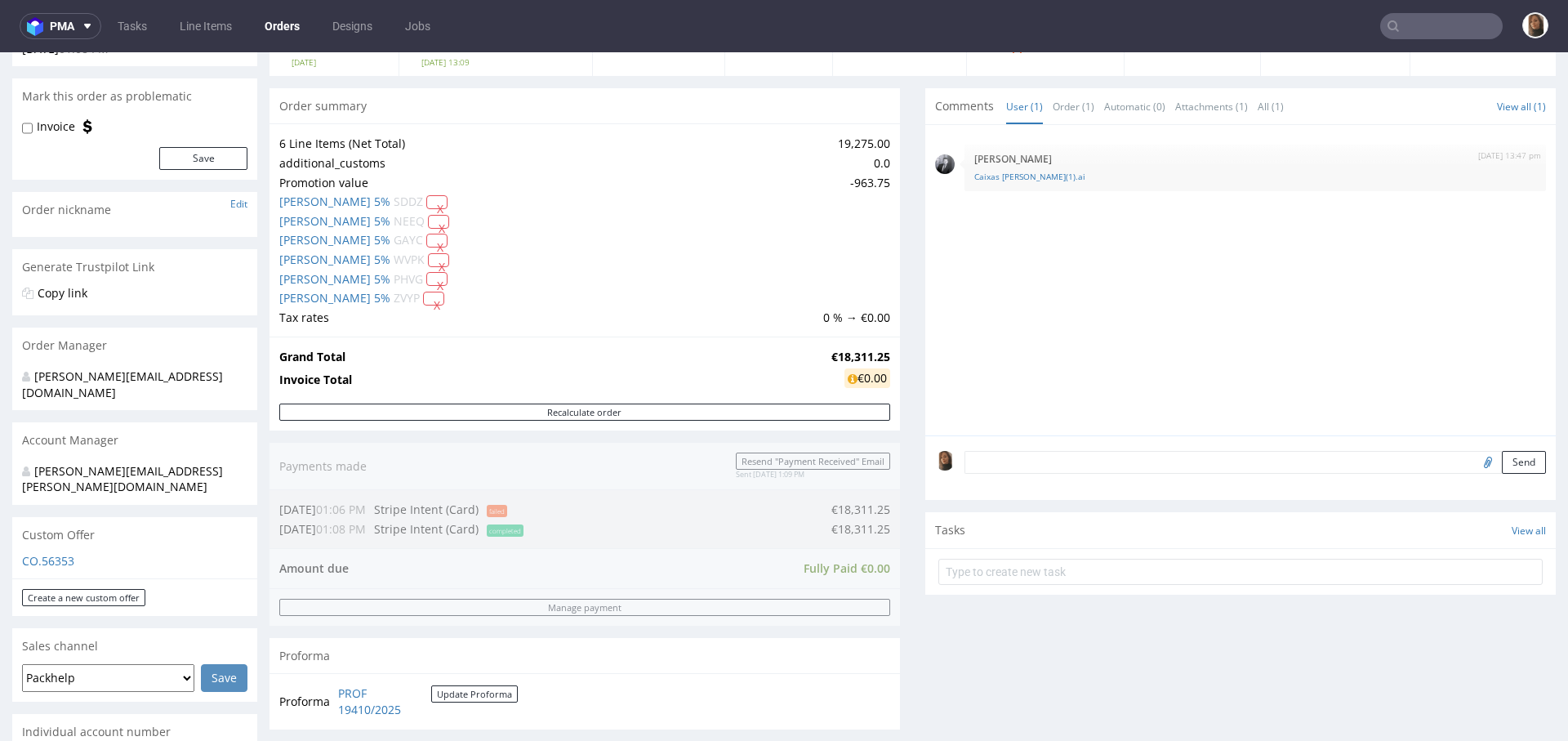
scroll to position [894, 0]
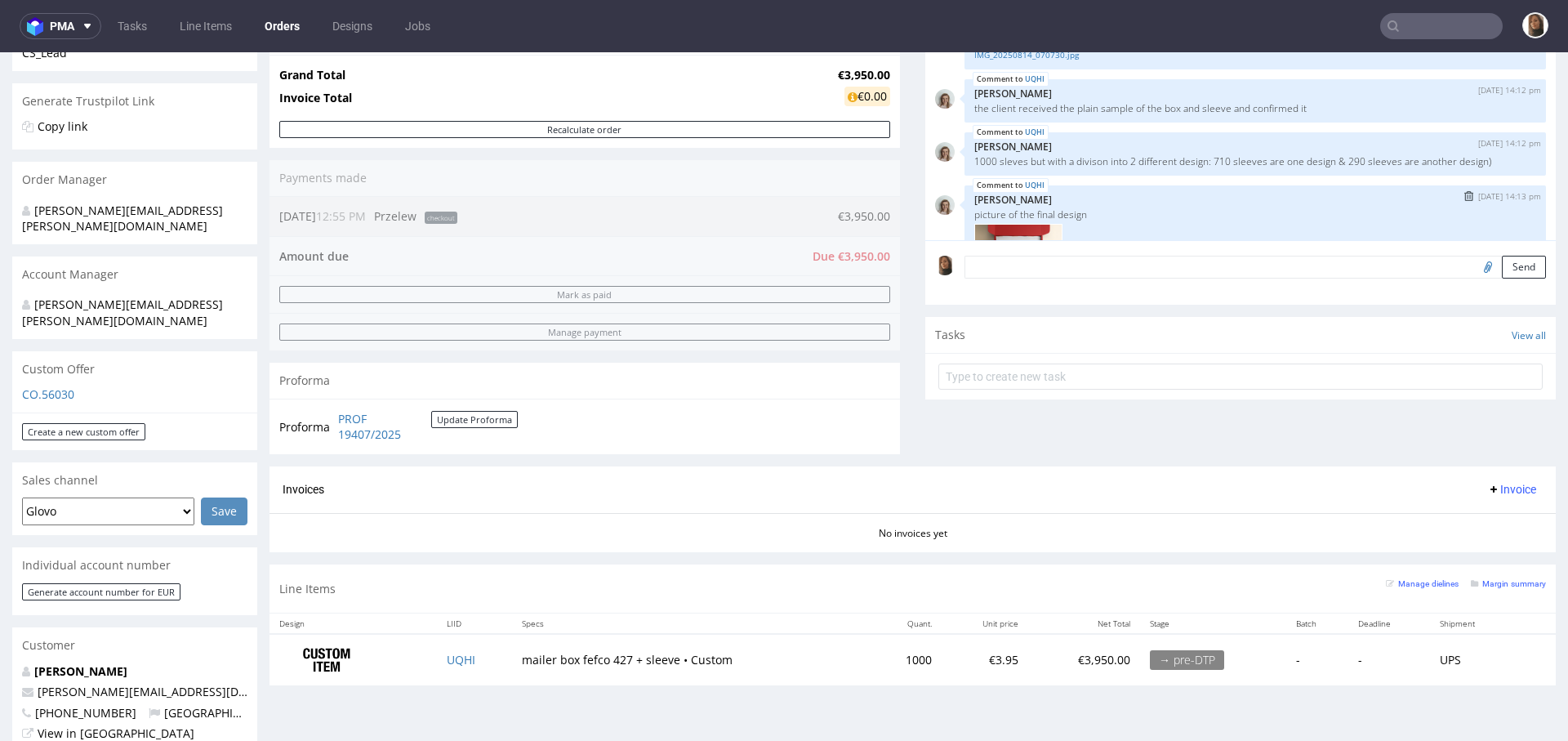
scroll to position [261, 0]
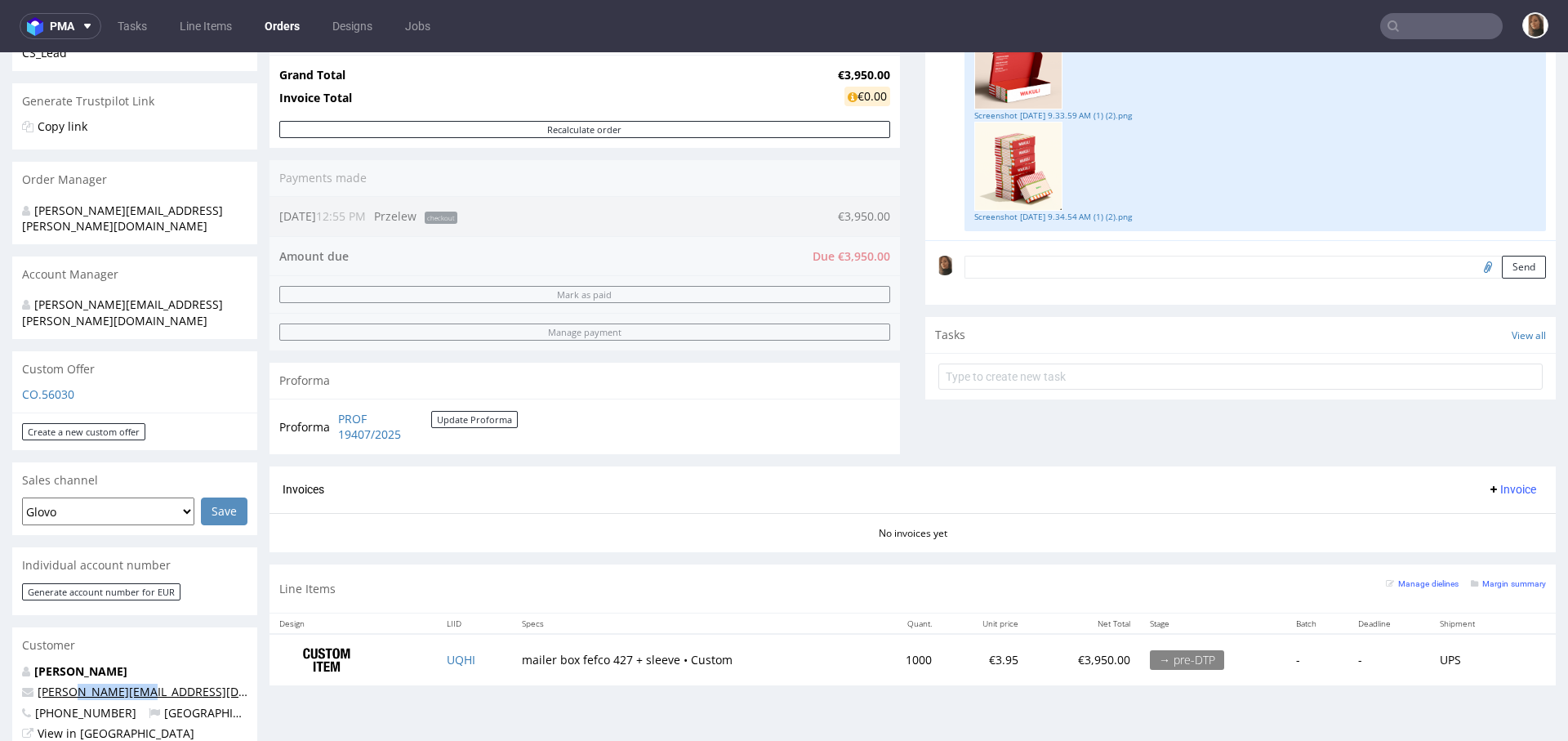
drag, startPoint x: 164, startPoint y: 653, endPoint x: 68, endPoint y: 657, distance: 96.1
click at [68, 684] on p "alexis@wakuli.com" at bounding box center [134, 692] width 225 height 17
copy link "@wakuli.com"
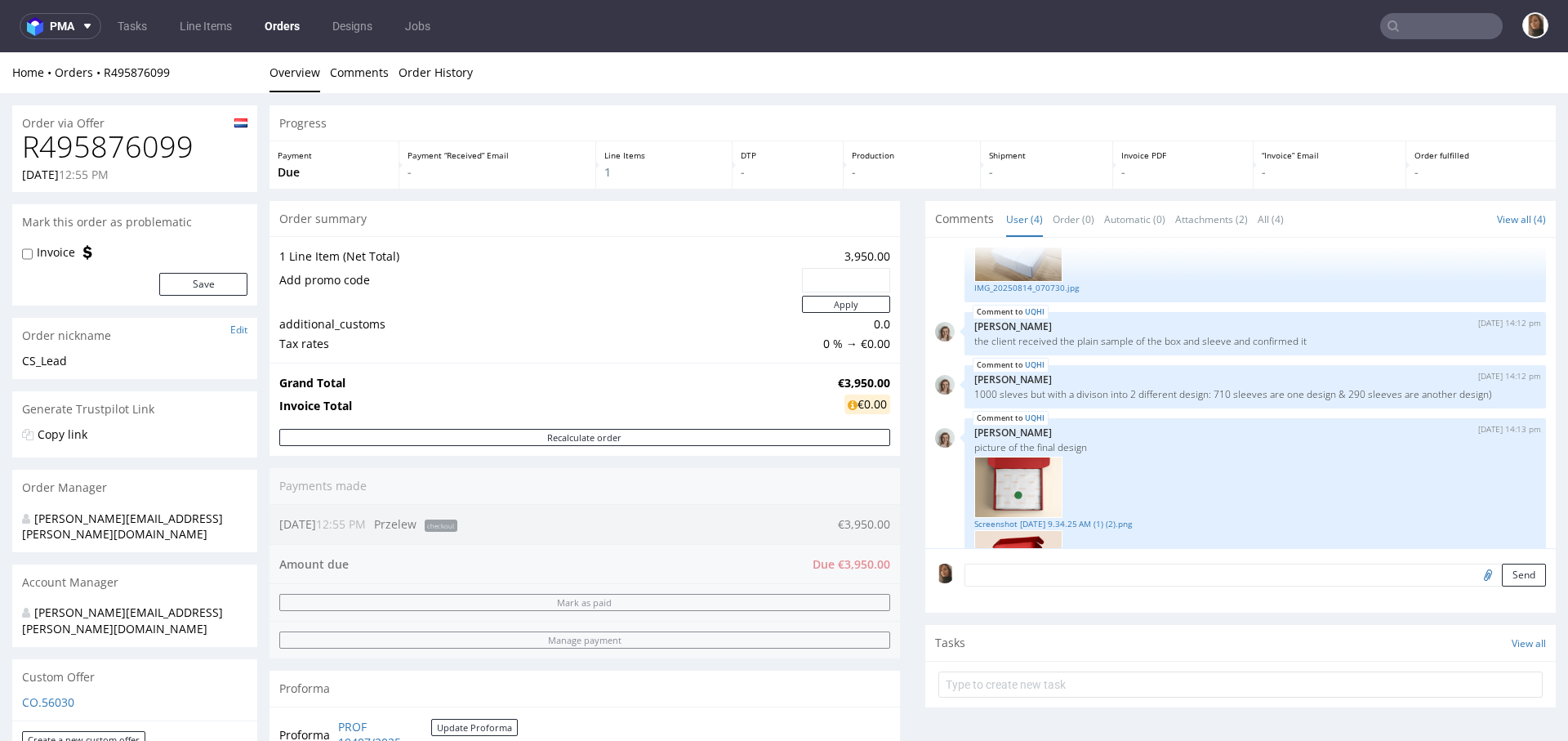
scroll to position [0, 0]
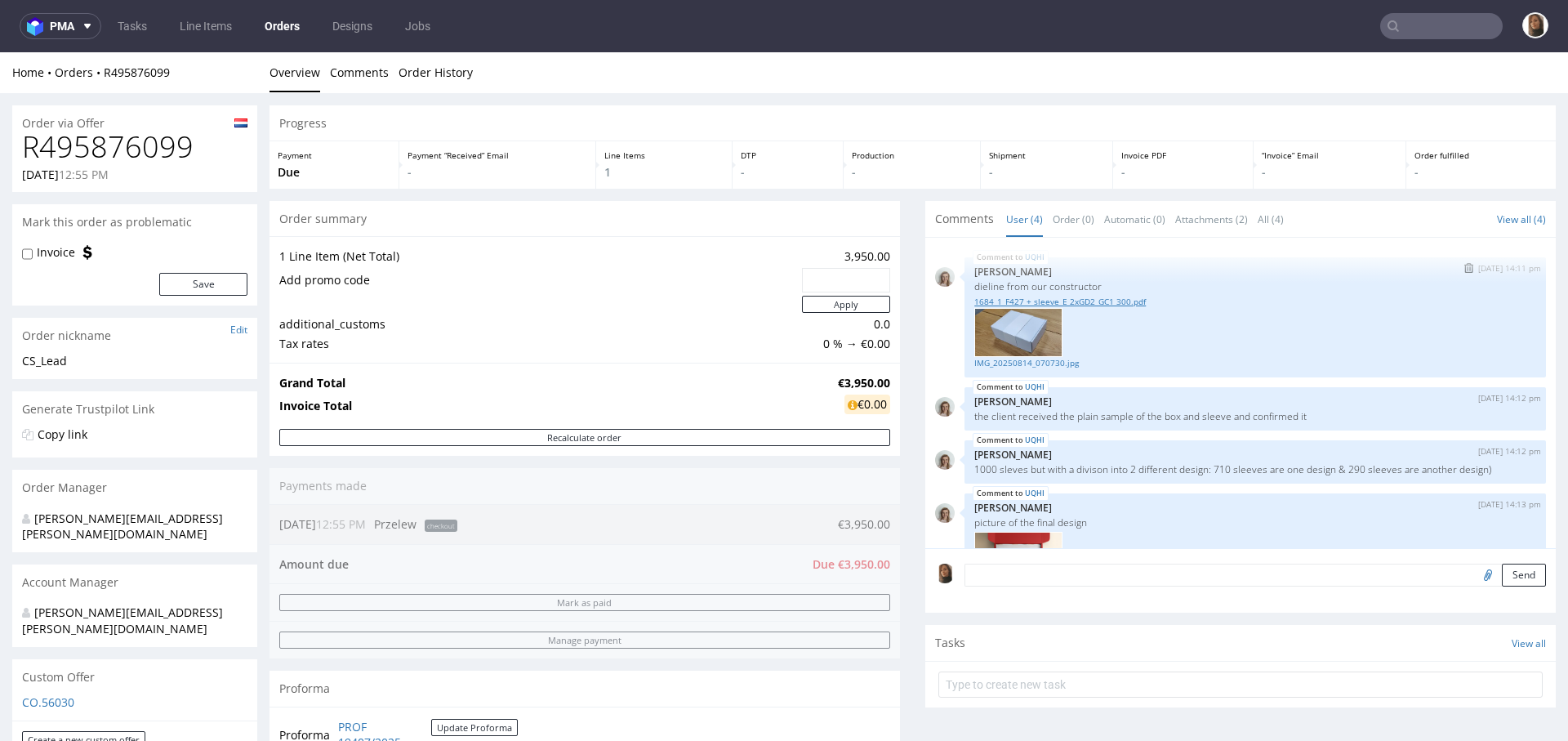
click at [1032, 298] on link "1684_1_F427 + sleeve_E 2xGD2_GC1 300.pdf" at bounding box center [1255, 301] width 562 height 12
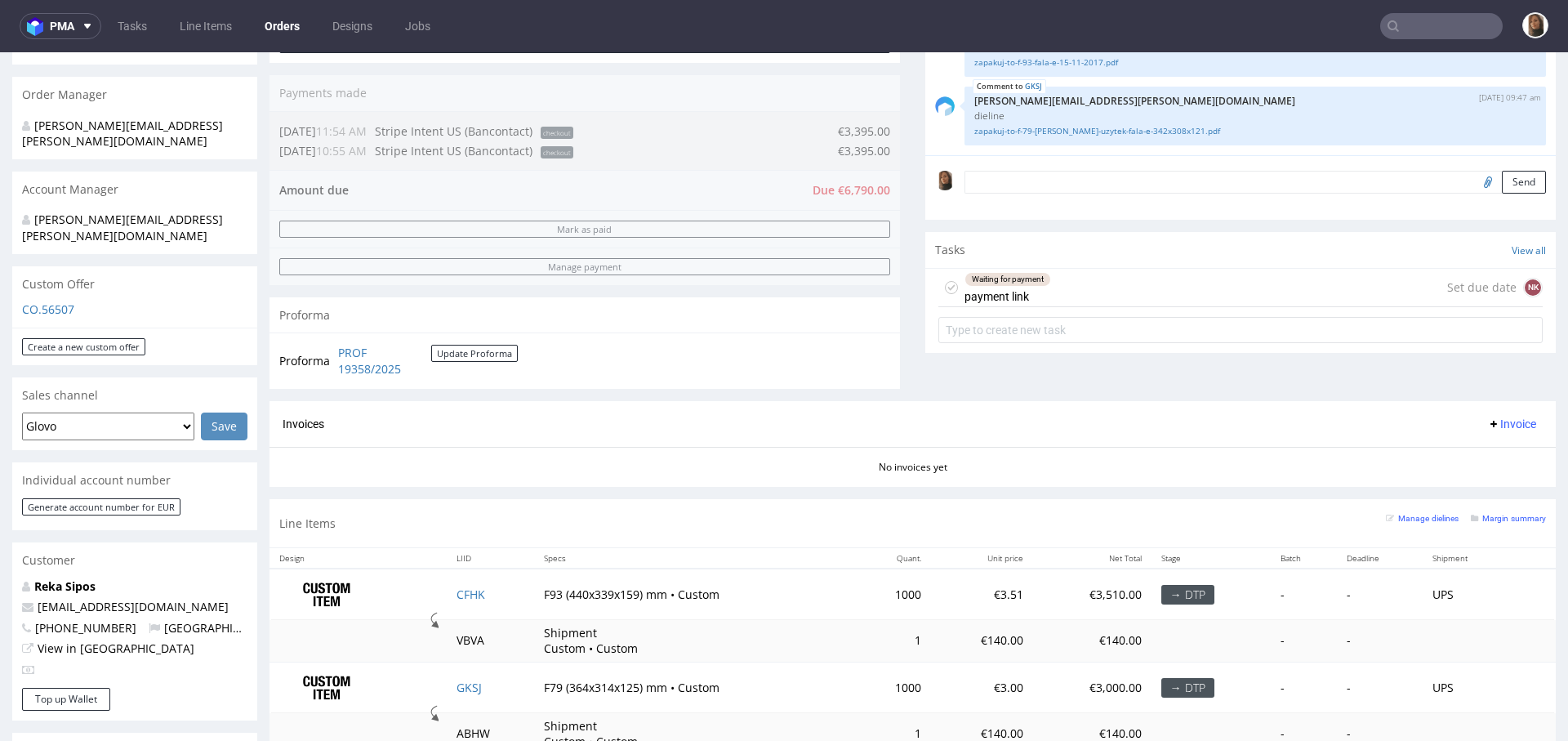
scroll to position [493, 0]
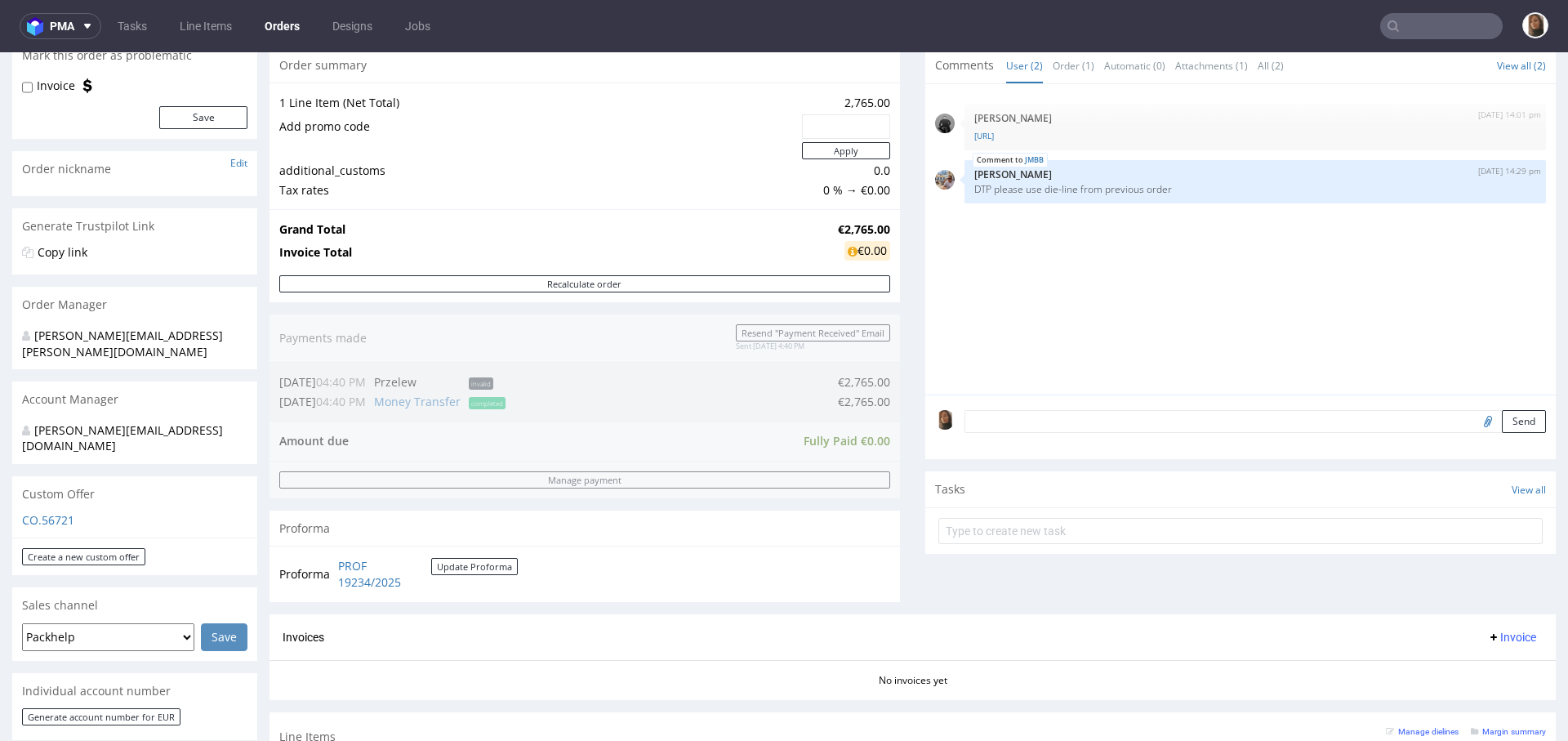
scroll to position [338, 0]
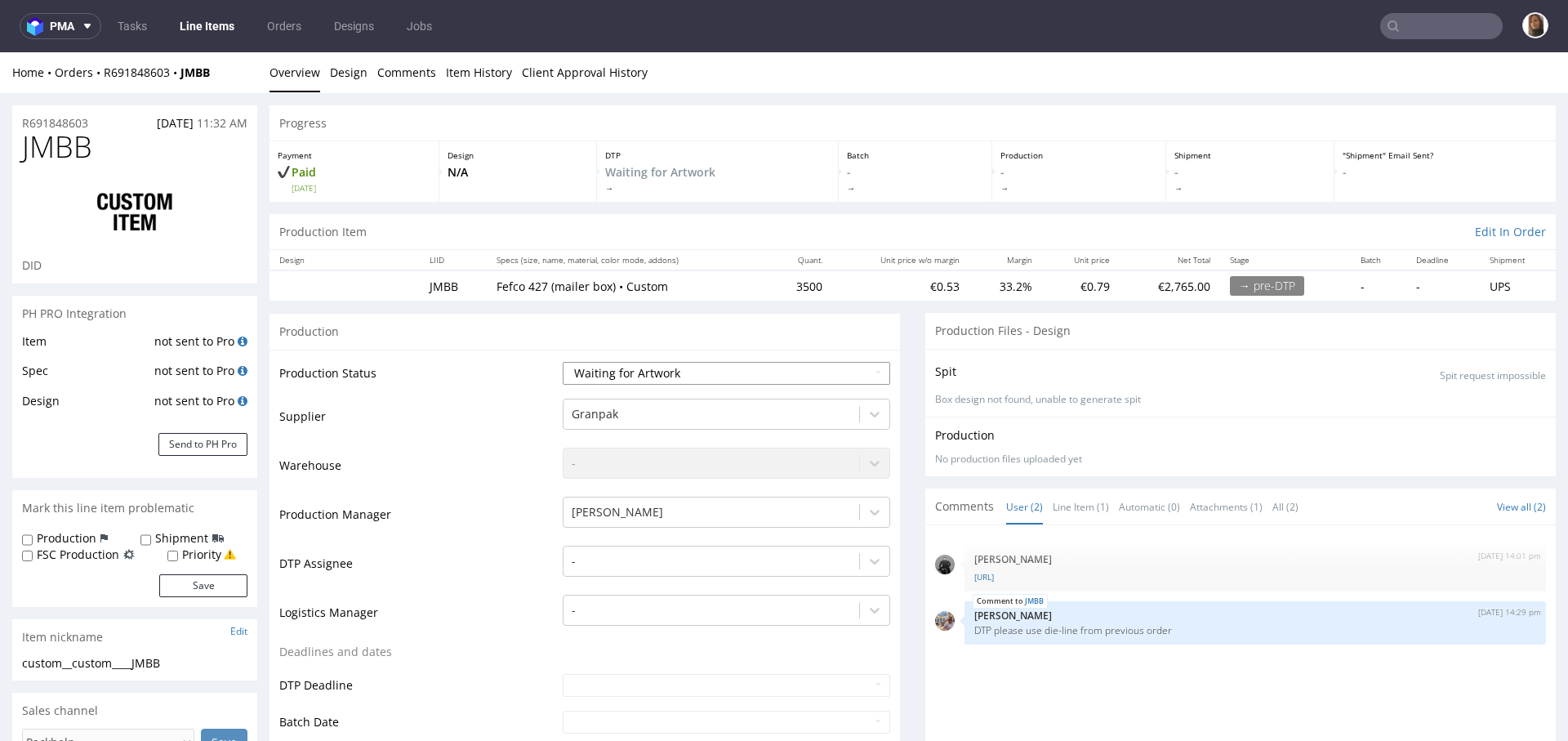
click at [646, 366] on select "Waiting for Artwork Waiting for Diecut Waiting for Mockup Waiting for DTP Waiti…" at bounding box center [727, 372] width 328 height 23
select select "dtp_waiting_for_check"
click at [563, 362] on select "Waiting for Artwork Waiting for Diecut Waiting for Mockup Waiting for DTP Waiti…" at bounding box center [727, 372] width 328 height 23
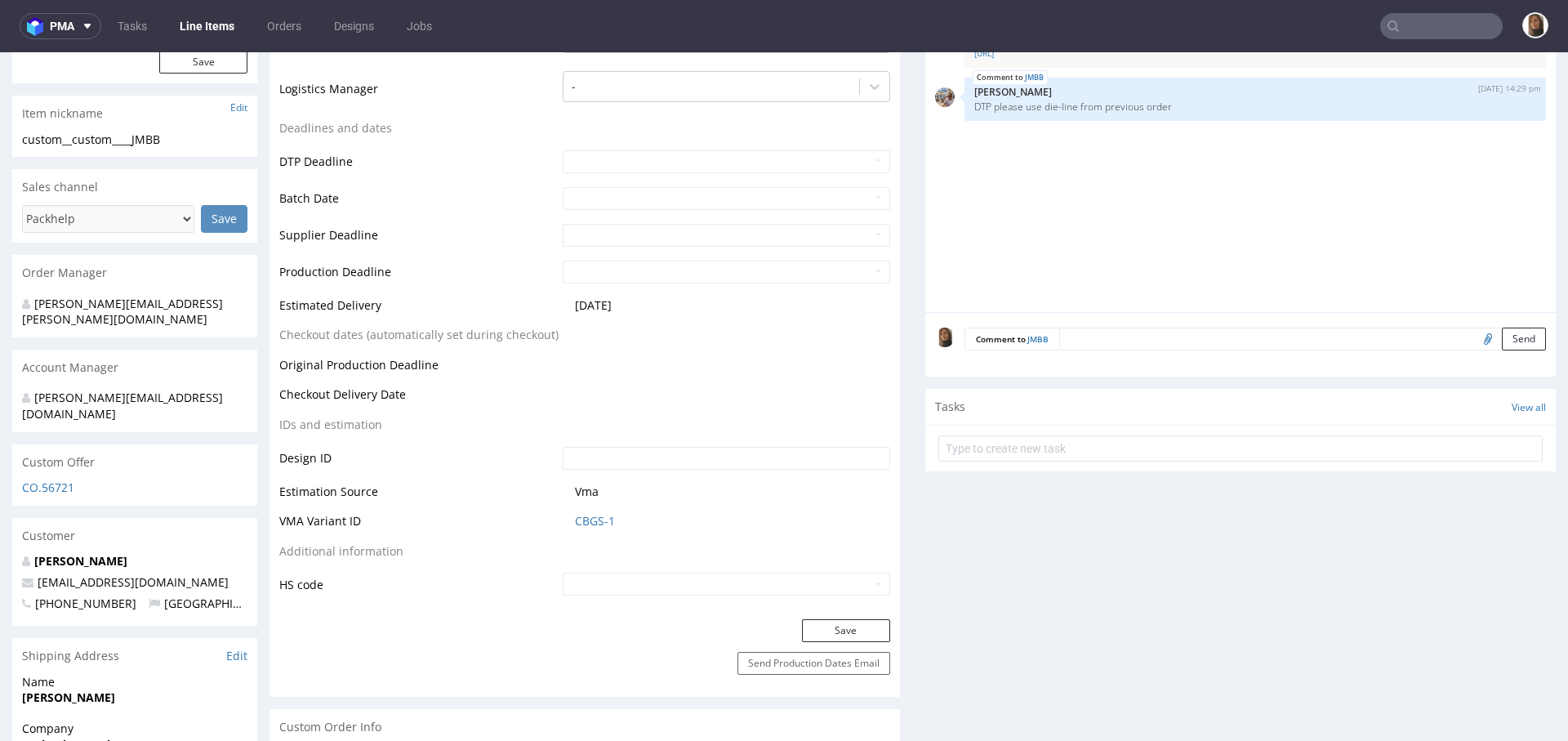
scroll to position [602, 0]
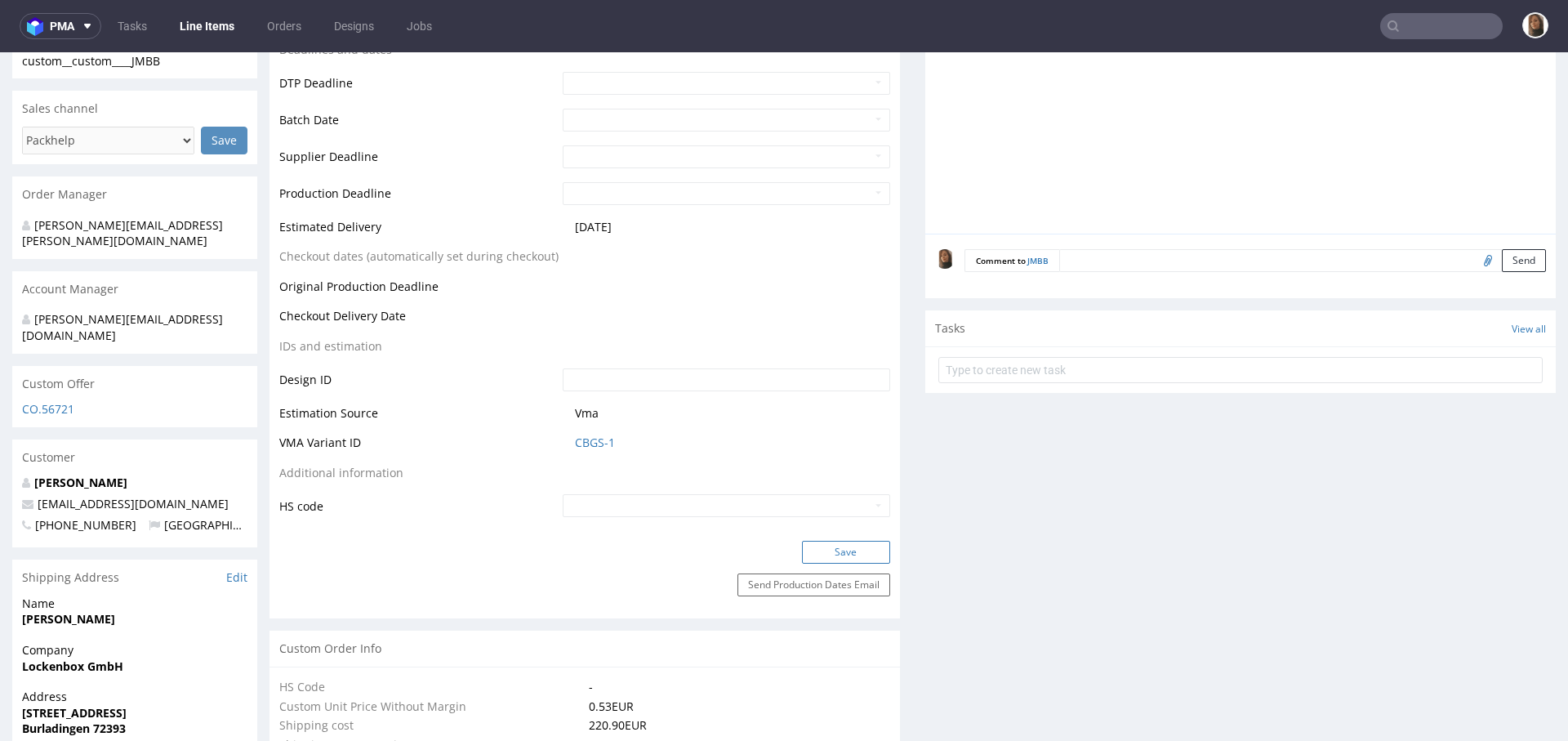
click at [815, 554] on button "Save" at bounding box center [845, 551] width 88 height 23
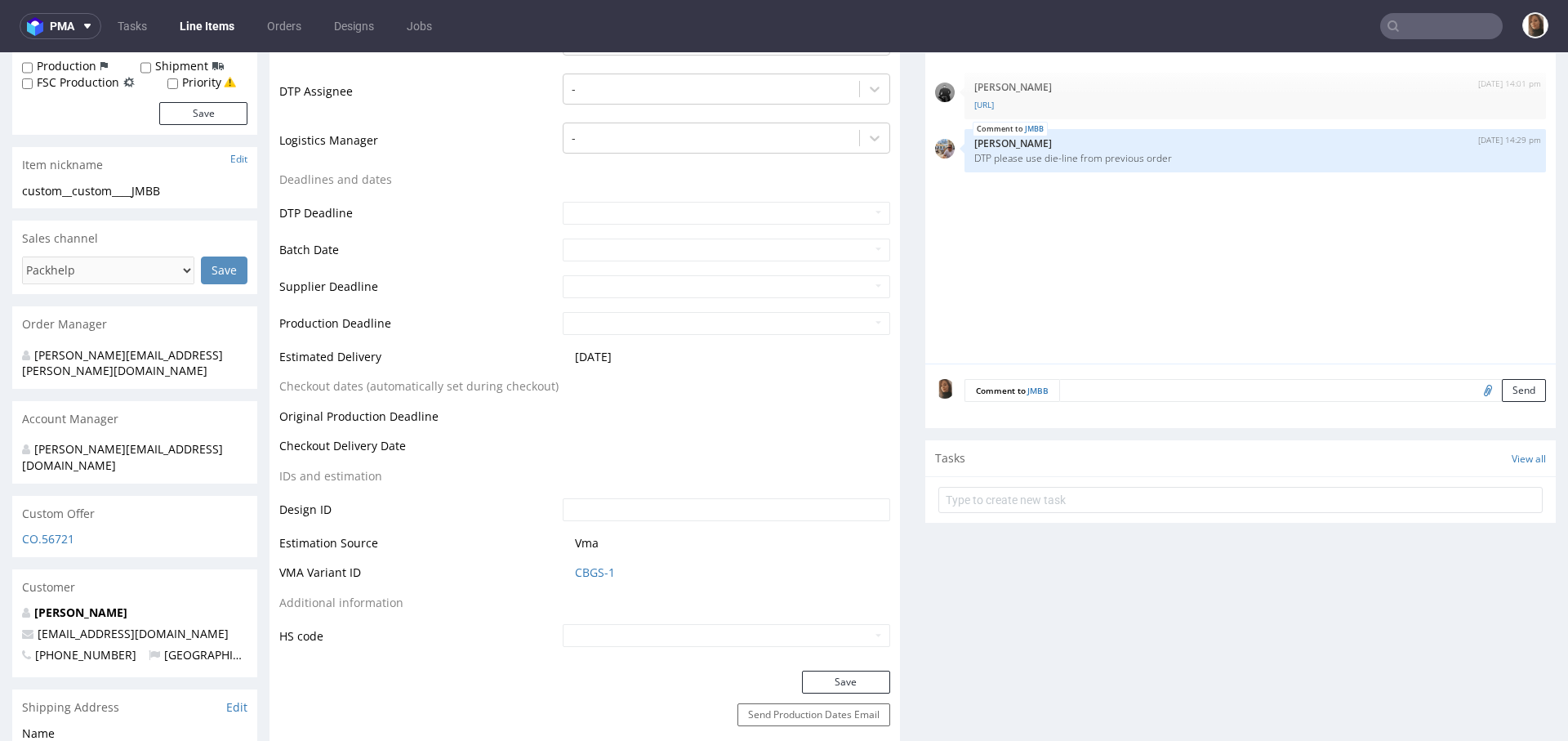
scroll to position [83, 0]
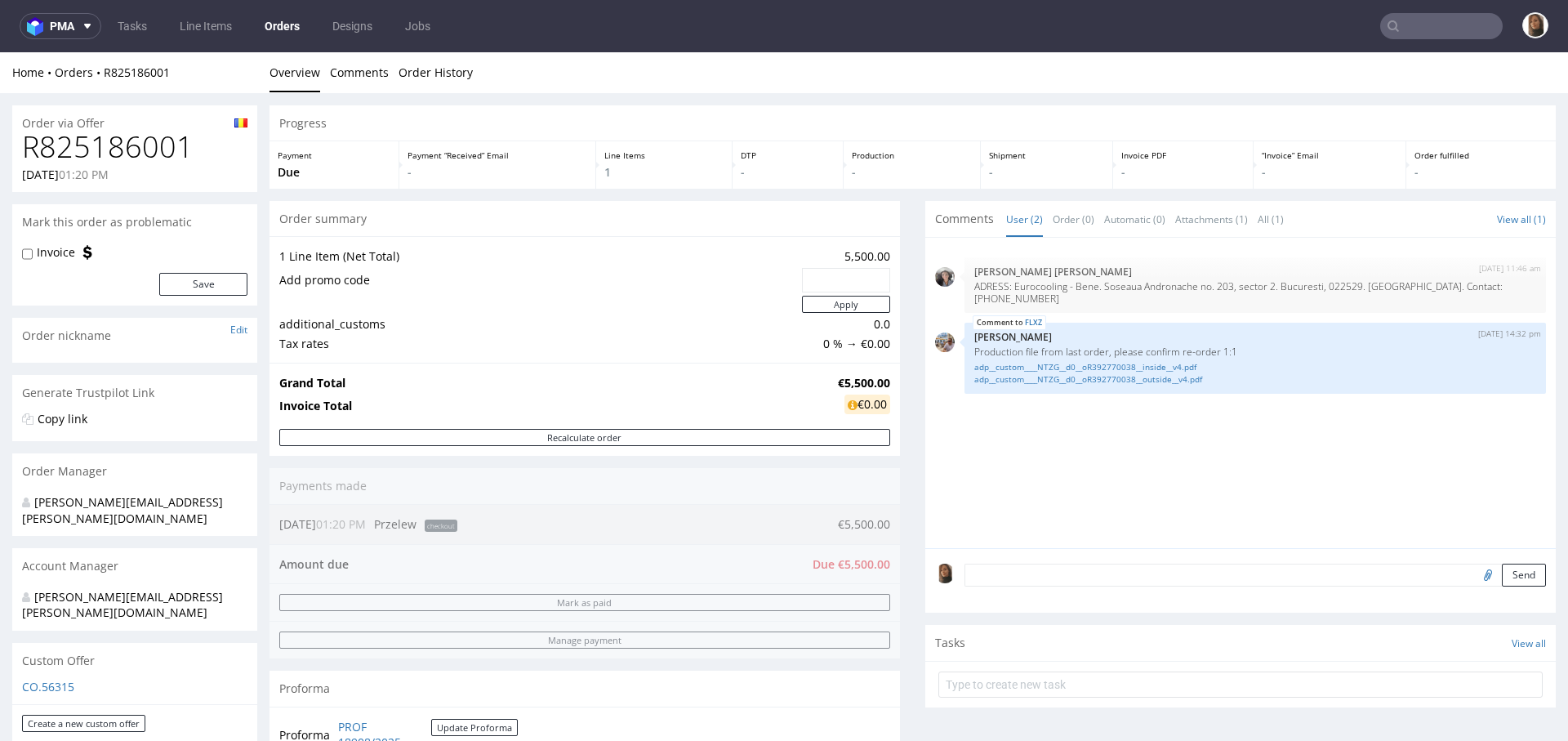
scroll to position [382, 0]
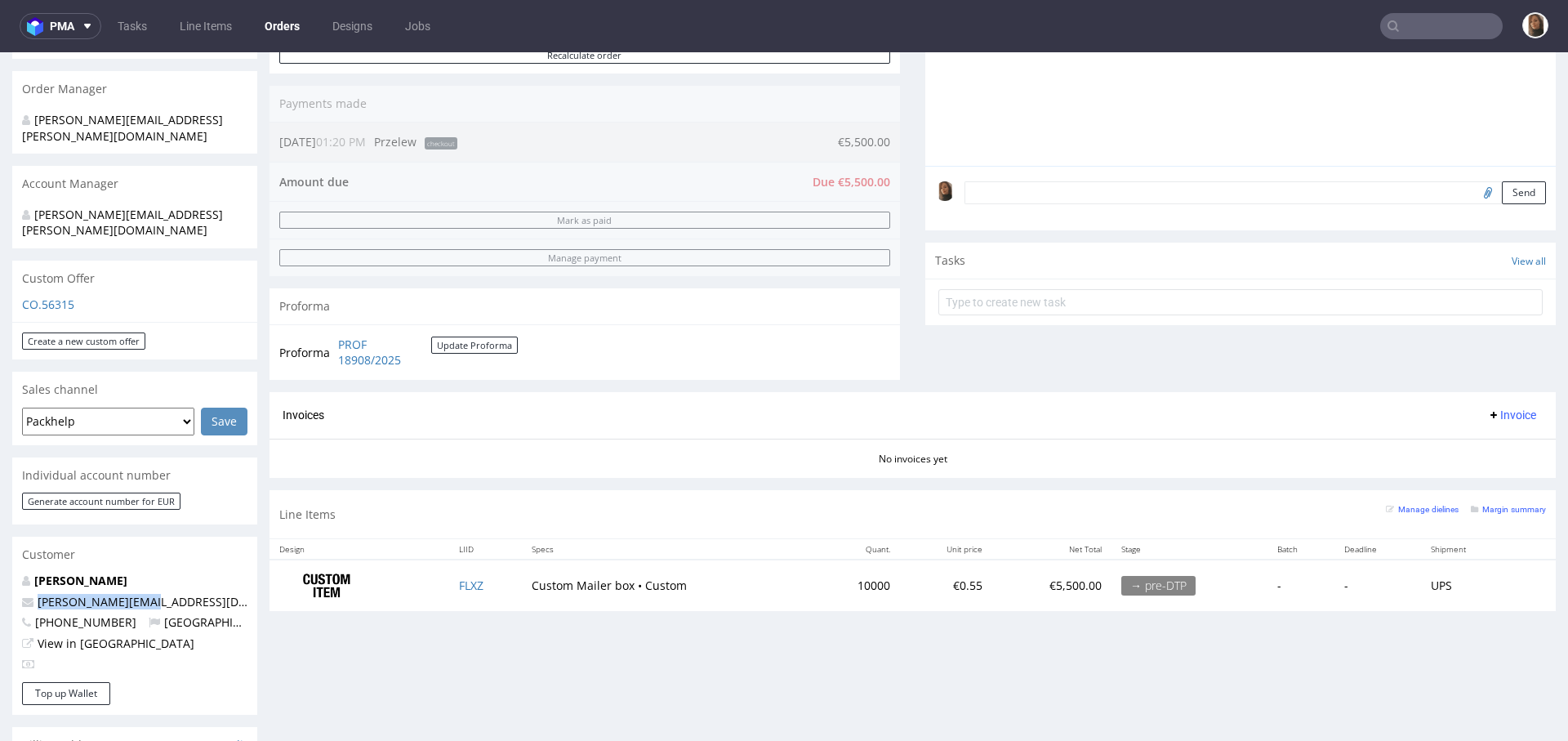
drag, startPoint x: 107, startPoint y: 569, endPoint x: 30, endPoint y: 569, distance: 77.0
click at [30, 594] on p "[PERSON_NAME][EMAIL_ADDRESS][DOMAIN_NAME]" at bounding box center [134, 602] width 225 height 17
copy span "[PERSON_NAME][EMAIL_ADDRESS][DOMAIN_NAME]"
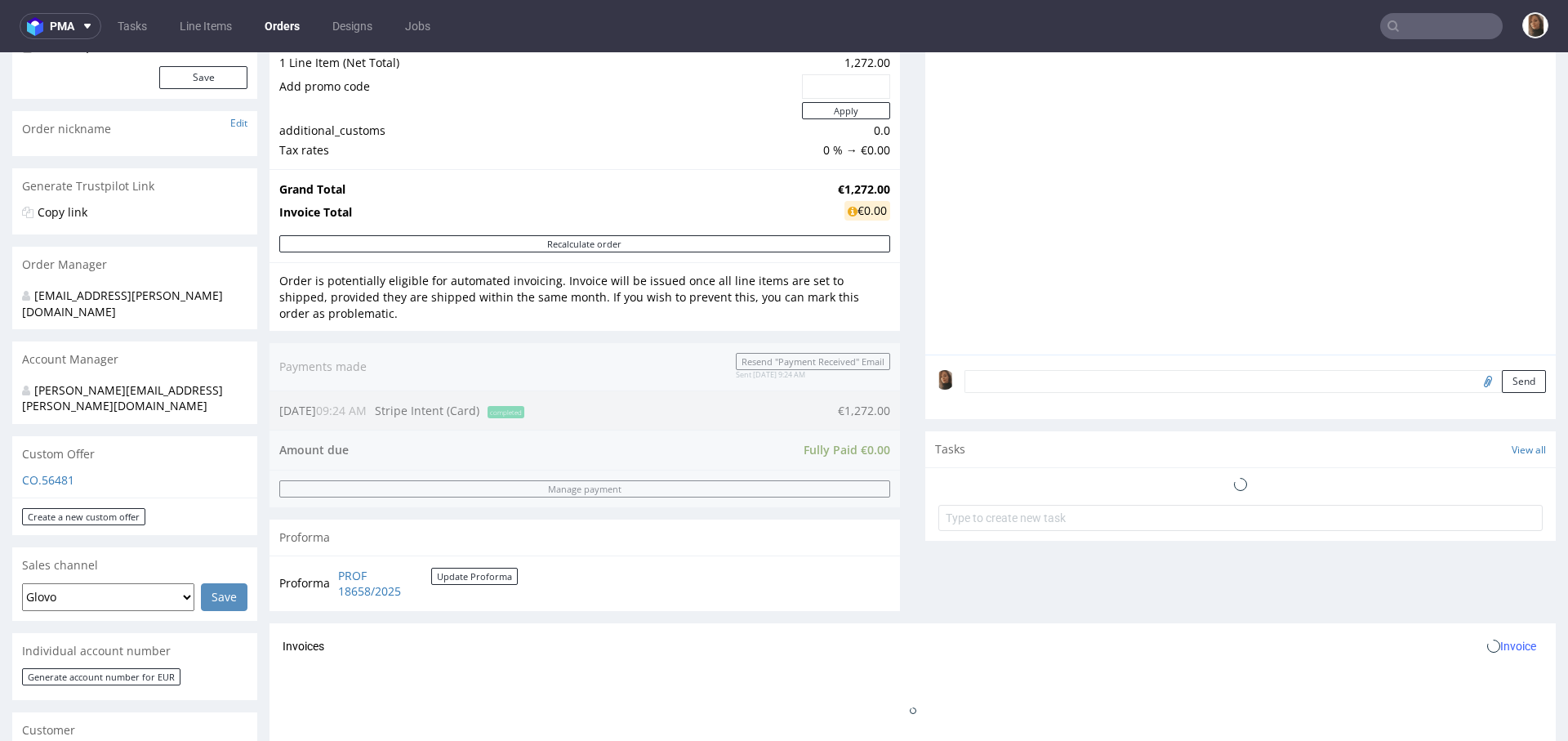
scroll to position [471, 0]
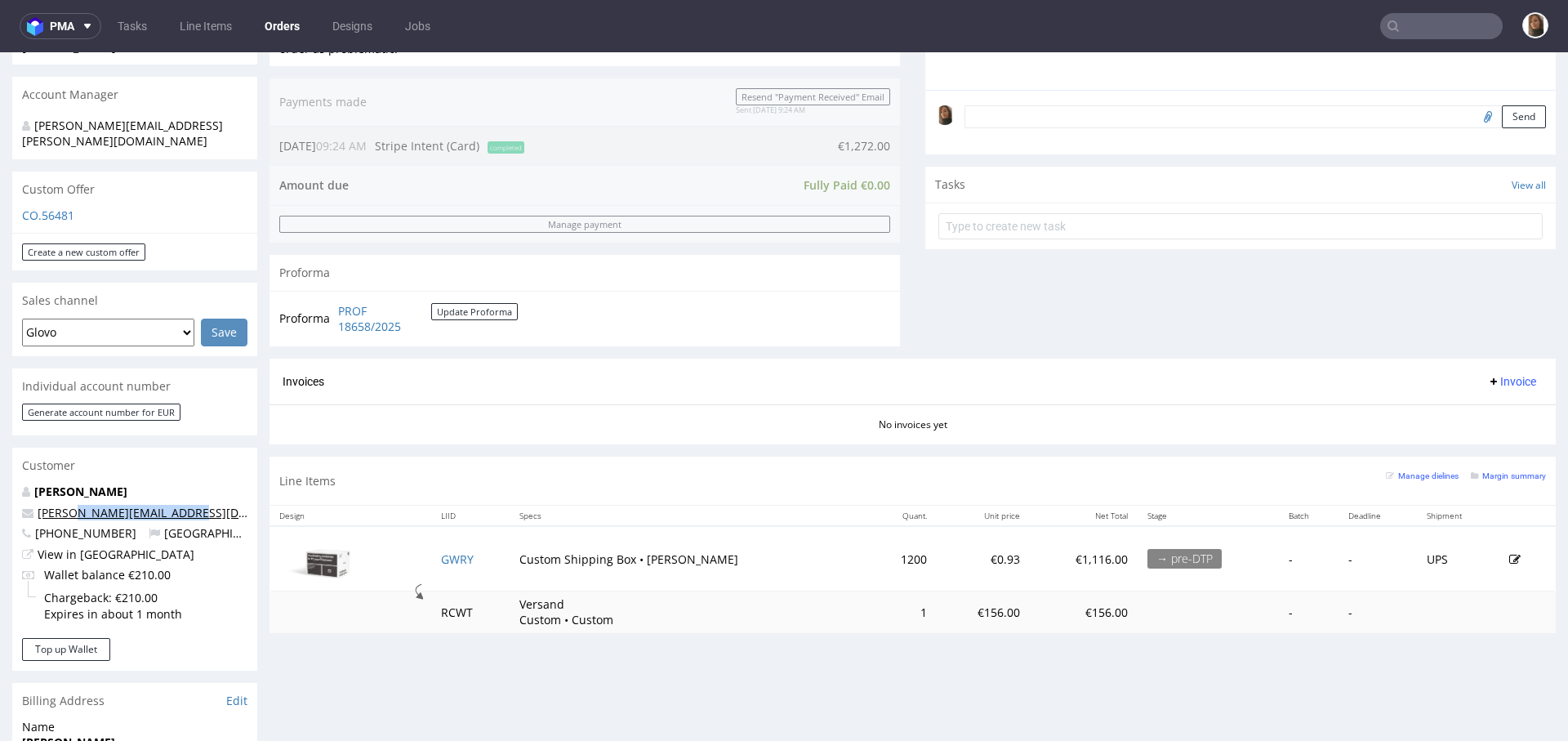
drag, startPoint x: 200, startPoint y: 479, endPoint x: 78, endPoint y: 481, distance: 122.0
click at [78, 505] on p "markus@sweetspotkaffee.de" at bounding box center [134, 513] width 225 height 17
copy link "@sweetspotkaffee.de"
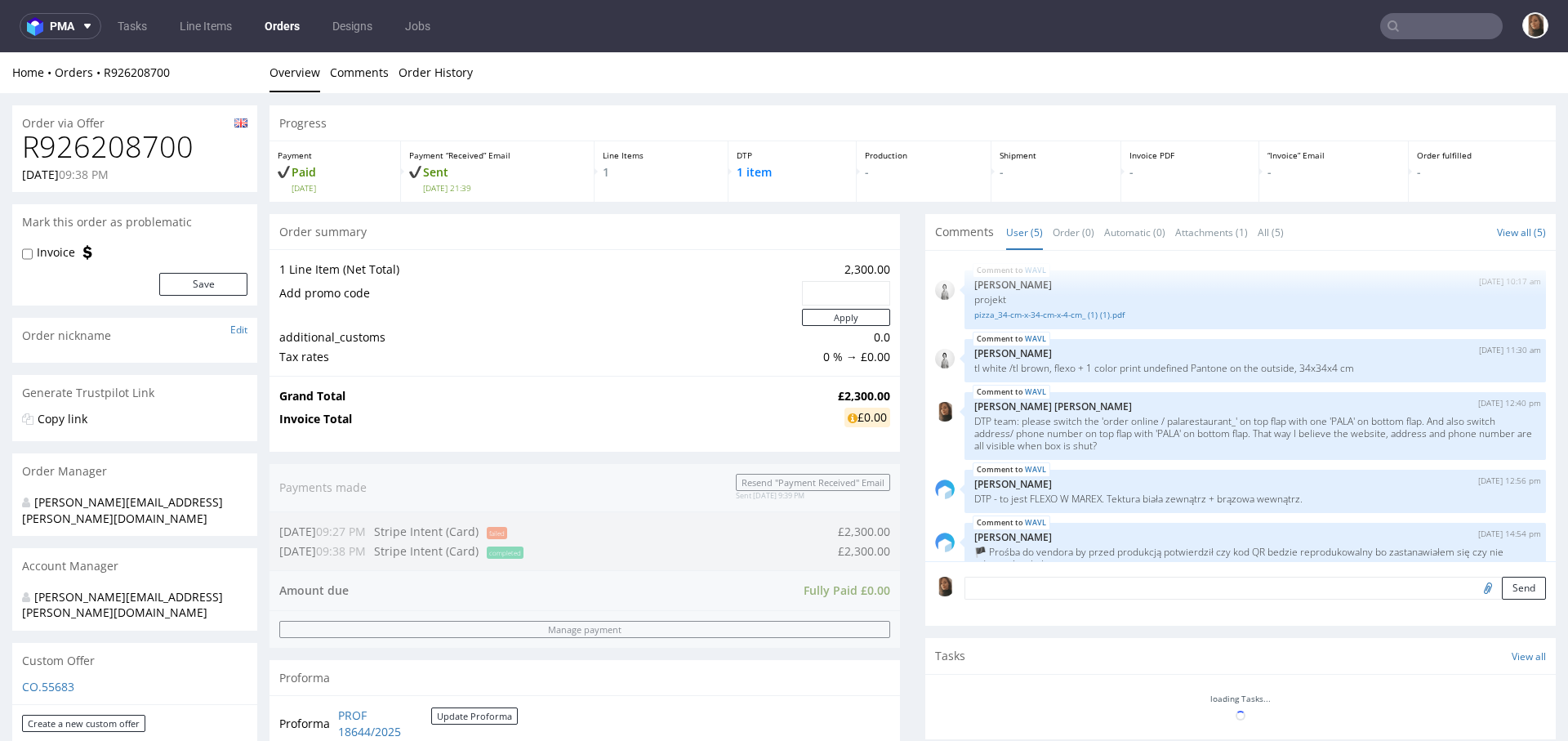
scroll to position [27, 0]
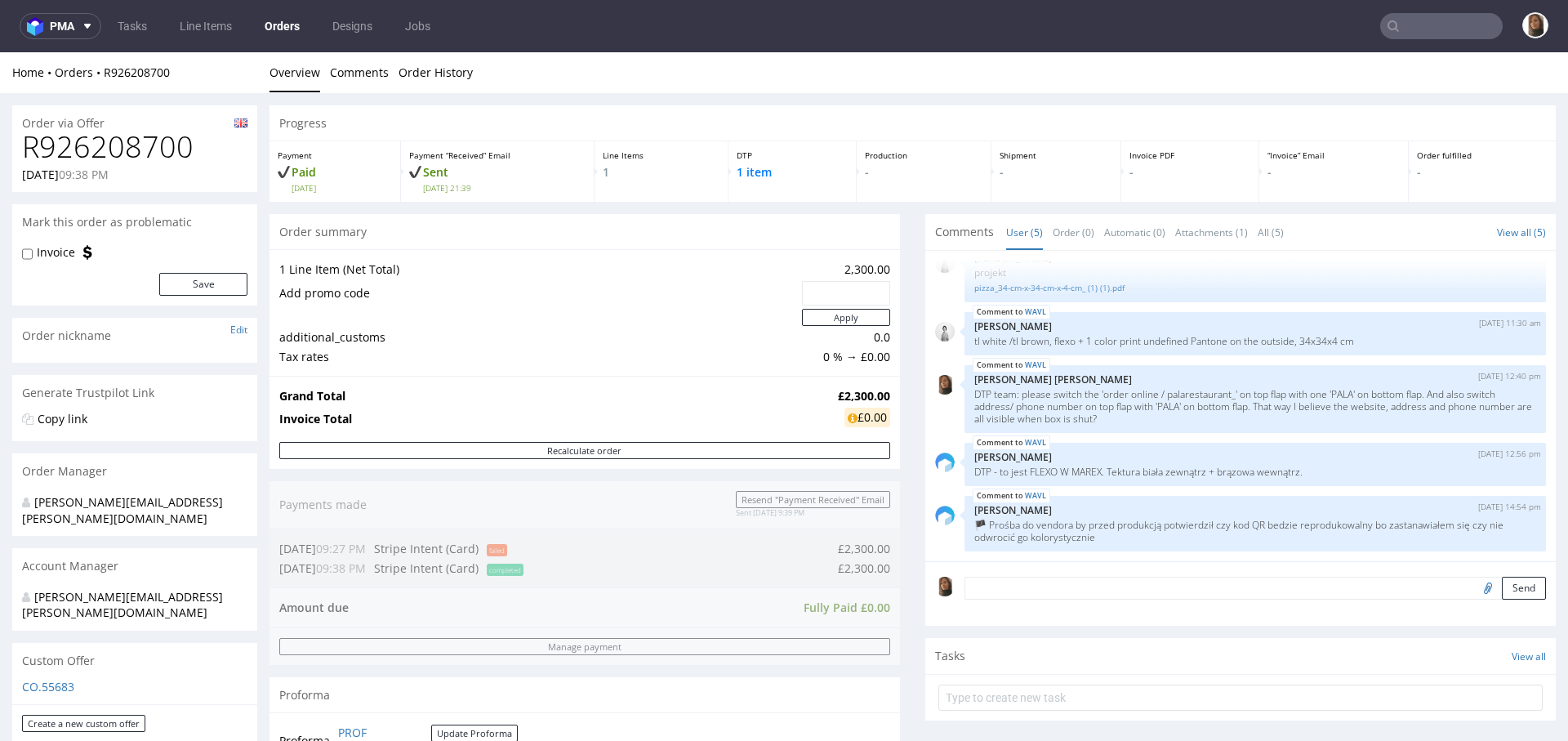
click at [907, 352] on div "Progress Payment Paid Tue 02 Sep Payment “Received” Email Sent Tue 2 Sep 21:39 …" at bounding box center [912, 579] width 1286 height 947
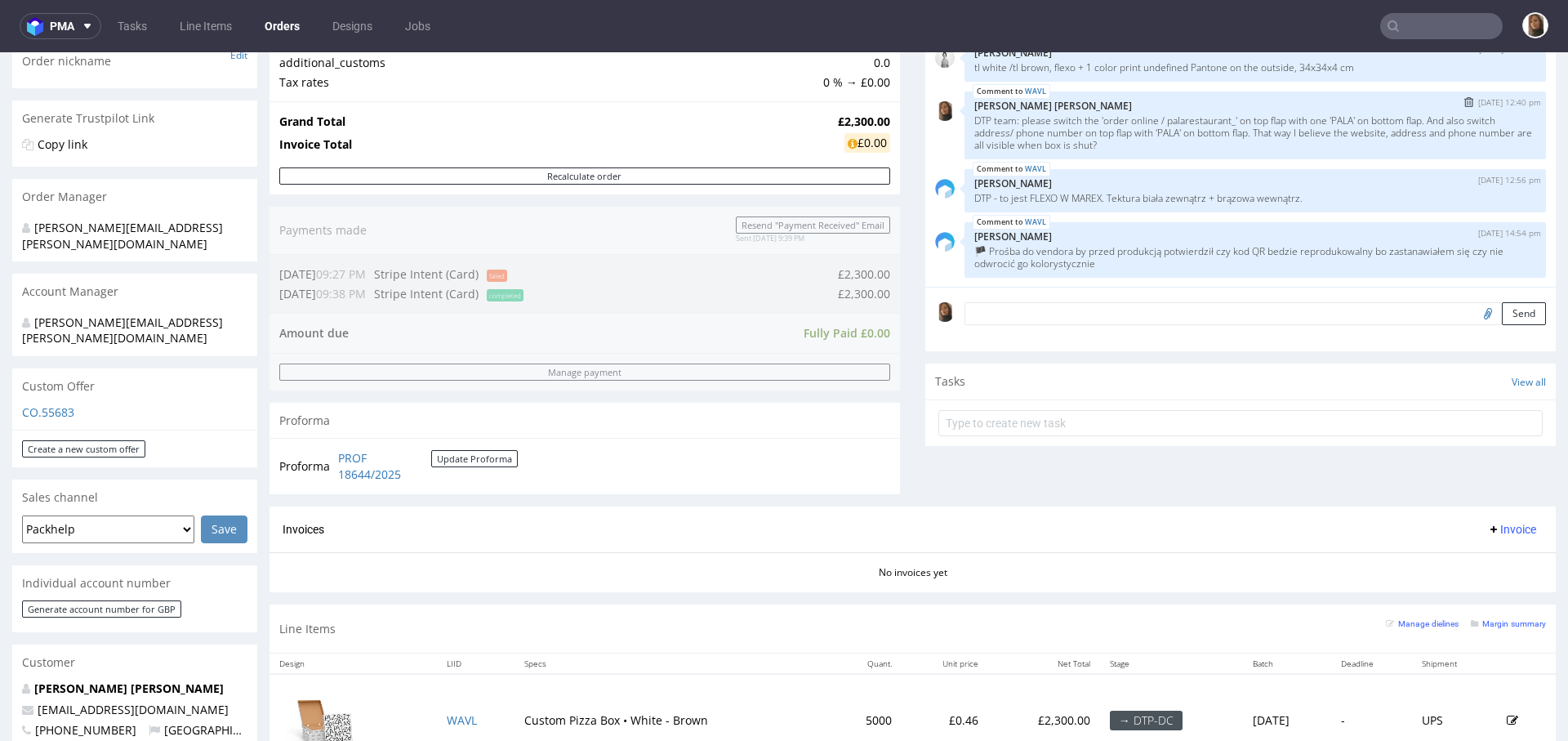
scroll to position [443, 0]
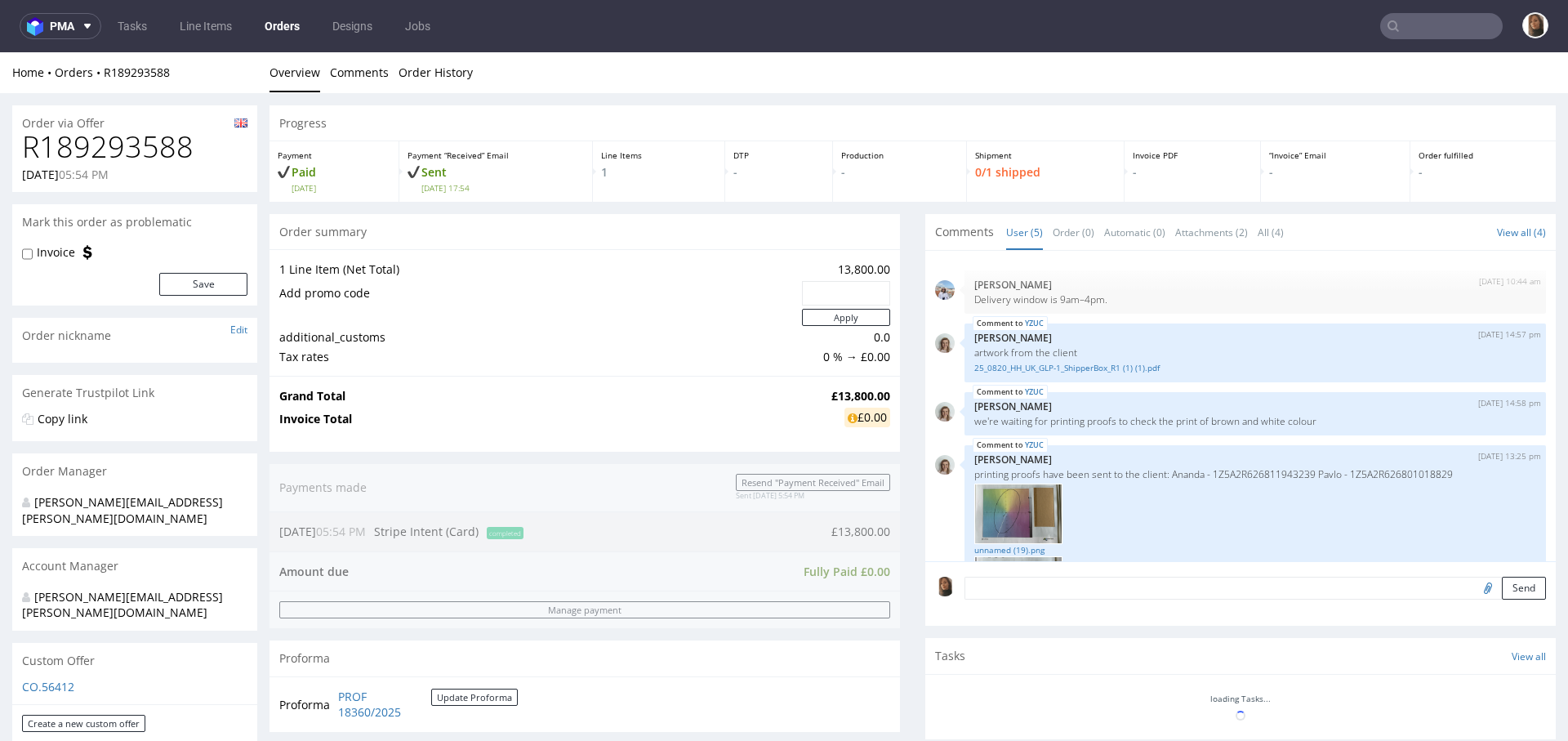
scroll to position [152, 0]
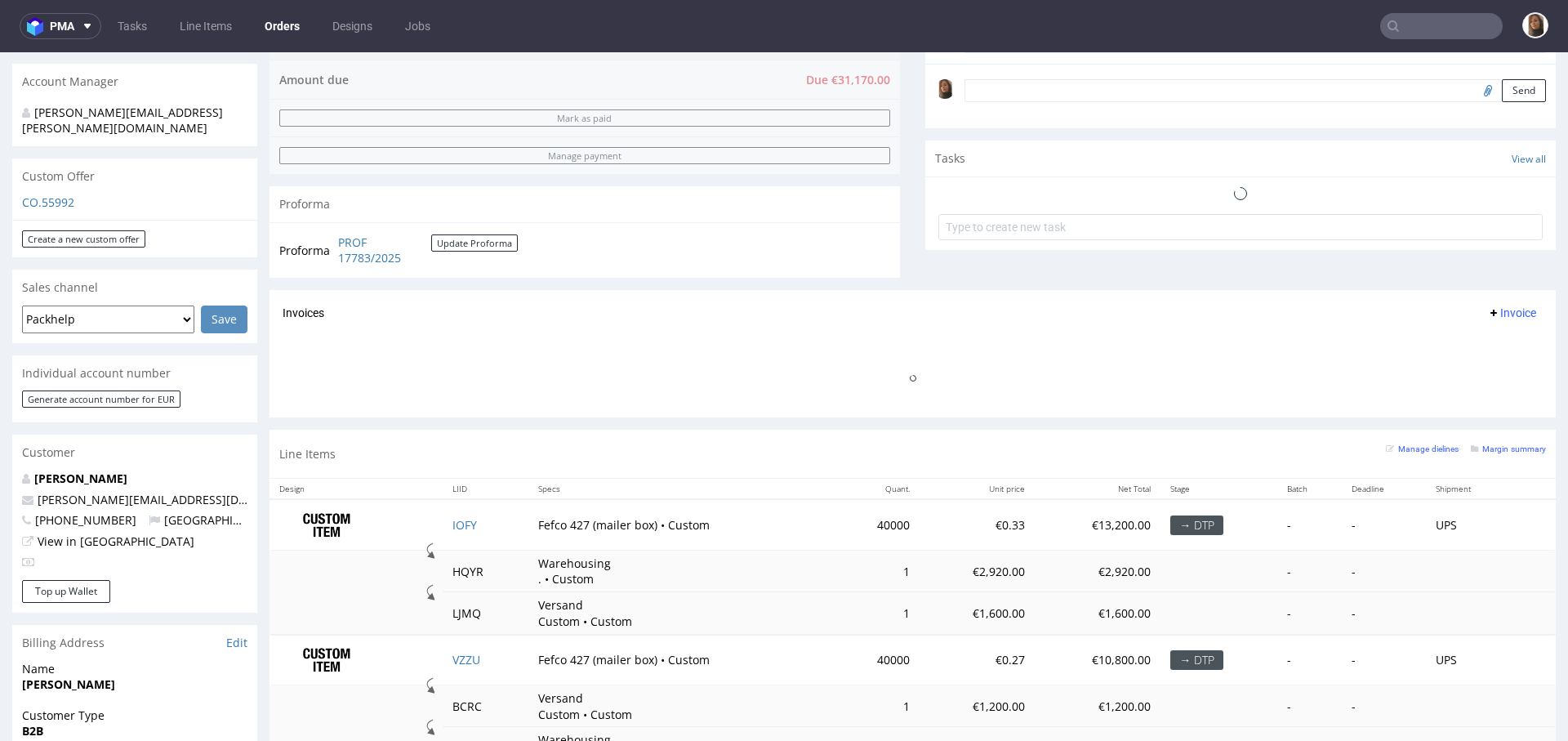
scroll to position [606, 0]
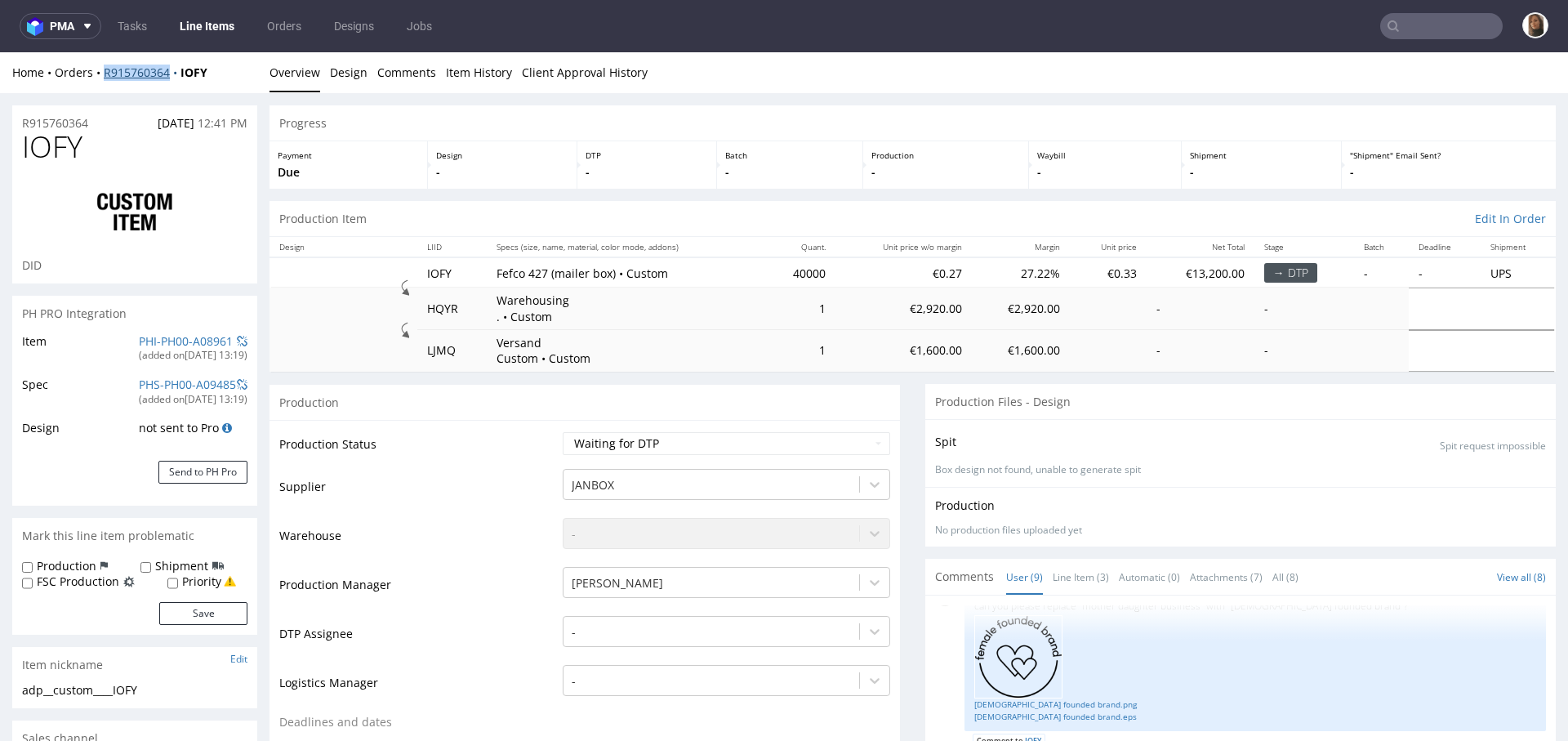
scroll to position [454, 0]
